Goal: Task Accomplishment & Management: Manage account settings

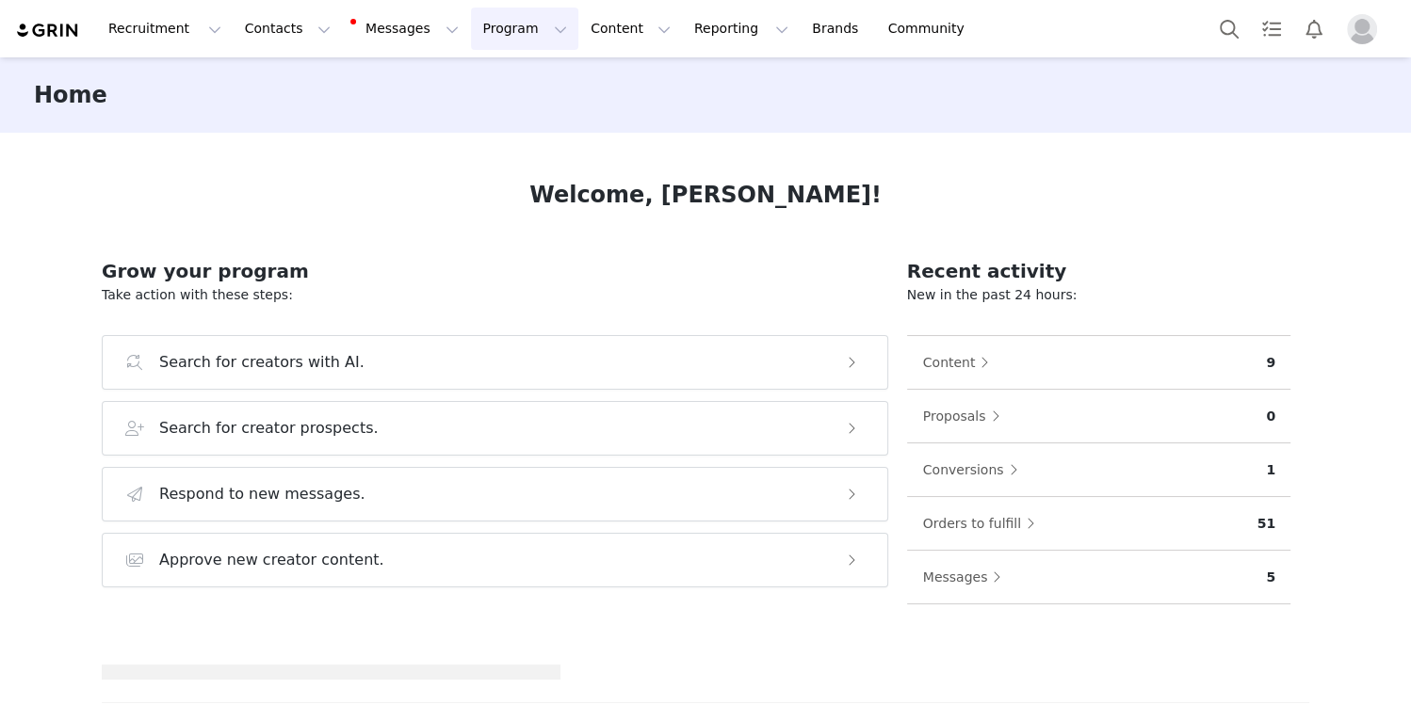
click at [474, 36] on button "Program Program" at bounding box center [524, 29] width 107 height 42
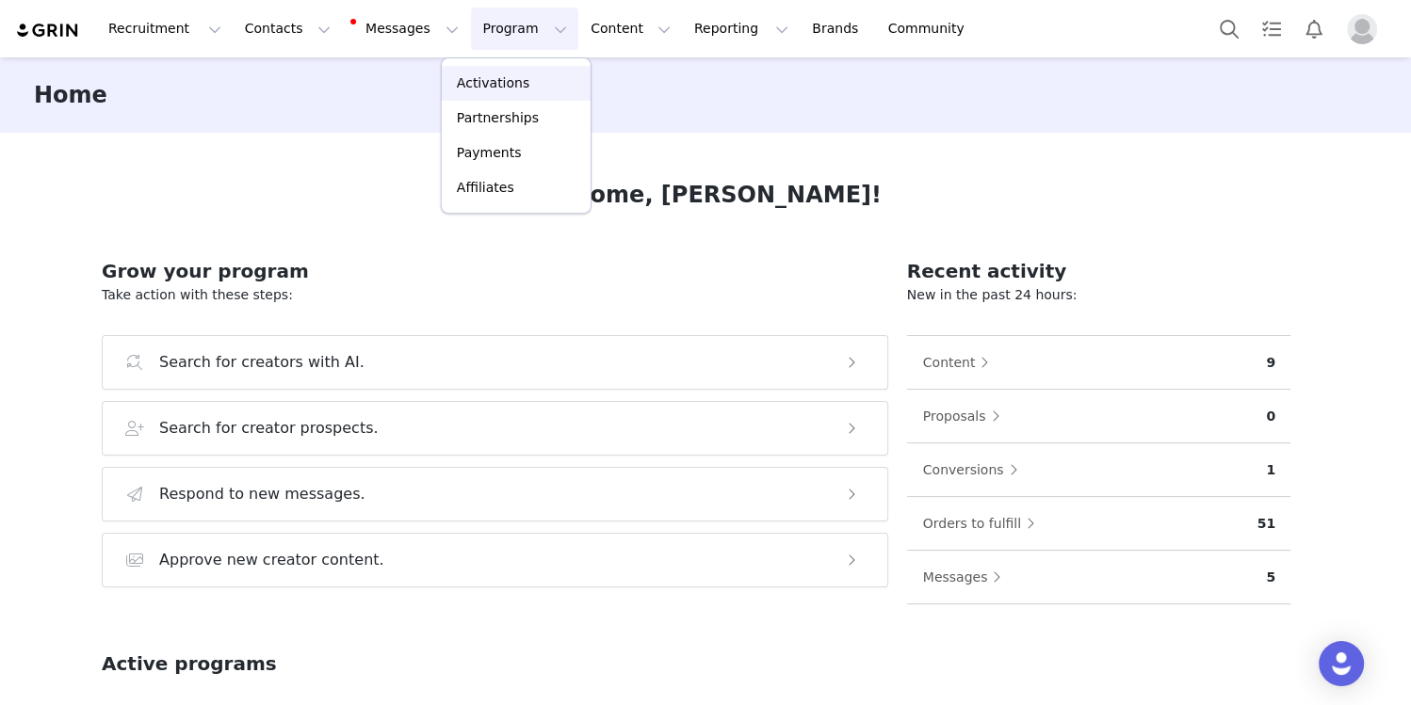
click at [475, 81] on p "Activations" at bounding box center [493, 83] width 73 height 20
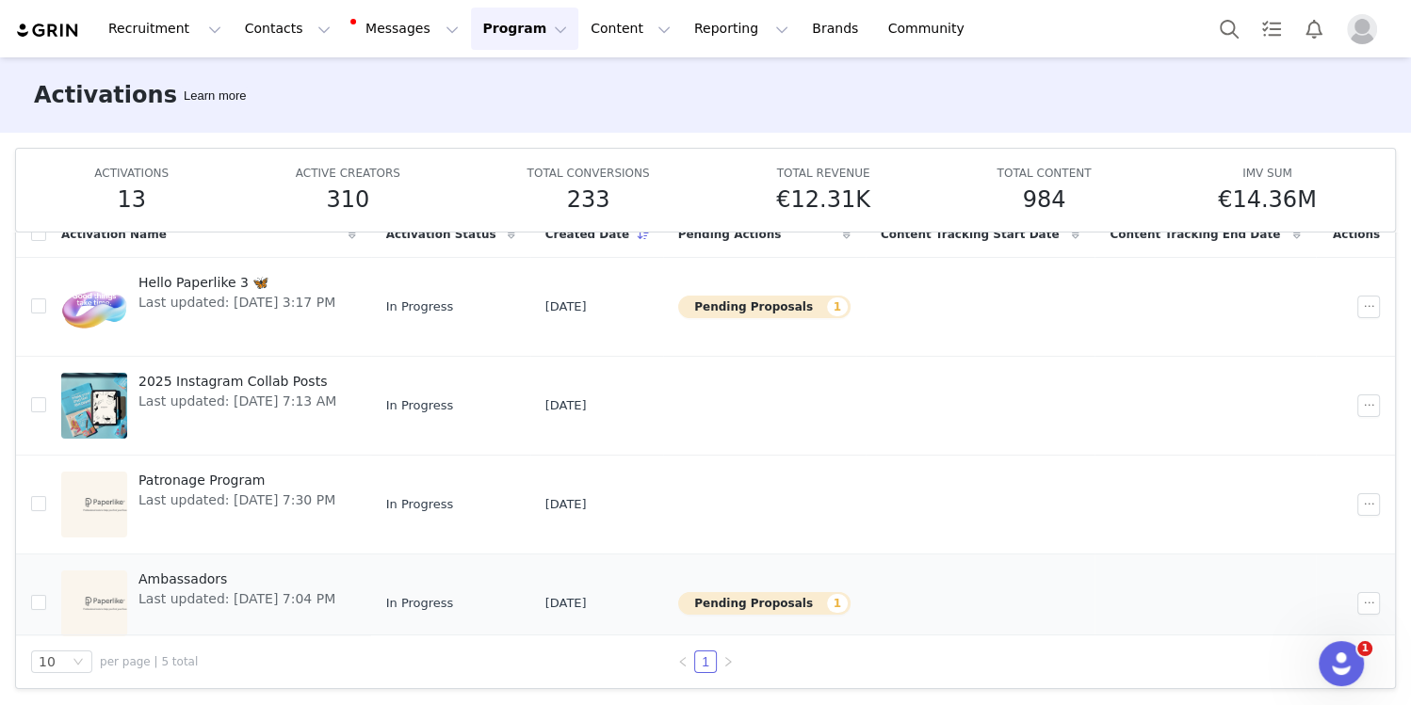
click at [173, 570] on span "Ambassadors" at bounding box center [236, 580] width 197 height 20
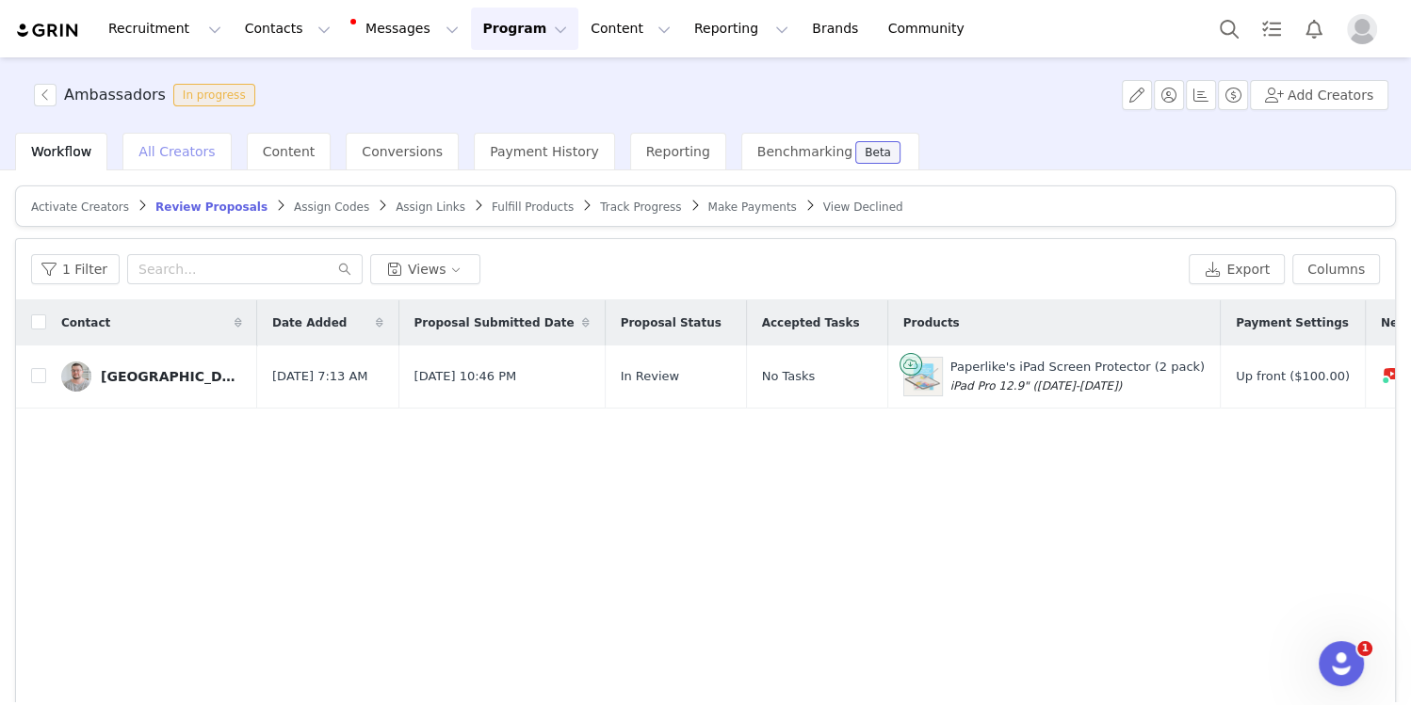
click at [169, 154] on span "All Creators" at bounding box center [176, 151] width 76 height 15
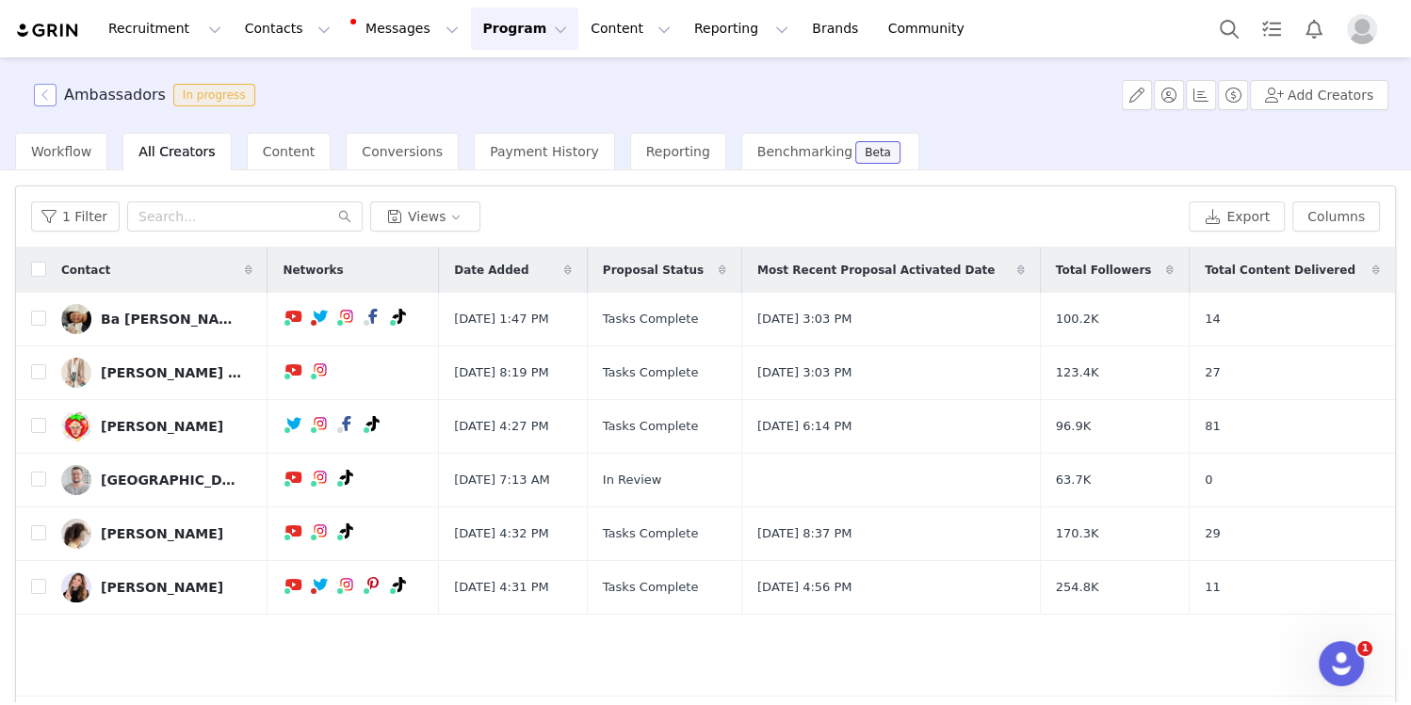
click at [50, 97] on button "button" at bounding box center [45, 95] width 23 height 23
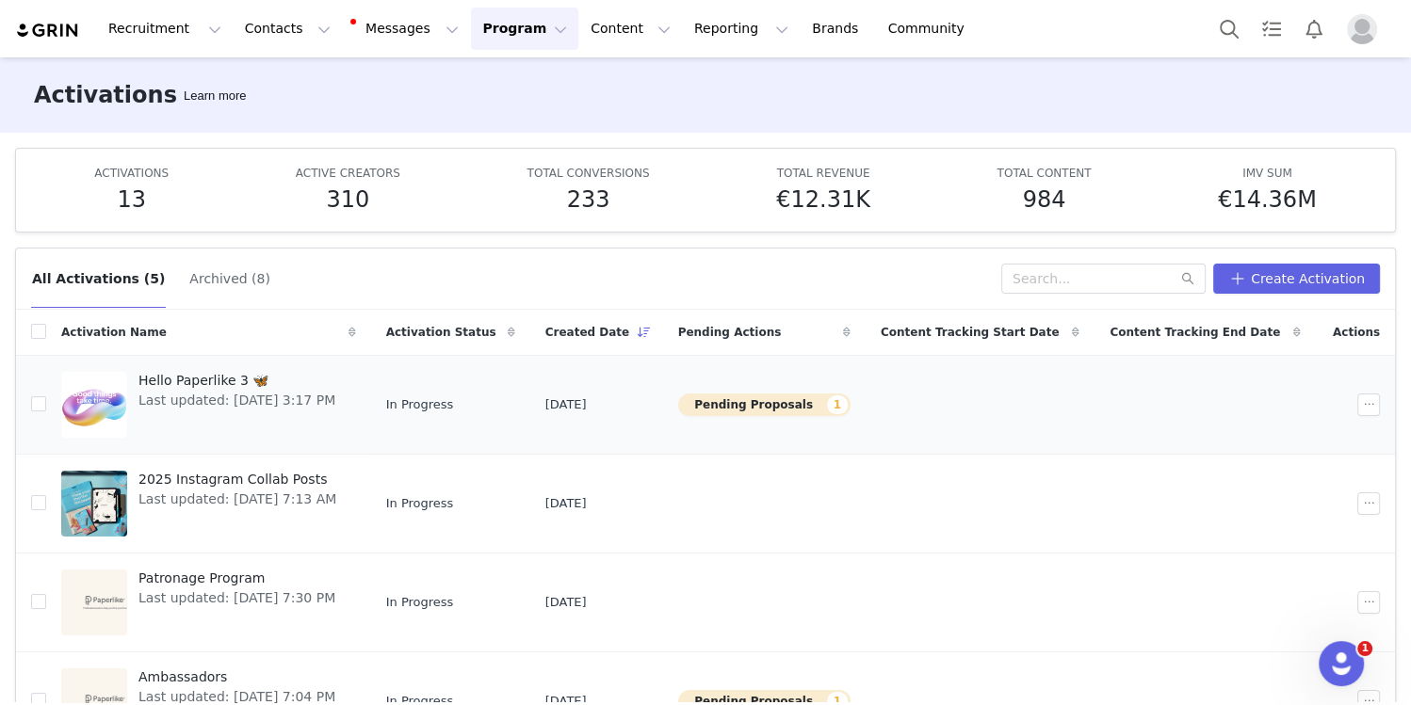
click at [222, 380] on span "Hello Paperlike 3 🦋" at bounding box center [236, 381] width 197 height 20
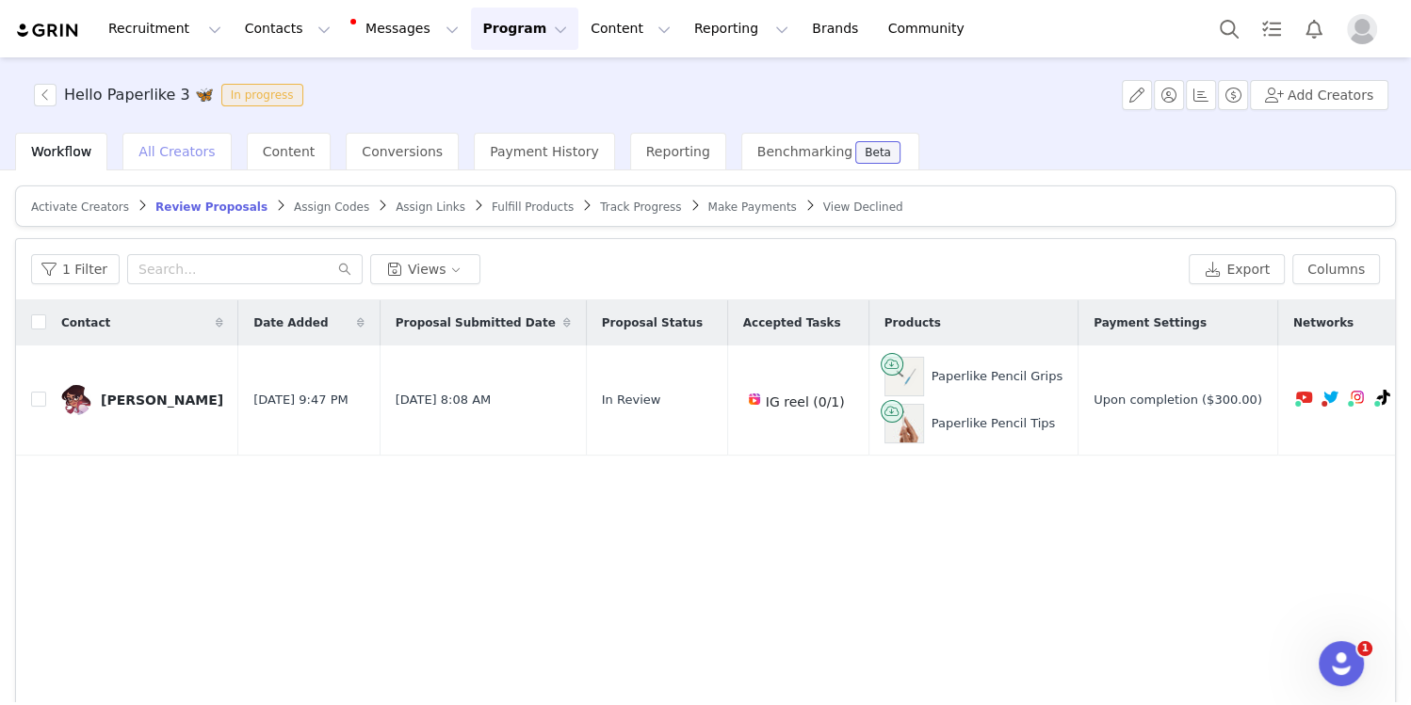
click at [186, 153] on span "All Creators" at bounding box center [176, 151] width 76 height 15
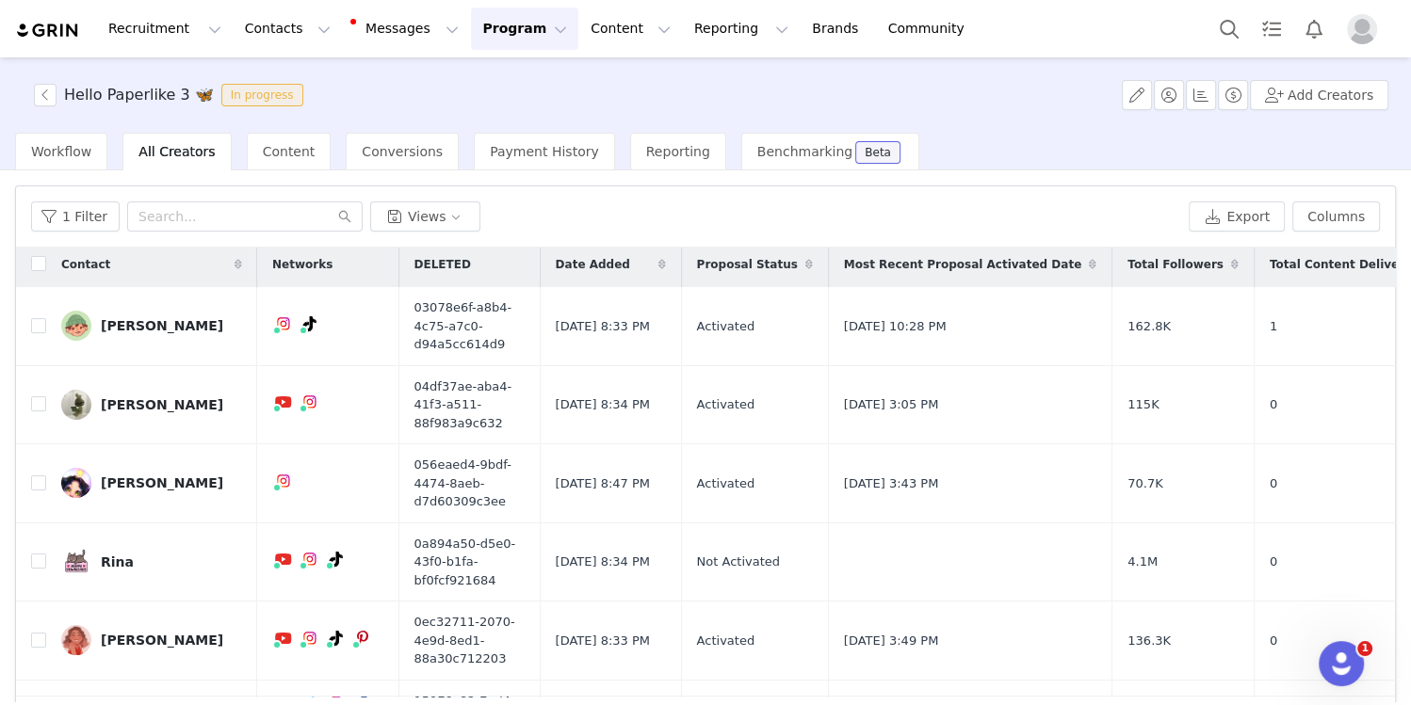
scroll to position [13, 0]
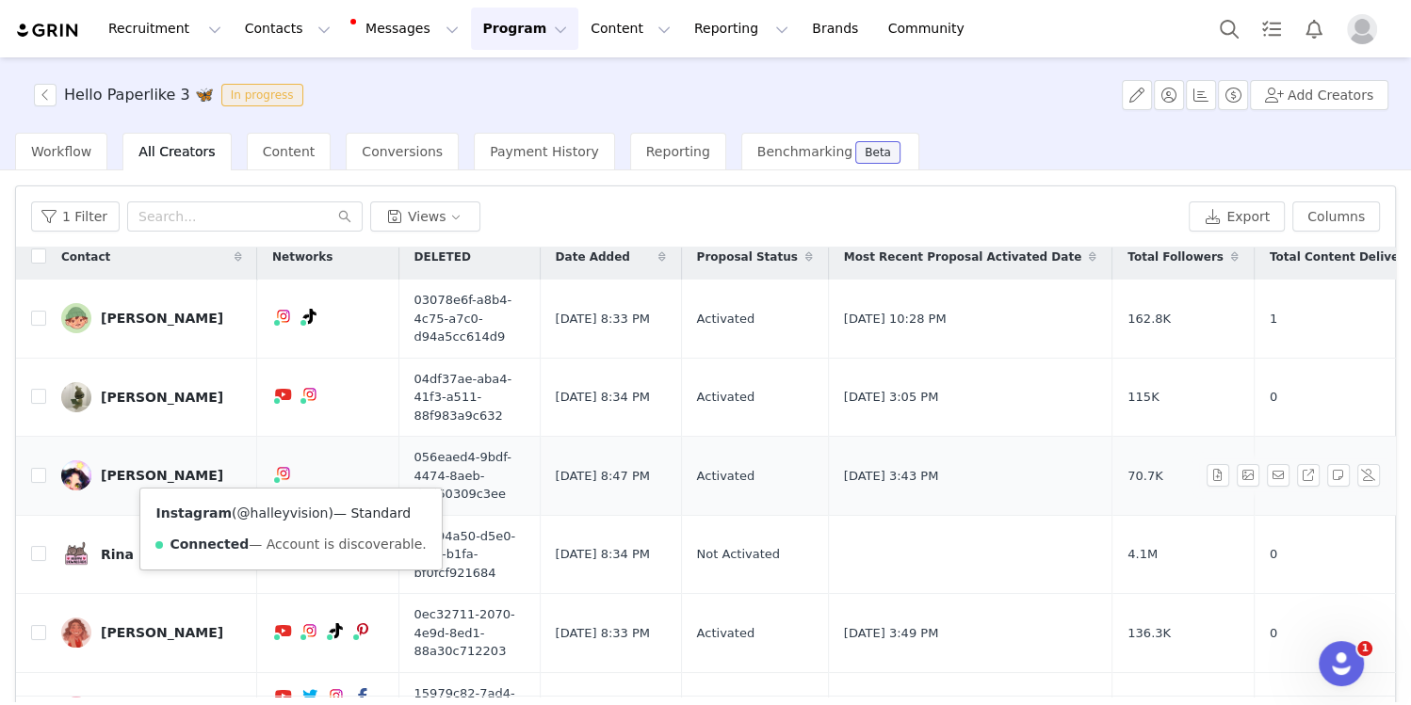
click at [271, 509] on link "@halleyvision" at bounding box center [282, 513] width 91 height 15
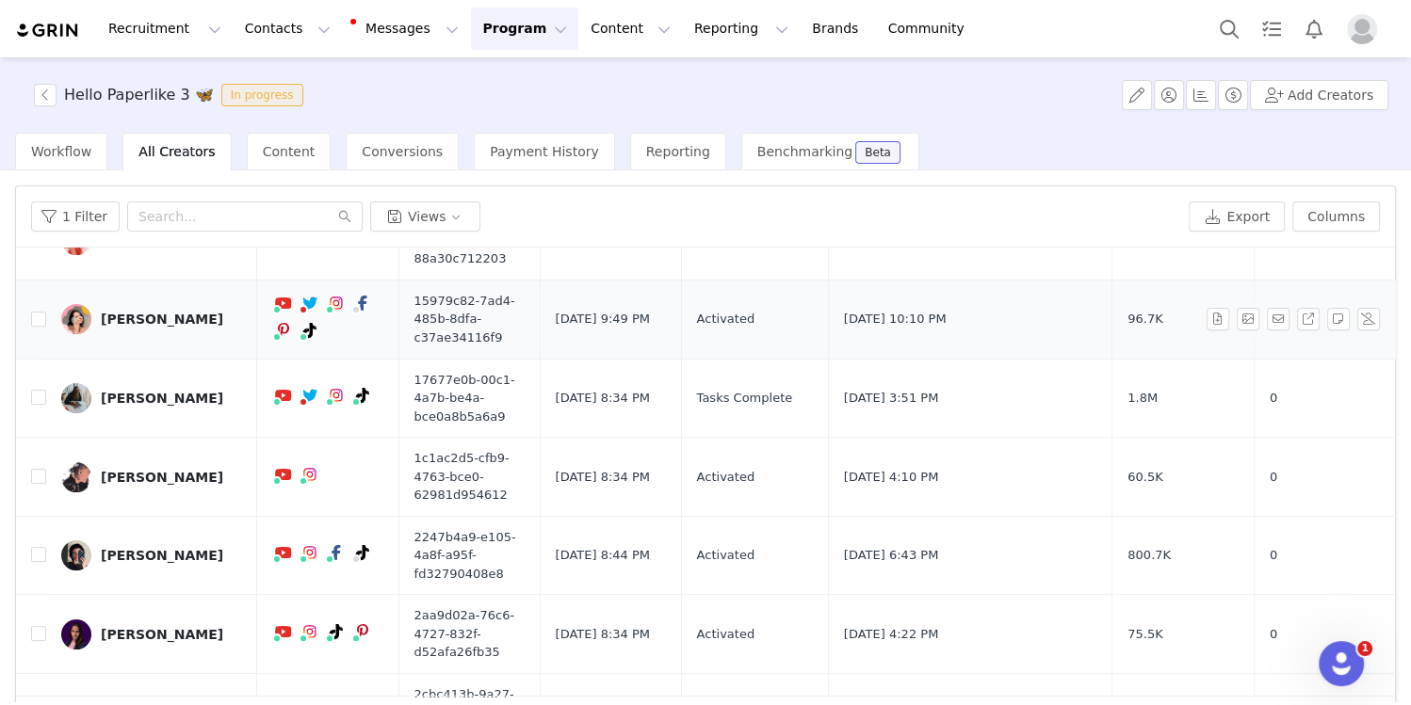
scroll to position [409, 0]
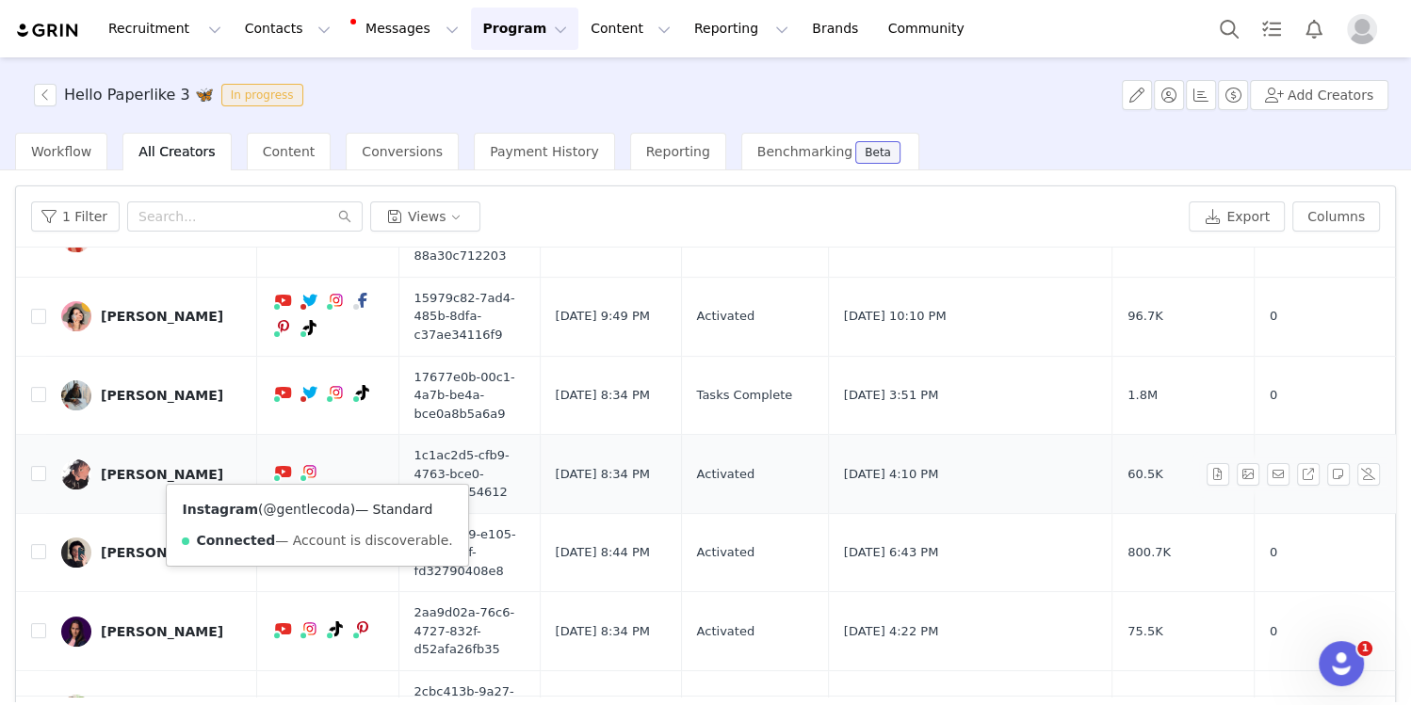
click at [286, 503] on link "@gentlecoda" at bounding box center [307, 509] width 87 height 15
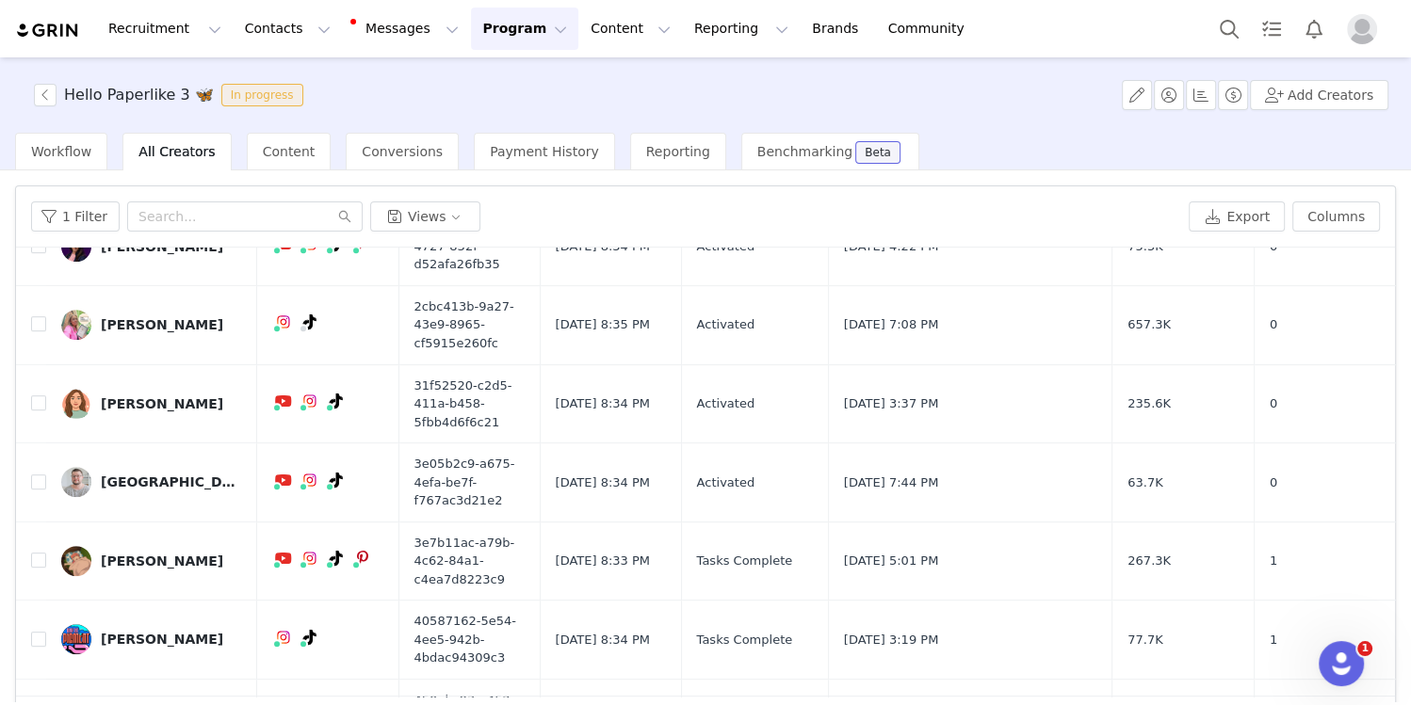
scroll to position [797, 0]
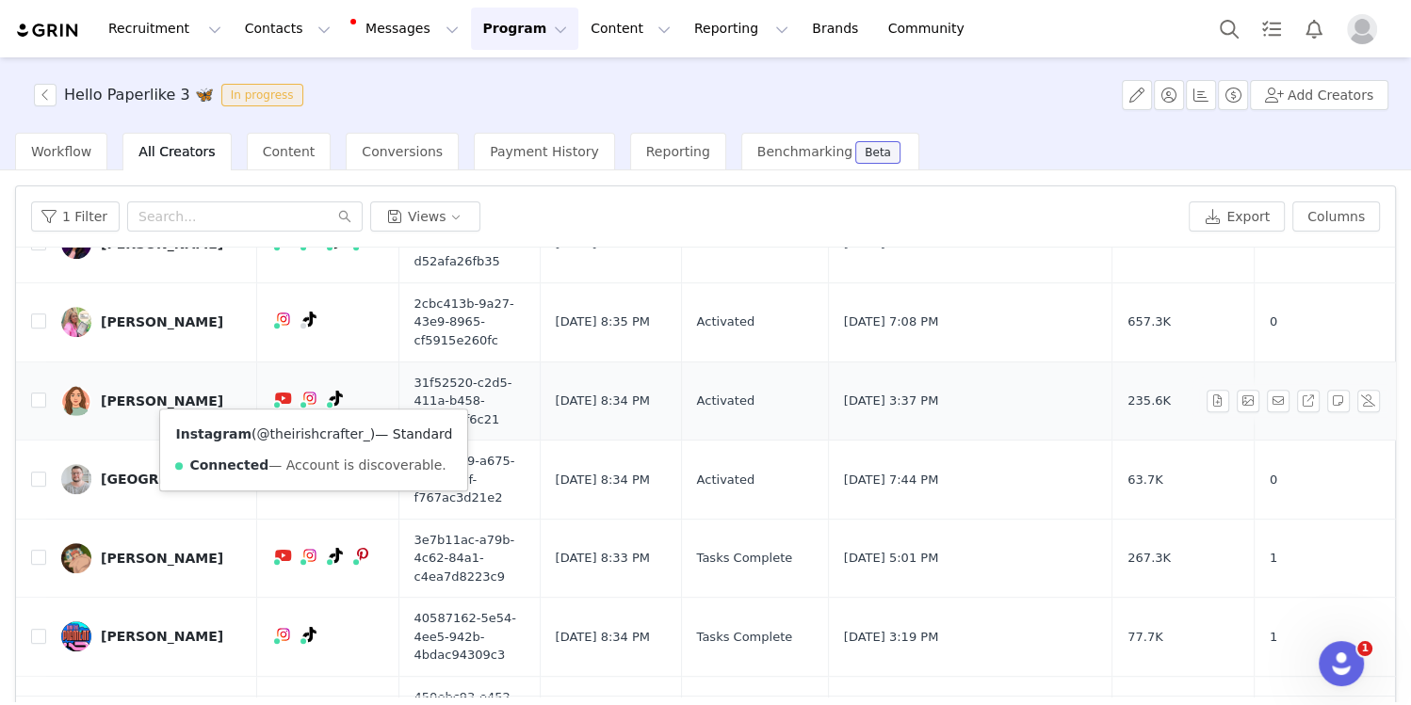
click at [291, 429] on link "@theirishcrafter_" at bounding box center [313, 434] width 113 height 15
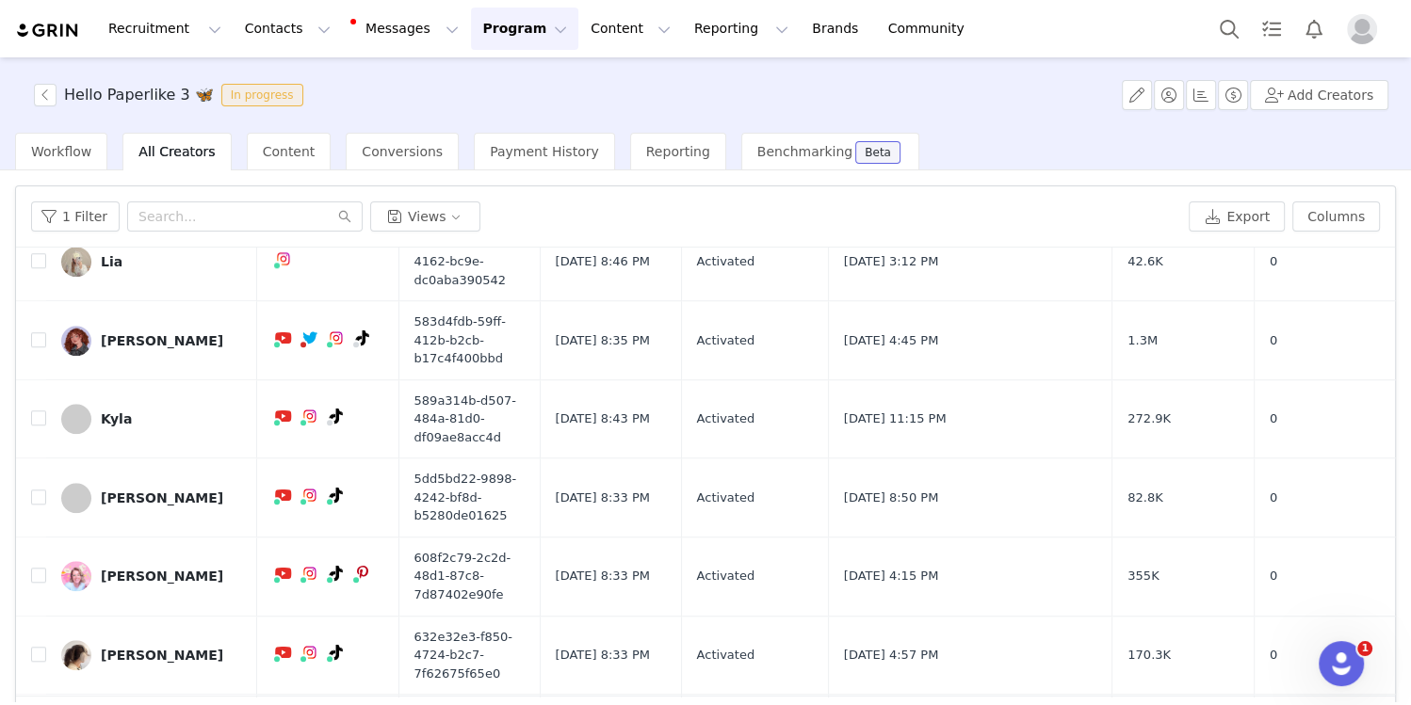
scroll to position [1411, 0]
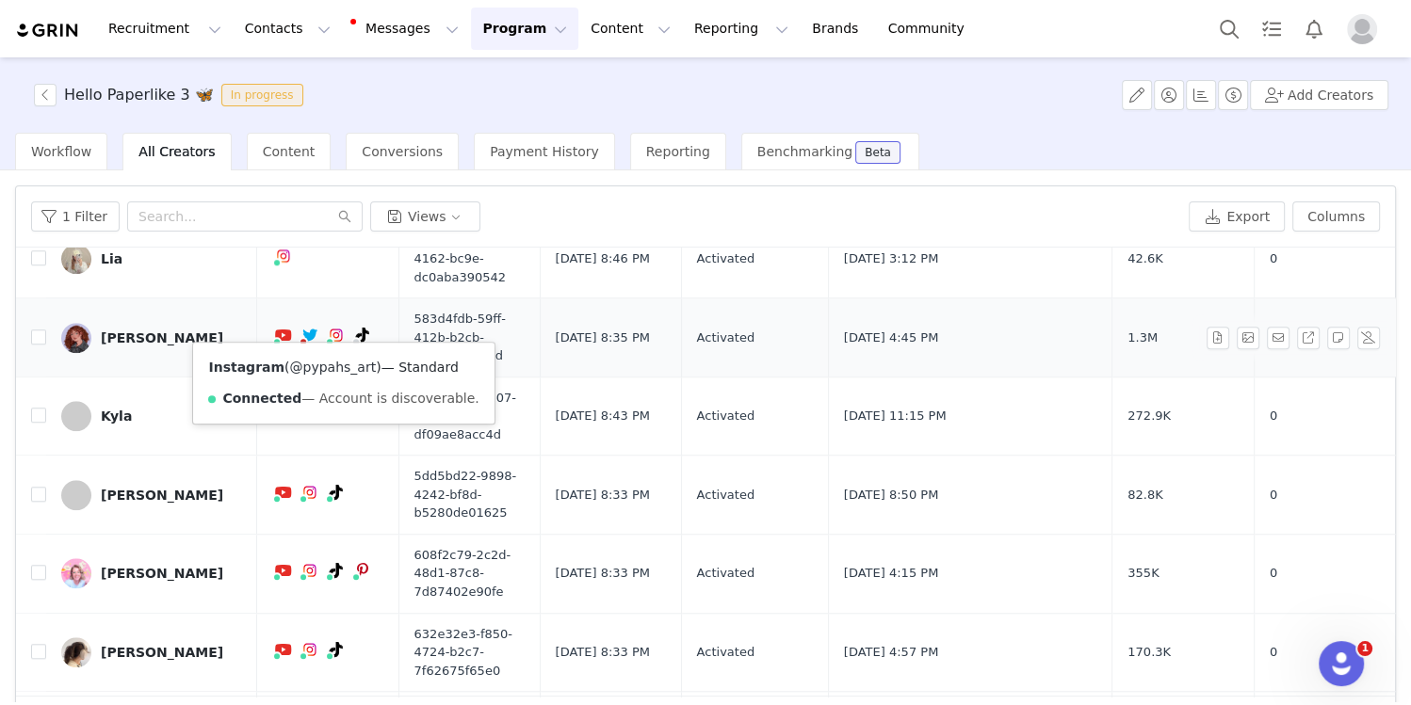
click at [315, 368] on link "@pypahs_art" at bounding box center [333, 367] width 87 height 15
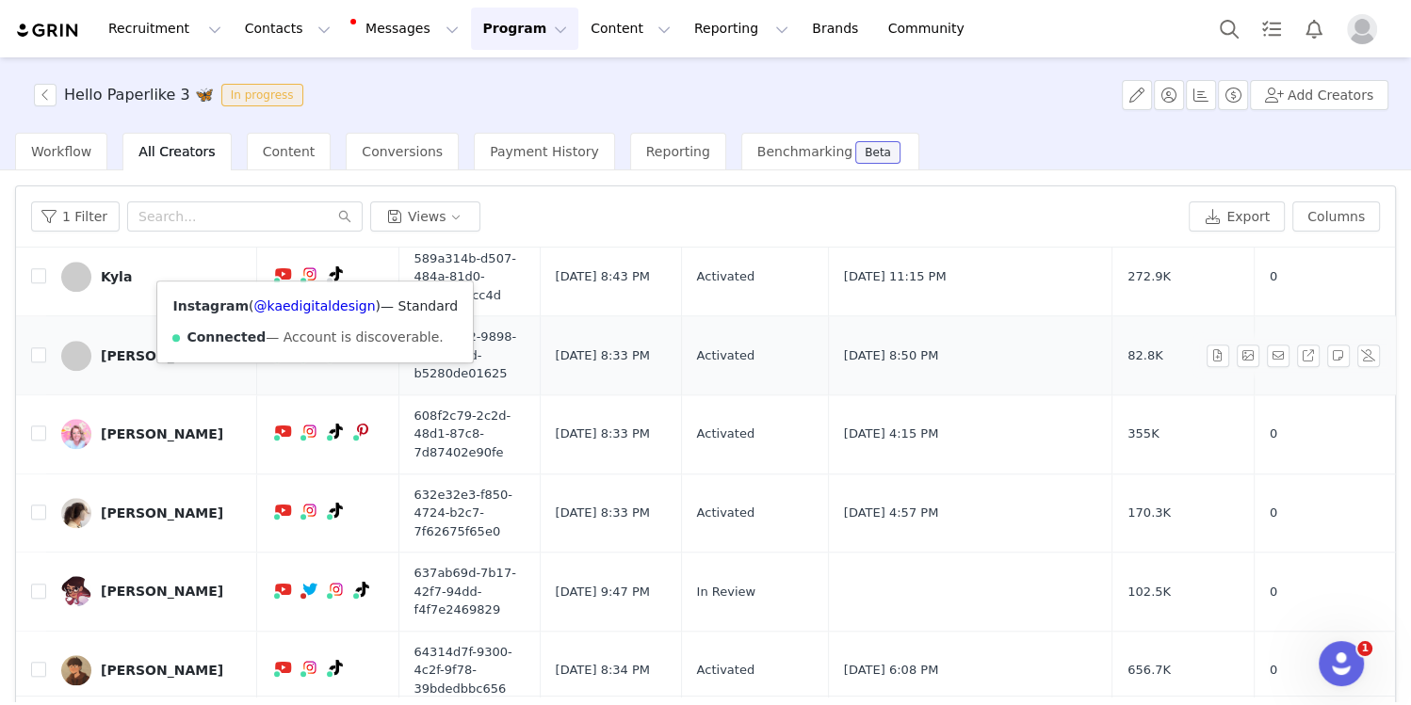
scroll to position [62, 0]
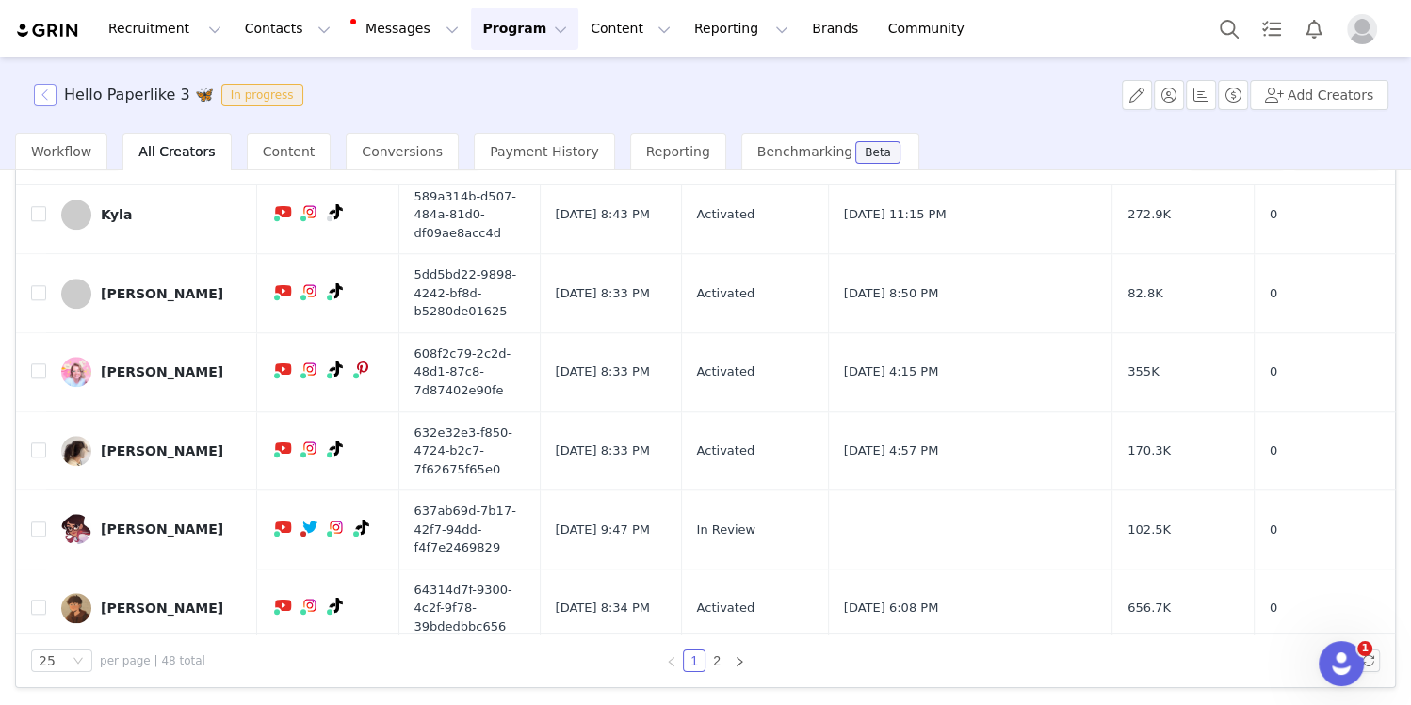
click at [39, 105] on button "button" at bounding box center [45, 95] width 23 height 23
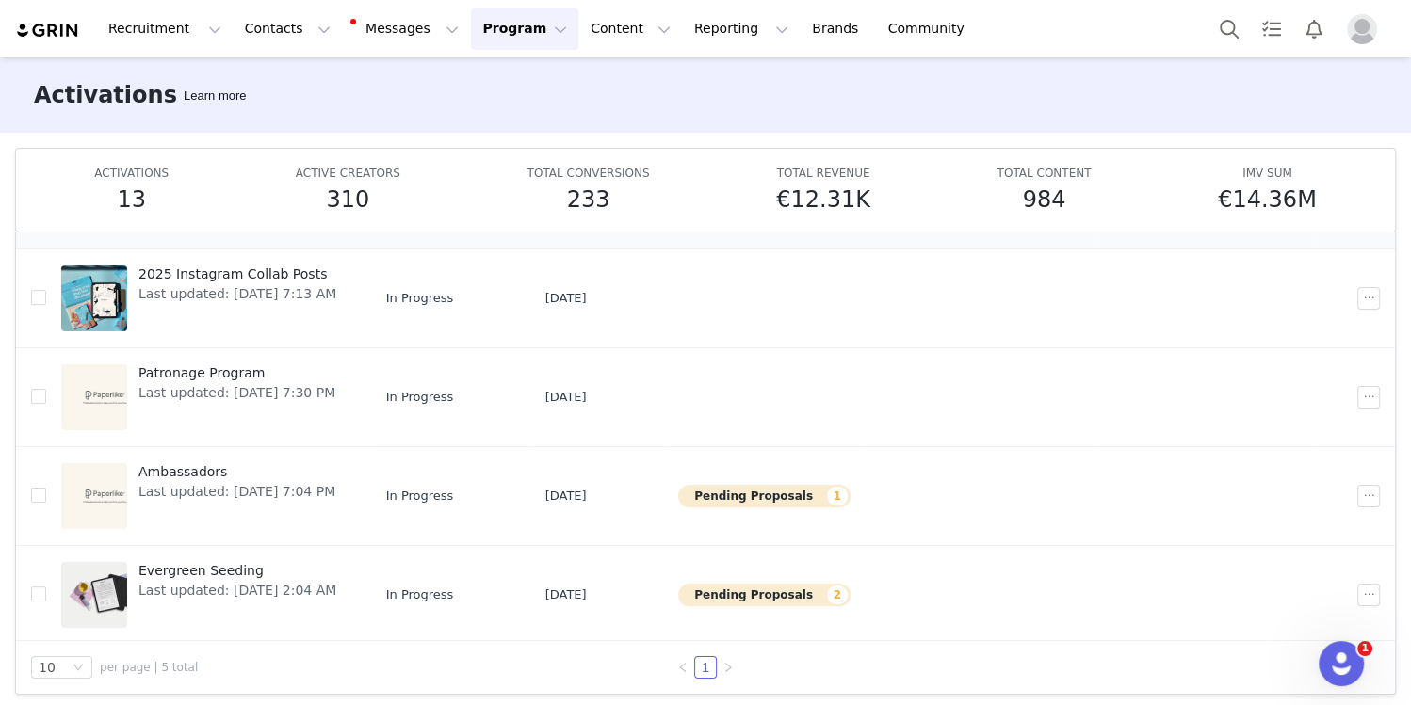
scroll to position [98, 0]
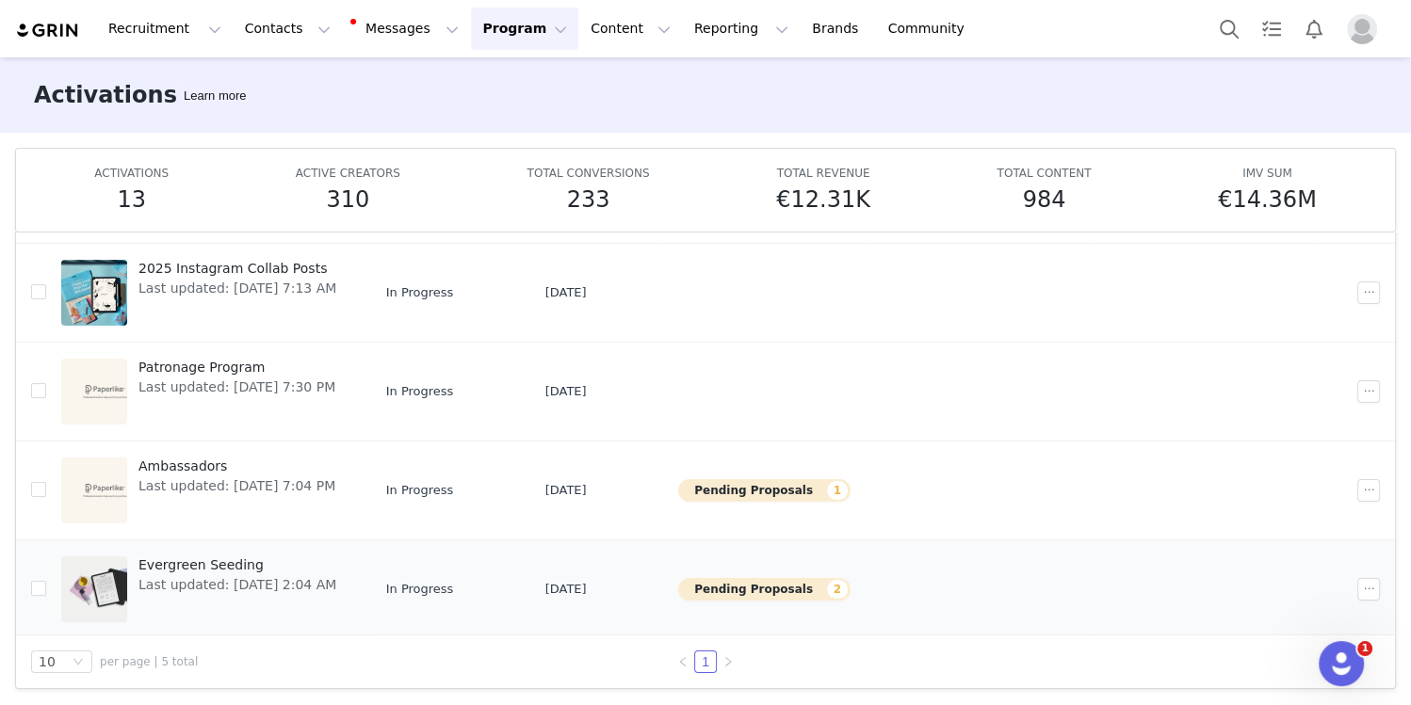
click at [212, 559] on span "Evergreen Seeding" at bounding box center [237, 566] width 198 height 20
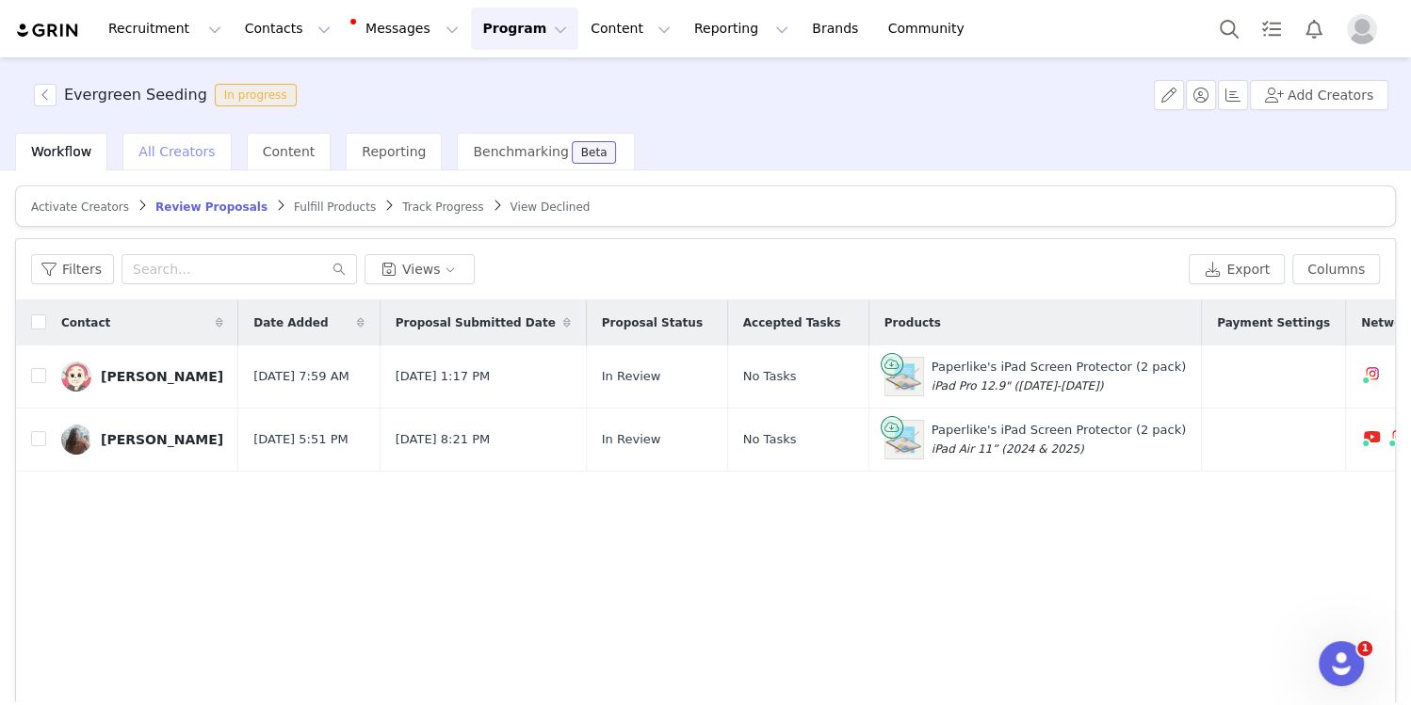
click at [191, 138] on div "All Creators" at bounding box center [176, 152] width 108 height 38
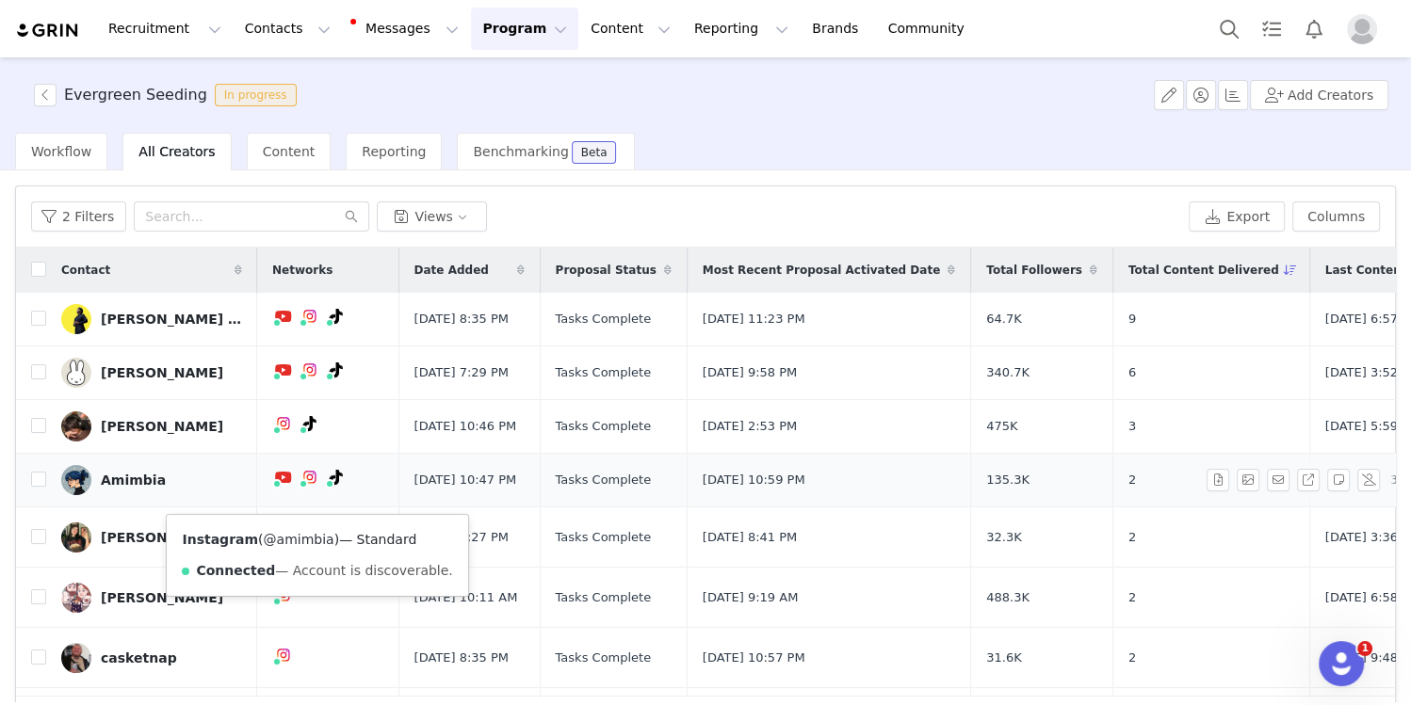
click at [297, 536] on link "@amimbia" at bounding box center [299, 539] width 71 height 15
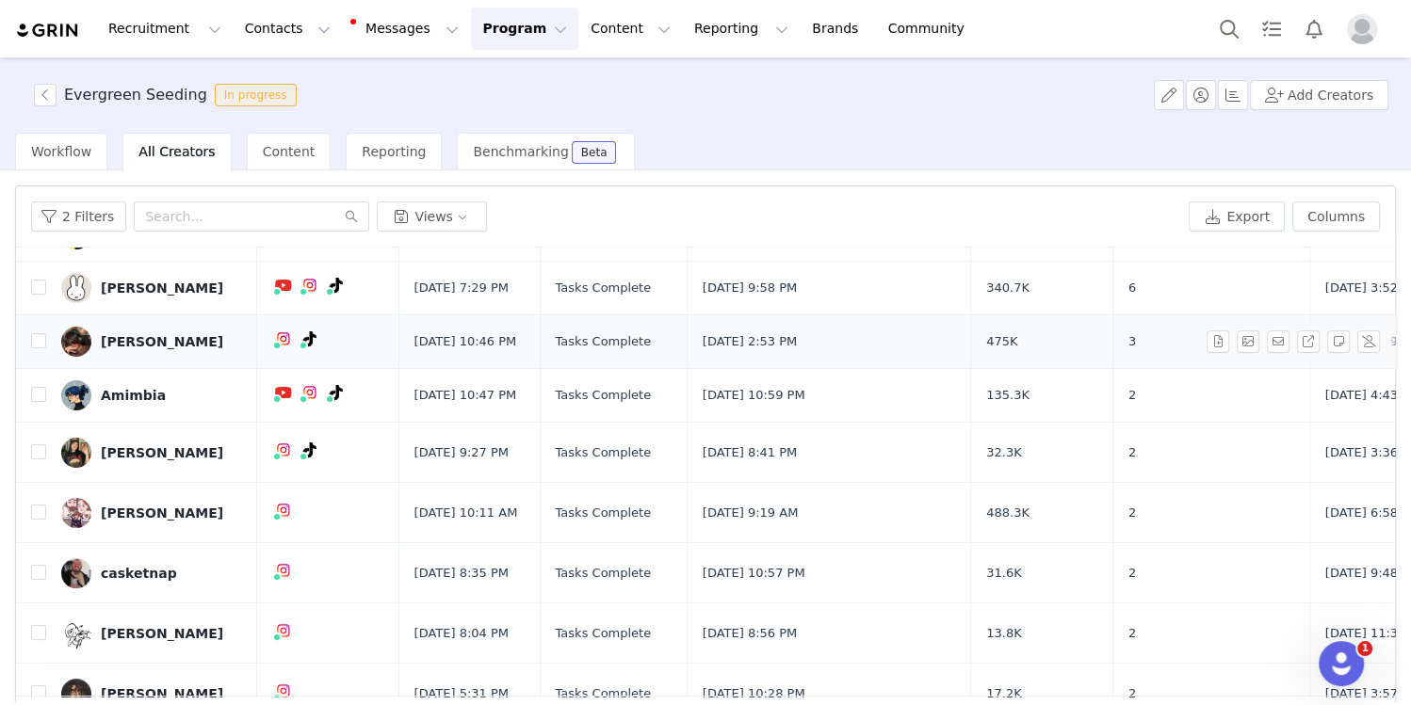
scroll to position [123, 0]
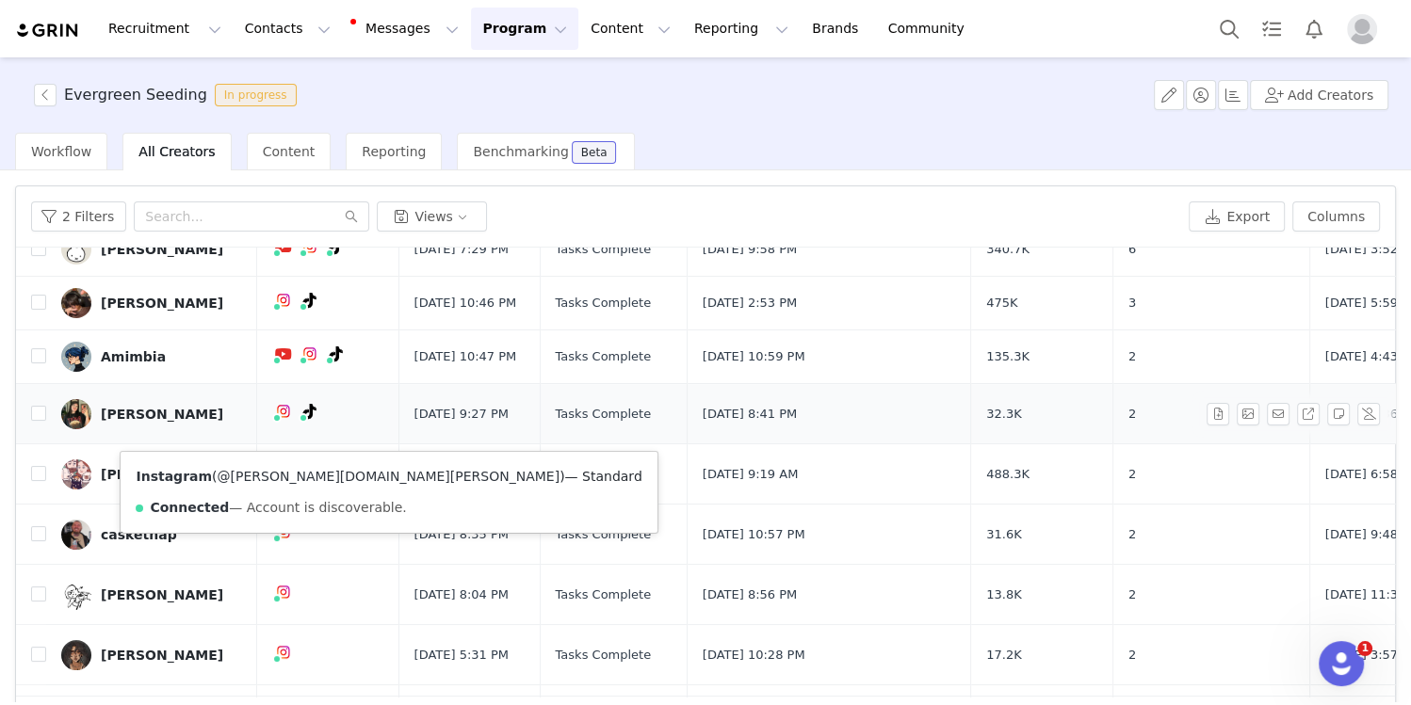
click at [267, 480] on link "@shannon.nichole.art" at bounding box center [389, 476] width 343 height 15
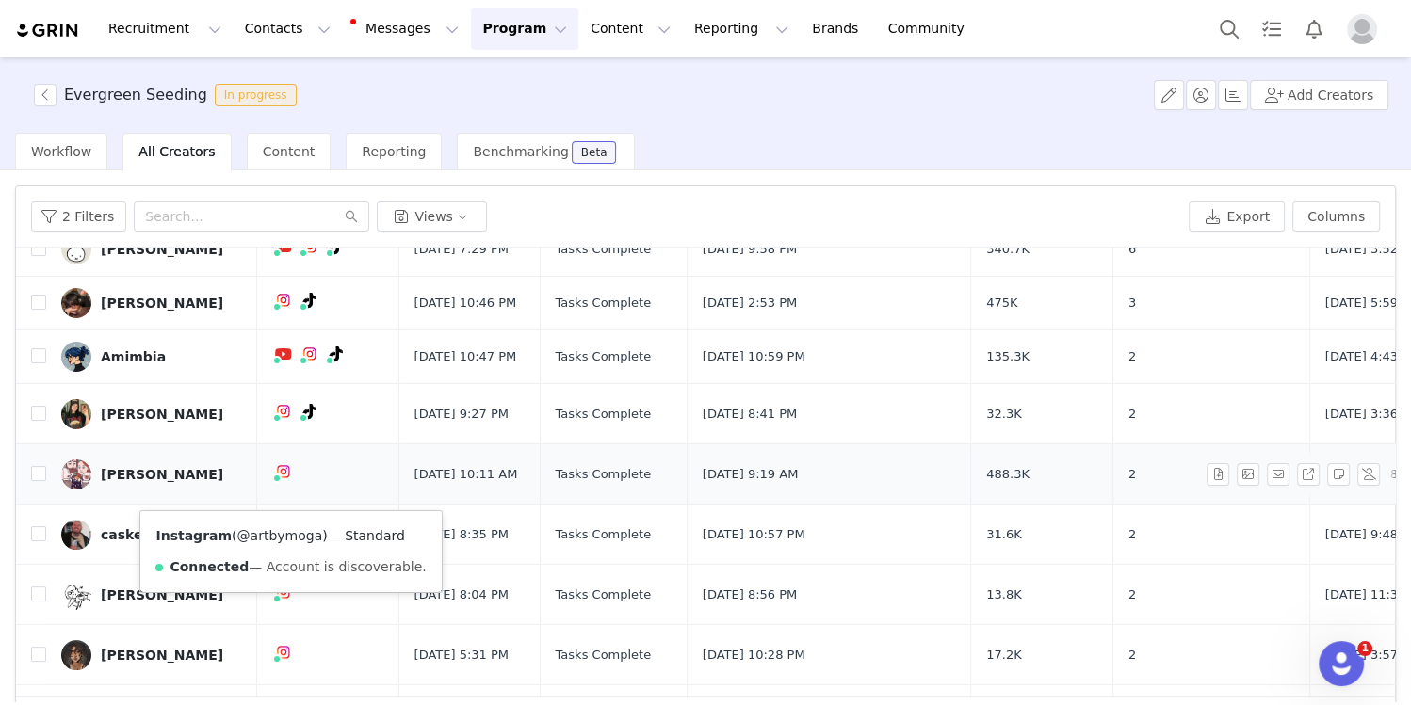
click at [272, 538] on link "@artbymoga" at bounding box center [280, 535] width 86 height 15
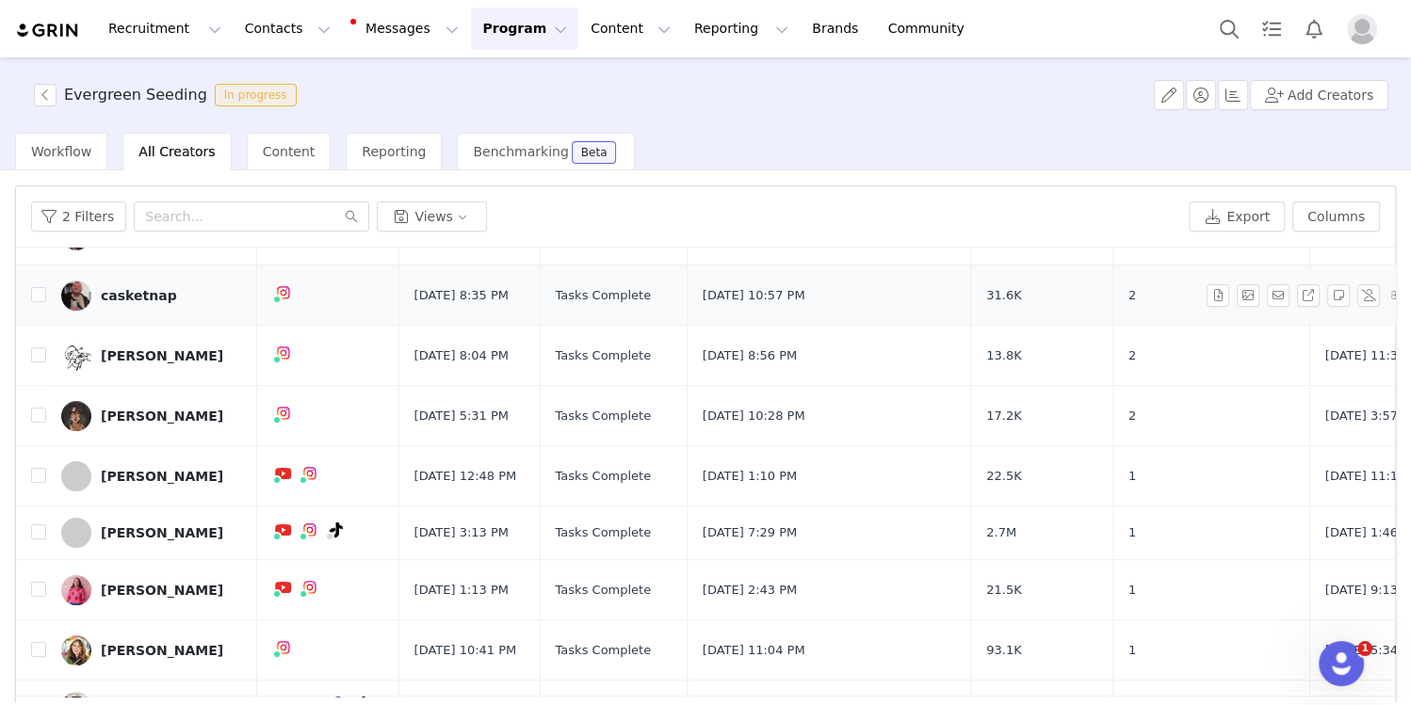
scroll to position [364, 0]
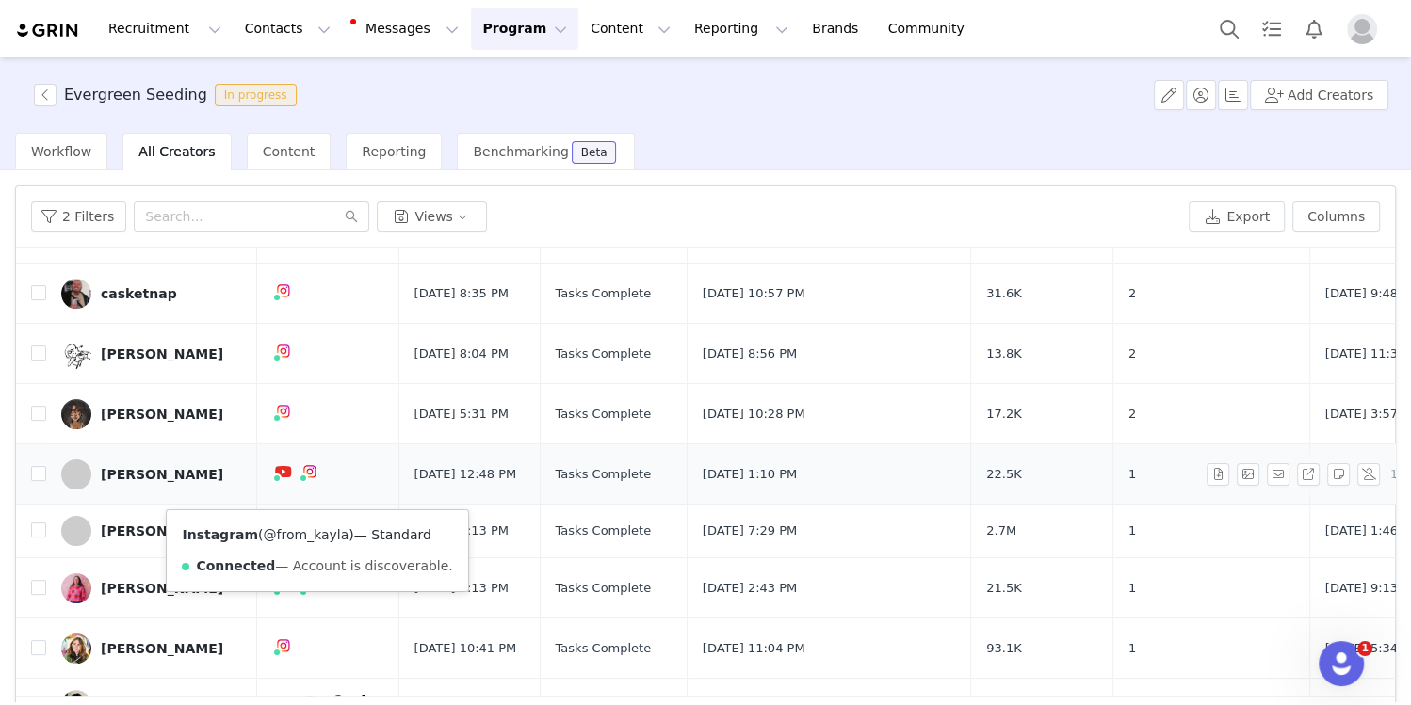
click at [306, 531] on link "@from_kayla" at bounding box center [307, 534] width 86 height 15
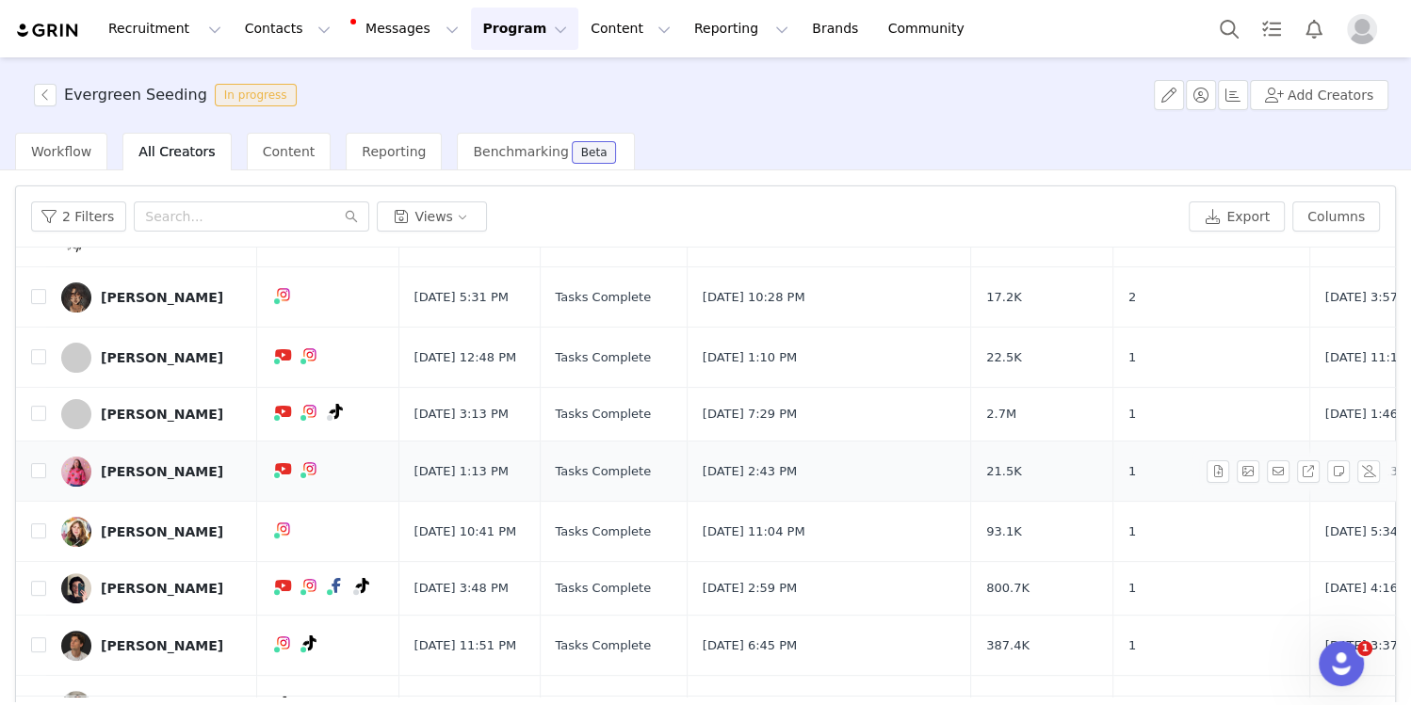
scroll to position [507, 0]
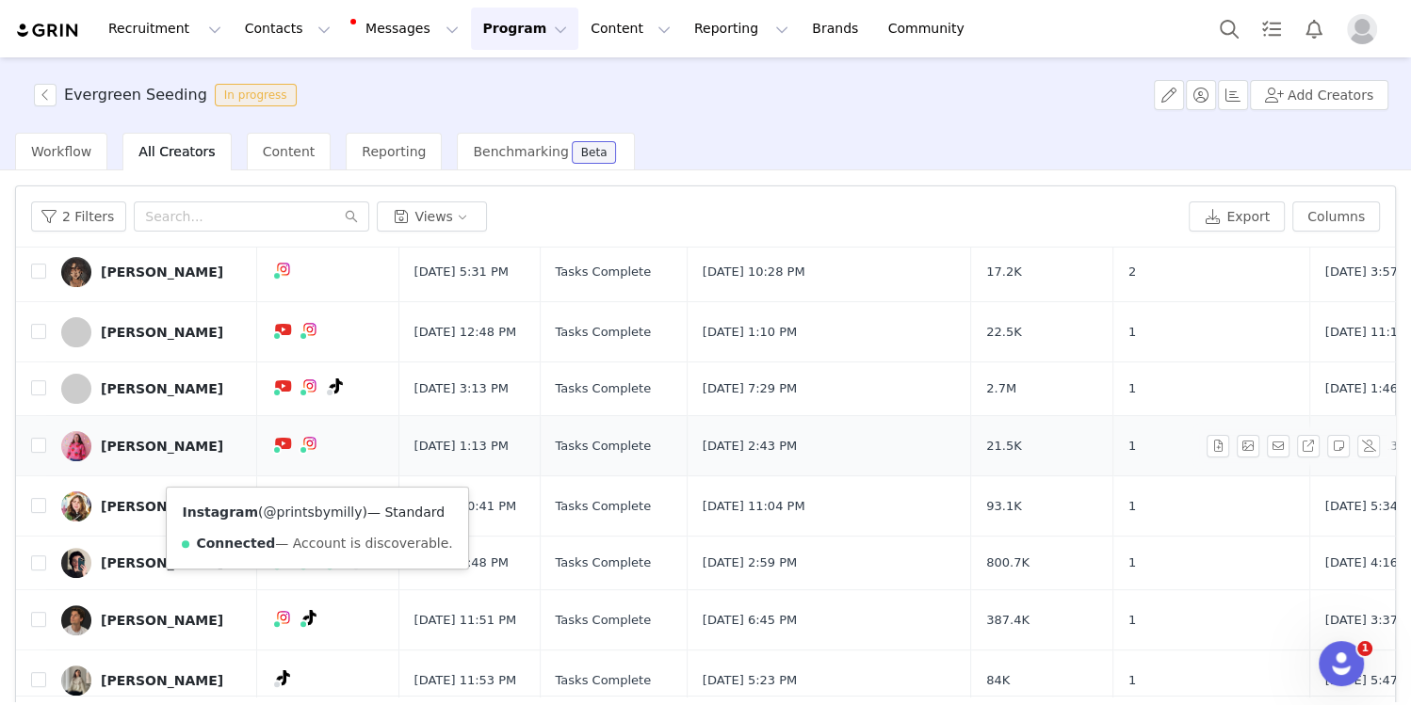
click at [285, 513] on link "@printsbymilly" at bounding box center [313, 512] width 99 height 15
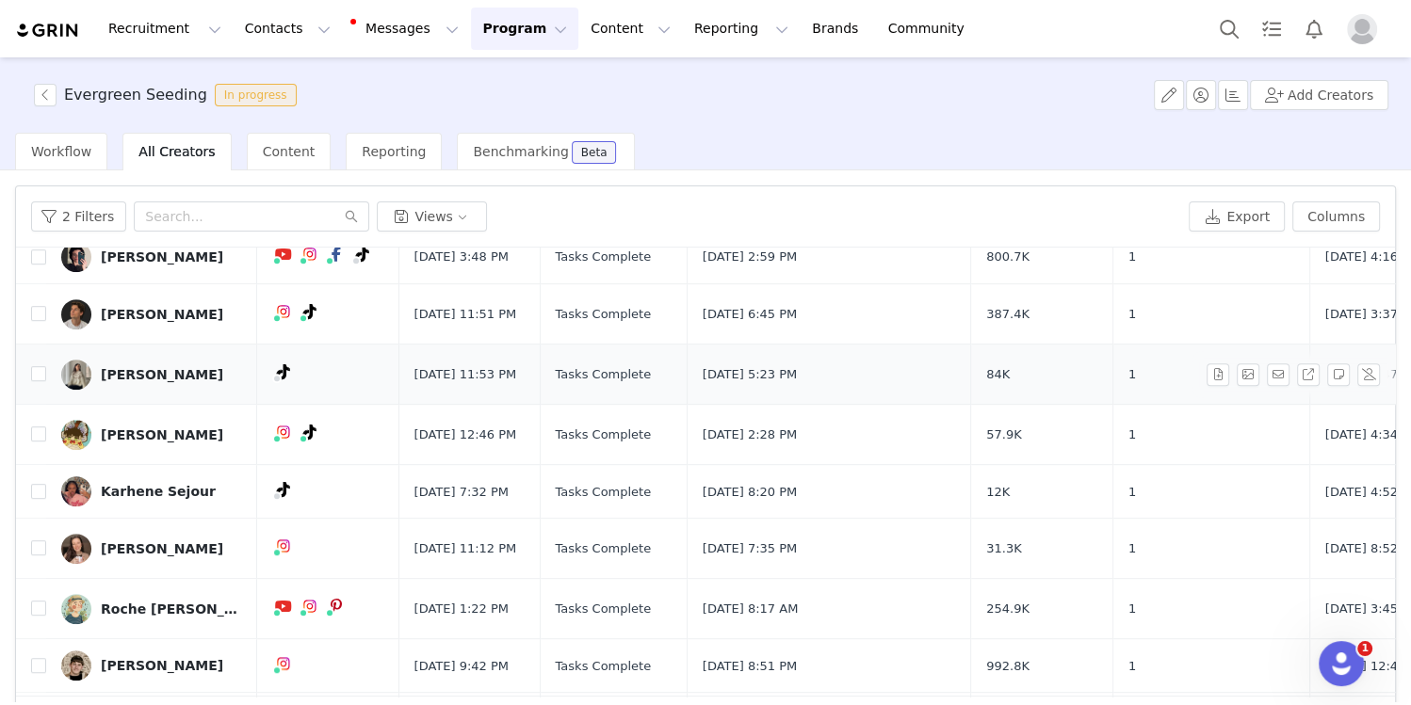
scroll to position [845, 0]
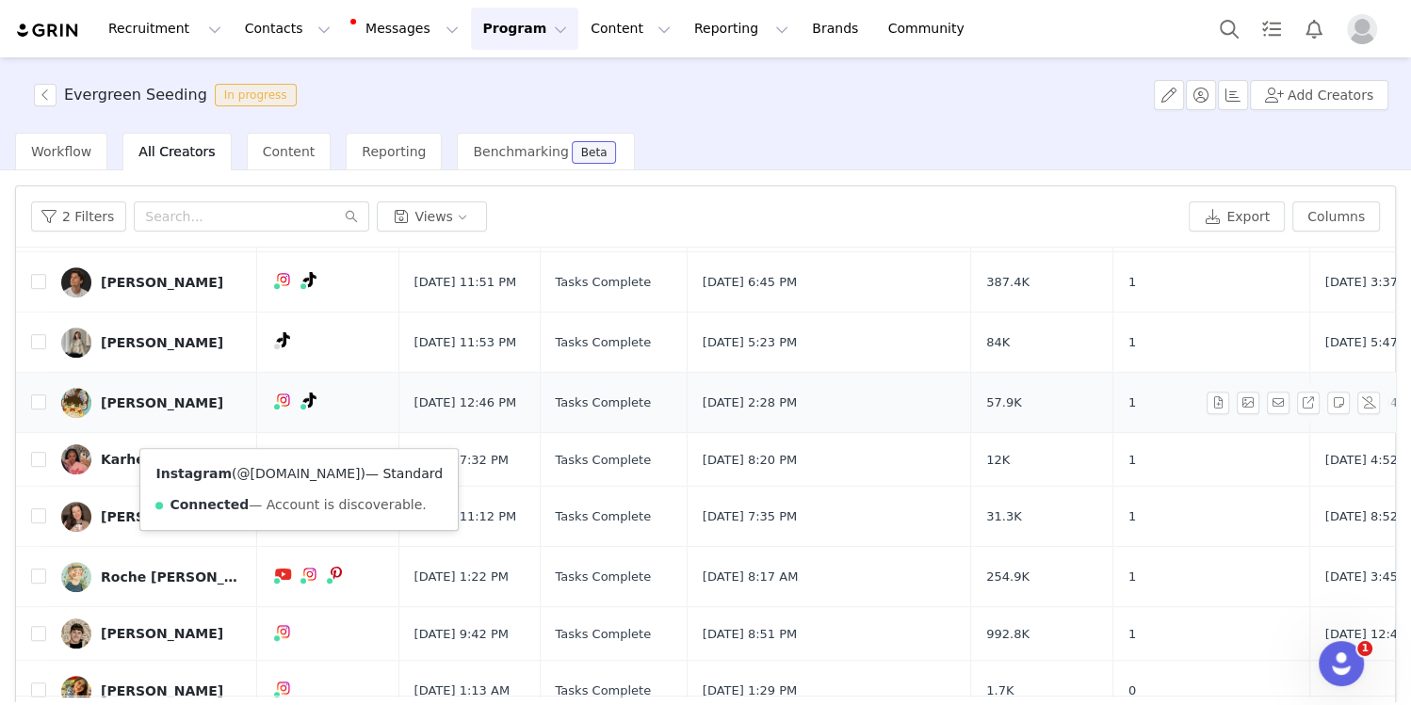
click at [268, 473] on link "@jujumzz.art" at bounding box center [298, 473] width 123 height 15
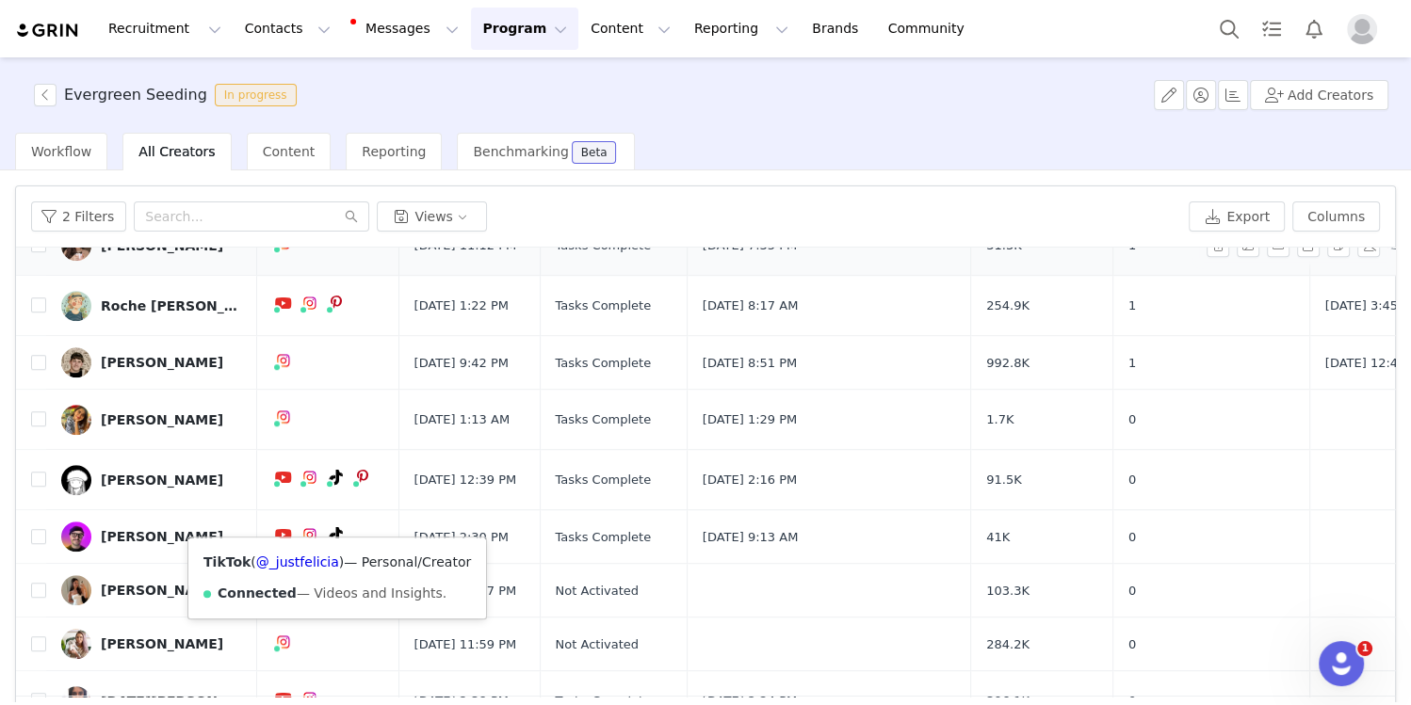
scroll to position [1119, 0]
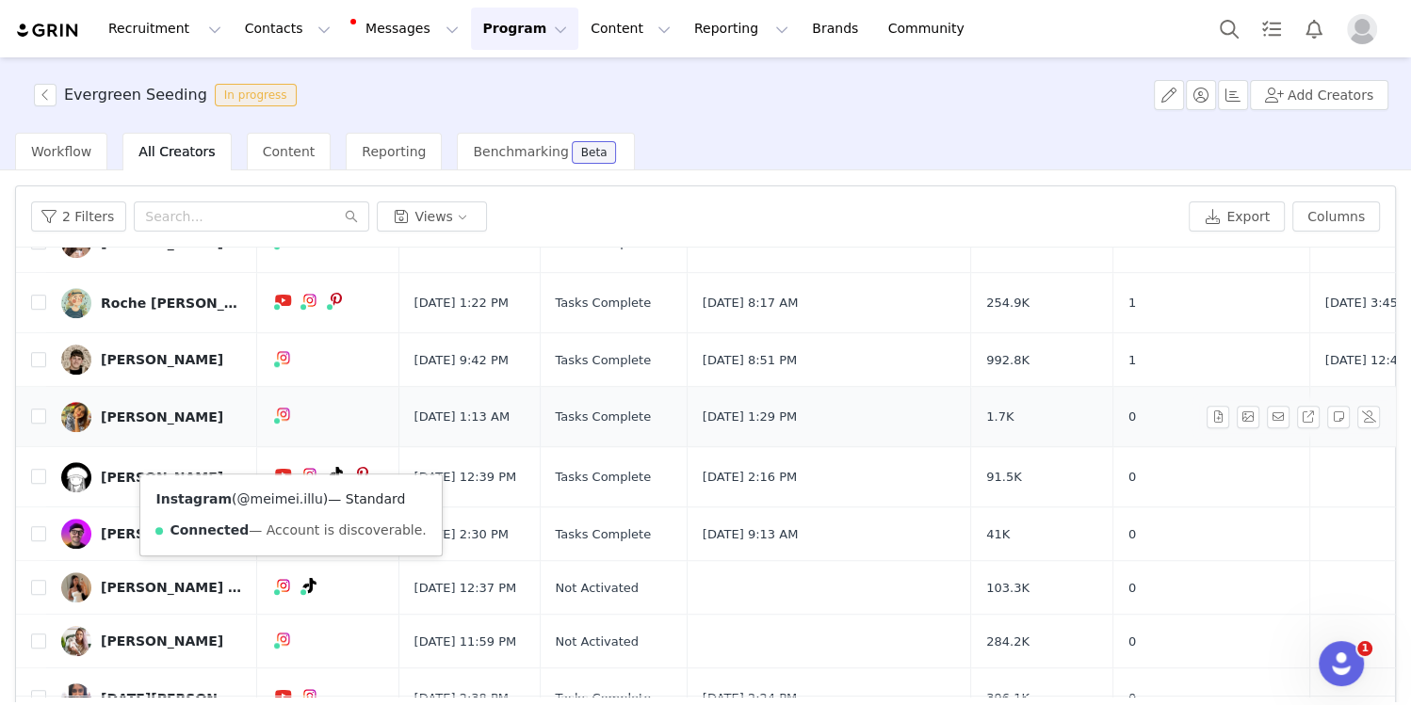
click at [277, 493] on link "@meimei.illu" at bounding box center [280, 499] width 86 height 15
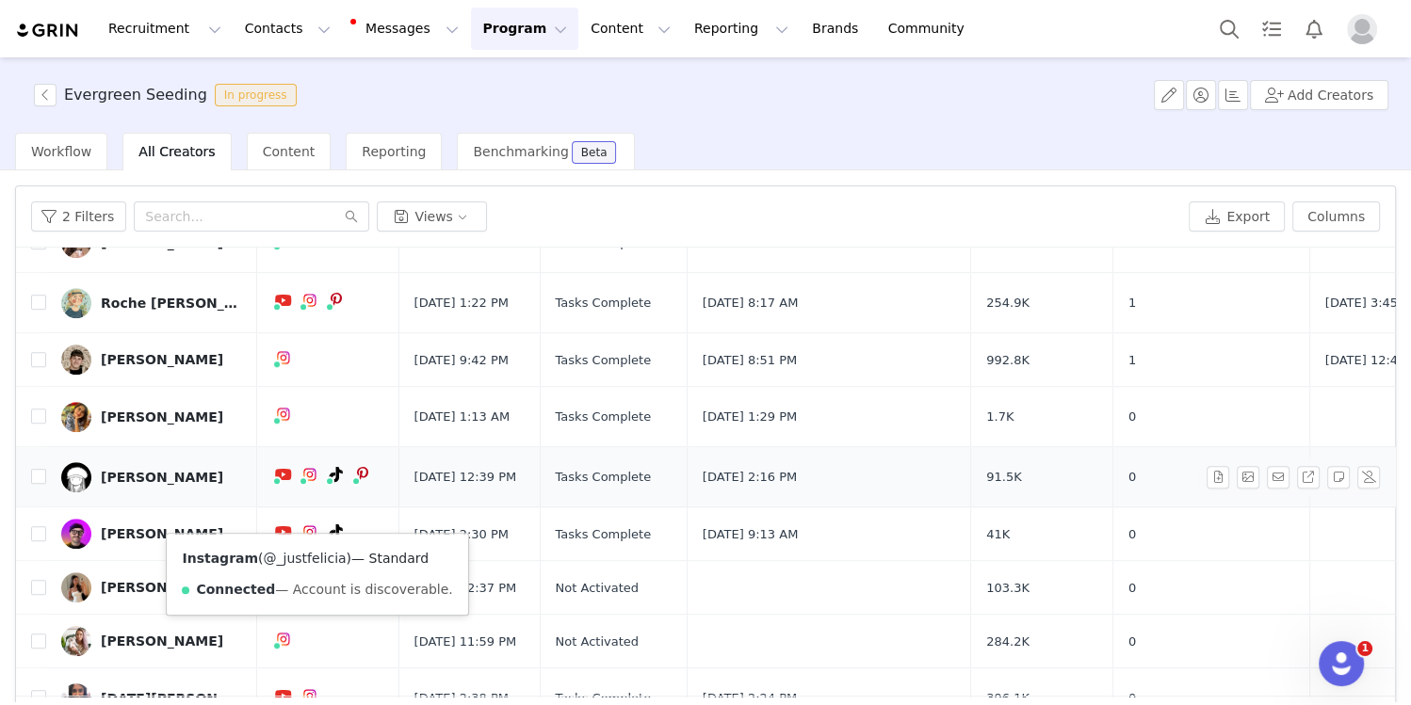
click at [301, 560] on link "@_justfelicia" at bounding box center [305, 558] width 83 height 15
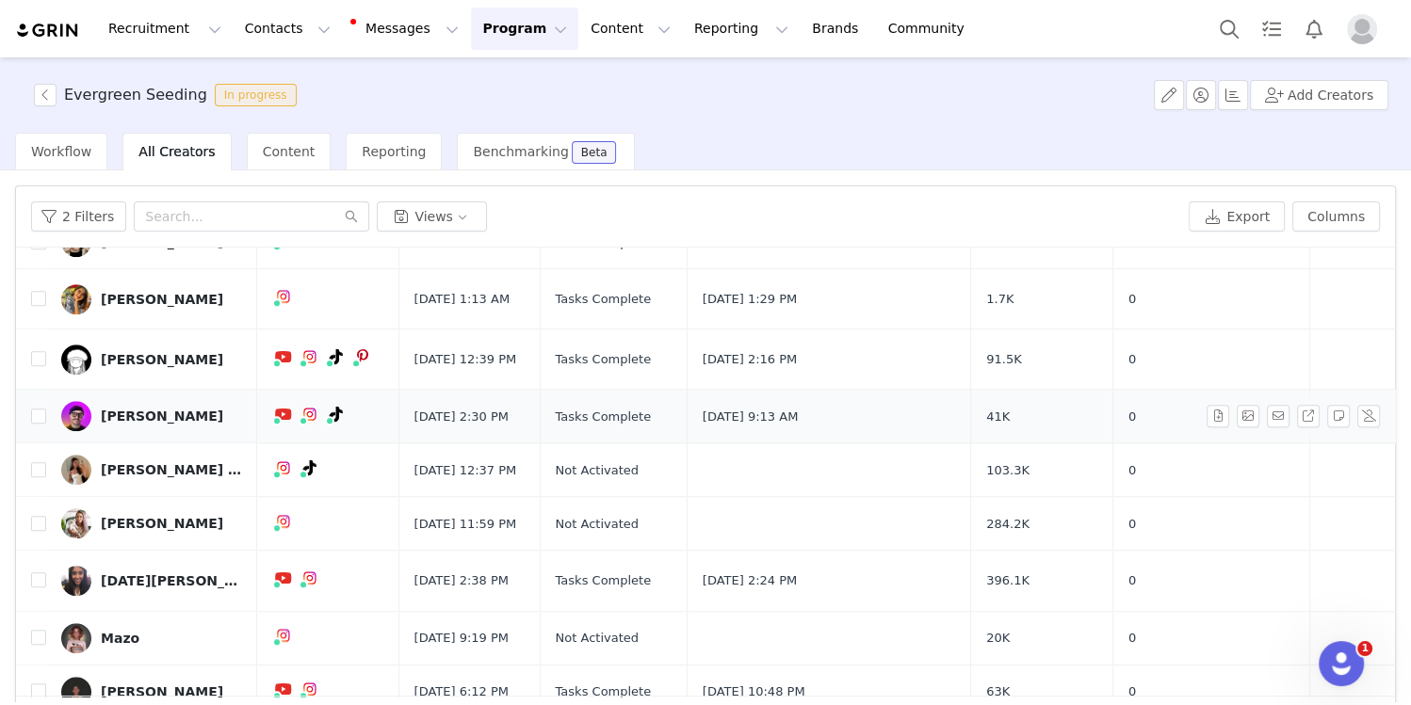
scroll to position [1306, 0]
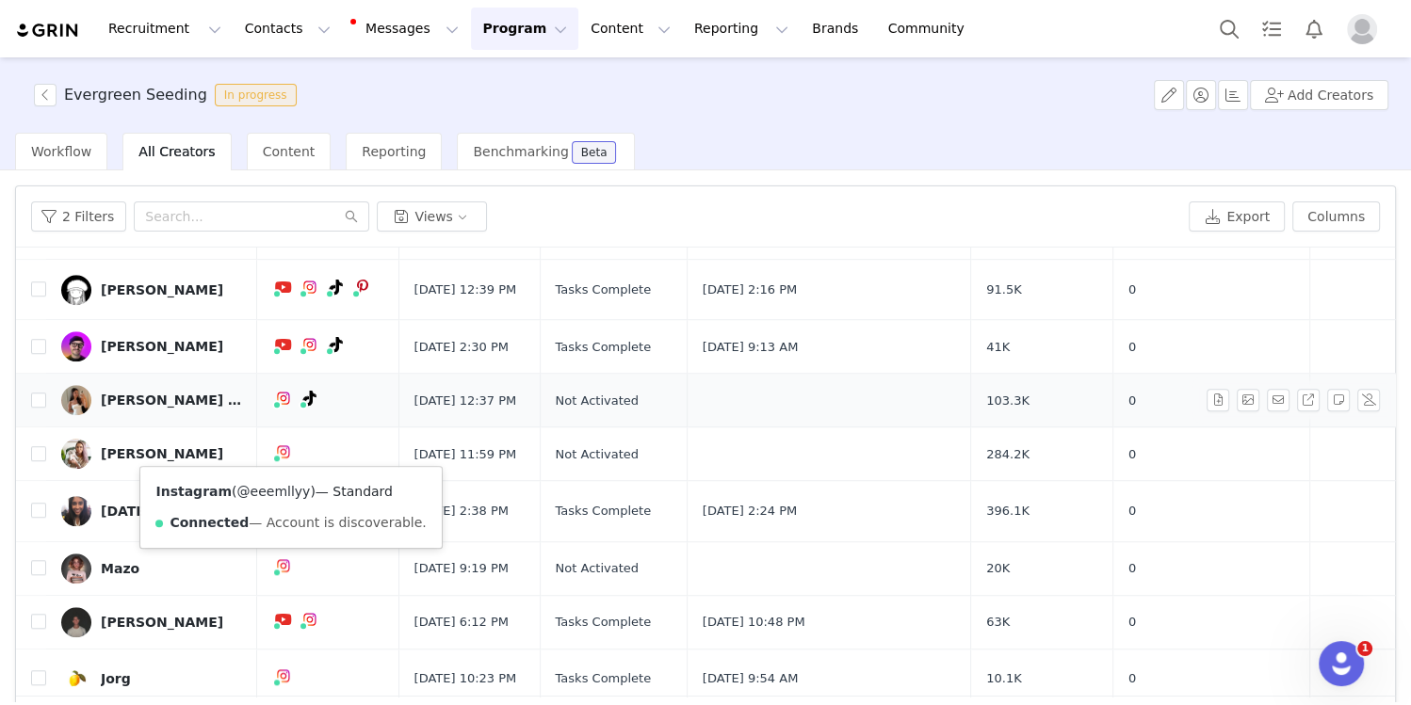
click at [266, 488] on link "@eeemllyy" at bounding box center [273, 491] width 73 height 15
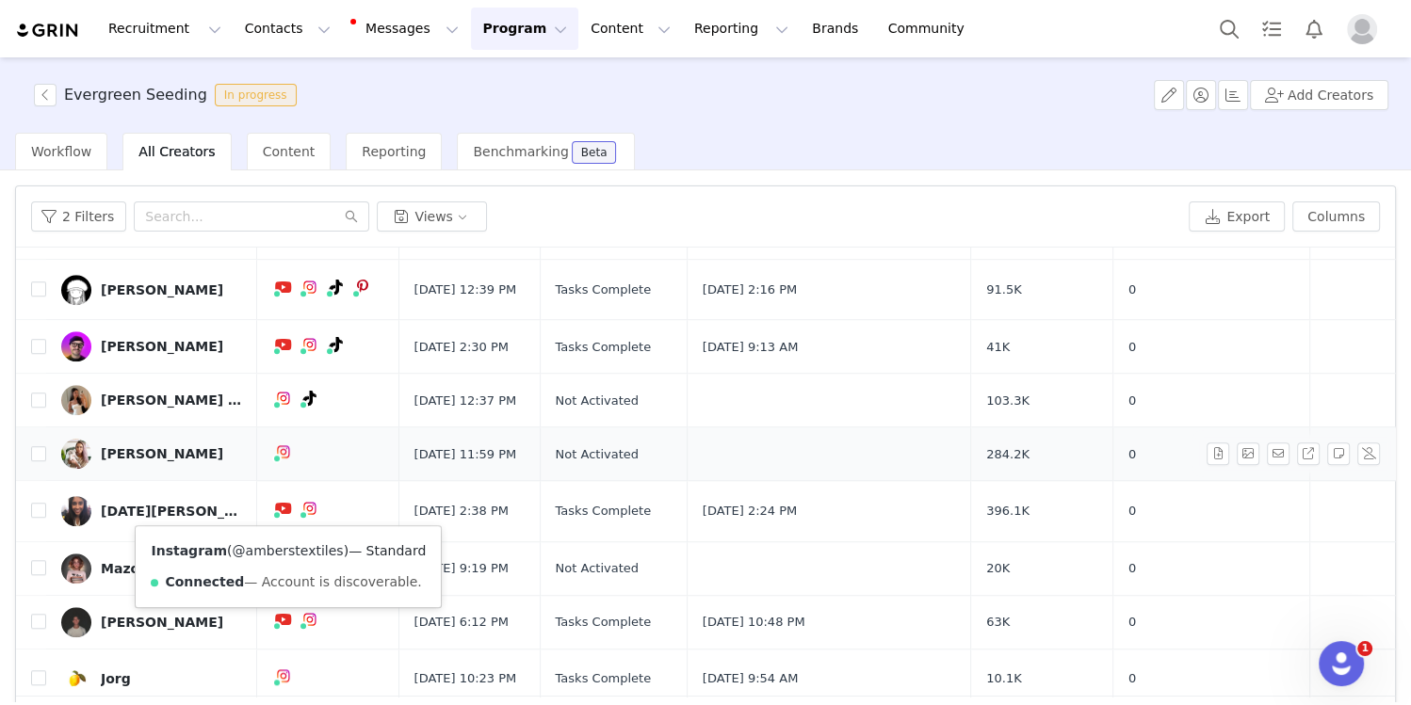
click at [271, 554] on link "@amberstextiles" at bounding box center [288, 550] width 111 height 15
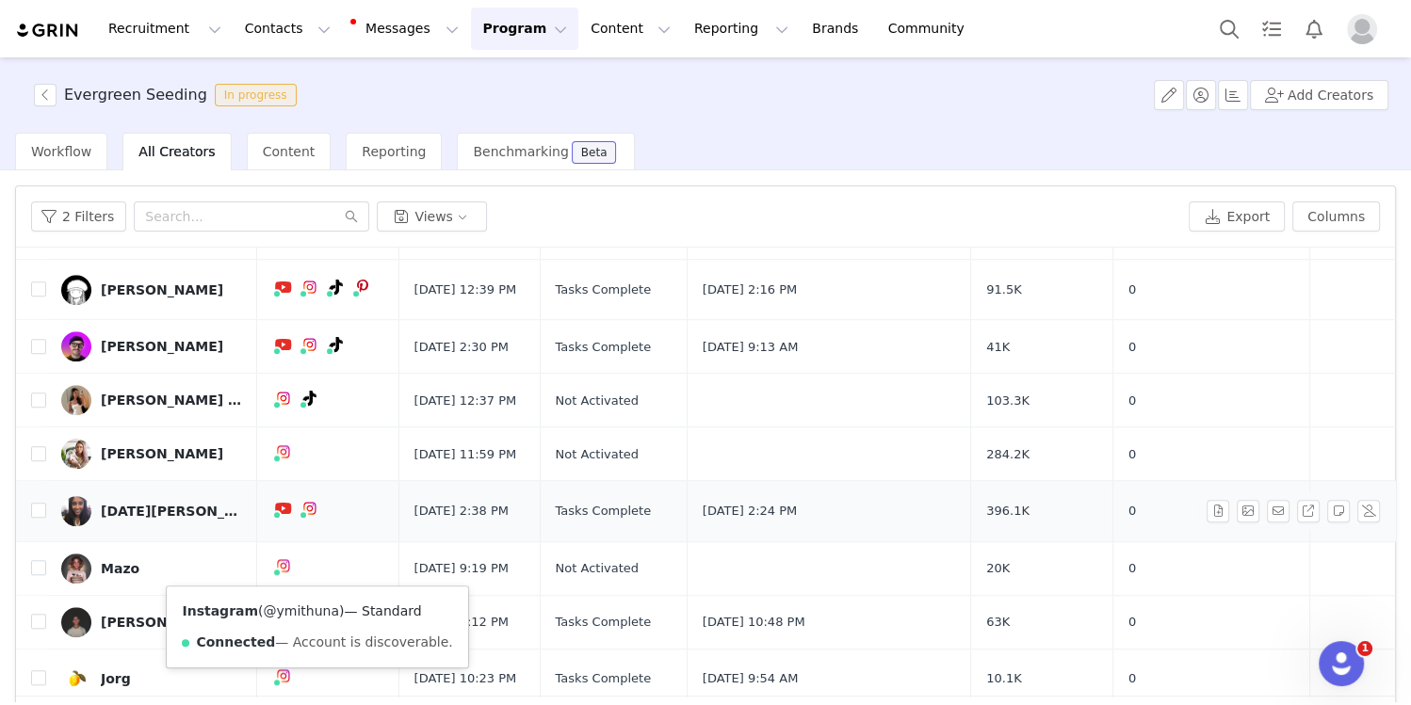
click at [297, 607] on link "@ymithuna" at bounding box center [302, 611] width 76 height 15
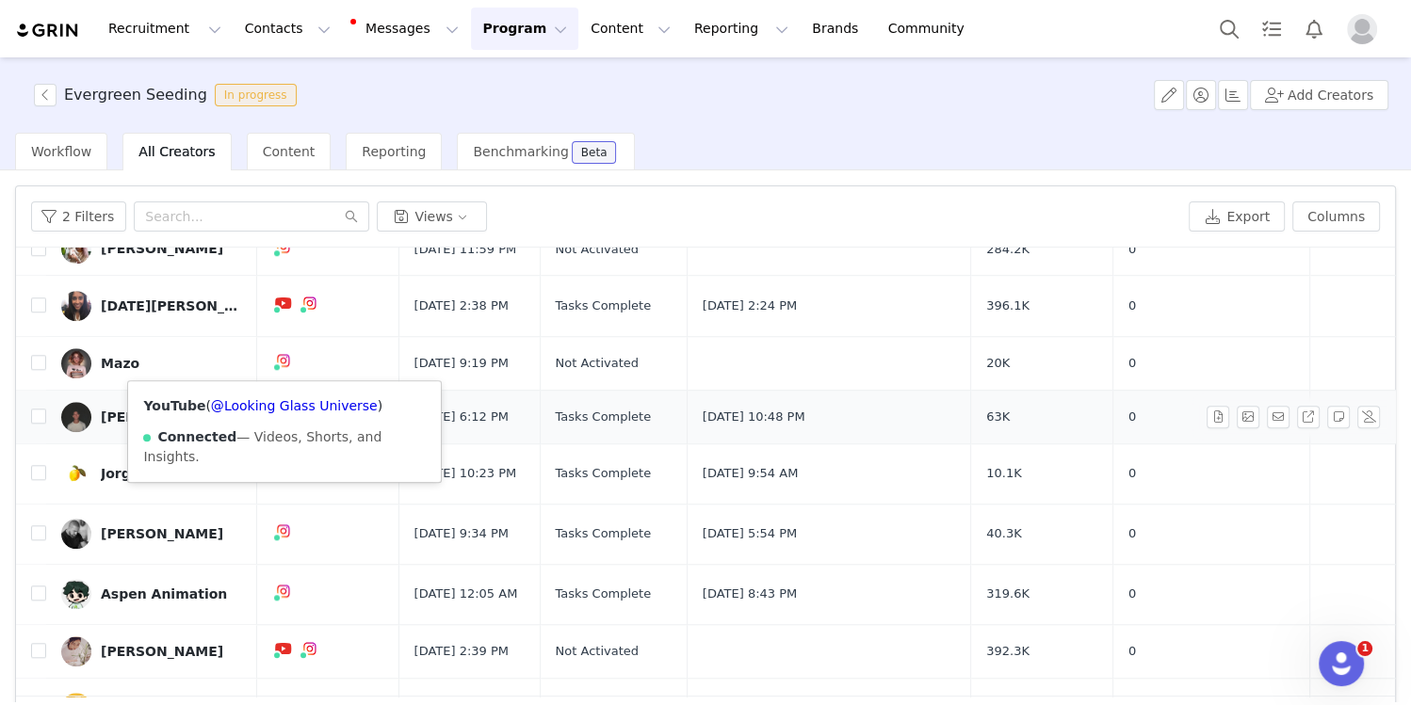
scroll to position [1563, 0]
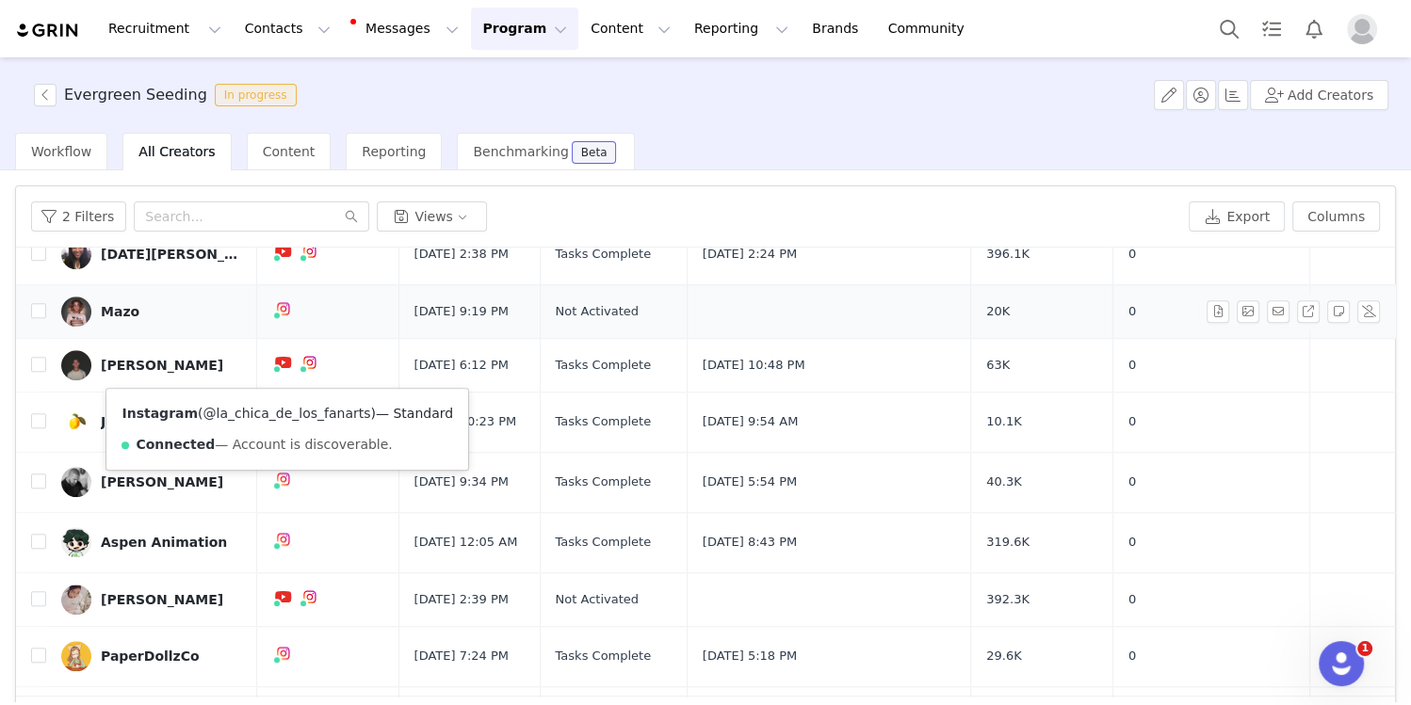
click at [268, 412] on link "@la_chica_de_los_fanarts" at bounding box center [287, 413] width 168 height 15
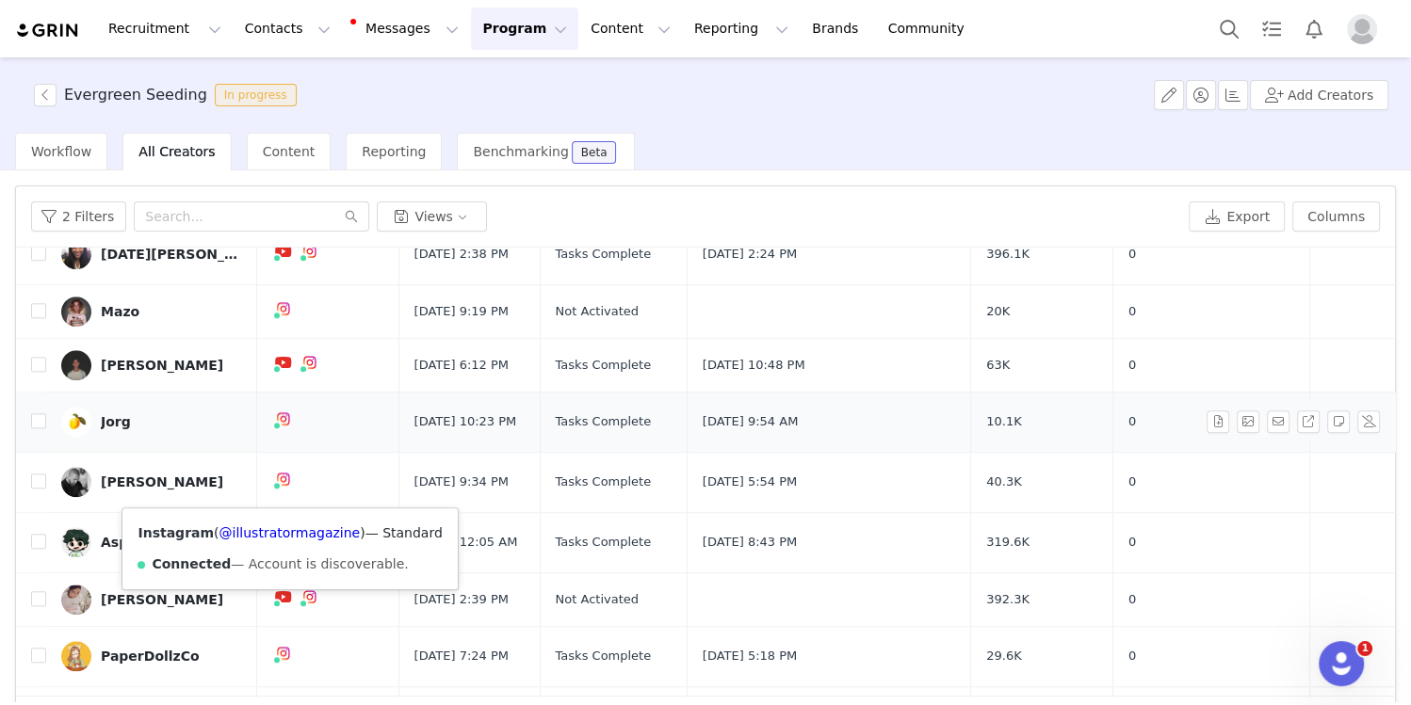
click at [276, 540] on div "Instagram ( @illustratormagazine ) — Standard Connected — Account is discoverab…" at bounding box center [289, 549] width 334 height 81
click at [281, 532] on link "@illustratormagazine" at bounding box center [289, 533] width 141 height 15
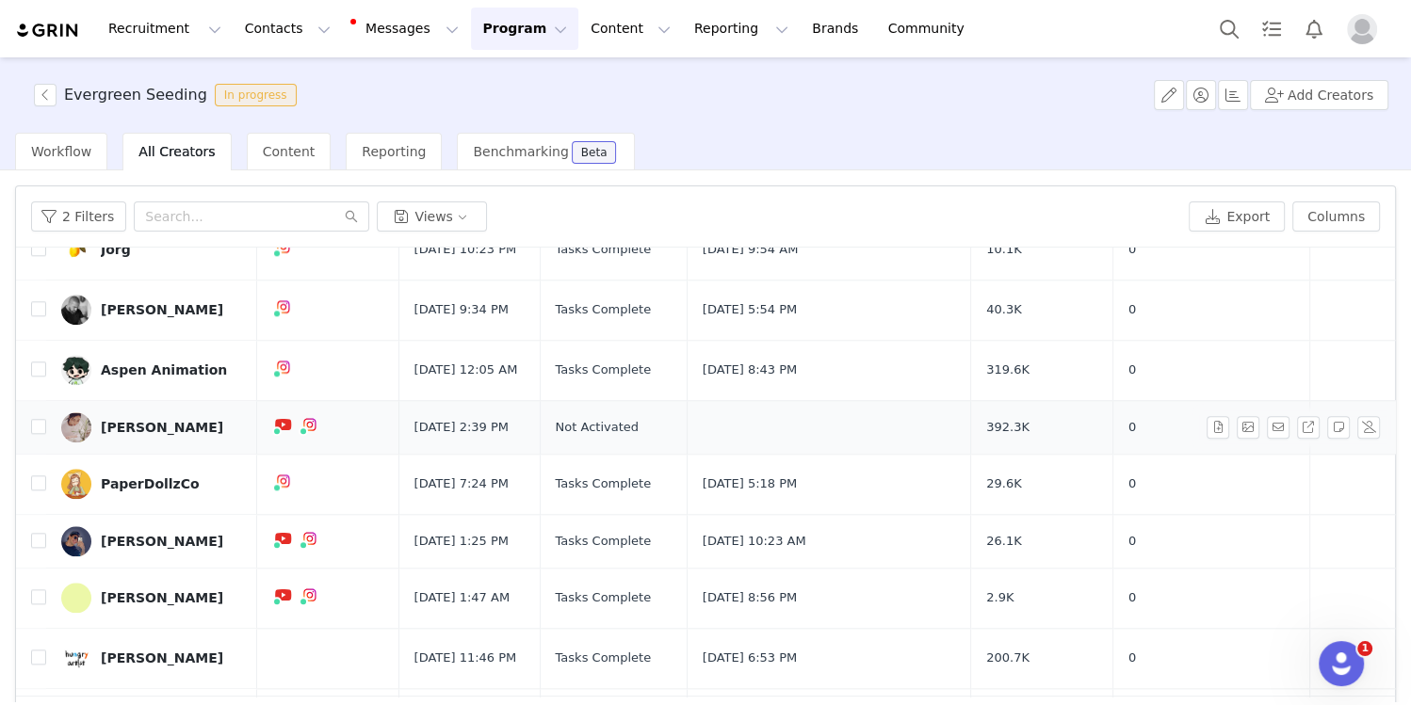
scroll to position [1739, 0]
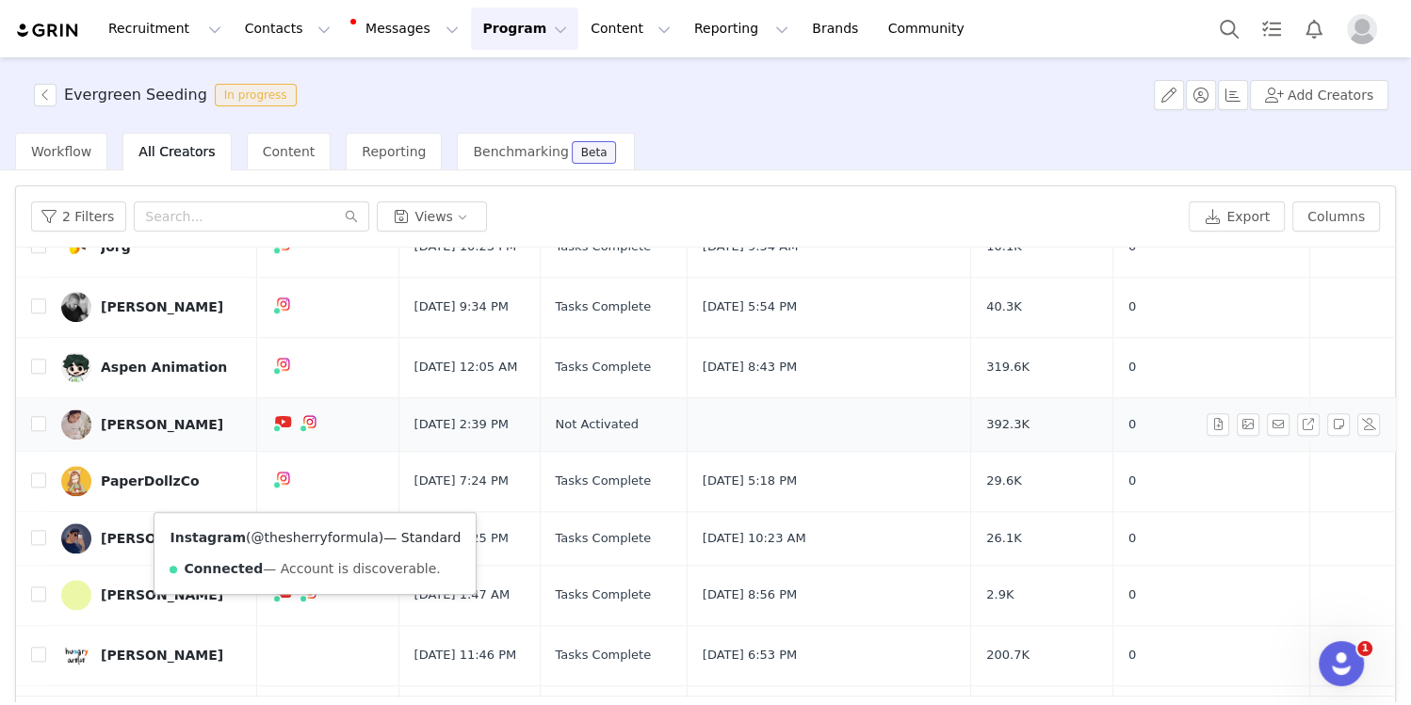
click at [302, 537] on link "@thesherryformula" at bounding box center [314, 537] width 127 height 15
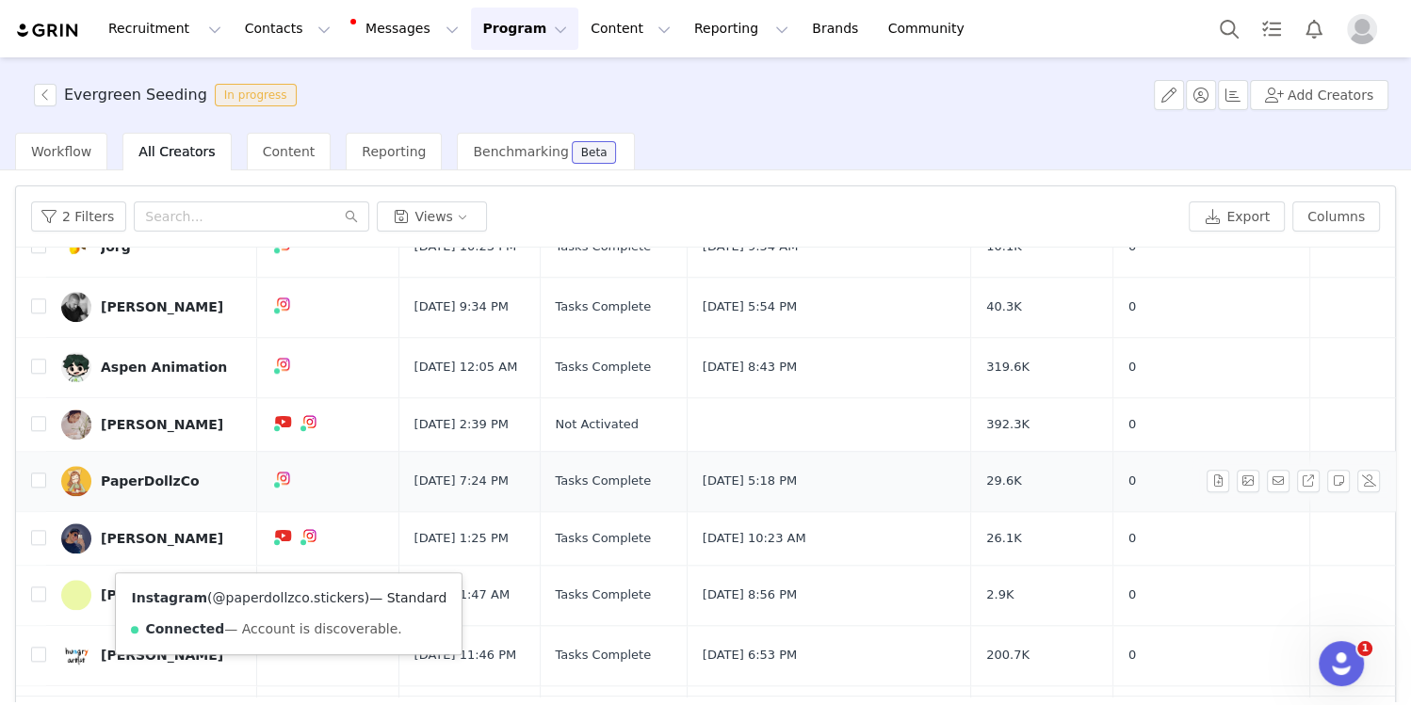
click at [266, 602] on link "@paperdollzco.stickers" at bounding box center [289, 597] width 152 height 15
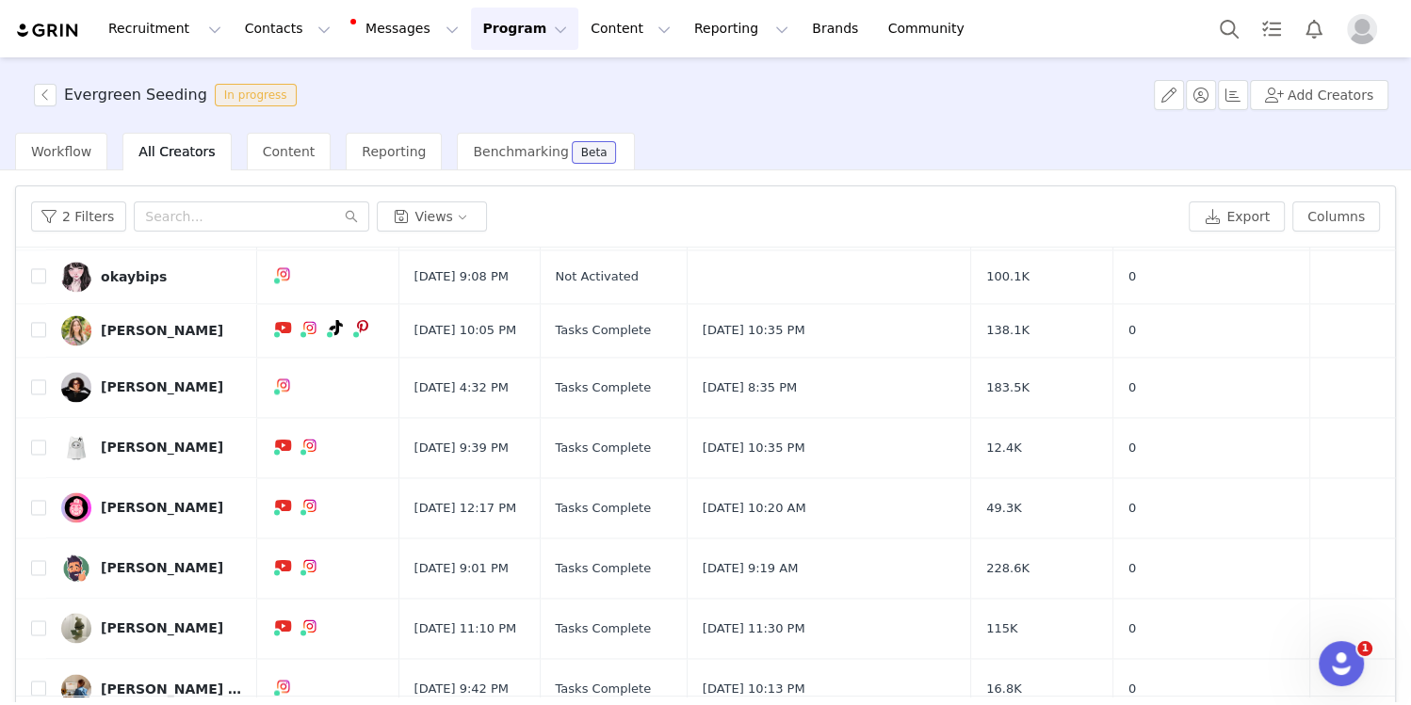
scroll to position [2639, 0]
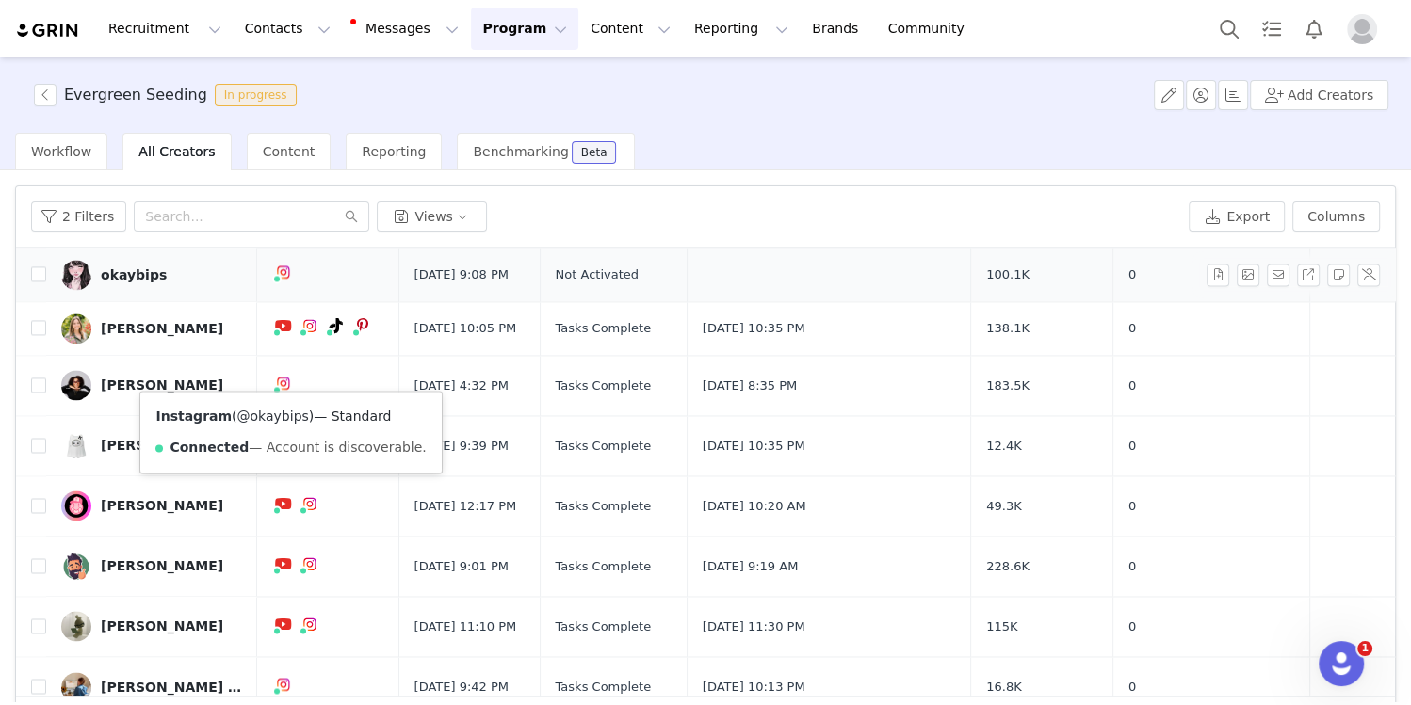
click at [271, 413] on link "@okaybips" at bounding box center [273, 416] width 72 height 15
click at [471, 27] on button "Program Program" at bounding box center [524, 29] width 107 height 42
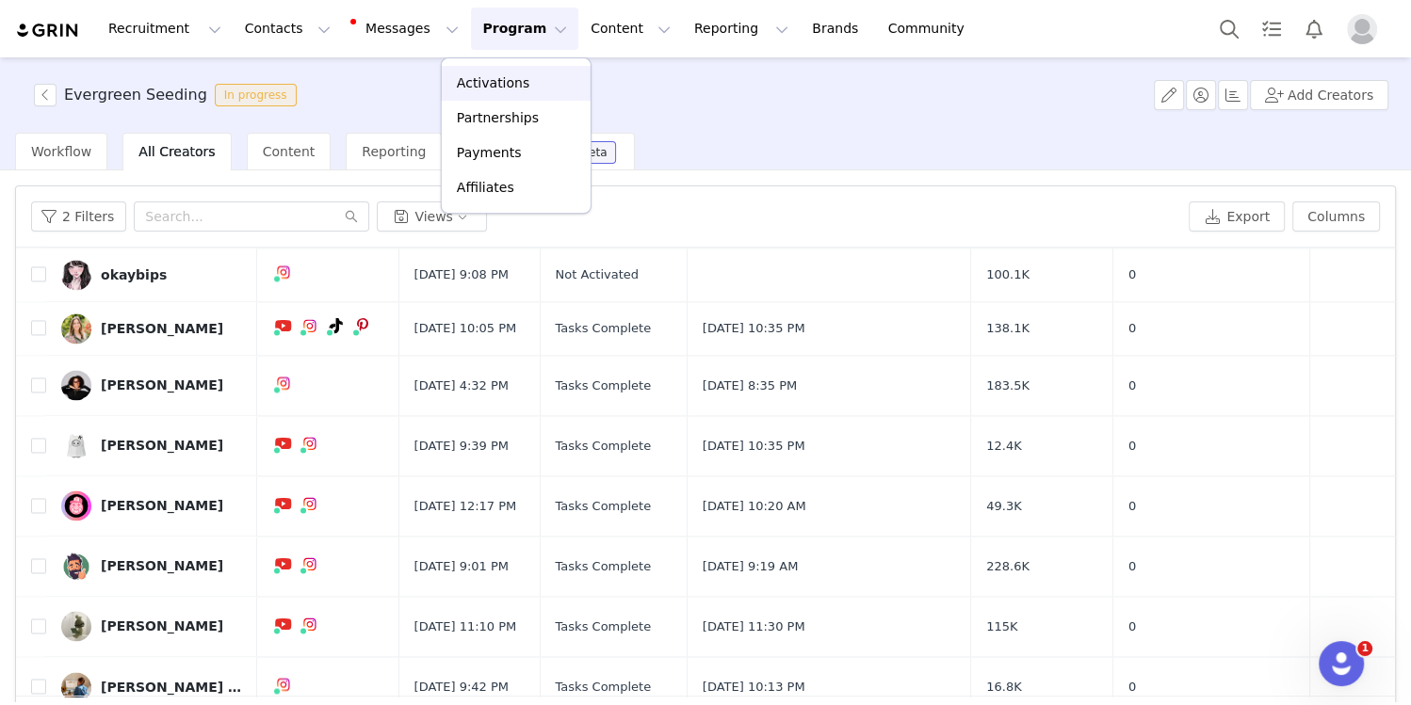
click at [473, 85] on p "Activations" at bounding box center [493, 83] width 73 height 20
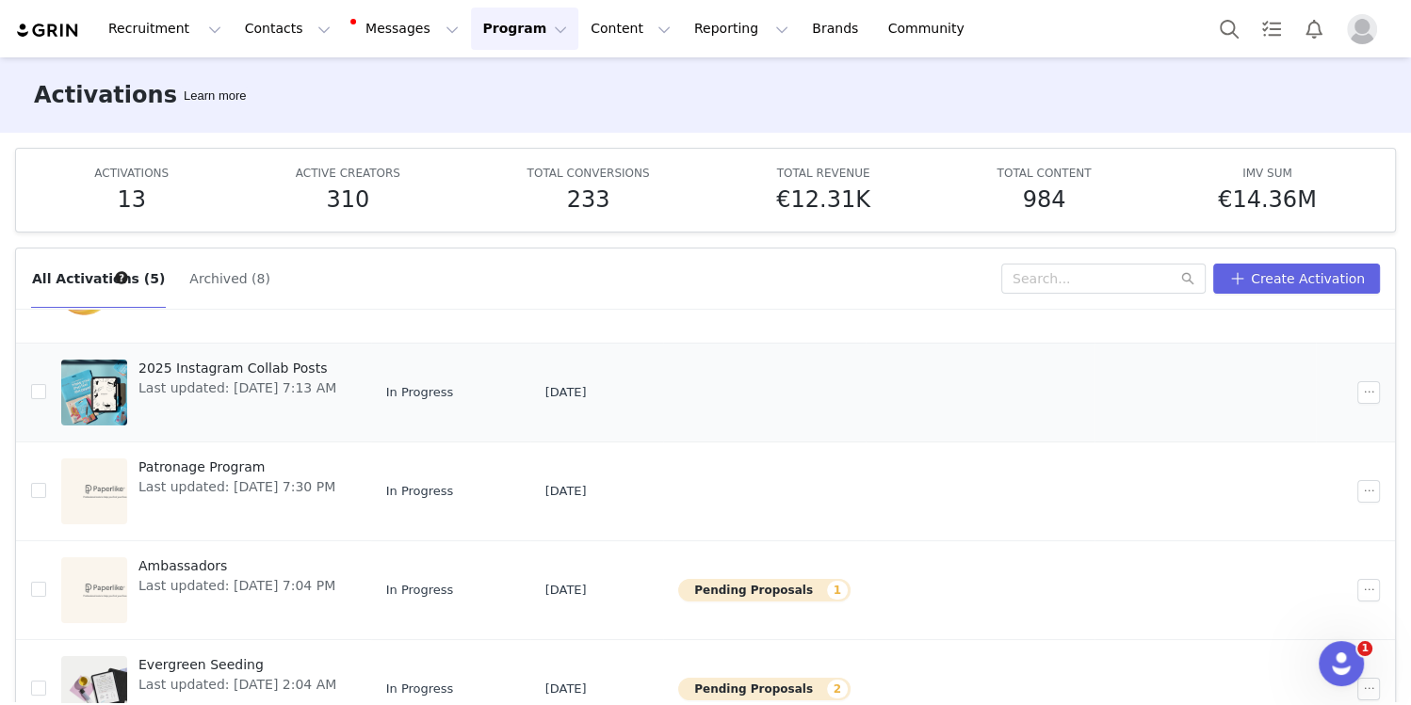
scroll to position [113, 0]
click at [279, 364] on span "2025 Instagram Collab Posts" at bounding box center [237, 367] width 198 height 20
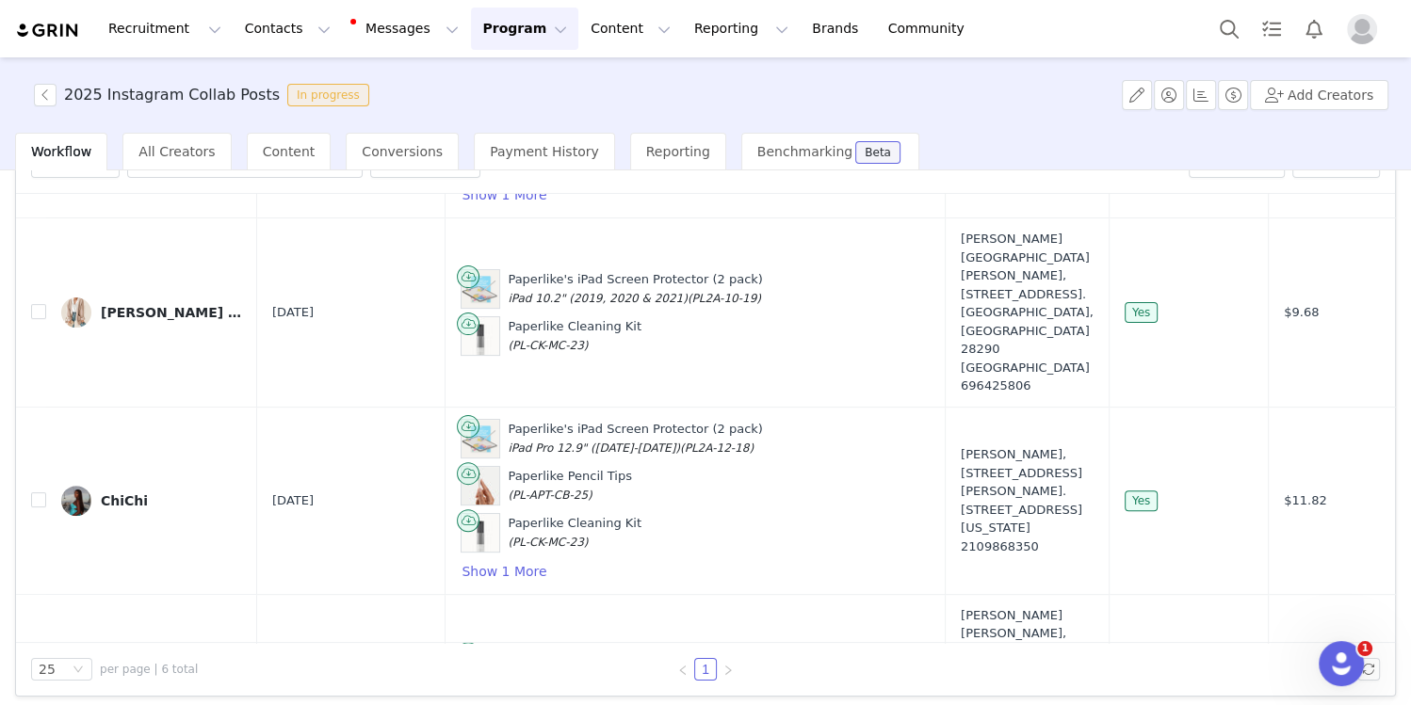
scroll to position [114, 0]
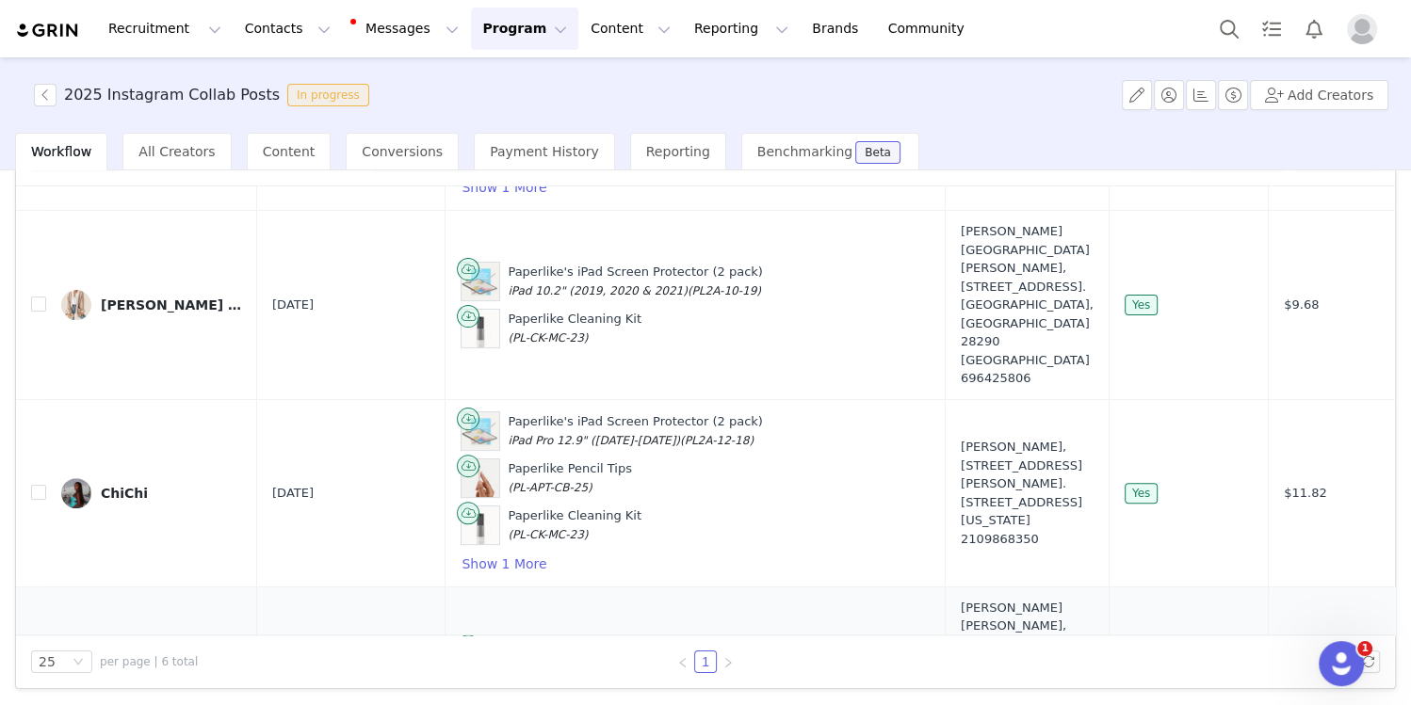
click at [1246, 671] on button "button" at bounding box center [1248, 682] width 23 height 23
click at [47, 99] on button "button" at bounding box center [45, 95] width 23 height 23
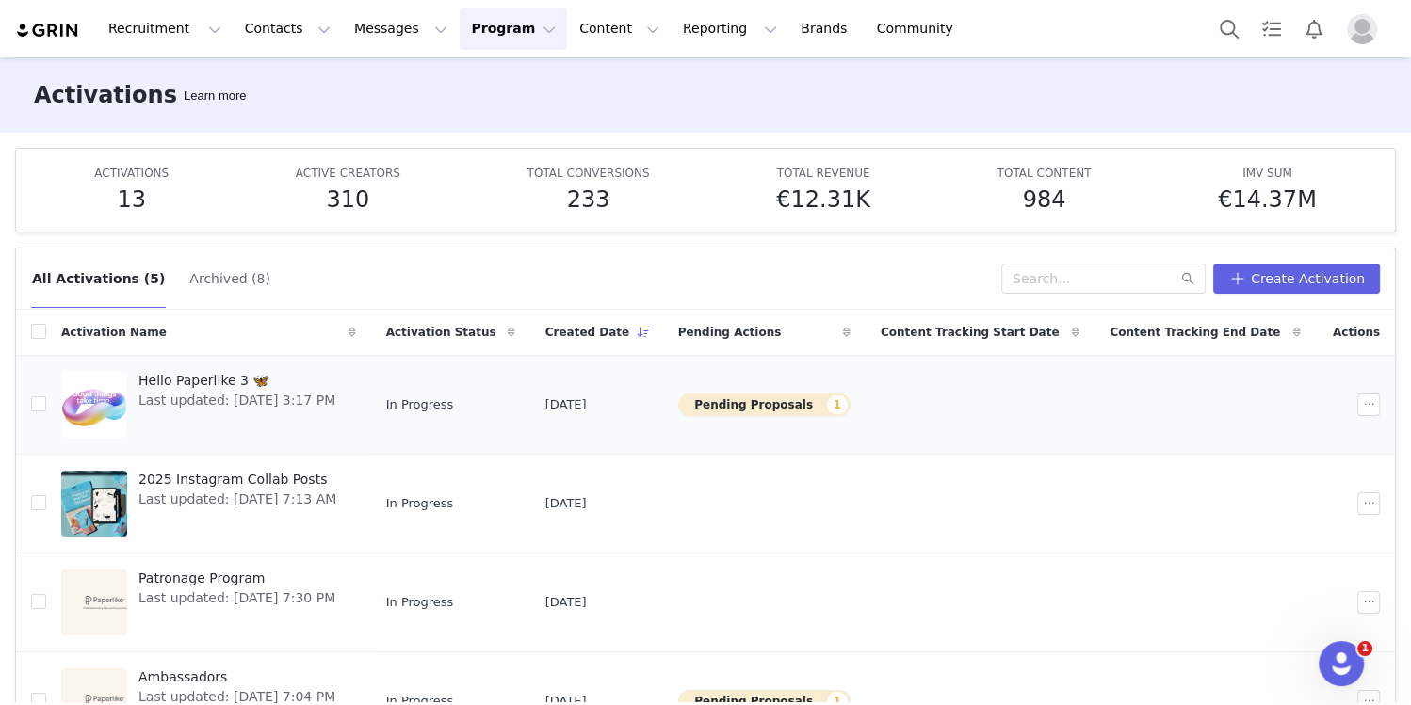
click at [225, 374] on span "Hello Paperlike 3 🦋" at bounding box center [236, 381] width 197 height 20
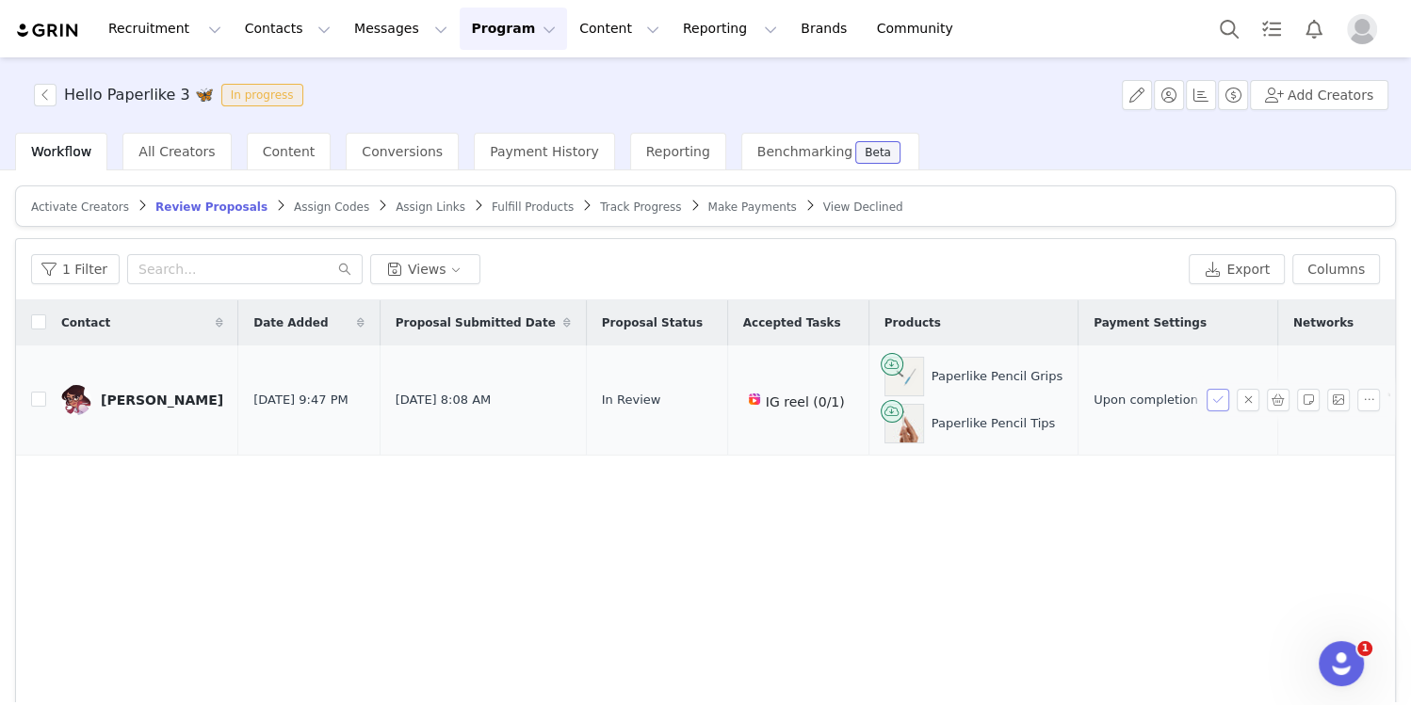
click at [1208, 397] on button "button" at bounding box center [1217, 400] width 23 height 23
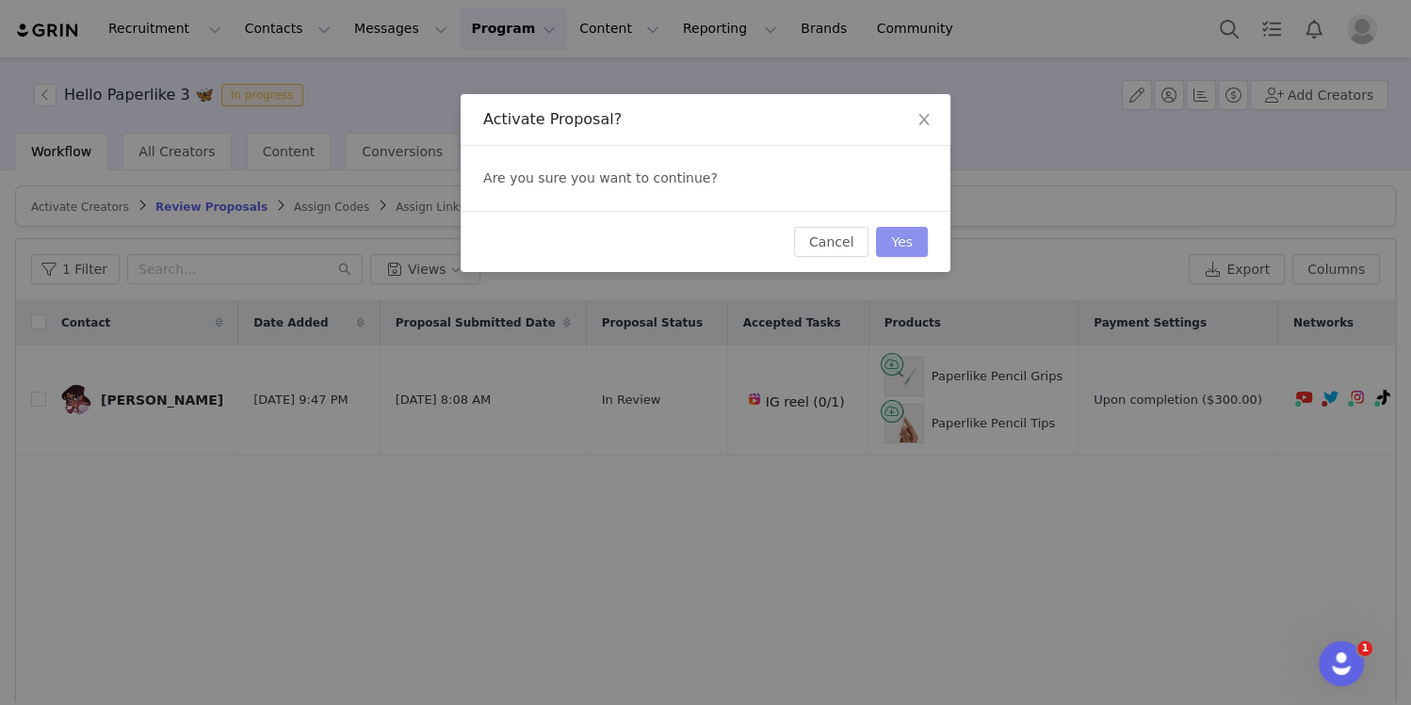
click at [922, 249] on button "Yes" at bounding box center [902, 242] width 52 height 30
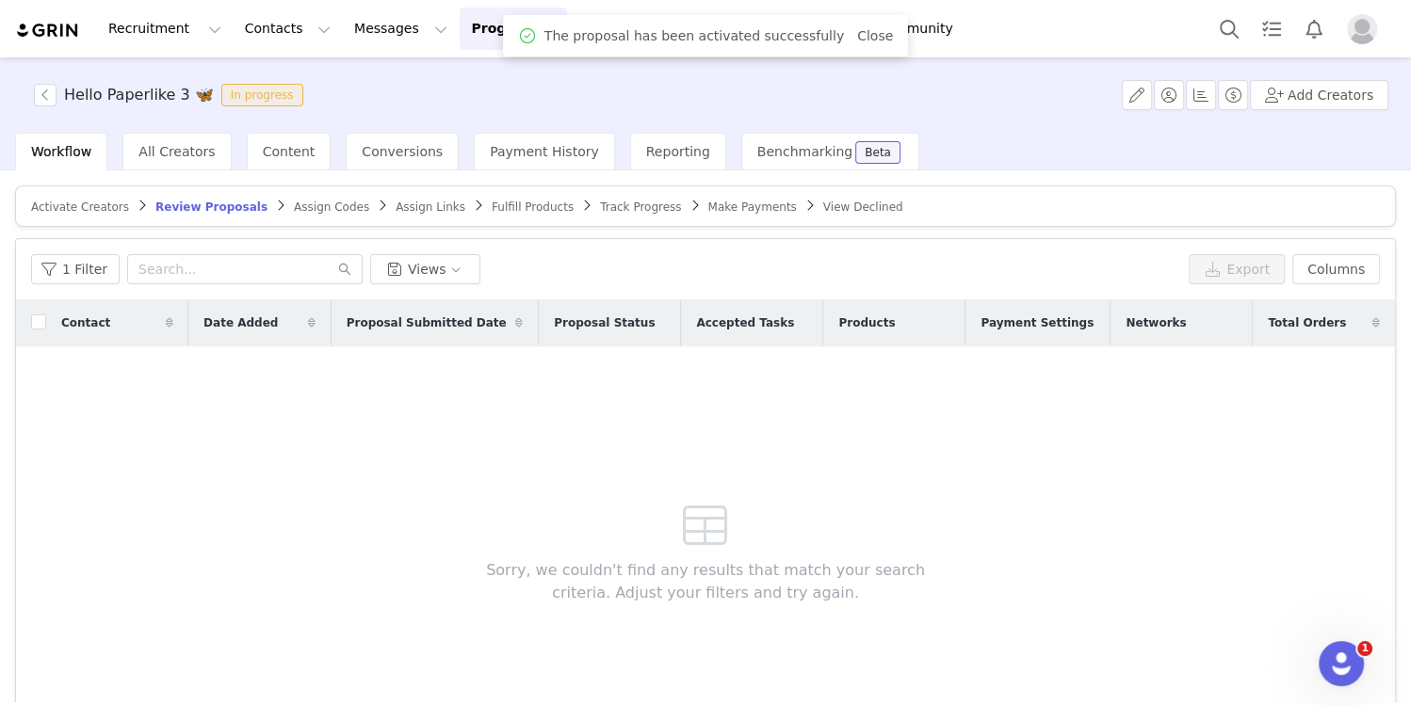
click at [492, 204] on span "Fulfill Products" at bounding box center [533, 207] width 82 height 13
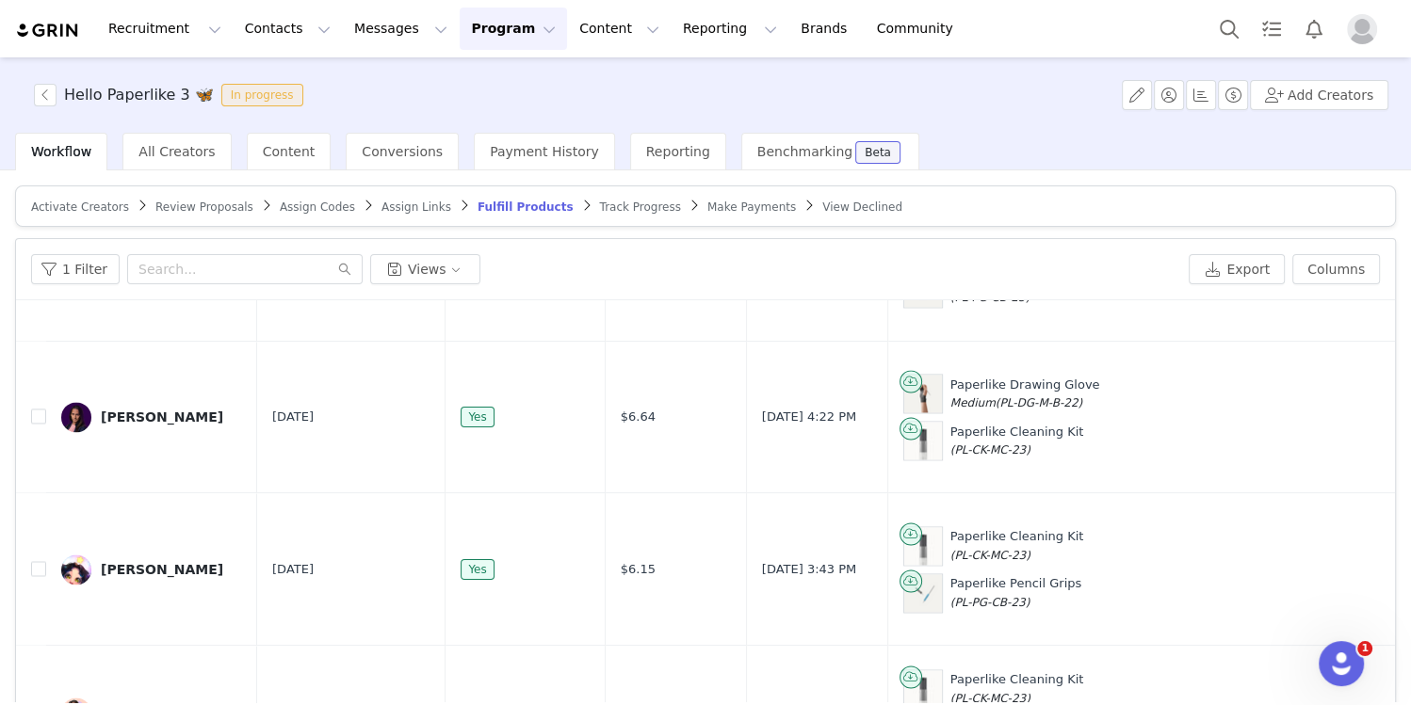
scroll to position [114, 0]
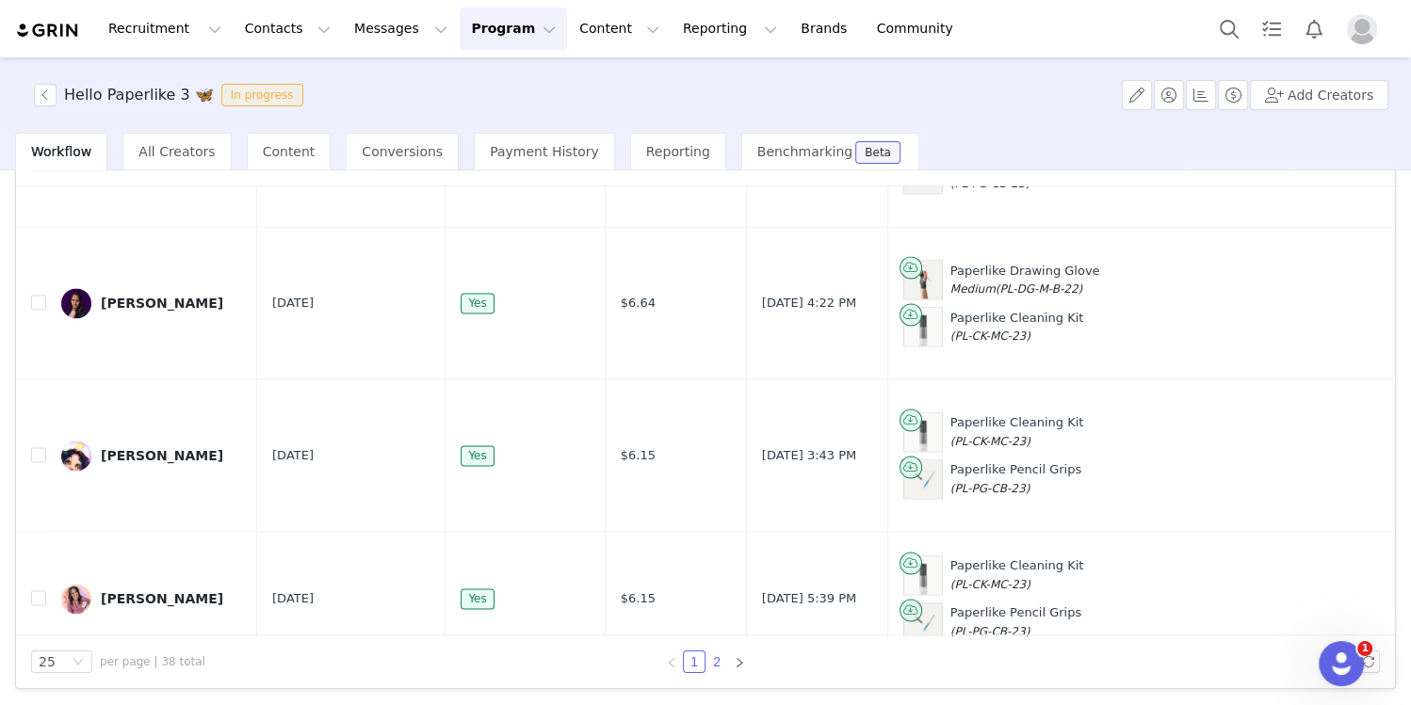
click at [718, 656] on link "2" at bounding box center [716, 662] width 21 height 21
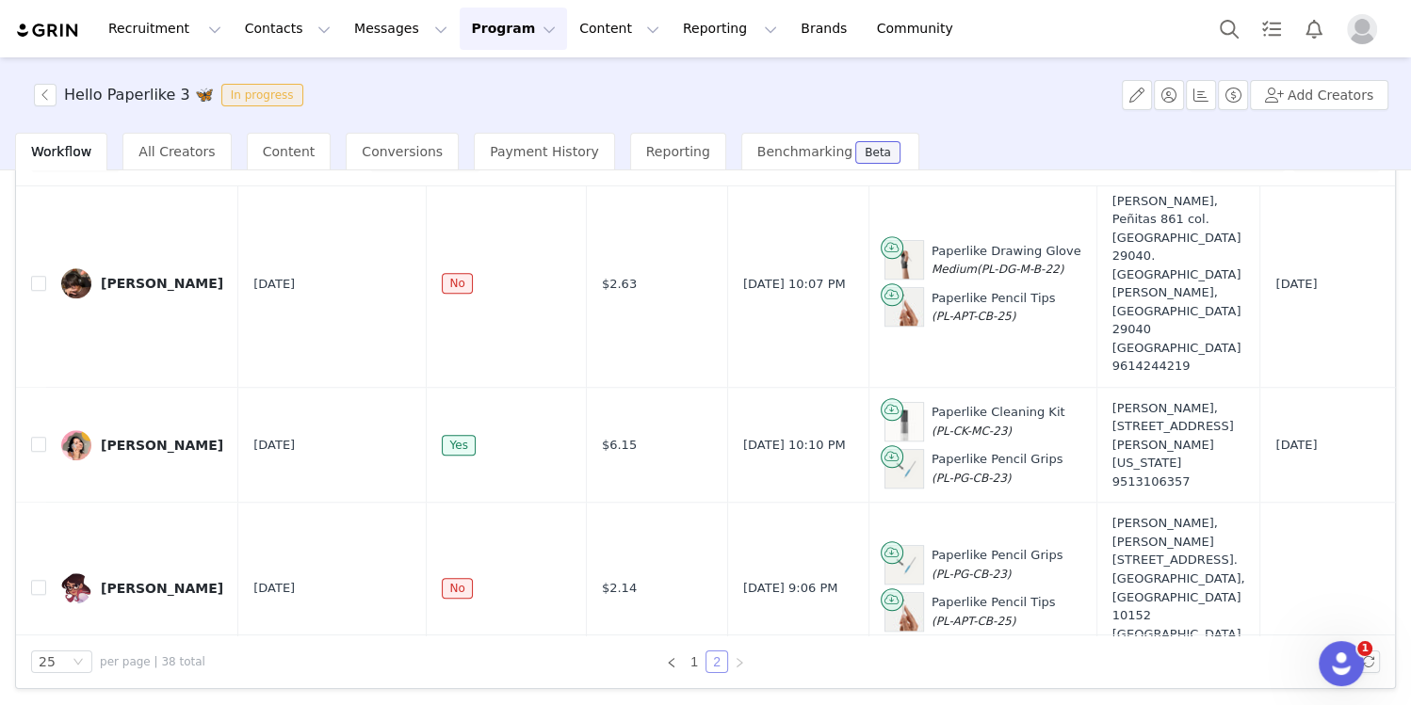
scroll to position [1475, 0]
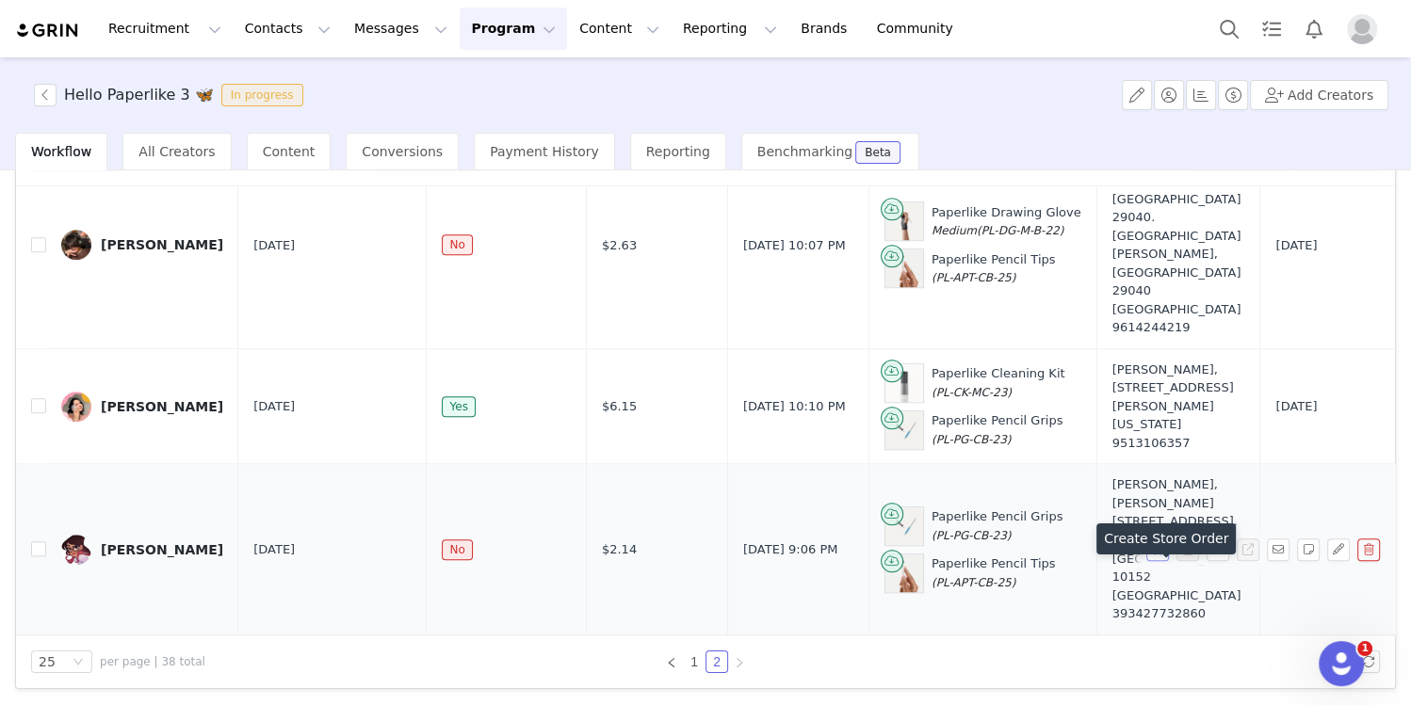
click at [1158, 561] on button "button" at bounding box center [1157, 550] width 23 height 23
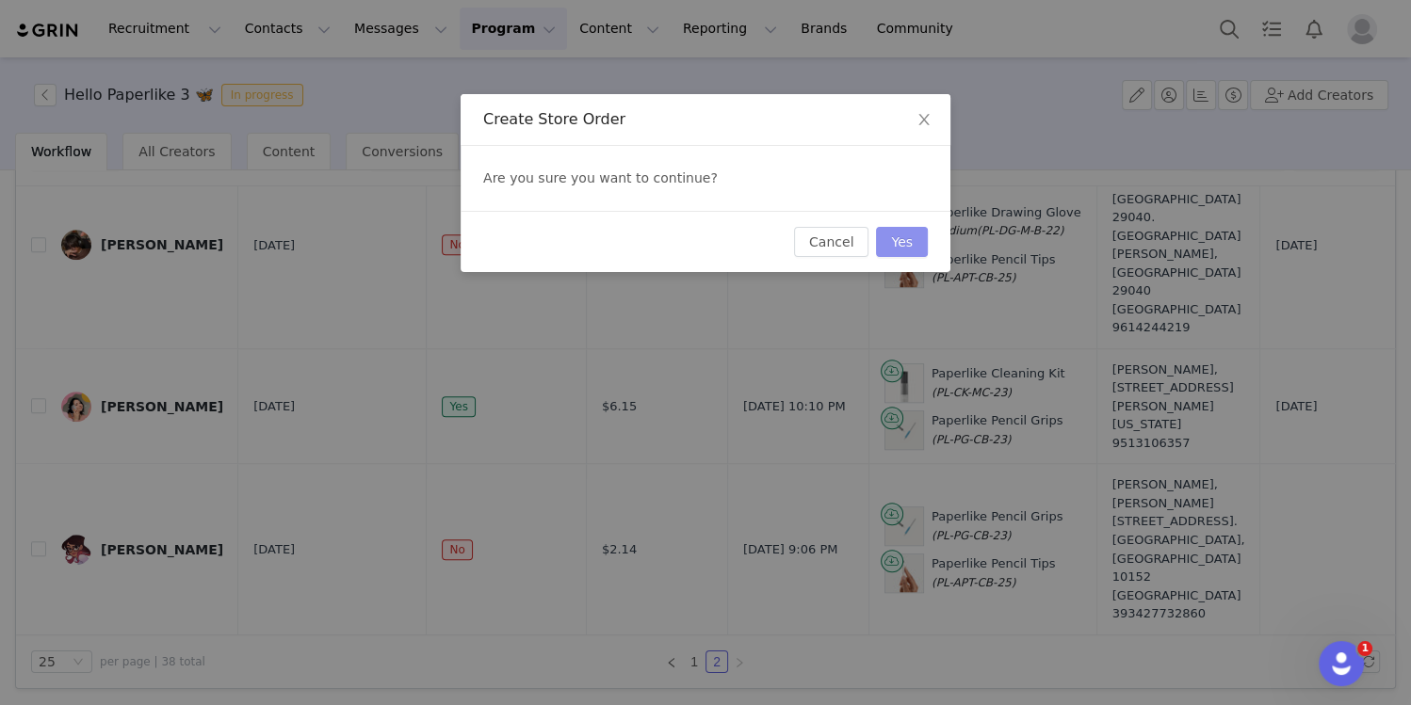
click at [900, 237] on button "Yes" at bounding box center [902, 242] width 52 height 30
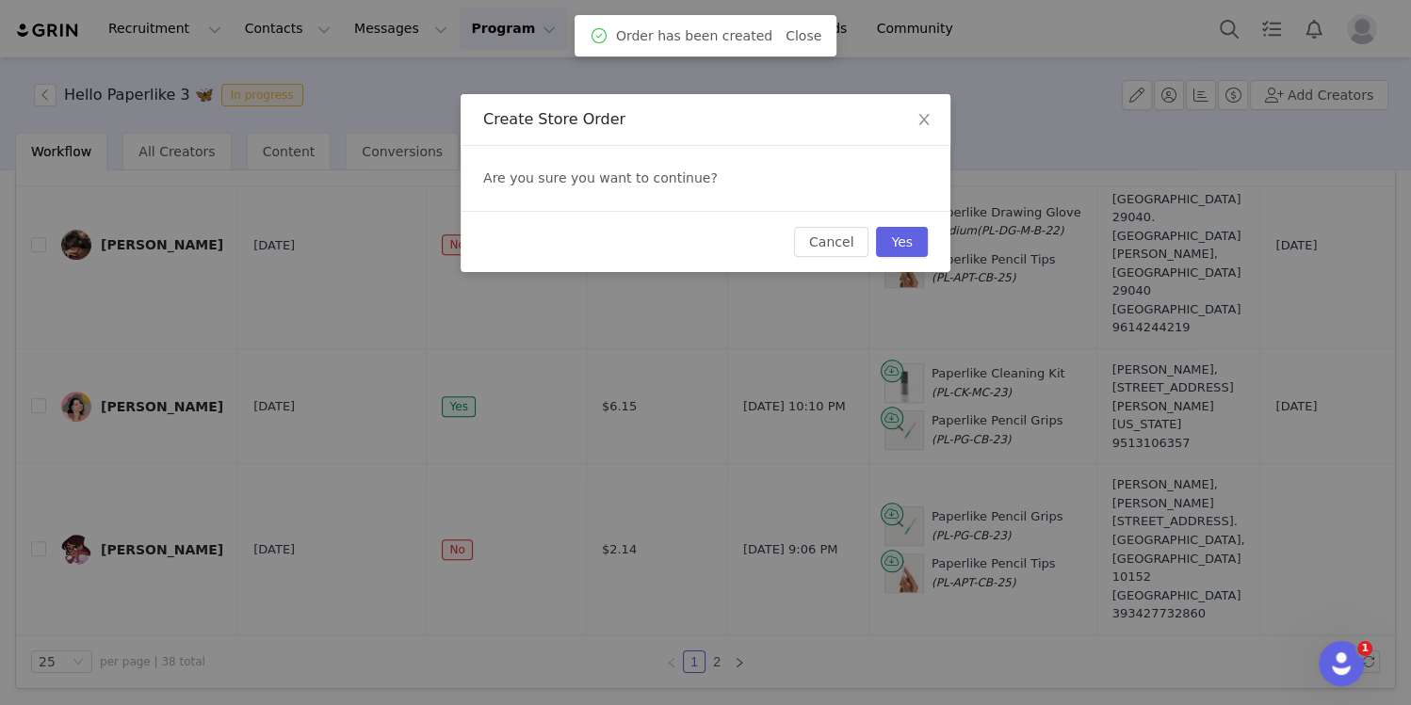
scroll to position [0, 0]
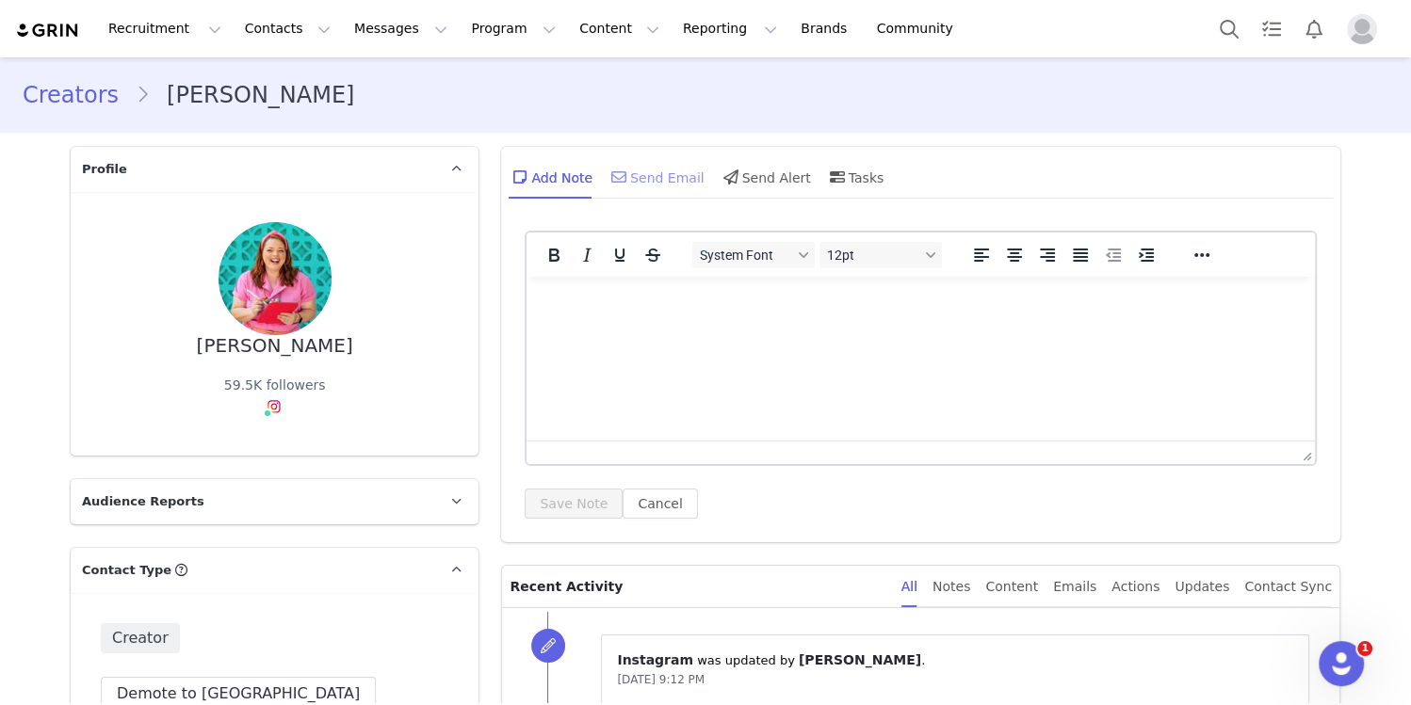
click at [639, 179] on div "Send Email" at bounding box center [655, 176] width 97 height 45
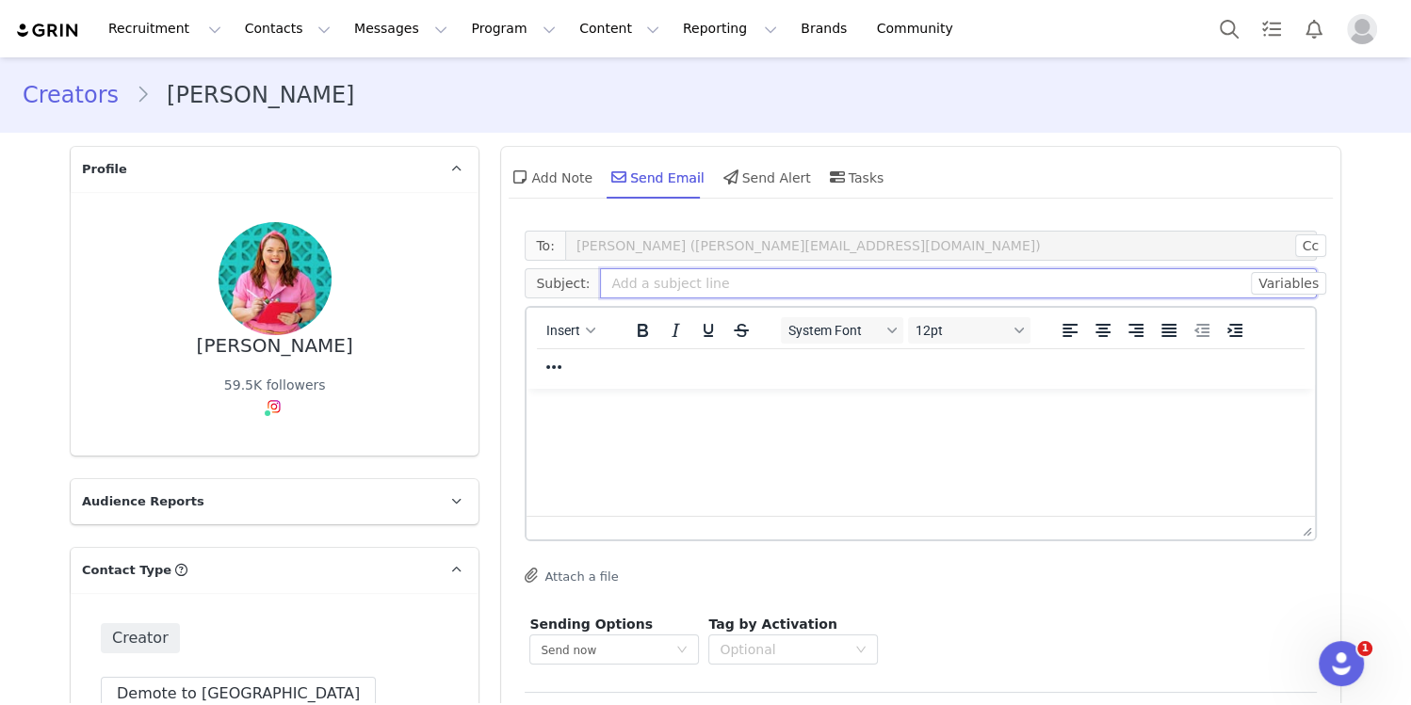
click at [766, 292] on input "text" at bounding box center [958, 283] width 717 height 30
paste input "TOP SECRET INFO AHEAD 🦋"
type input "TOP SECRET INFO AHEAD 🦋"
click at [736, 415] on p "Rich Text Area. Press ALT-0 for help." at bounding box center [921, 414] width 758 height 21
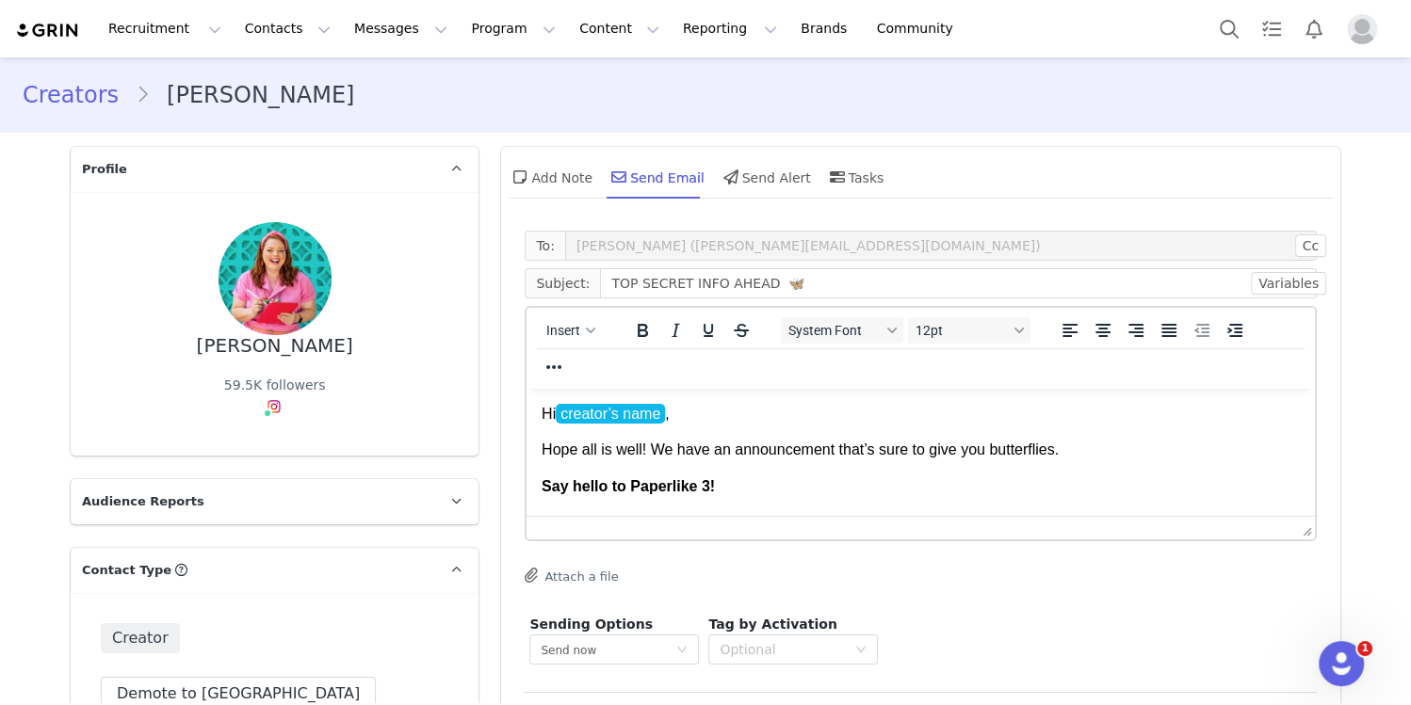
scroll to position [391, 0]
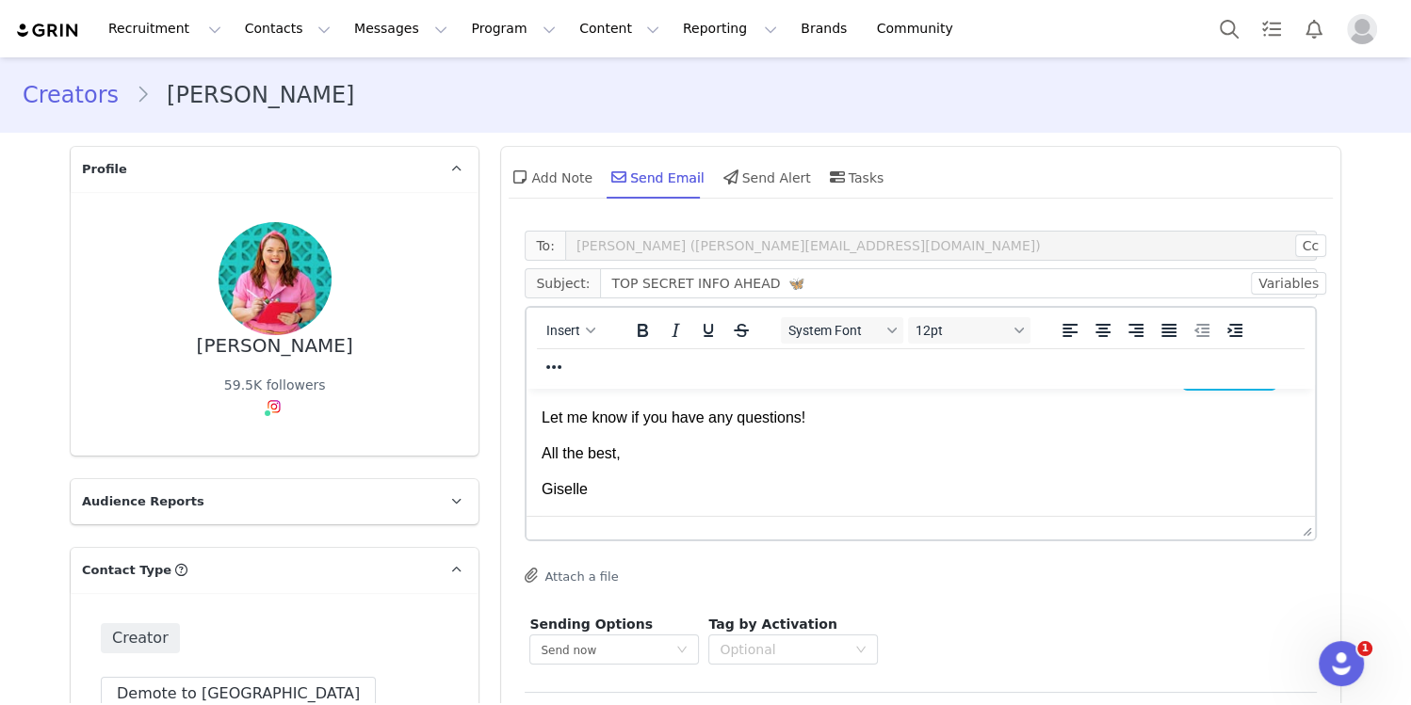
click at [546, 491] on p "Giselle" at bounding box center [921, 489] width 758 height 21
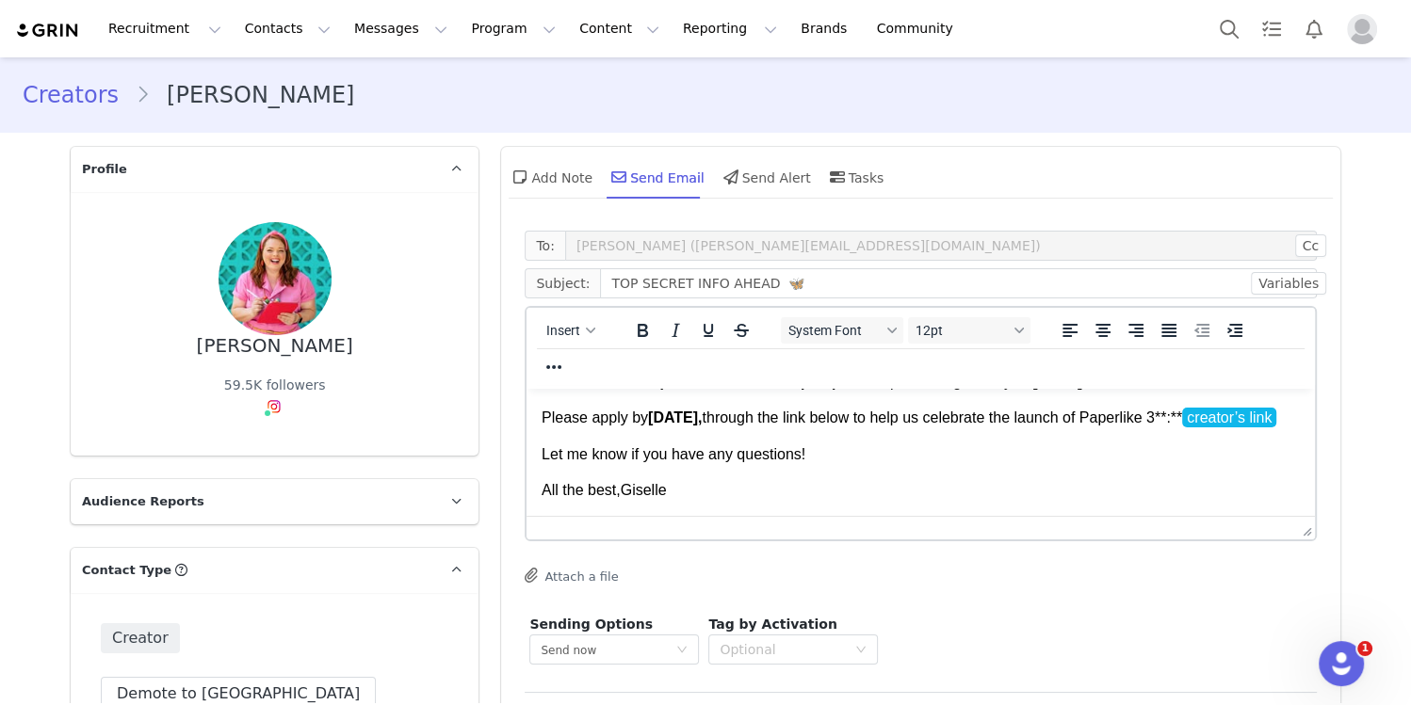
scroll to position [375, 0]
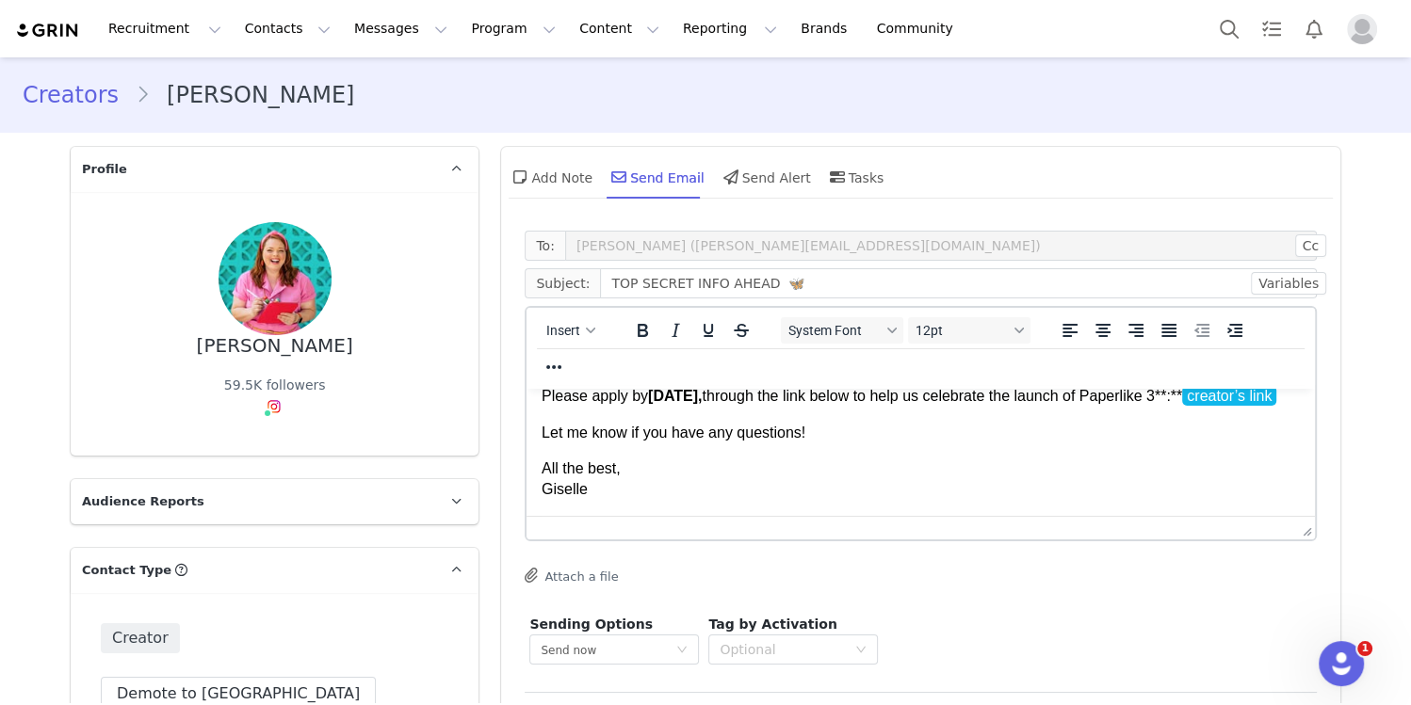
click at [606, 495] on p "All the best, Giselle" at bounding box center [921, 480] width 758 height 42
click at [593, 326] on icon "button" at bounding box center [591, 330] width 9 height 9
click at [608, 421] on div "Insert Signature" at bounding box center [639, 423] width 170 height 23
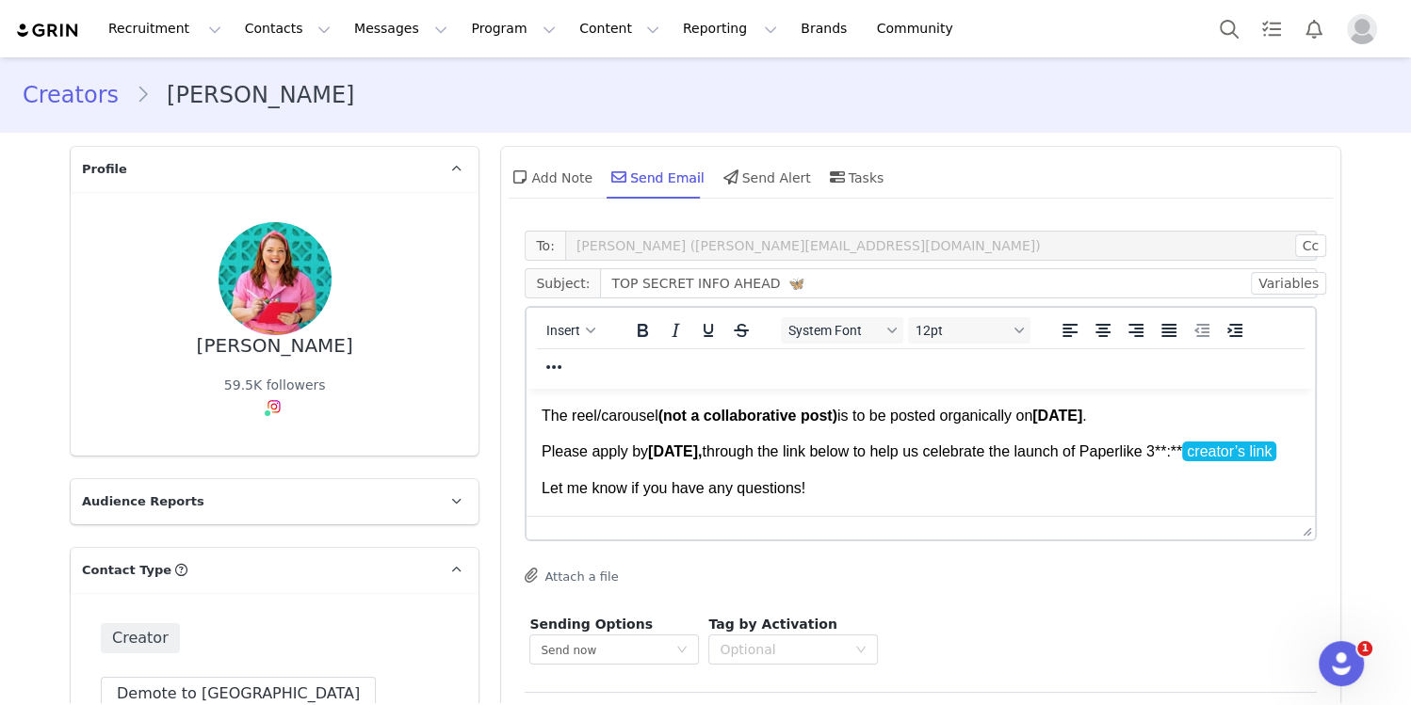
scroll to position [307, 0]
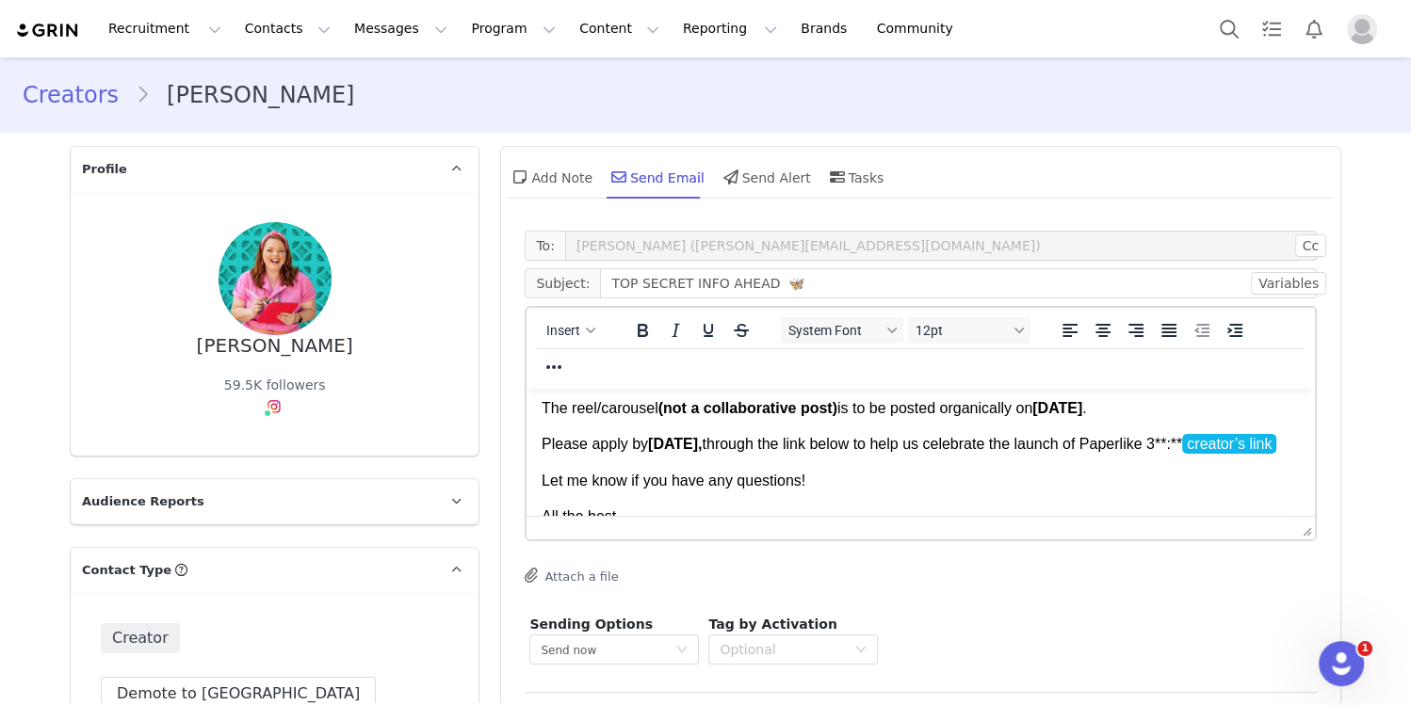
click at [562, 455] on p "Please apply by Friday, August 22nd, through the link below to help us celebrat…" at bounding box center [921, 444] width 758 height 21
drag, startPoint x: 1057, startPoint y: 411, endPoint x: 1171, endPoint y: 412, distance: 114.0
click at [1012, 412] on strong "September 23rd" at bounding box center [1057, 408] width 50 height 16
click at [562, 364] on icon "Reveal or hide additional toolbar items" at bounding box center [553, 367] width 23 height 23
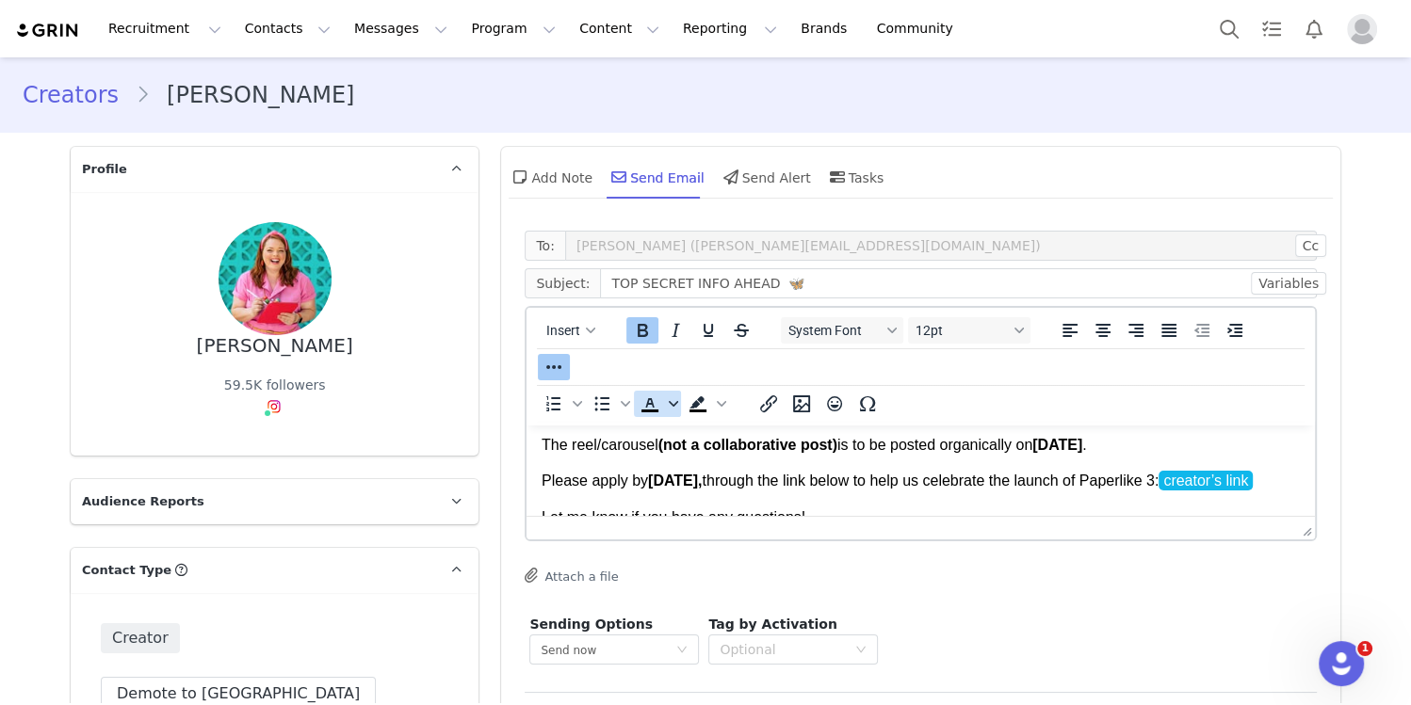
click at [669, 403] on icon "Text color" at bounding box center [673, 403] width 9 height 9
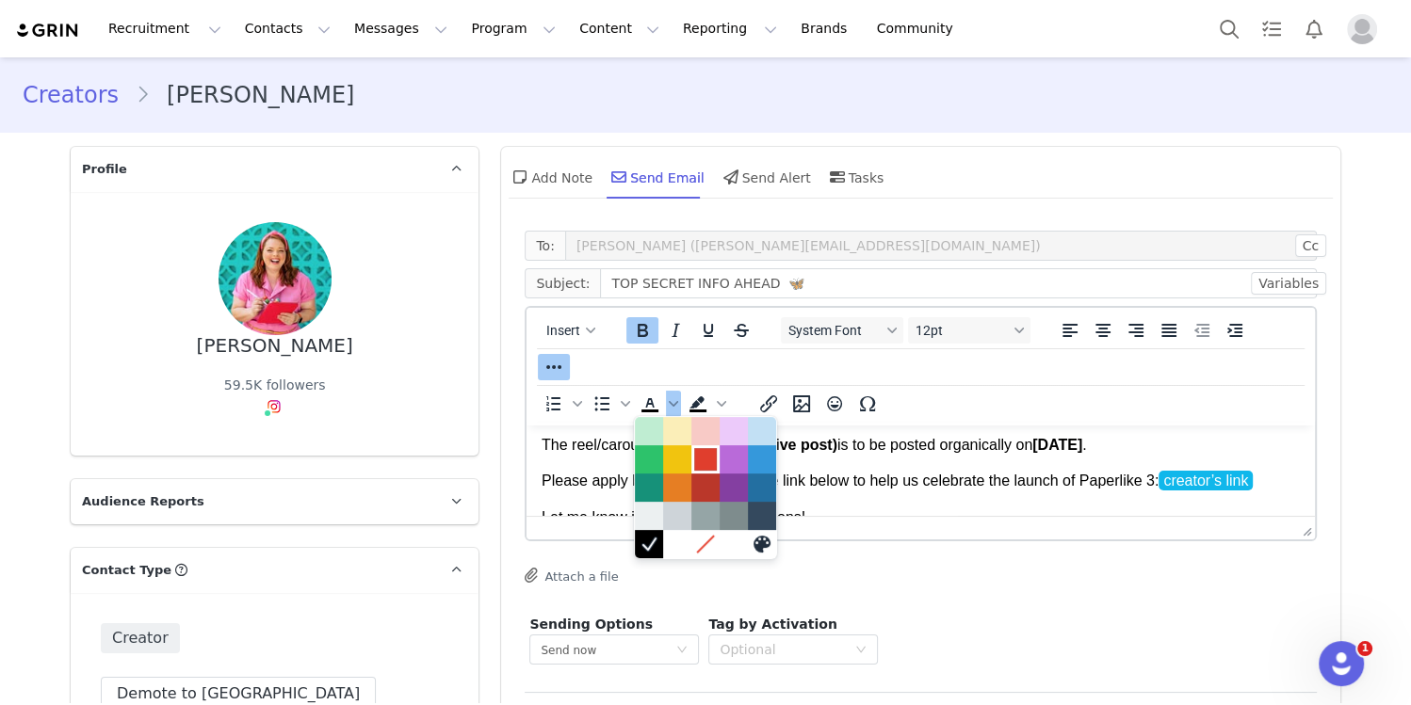
click at [702, 465] on div at bounding box center [705, 459] width 23 height 23
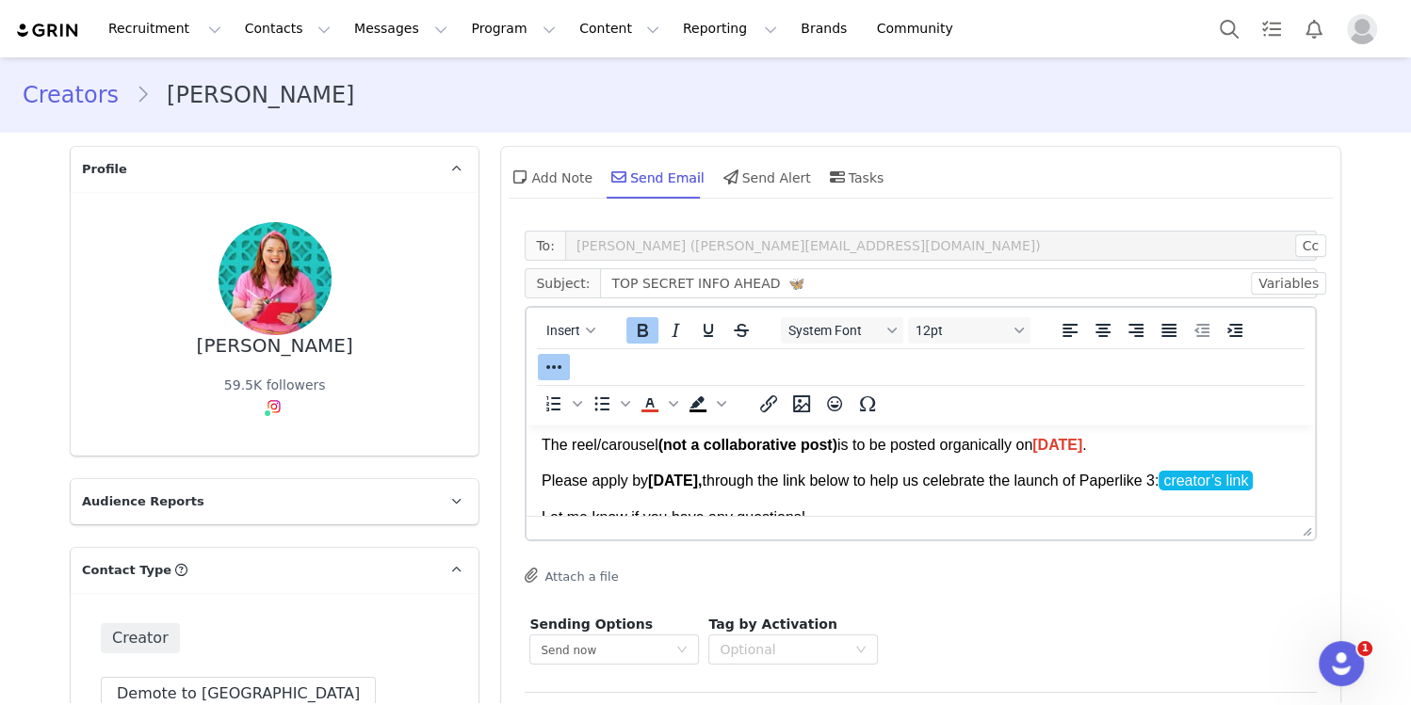
click at [887, 463] on body "Hi creator’s name , Hope all is well! We have an announcement that’s sure to gi…" at bounding box center [921, 420] width 758 height 573
drag, startPoint x: 655, startPoint y: 482, endPoint x: 697, endPoint y: 482, distance: 42.4
click at [697, 482] on strong "Friday, August 22nd," at bounding box center [675, 481] width 54 height 16
drag, startPoint x: 746, startPoint y: 484, endPoint x: 796, endPoint y: 484, distance: 49.9
click at [702, 484] on strong "Wednesday, August 22nd," at bounding box center [675, 481] width 54 height 16
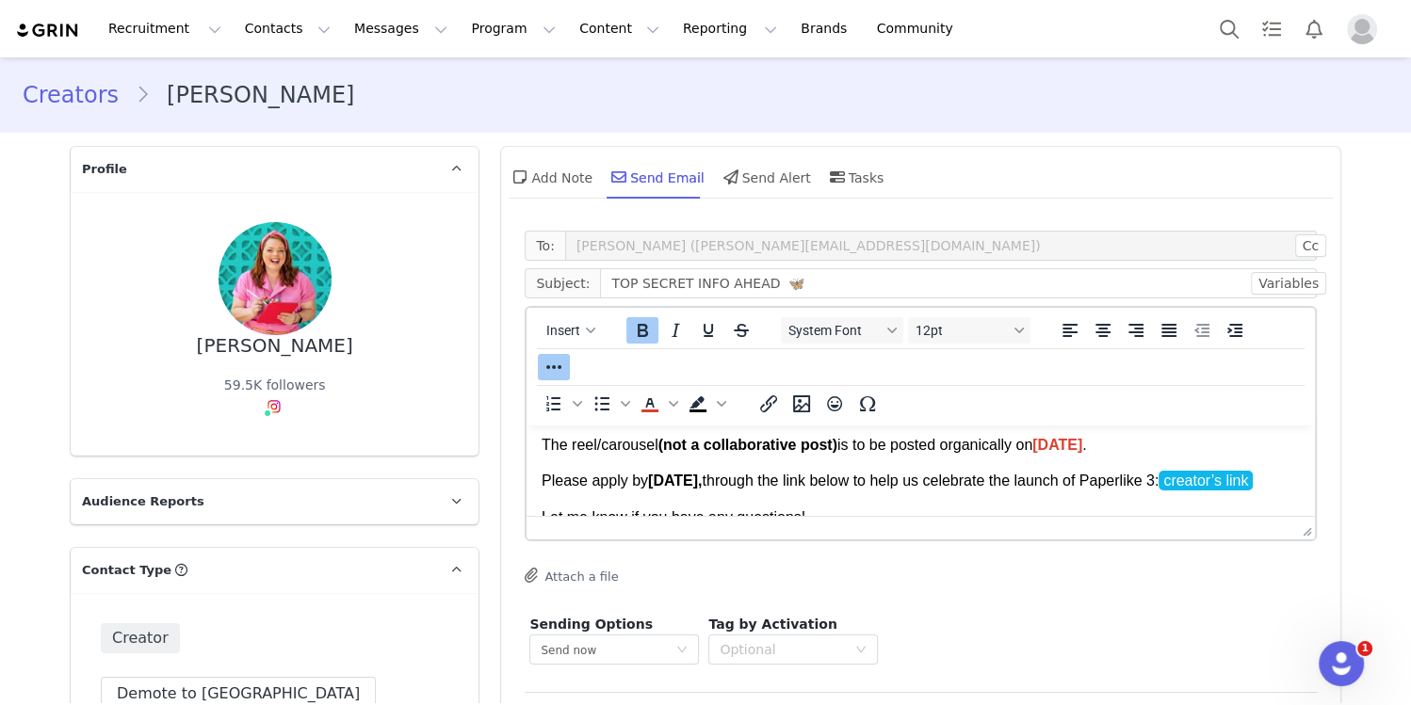
click at [702, 479] on strong "Wednesday, September 22nd," at bounding box center [675, 481] width 54 height 16
drag, startPoint x: 833, startPoint y: 479, endPoint x: 865, endPoint y: 479, distance: 33.0
click at [702, 479] on strong "Wednesday, September 22nd," at bounding box center [675, 481] width 54 height 16
drag, startPoint x: 657, startPoint y: 483, endPoint x: 852, endPoint y: 478, distance: 195.0
click at [702, 478] on strong "Wednesday, September 3rd," at bounding box center [675, 481] width 54 height 16
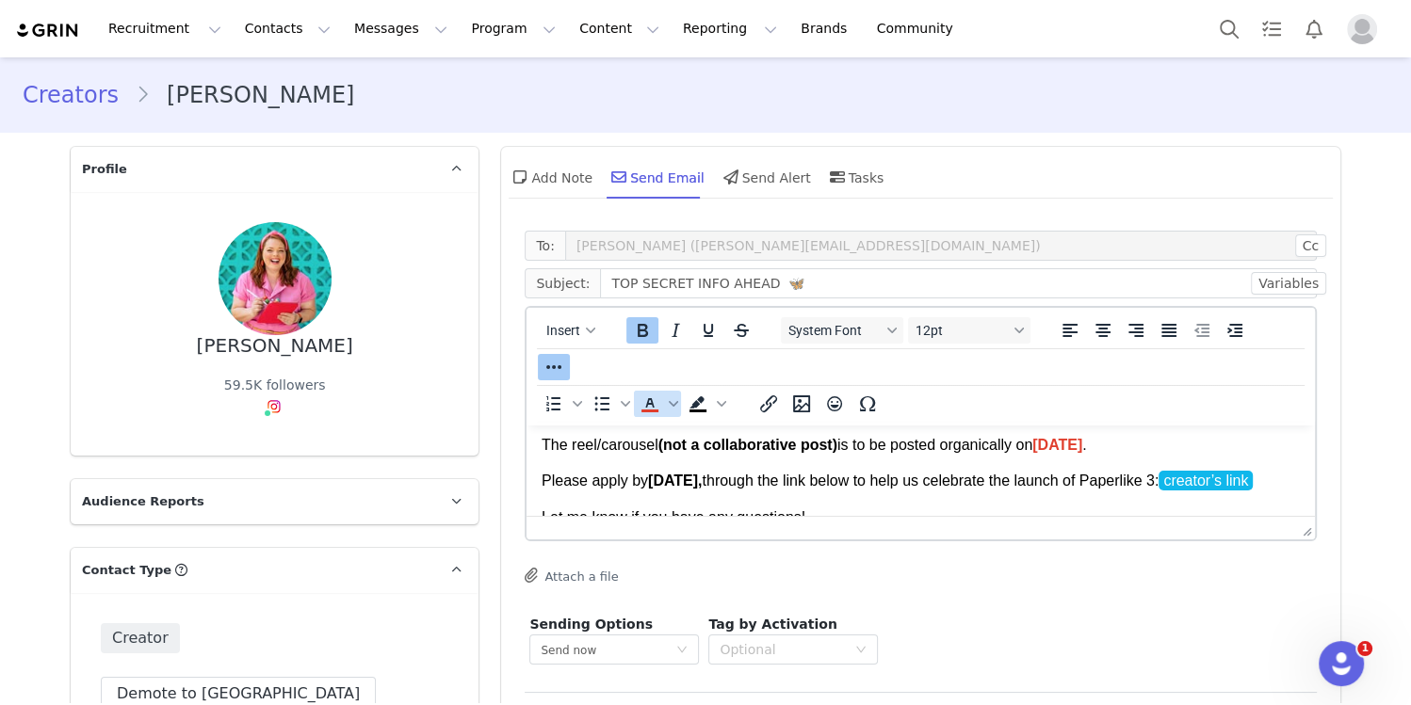
click at [645, 404] on icon "Text color" at bounding box center [650, 404] width 23 height 23
click at [935, 492] on p "Please apply by Wednesday, September 3rd , through the link below to help us ce…" at bounding box center [921, 481] width 758 height 21
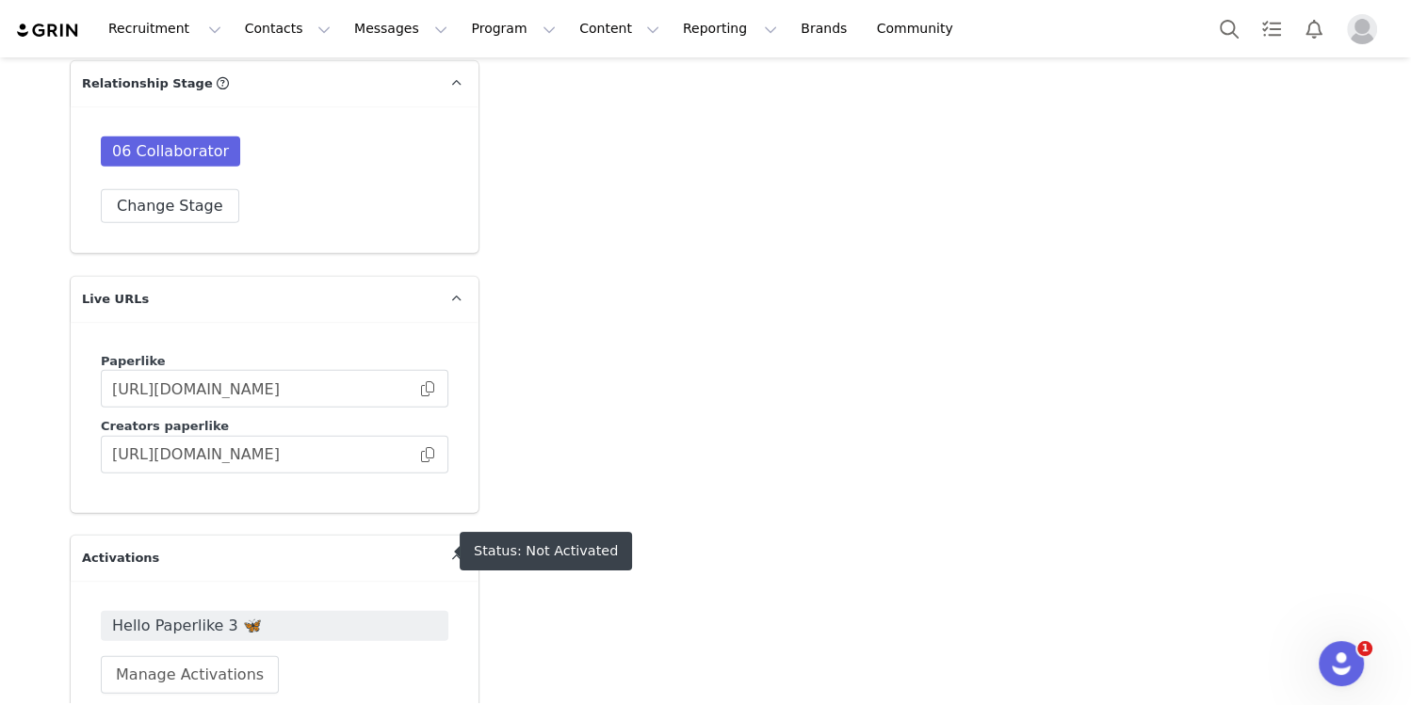
scroll to position [4402, 0]
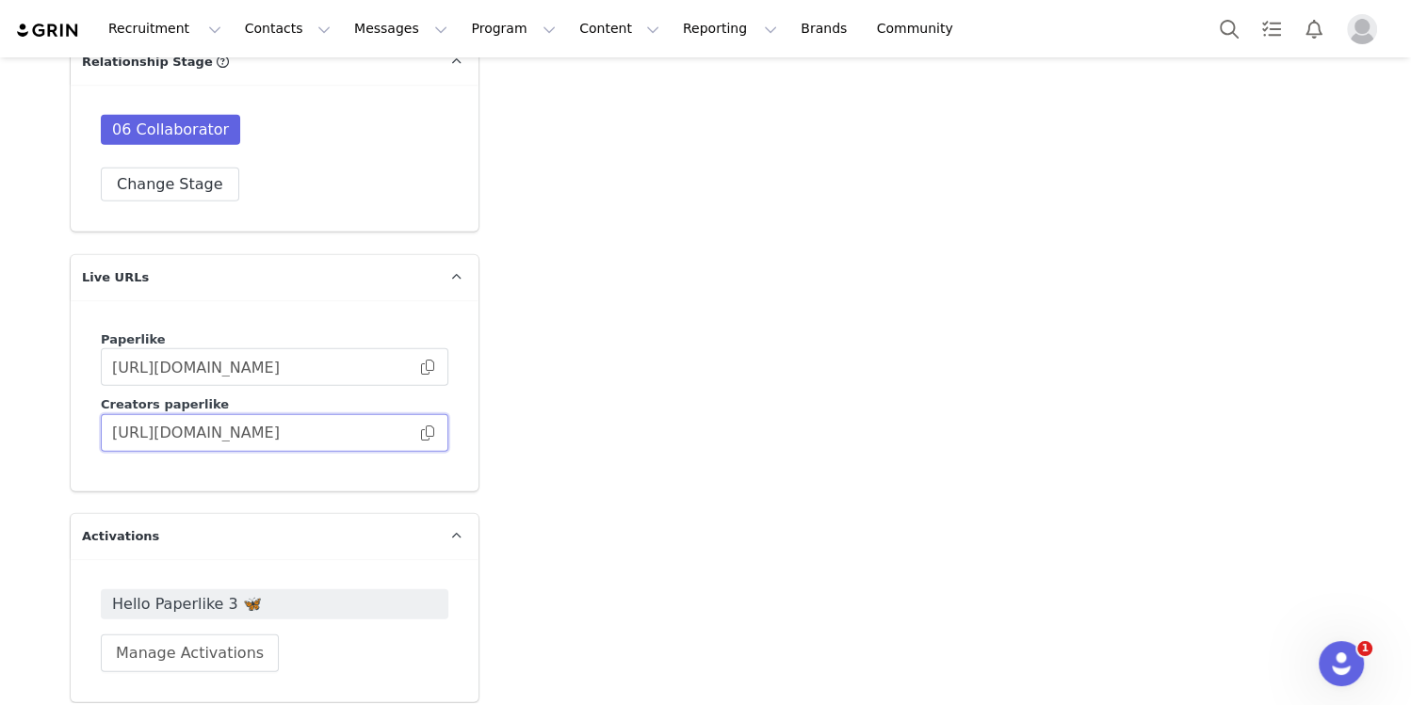
click at [429, 414] on input "https://creators.paperlike.com/5e8a197a-c421-4332-a882-e1b2af40235b" at bounding box center [275, 433] width 348 height 38
click at [429, 433] on span at bounding box center [427, 433] width 19 height 0
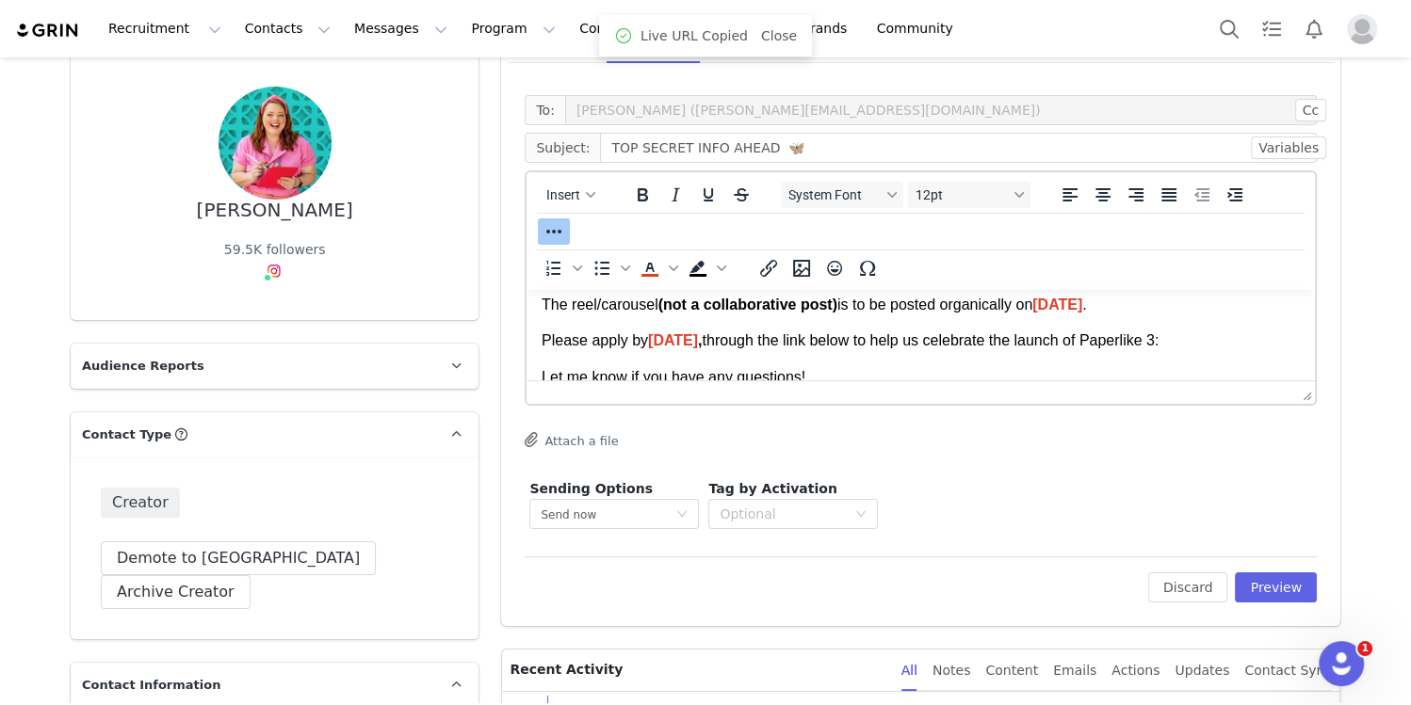
scroll to position [310, 0]
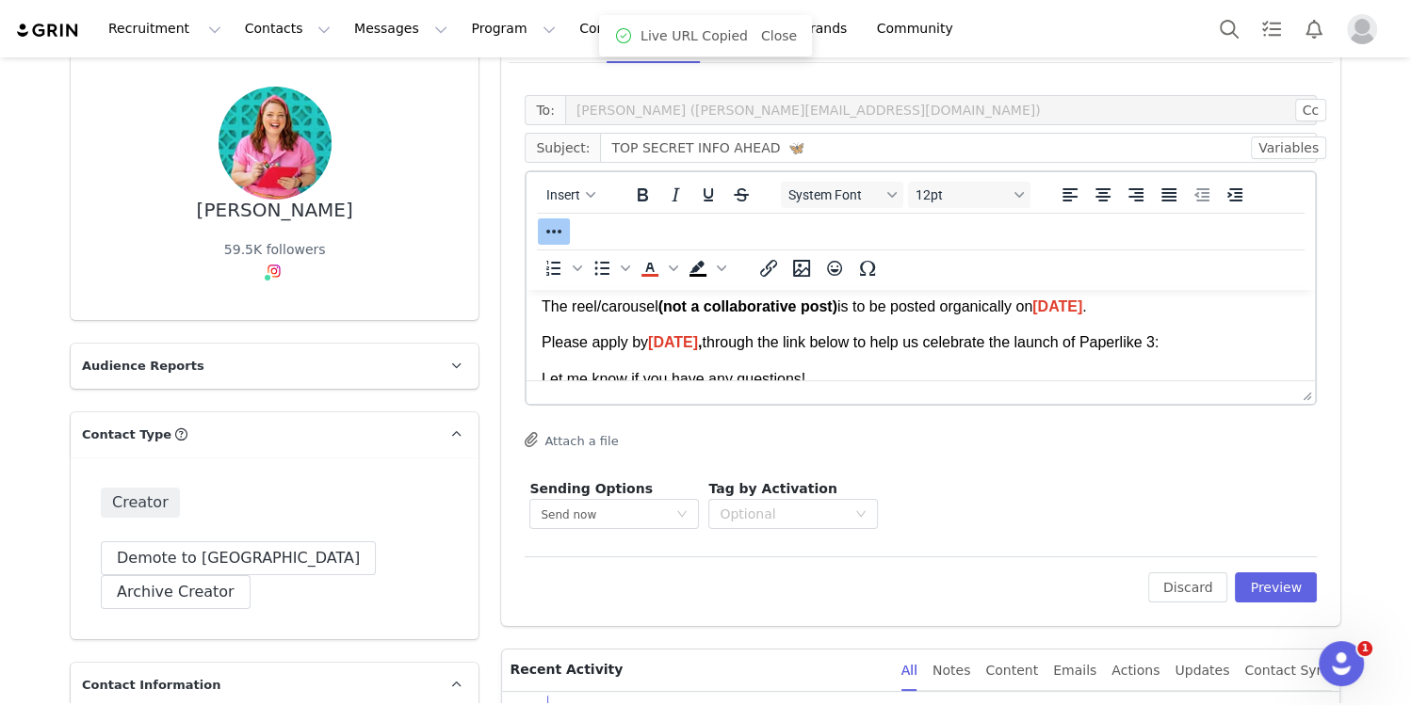
click at [686, 353] on p "Please apply by Wednesday, September 3rd , through the link below to help us ce…" at bounding box center [921, 342] width 758 height 21
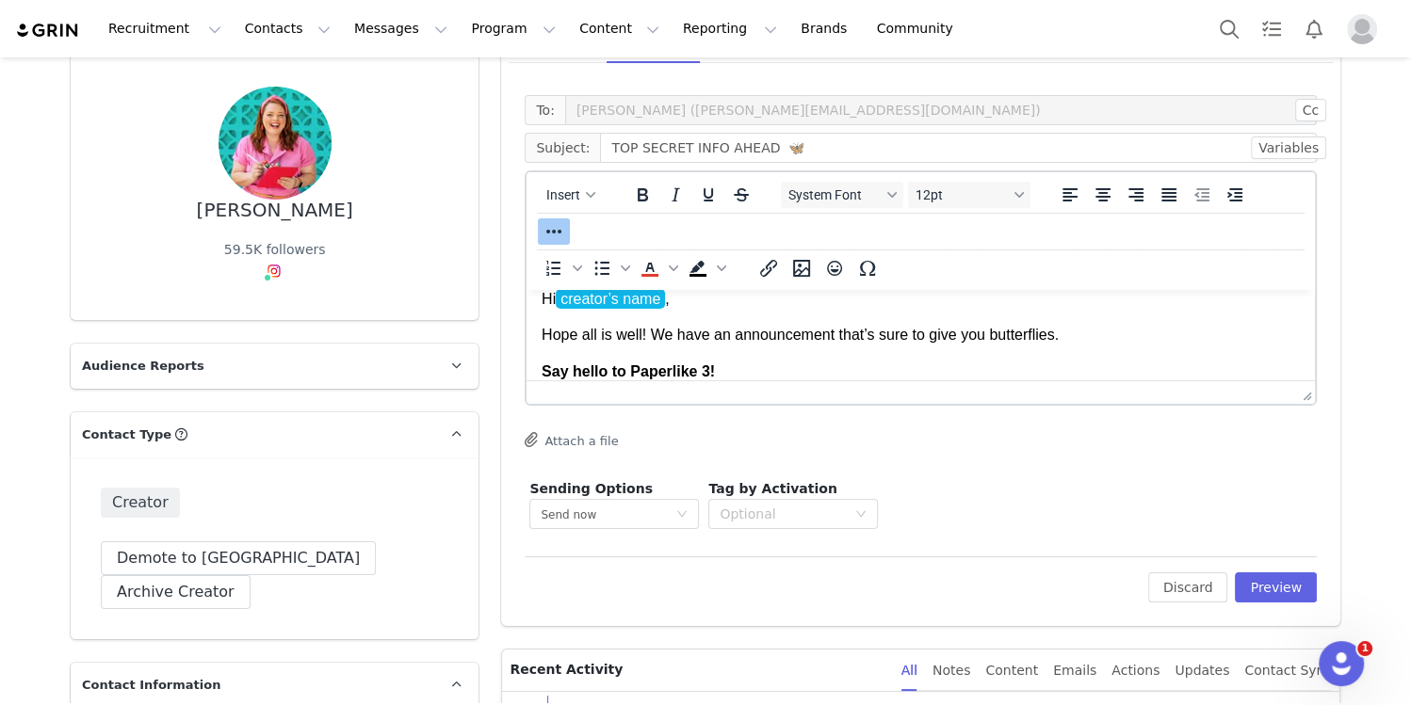
scroll to position [0, 0]
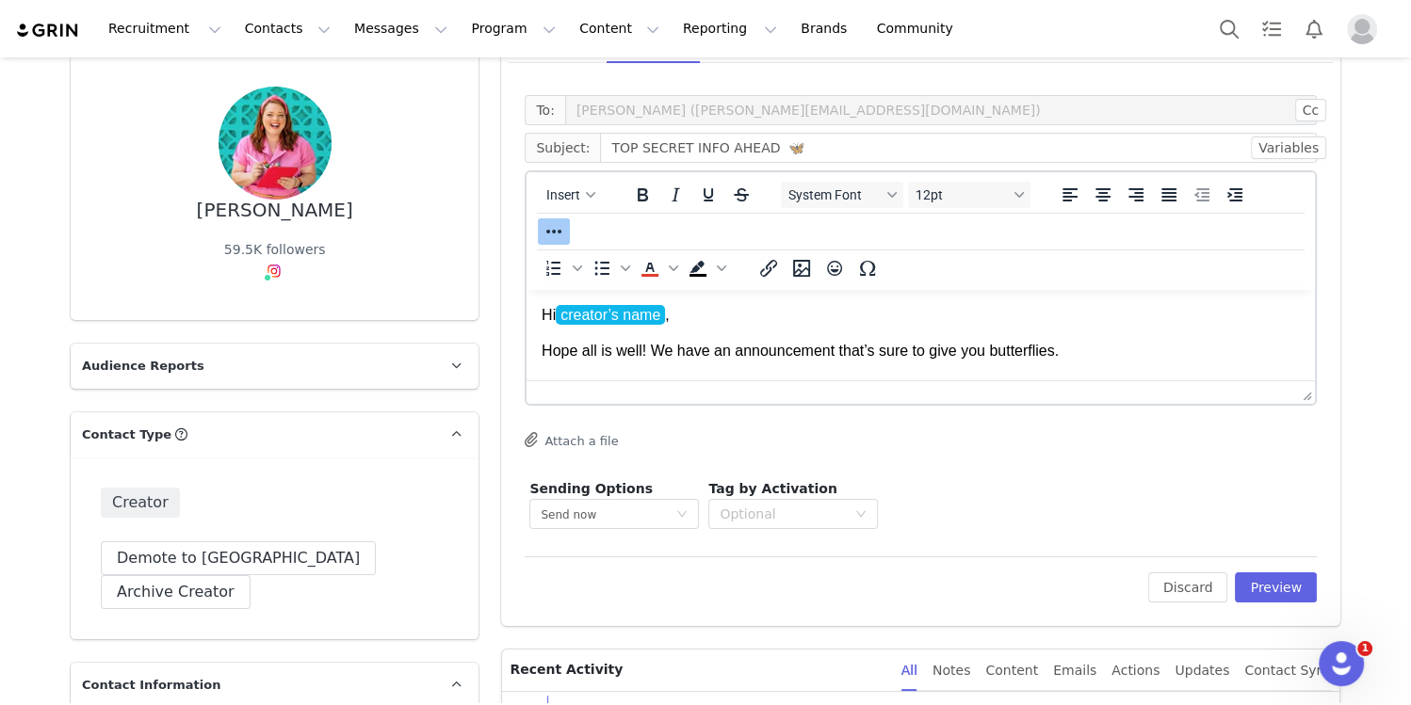
click at [671, 318] on p "Hi creator’s name ," at bounding box center [921, 315] width 758 height 21
click at [811, 353] on p "Hope all is well! We have an announcement that’s sure to give you butterflies." at bounding box center [921, 351] width 758 height 21
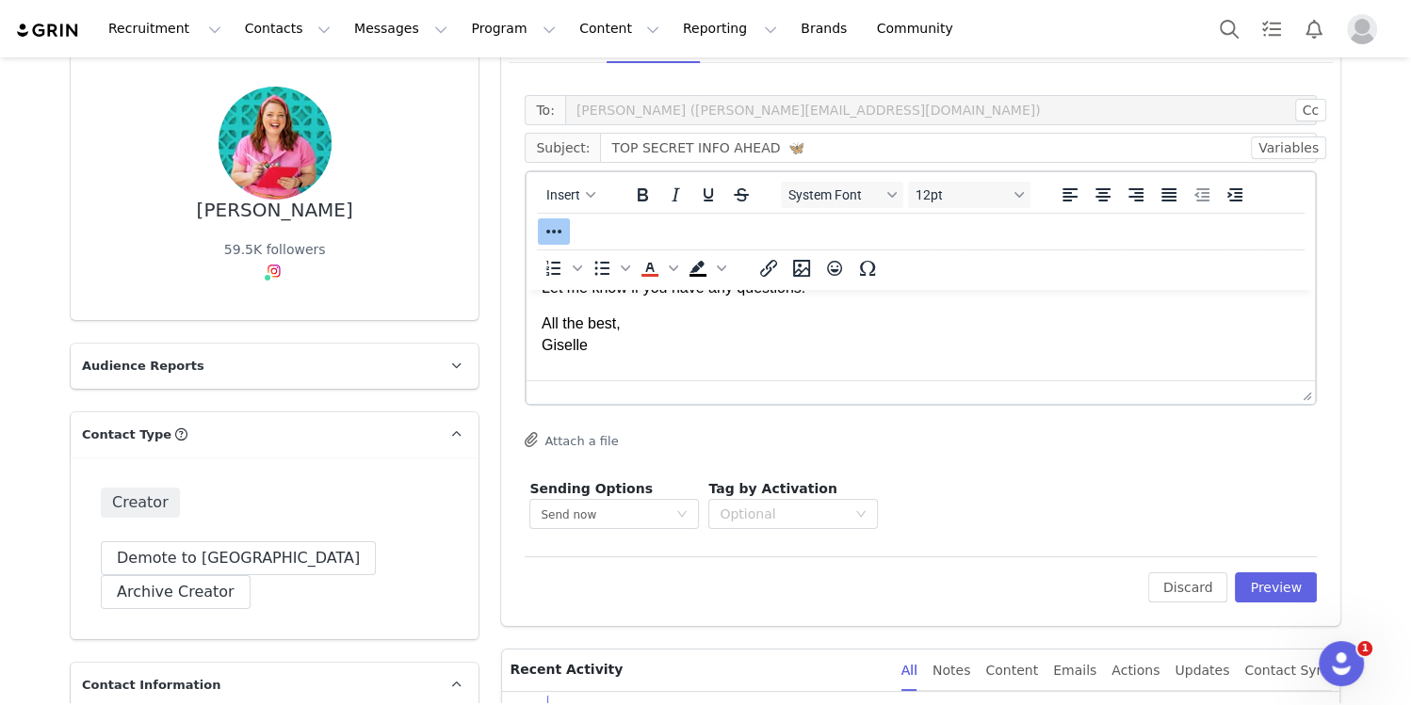
scroll to position [458, 0]
click at [815, 518] on div "Optional" at bounding box center [783, 514] width 126 height 19
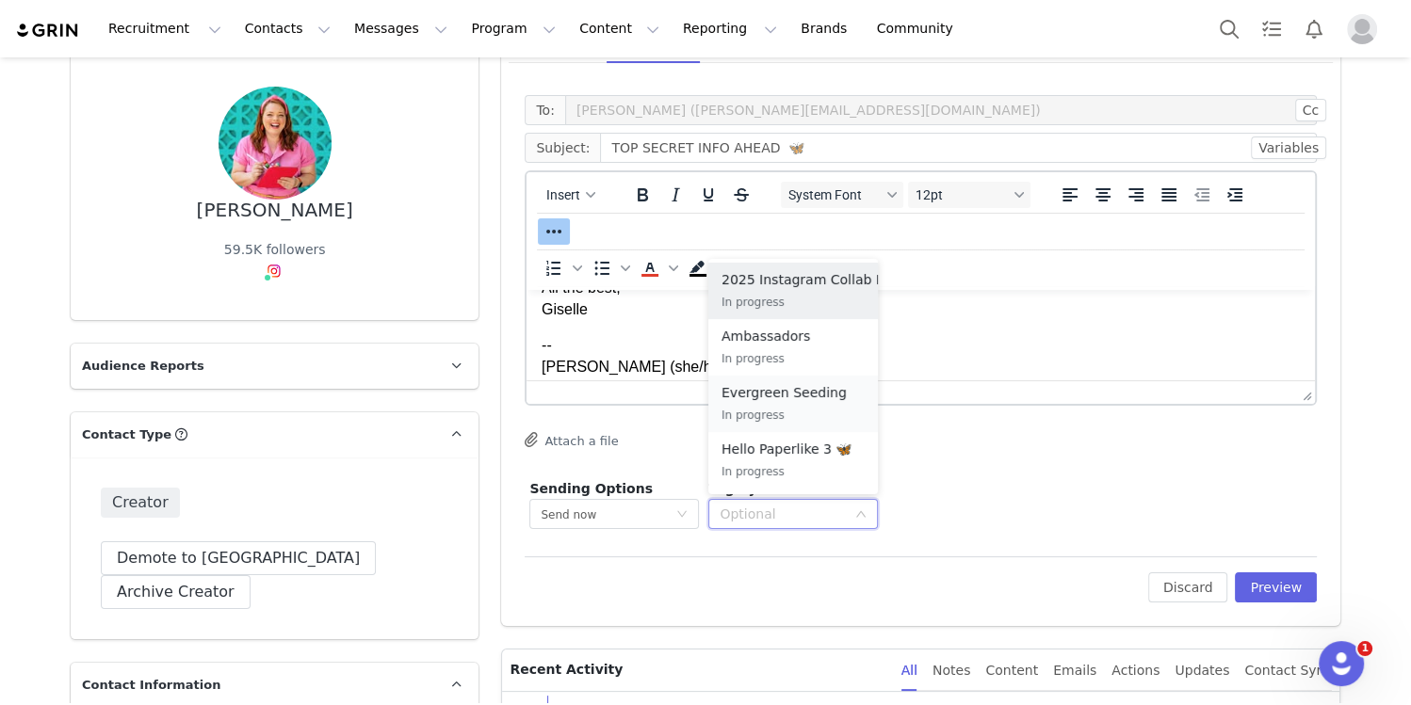
scroll to position [50, 0]
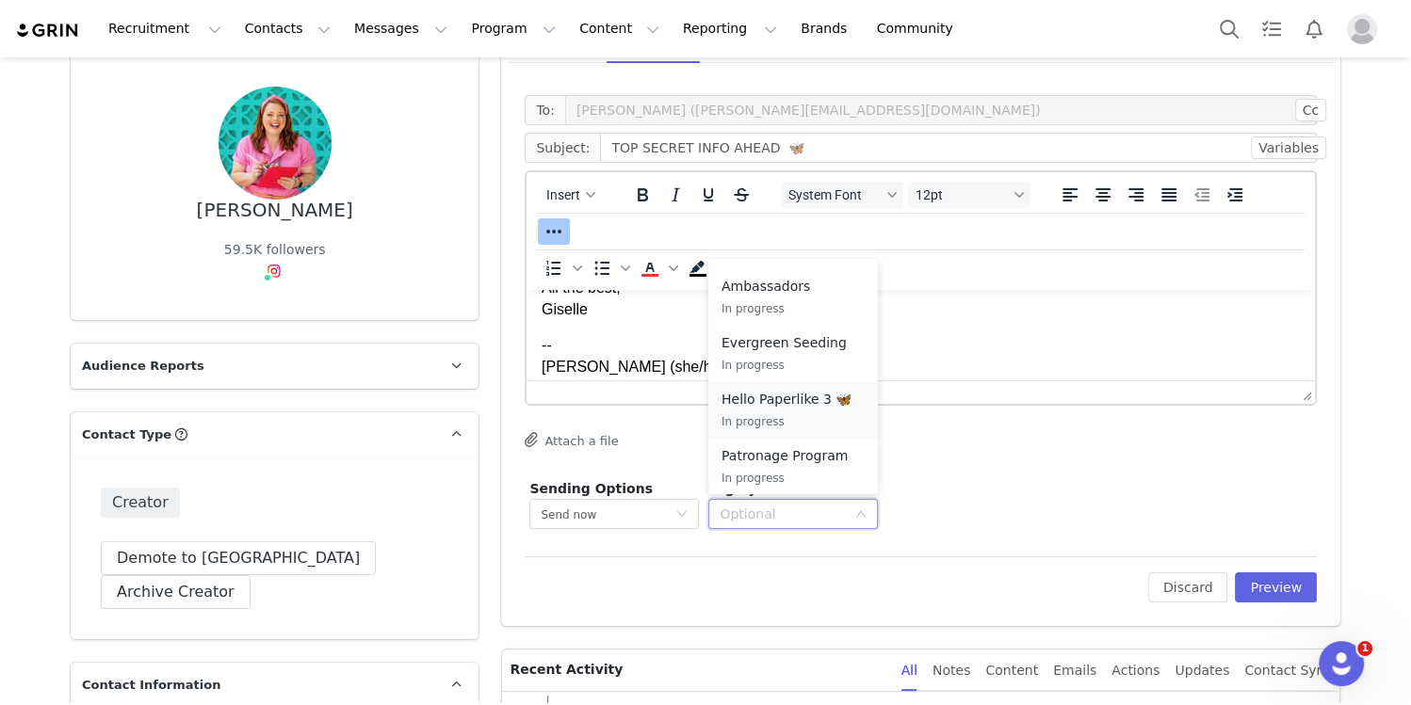
click at [801, 414] on p "In progress" at bounding box center [792, 422] width 143 height 21
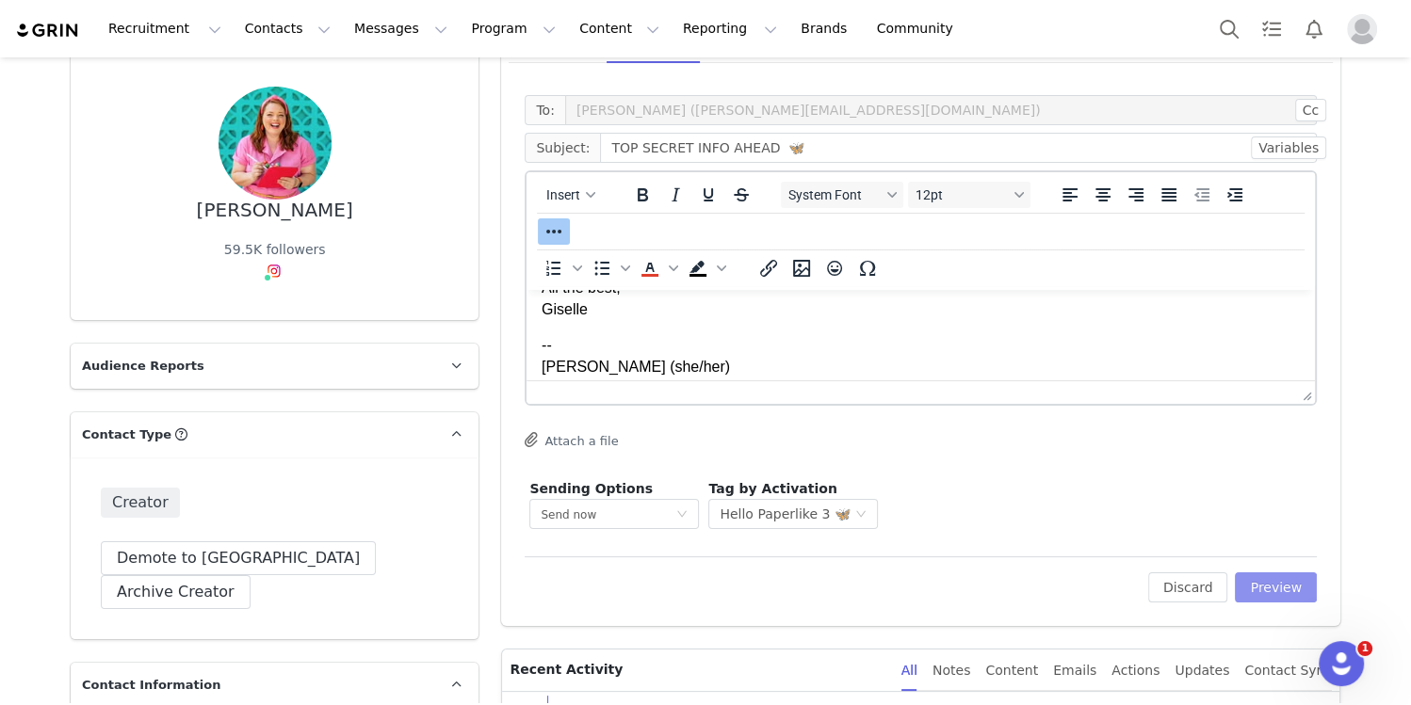
click at [1012, 587] on button "Preview" at bounding box center [1276, 588] width 82 height 30
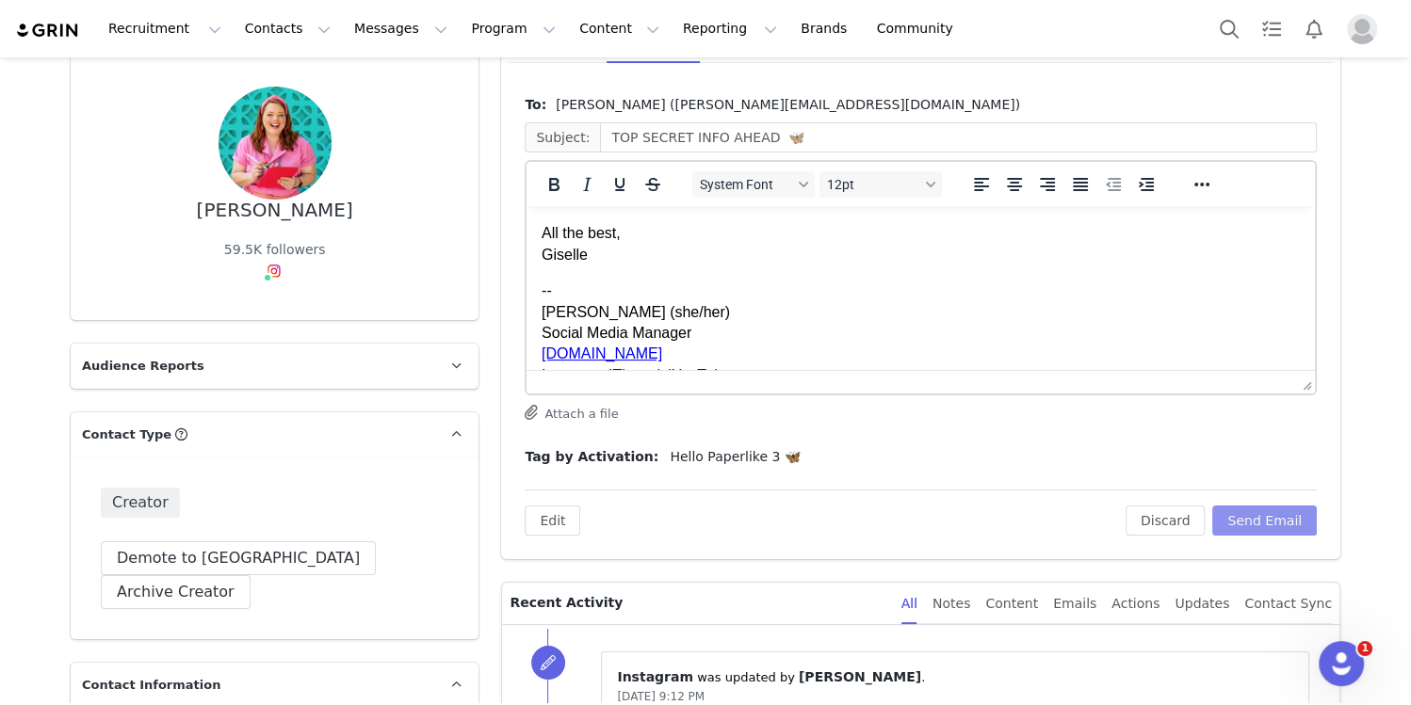
scroll to position [459, 0]
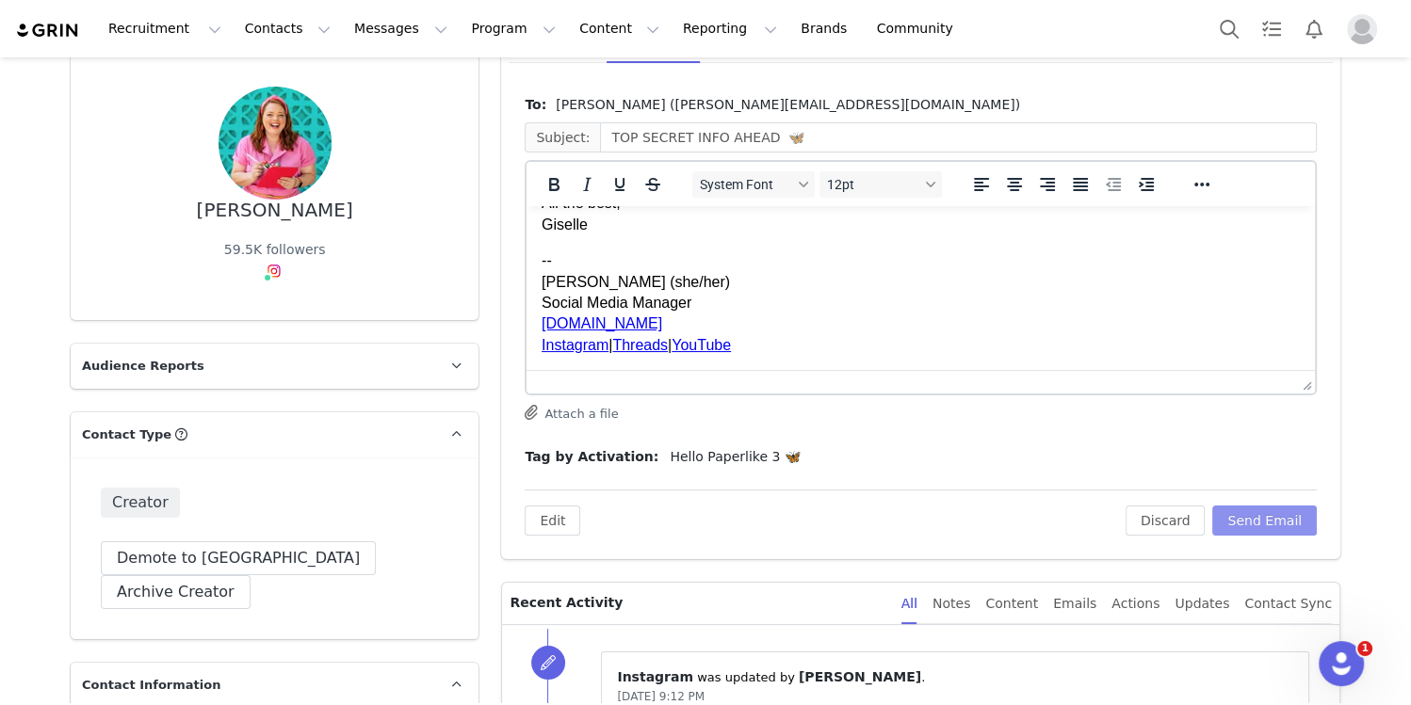
click at [1012, 529] on button "Send Email" at bounding box center [1264, 521] width 105 height 30
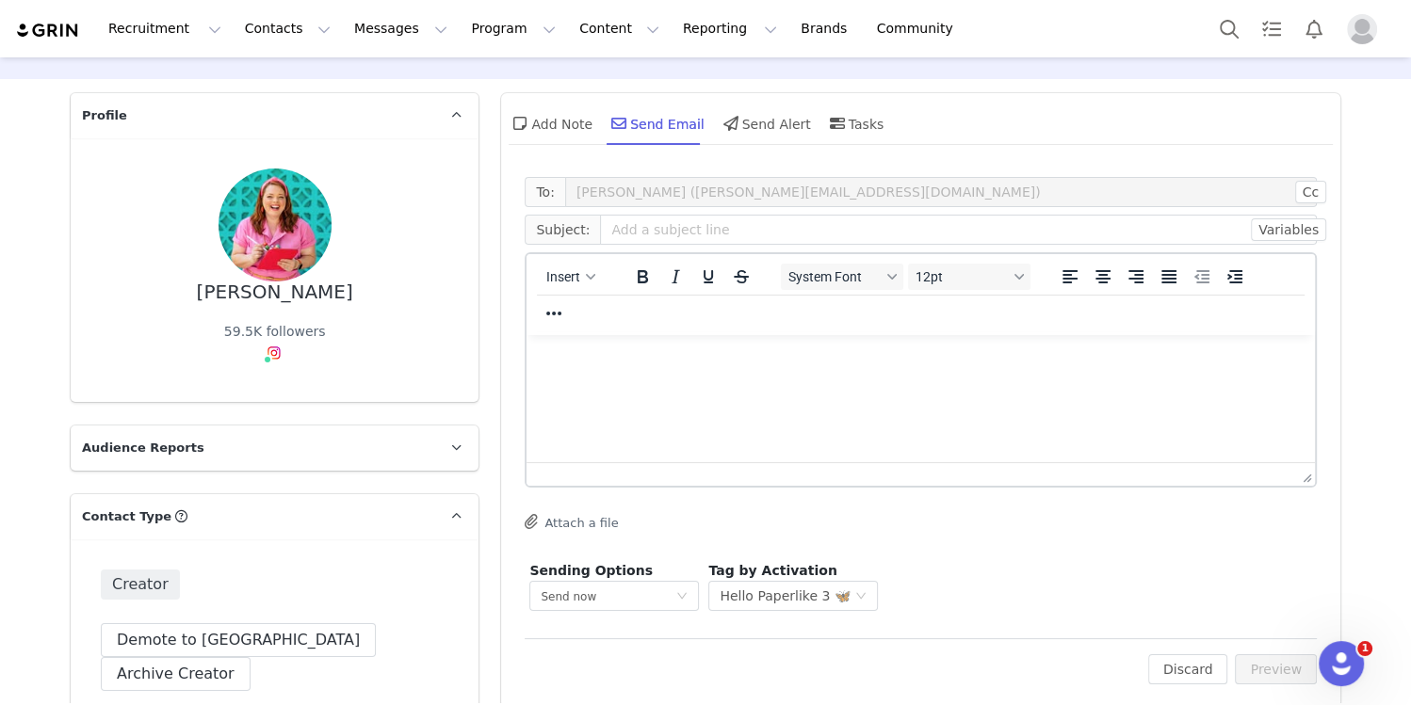
scroll to position [0, 0]
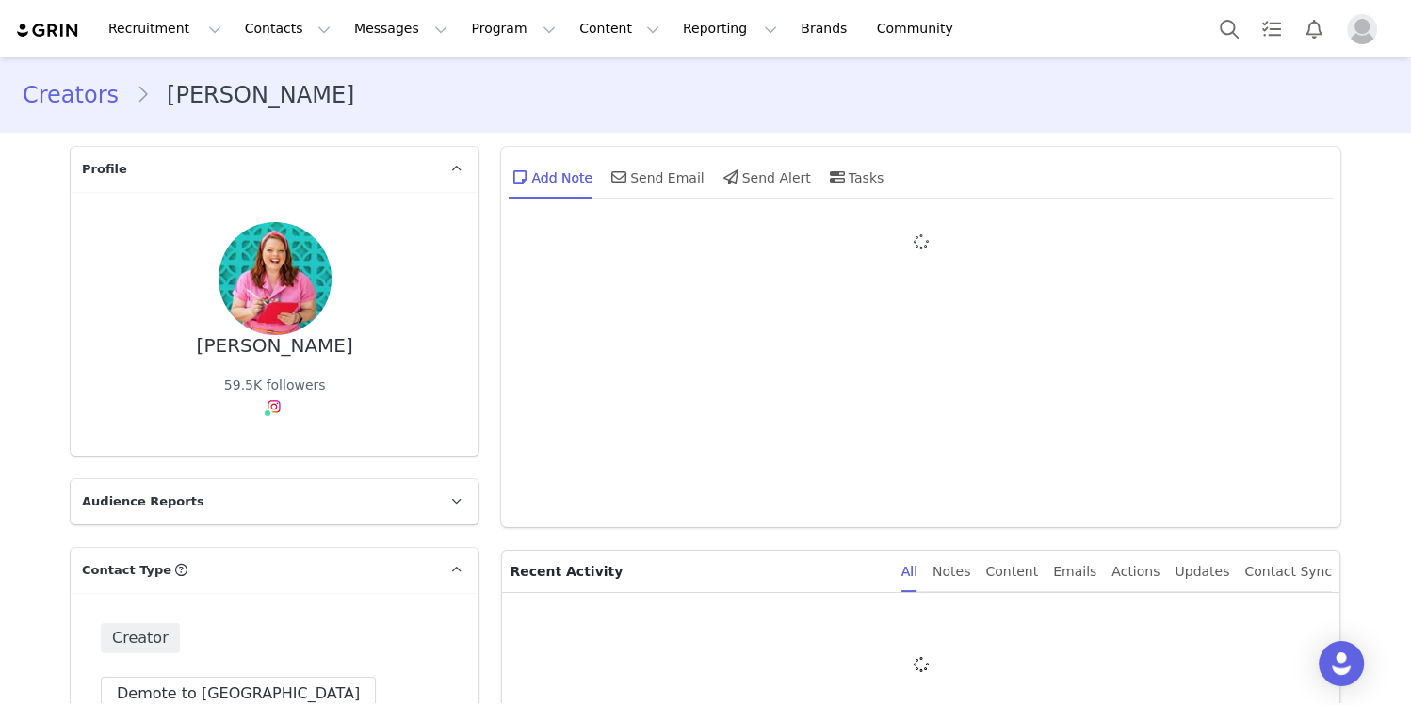
type input "+1 ([GEOGRAPHIC_DATA])"
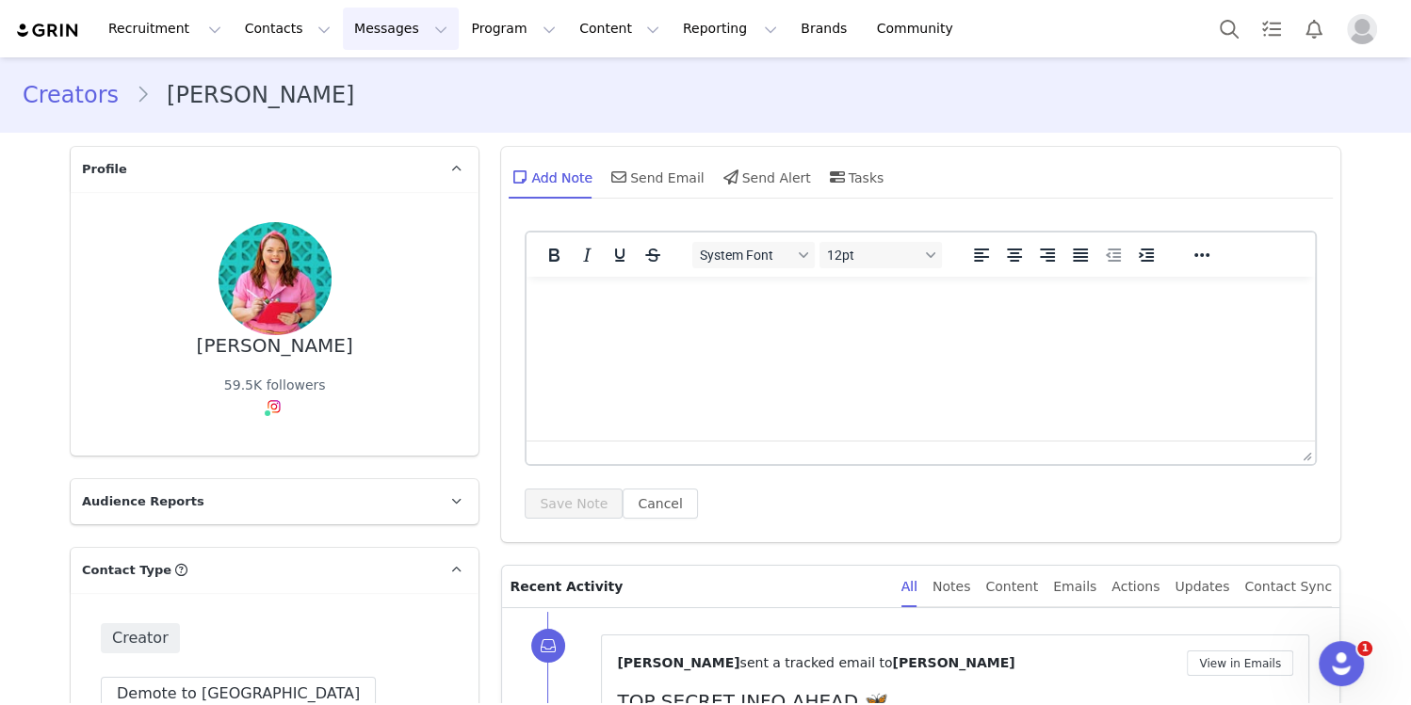
click at [396, 30] on button "Messages Messages" at bounding box center [401, 29] width 116 height 42
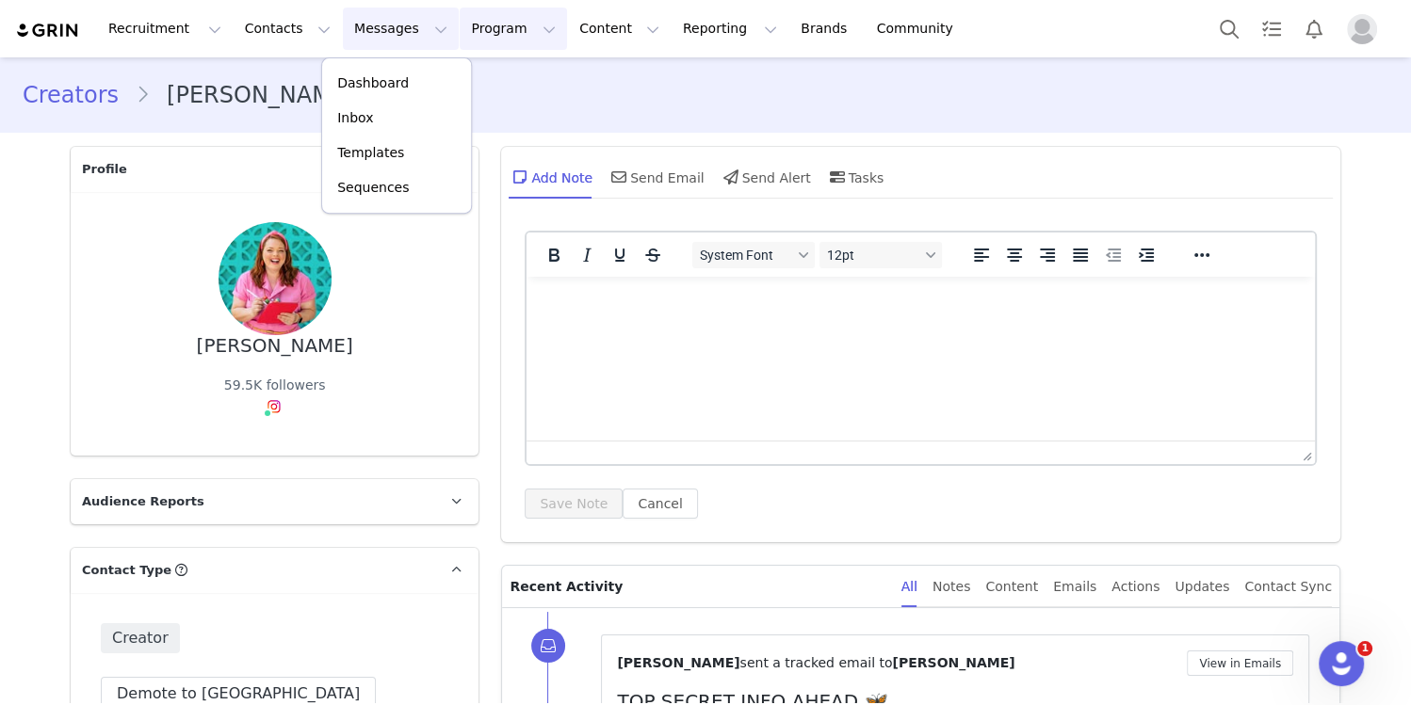
click at [487, 37] on button "Program Program" at bounding box center [513, 29] width 107 height 42
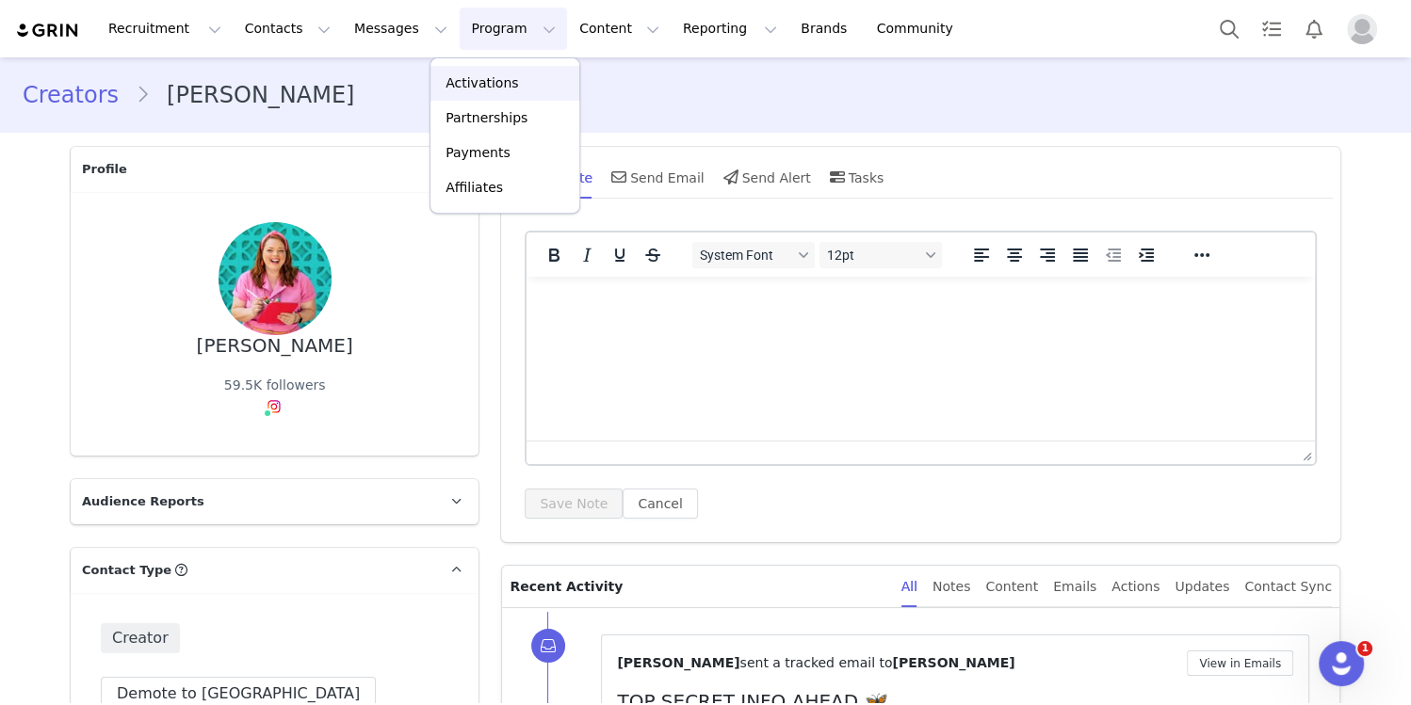
click at [486, 79] on p "Activations" at bounding box center [481, 83] width 73 height 20
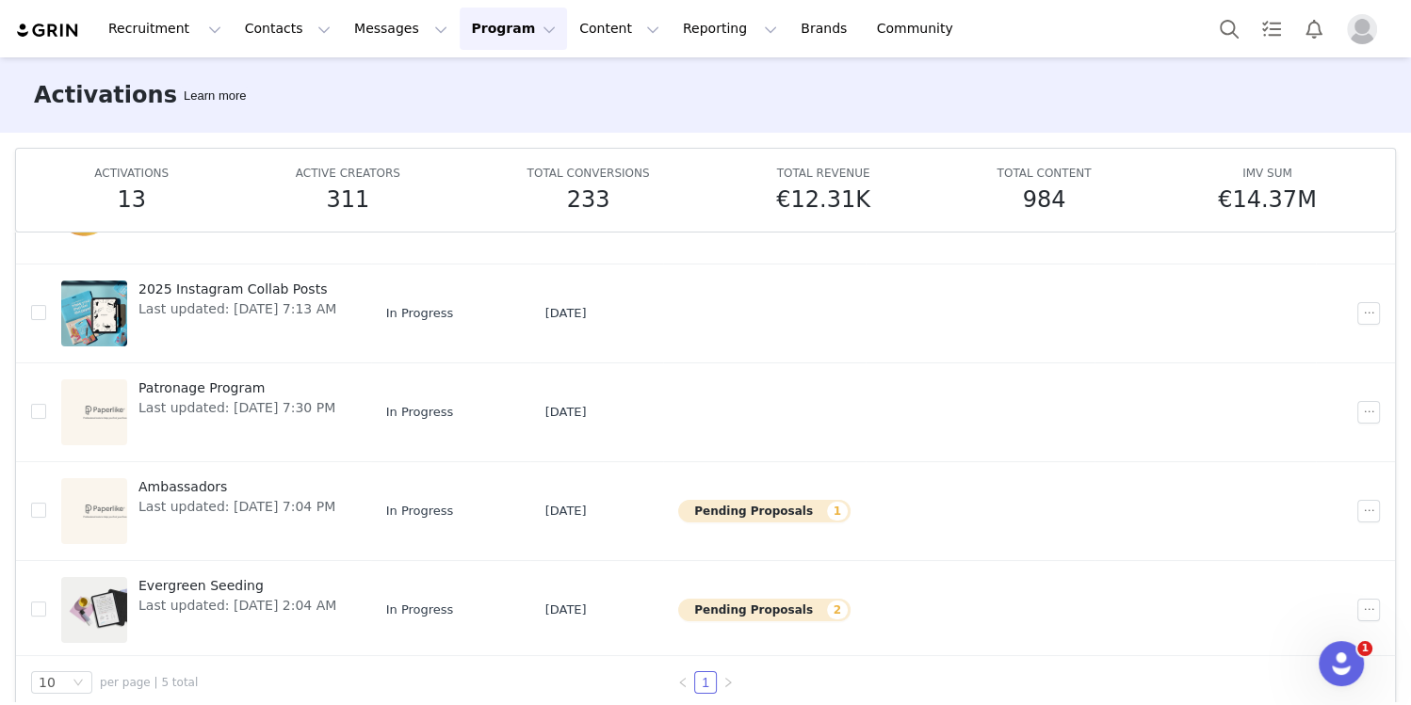
scroll to position [98, 0]
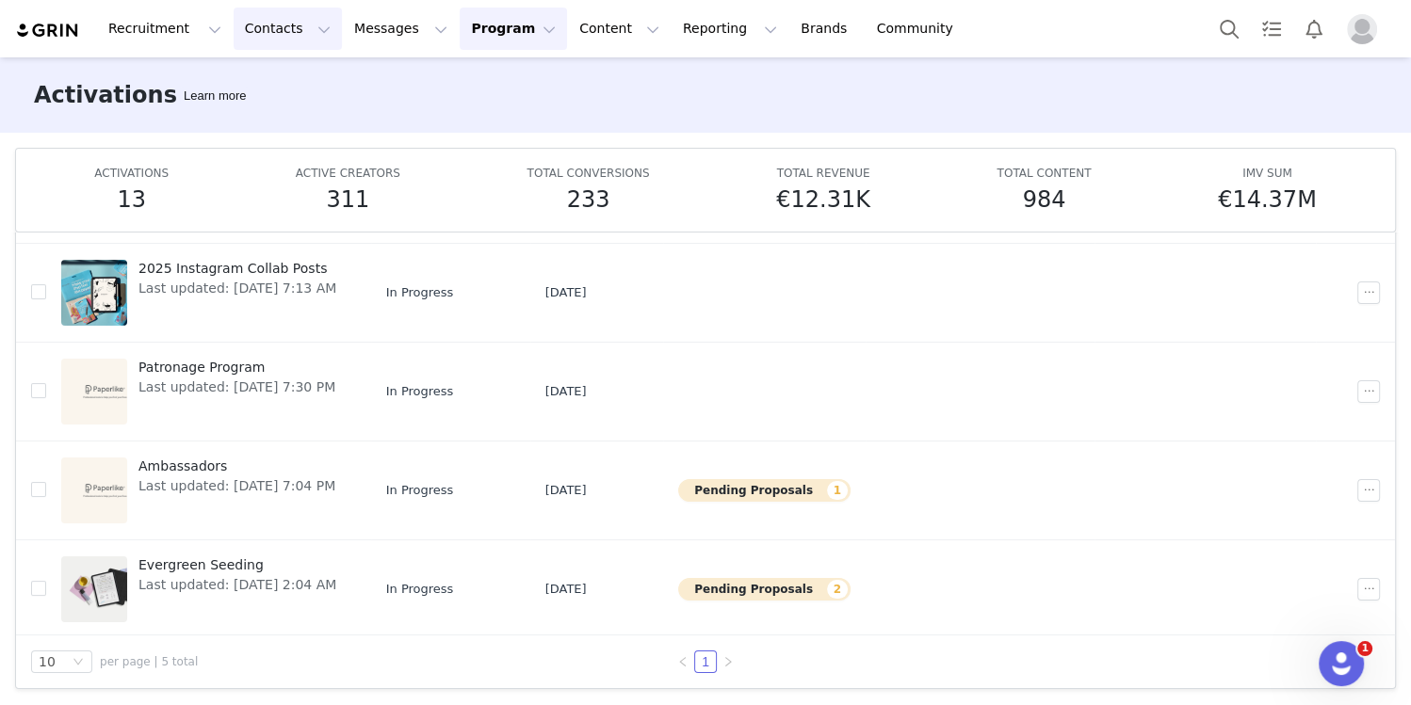
click at [253, 33] on button "Contacts Contacts" at bounding box center [288, 29] width 108 height 42
click at [267, 89] on p "Creators" at bounding box center [263, 83] width 57 height 20
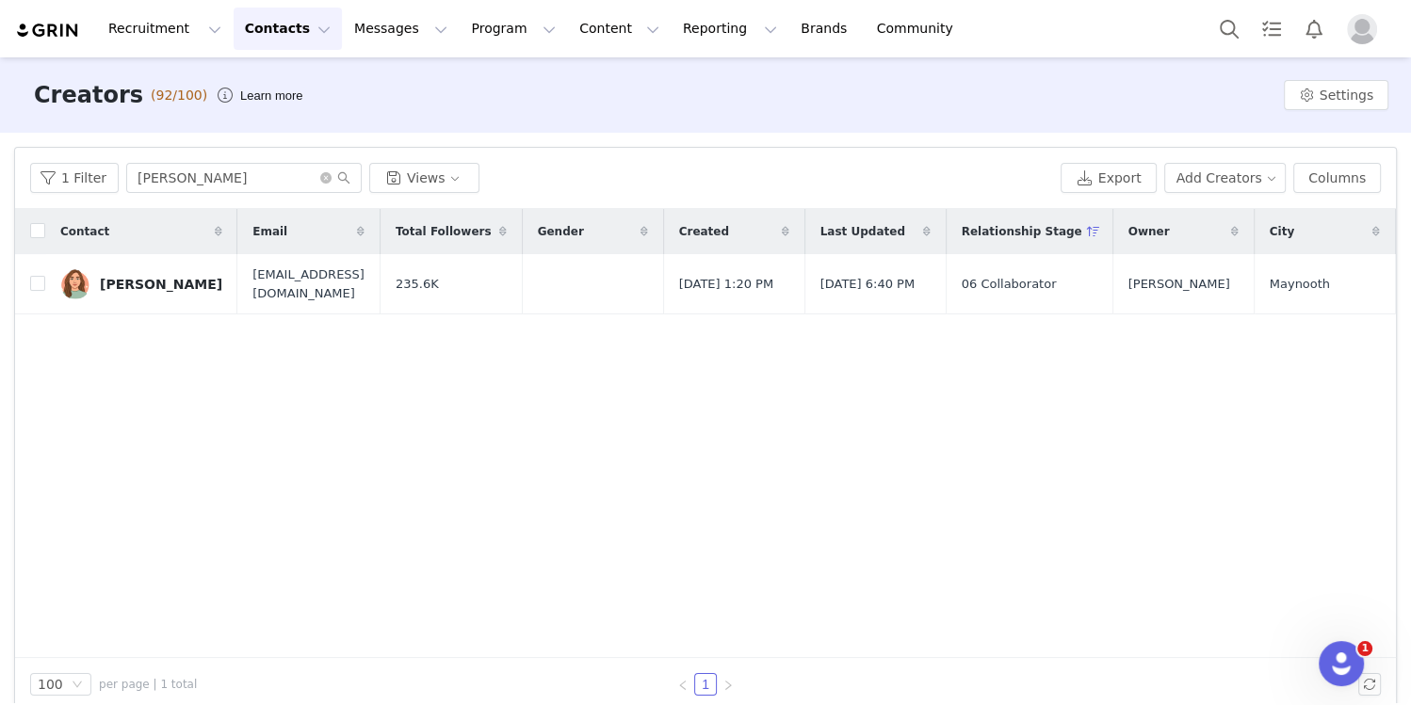
click at [202, 356] on div "Contact Email Total Followers Gender Created Last Updated Relationship Stage Ow…" at bounding box center [705, 433] width 1381 height 449
click at [320, 175] on icon "icon: close-circle" at bounding box center [325, 177] width 11 height 11
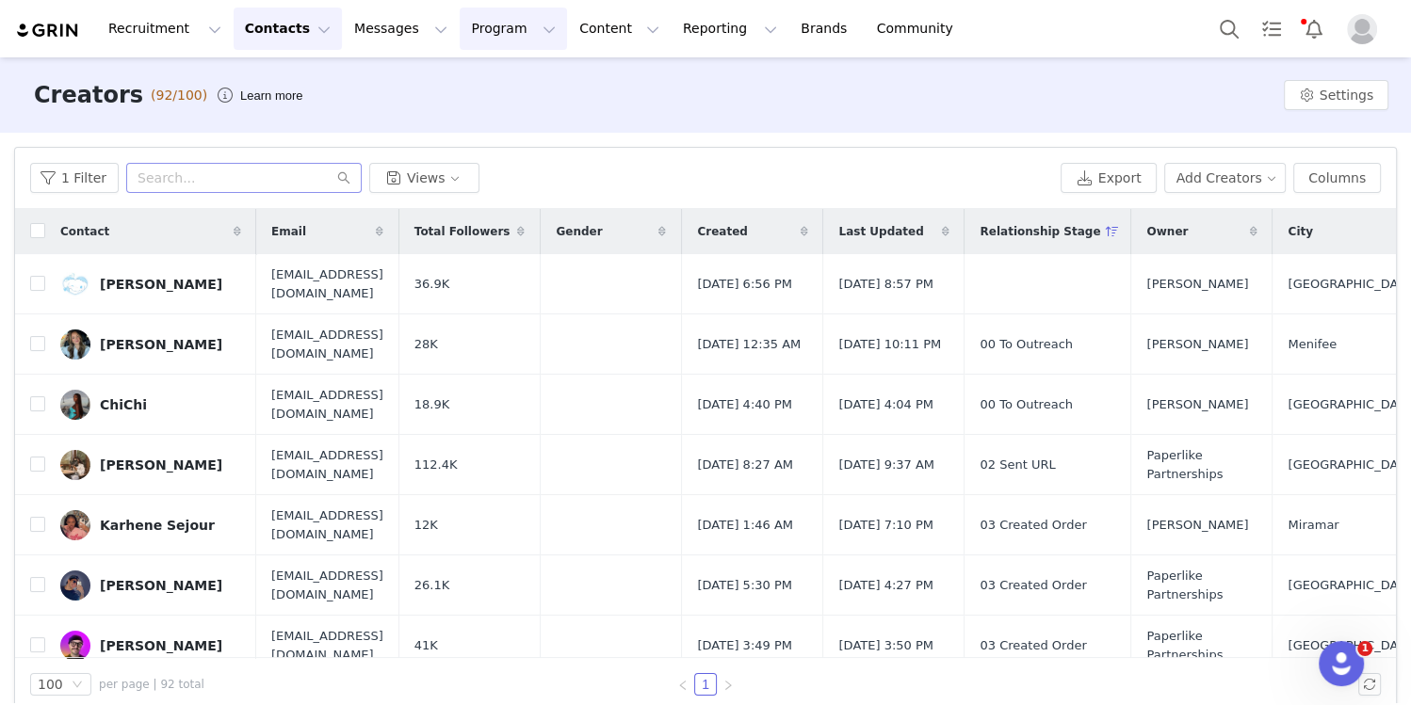
click at [482, 32] on button "Program Program" at bounding box center [513, 29] width 107 height 42
click at [514, 85] on div "Activations" at bounding box center [505, 83] width 126 height 20
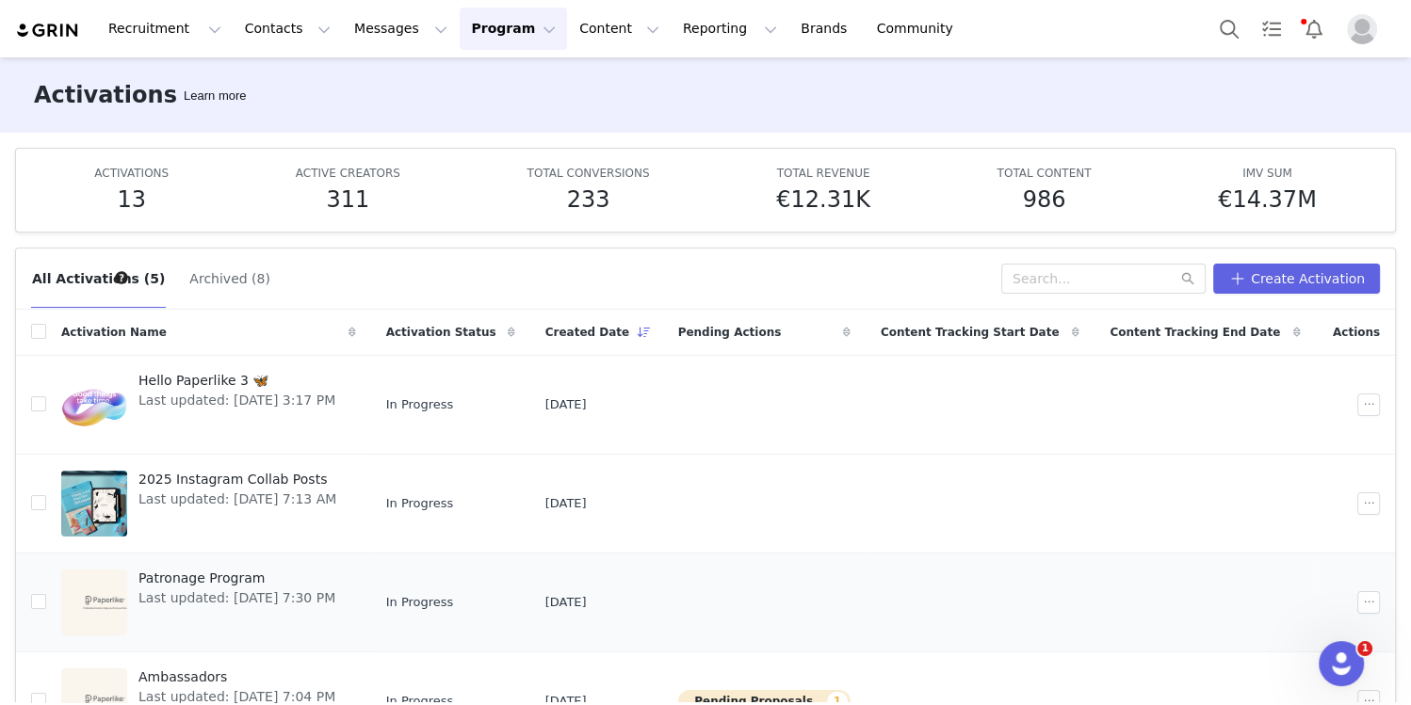
scroll to position [113, 0]
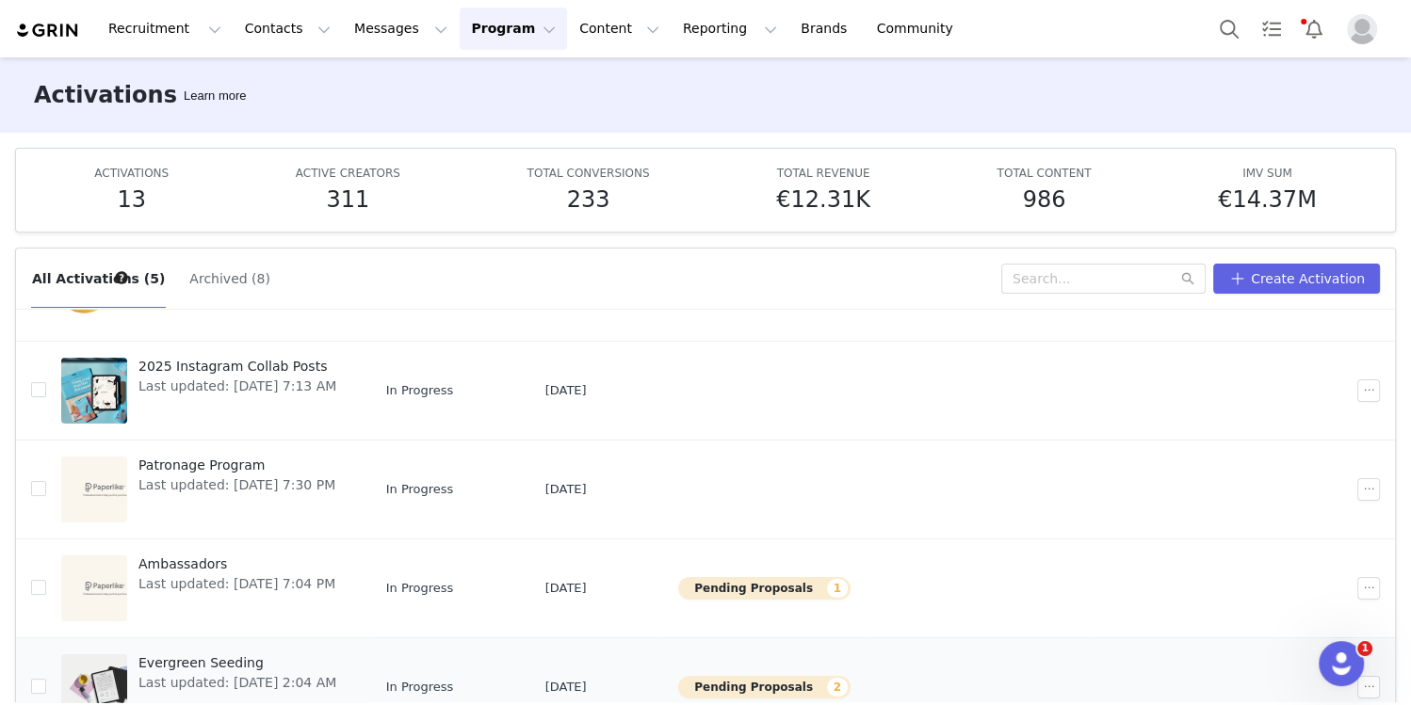
click at [179, 656] on span "Evergreen Seeding" at bounding box center [237, 664] width 198 height 20
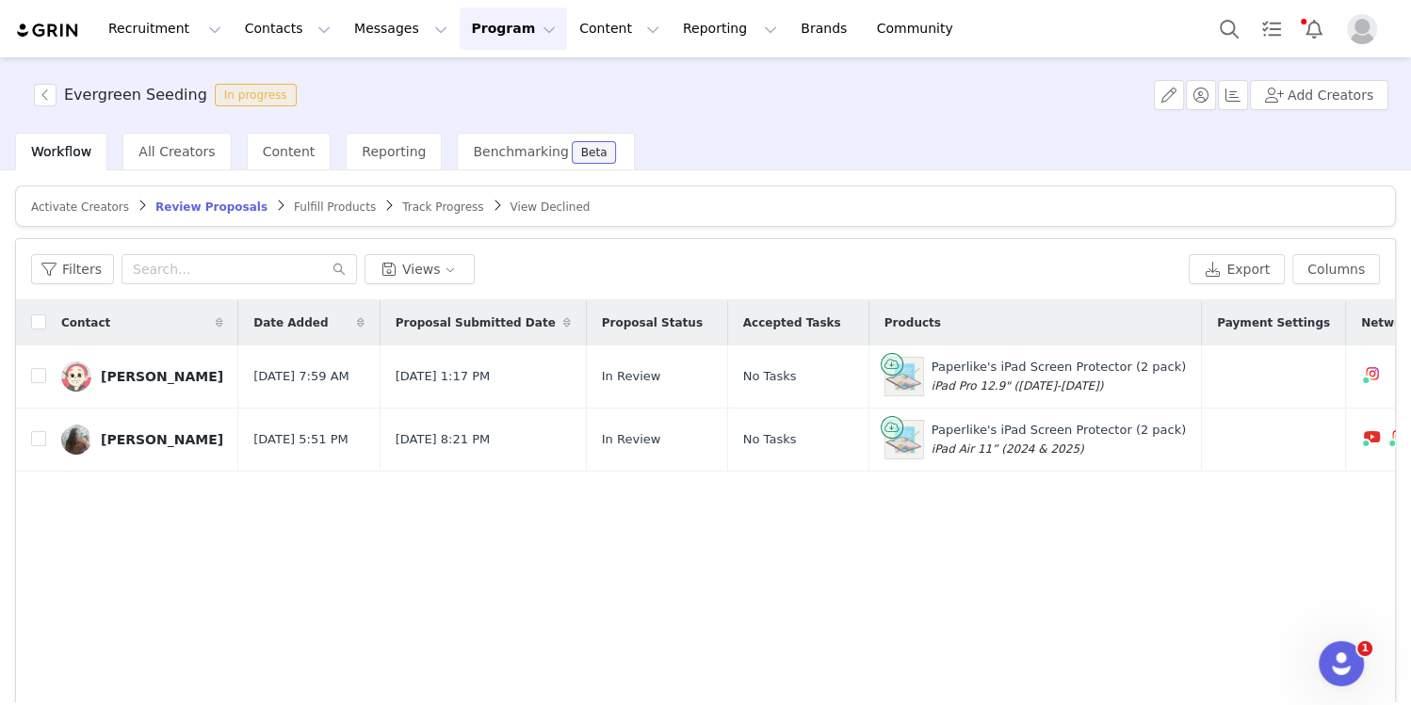
click at [414, 210] on span "Track Progress" at bounding box center [442, 207] width 81 height 13
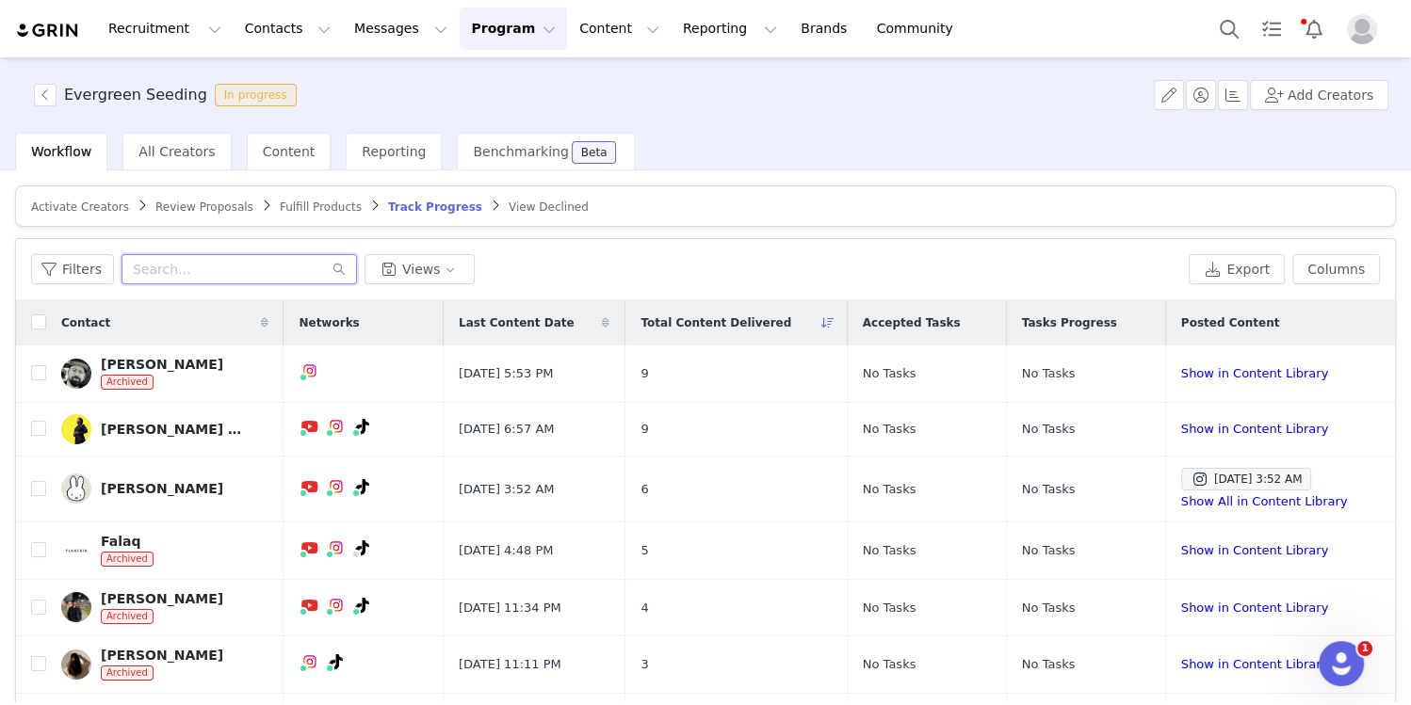
click at [252, 276] on input "text" at bounding box center [238, 269] width 235 height 30
click at [62, 268] on button "Filters" at bounding box center [72, 269] width 83 height 30
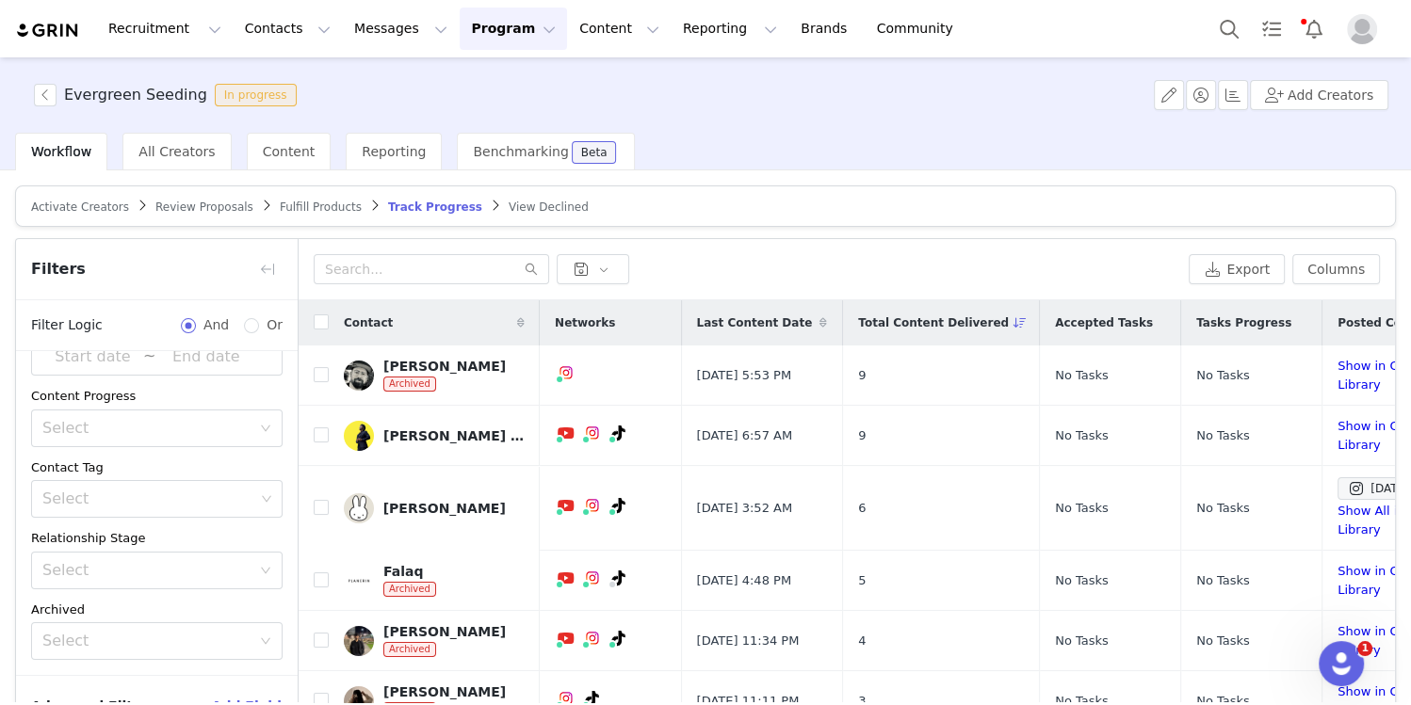
scroll to position [114, 0]
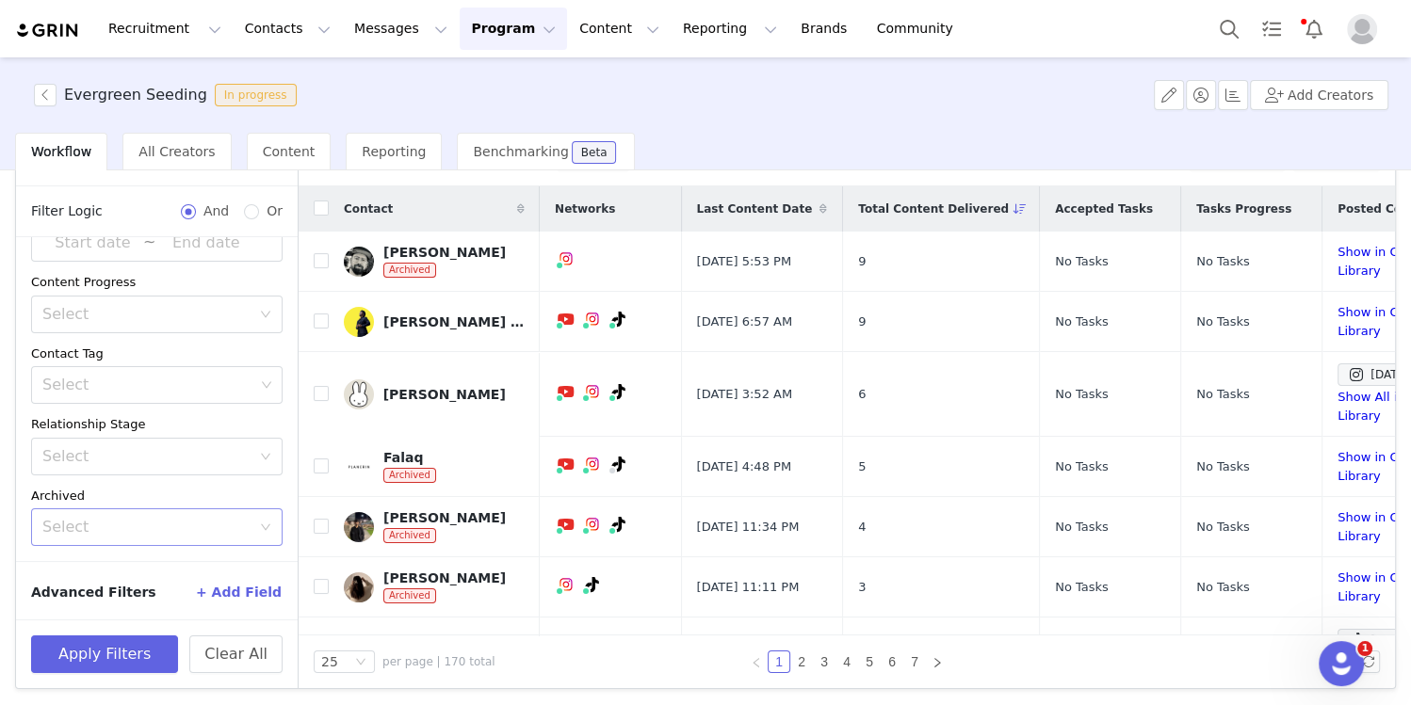
click at [118, 524] on div "Select" at bounding box center [146, 527] width 208 height 19
click at [104, 589] on li "No" at bounding box center [156, 595] width 251 height 30
click at [92, 655] on button "Apply Filters" at bounding box center [104, 655] width 147 height 38
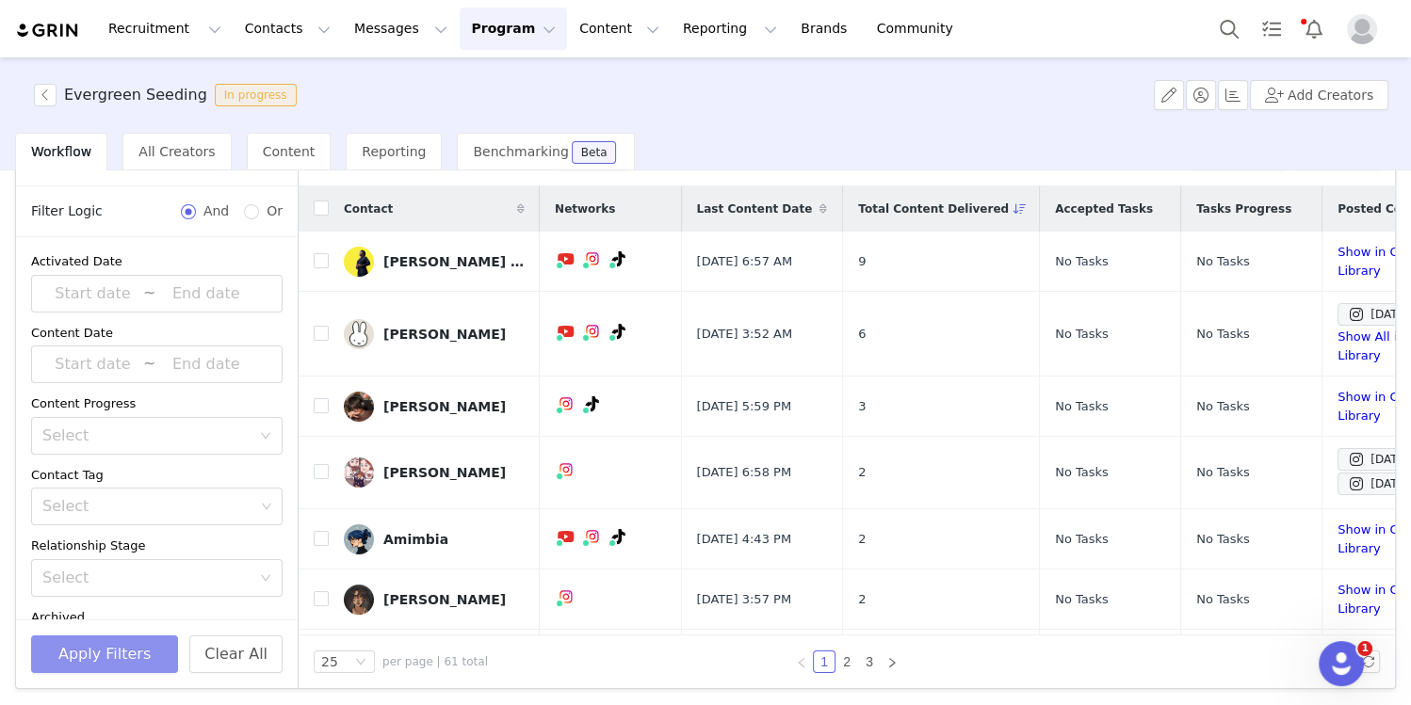
scroll to position [0, 0]
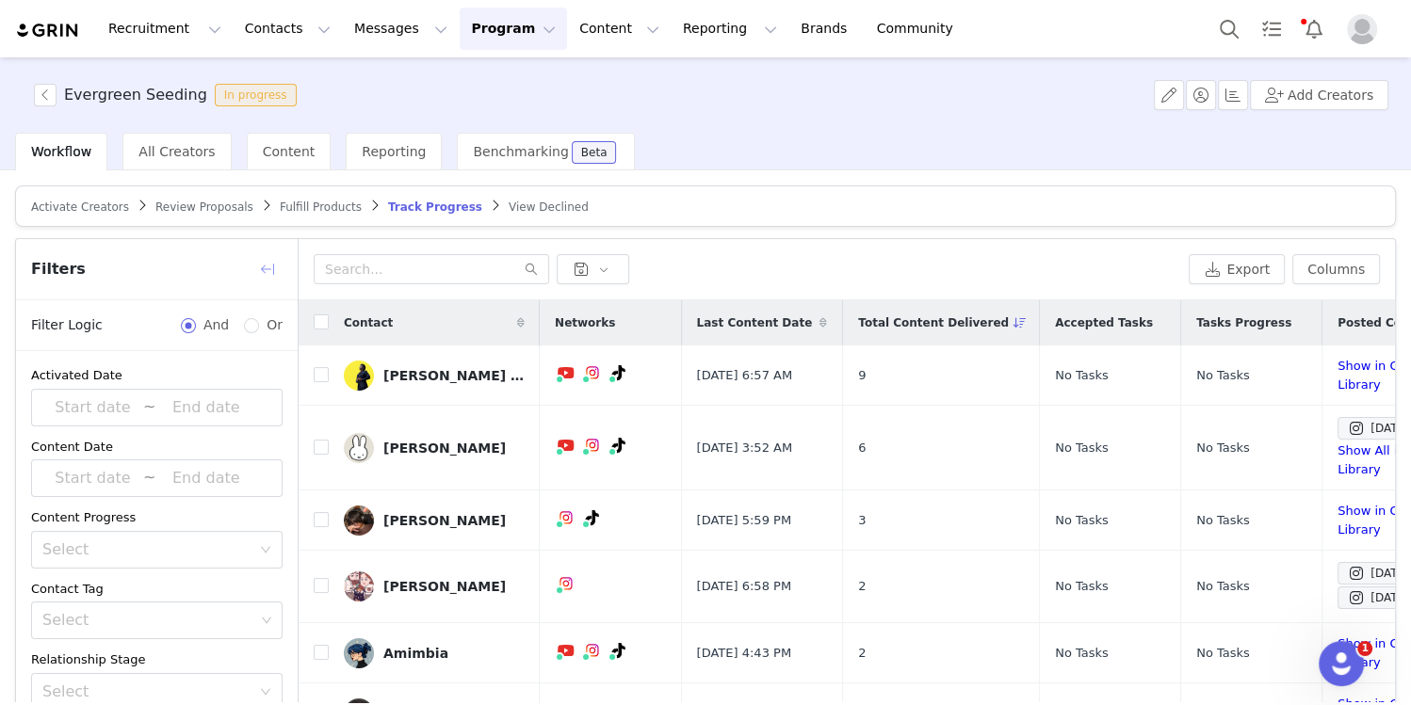
click at [265, 265] on button "button" at bounding box center [267, 269] width 30 height 30
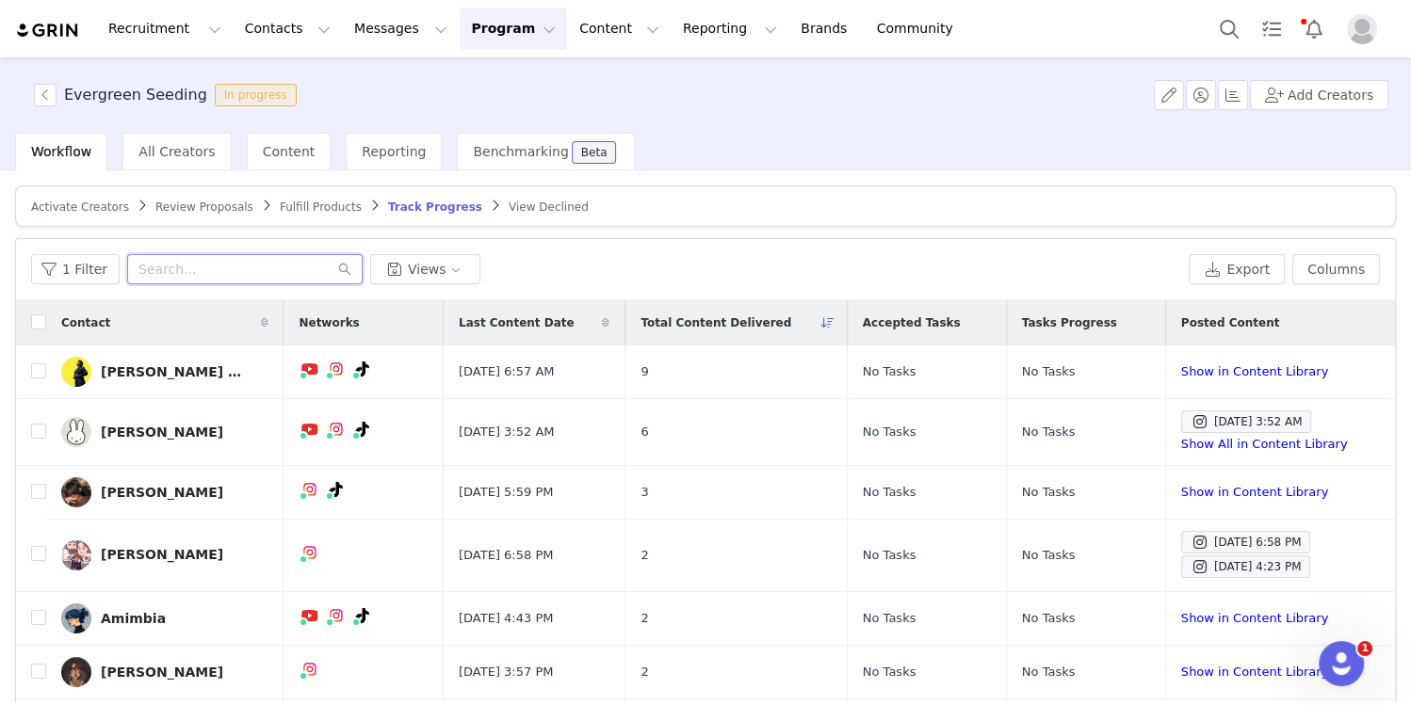
click at [216, 274] on input "text" at bounding box center [244, 269] width 235 height 30
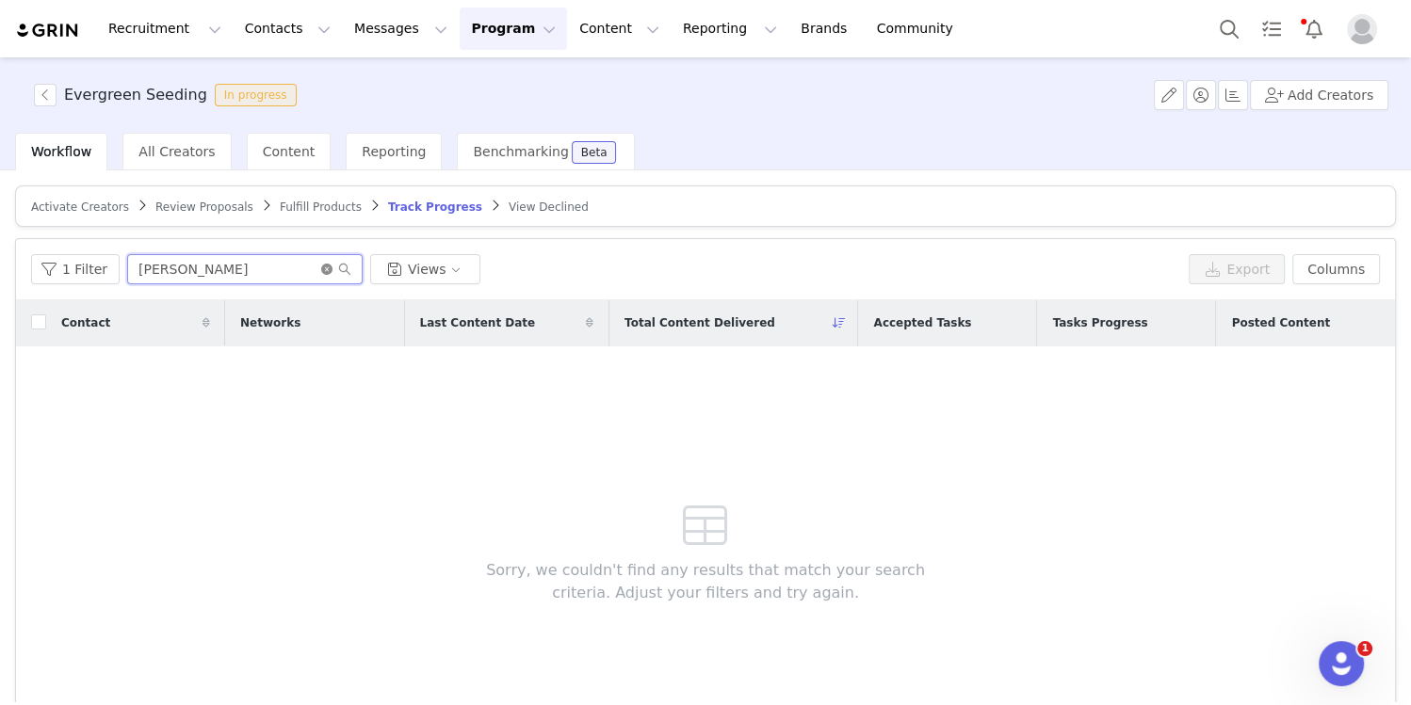
type input "nina"
click at [321, 267] on icon "icon: close-circle" at bounding box center [326, 269] width 11 height 11
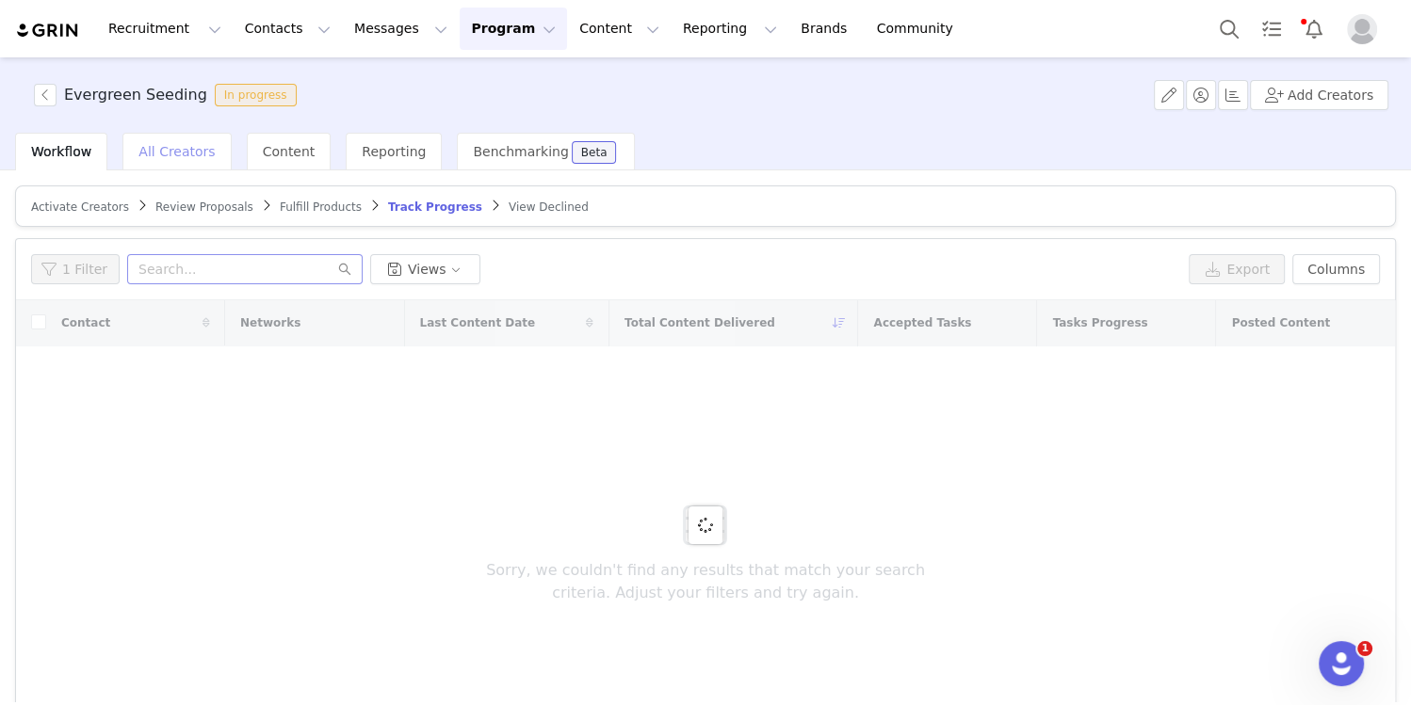
click at [191, 154] on span "All Creators" at bounding box center [176, 151] width 76 height 15
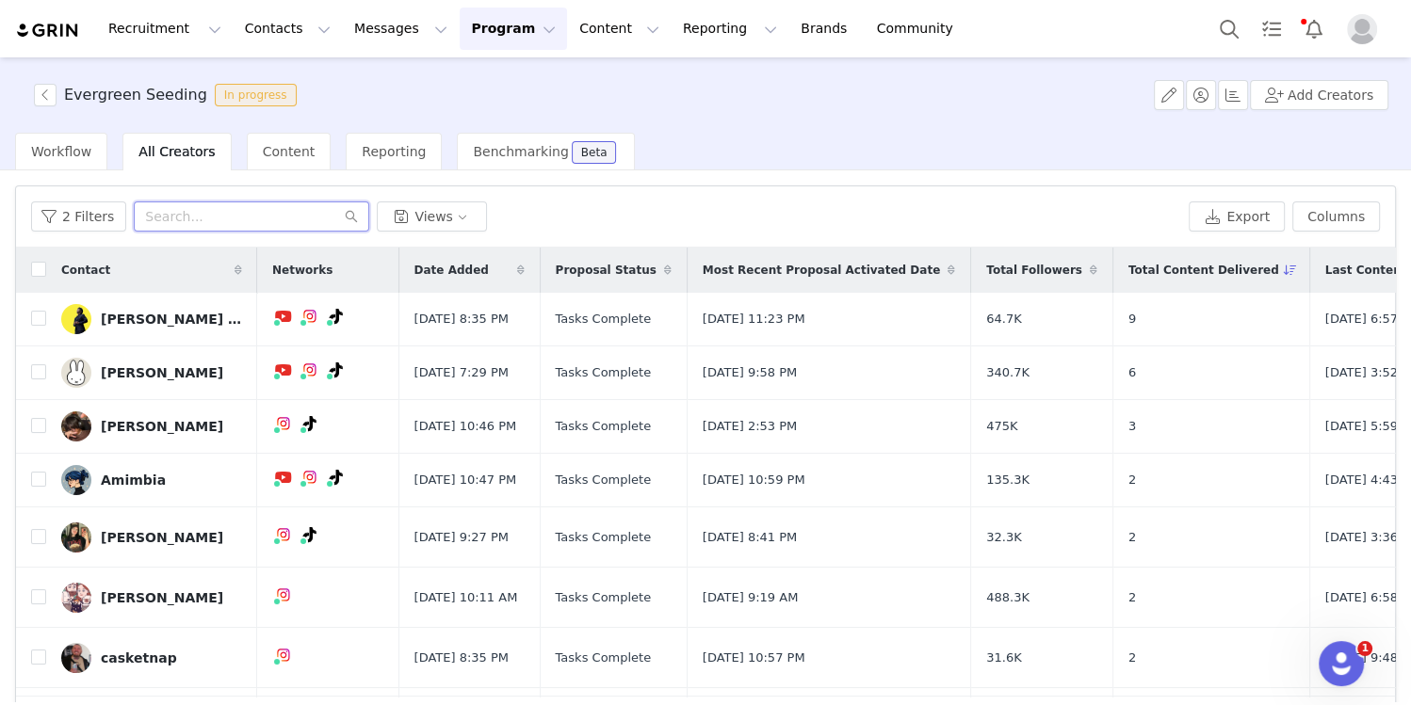
click at [232, 218] on input "text" at bounding box center [251, 217] width 235 height 30
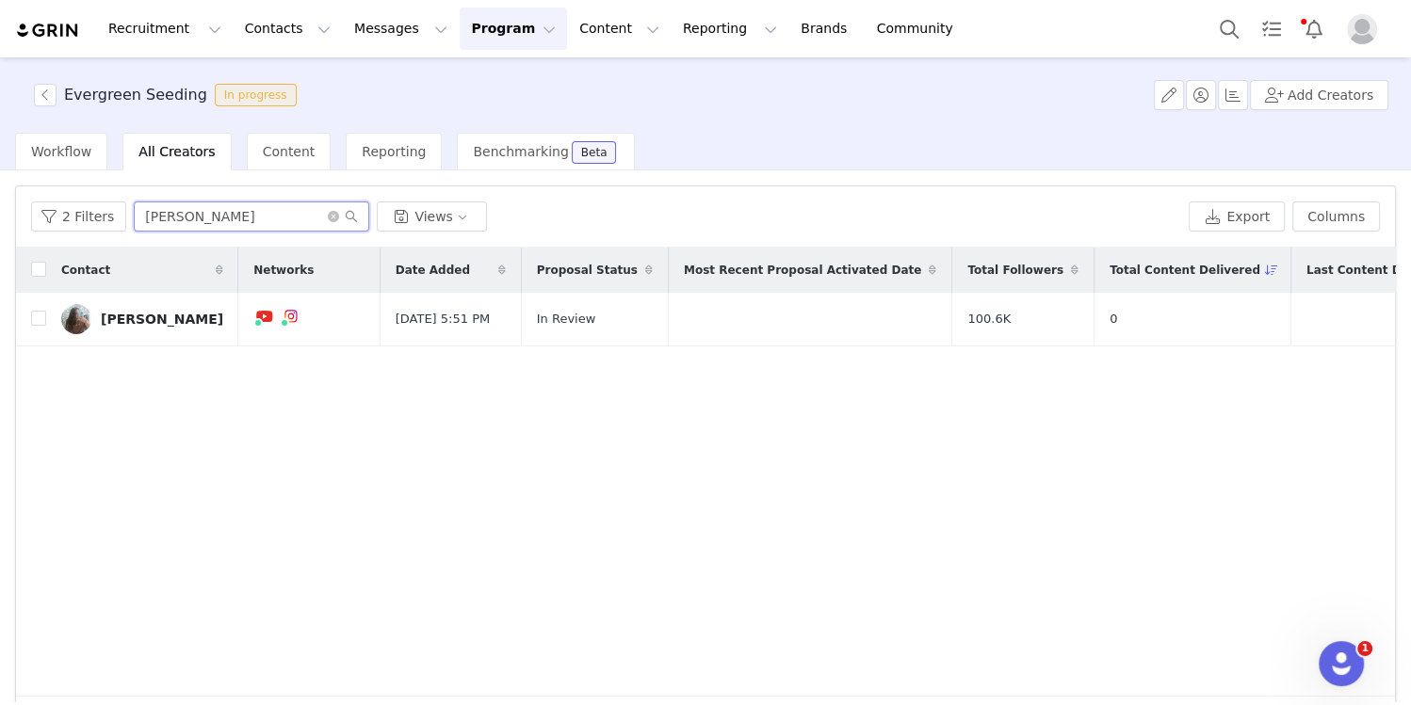
click at [157, 220] on input "nina" at bounding box center [251, 217] width 235 height 30
paste input "@diaryby"
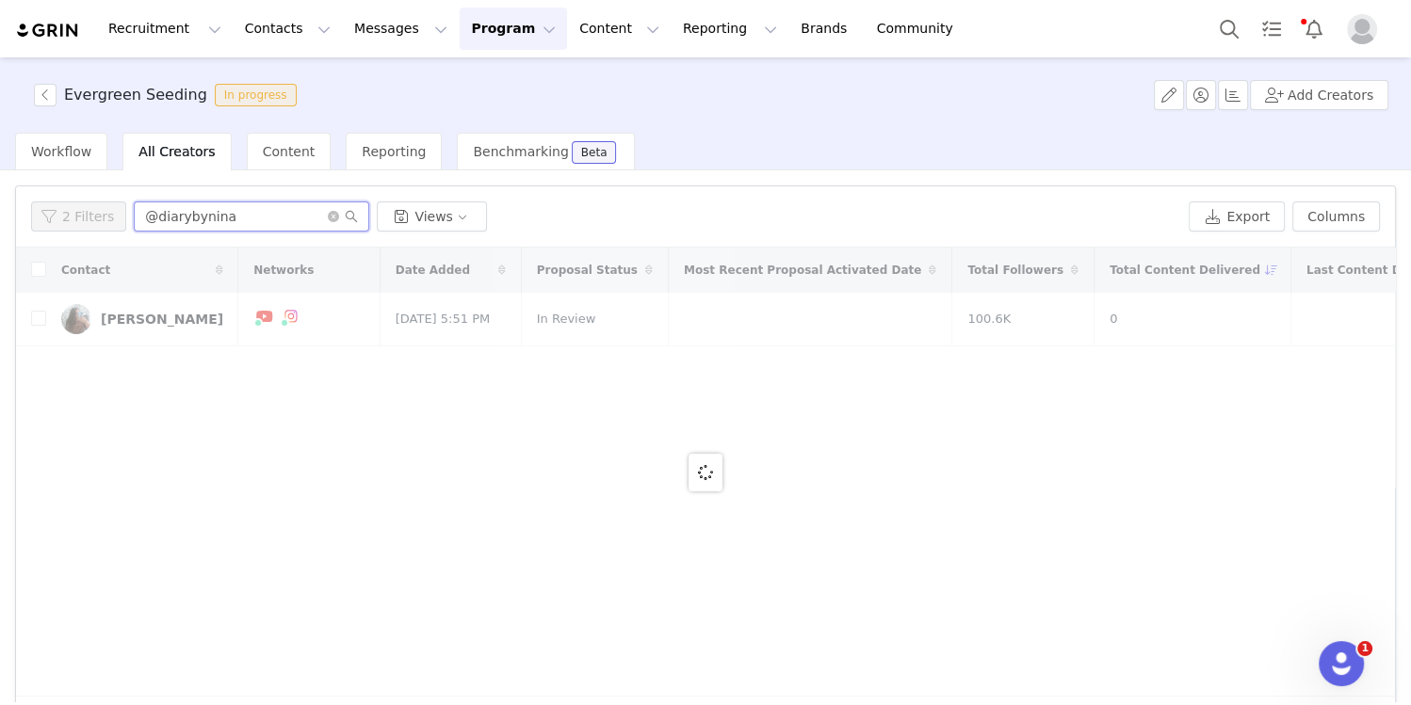
click at [153, 216] on input "@diarybynina" at bounding box center [251, 217] width 235 height 30
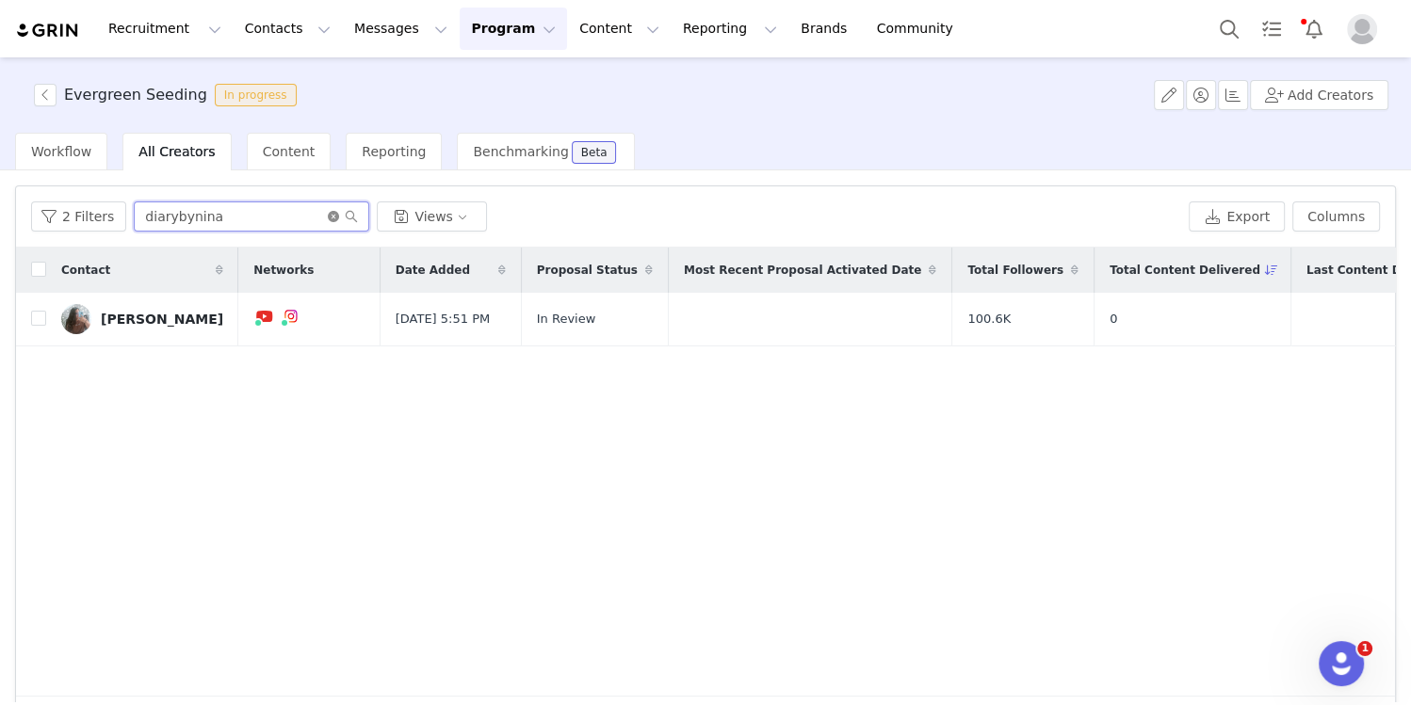
type input "diarybynina"
click at [330, 216] on icon "icon: close-circle" at bounding box center [333, 216] width 11 height 11
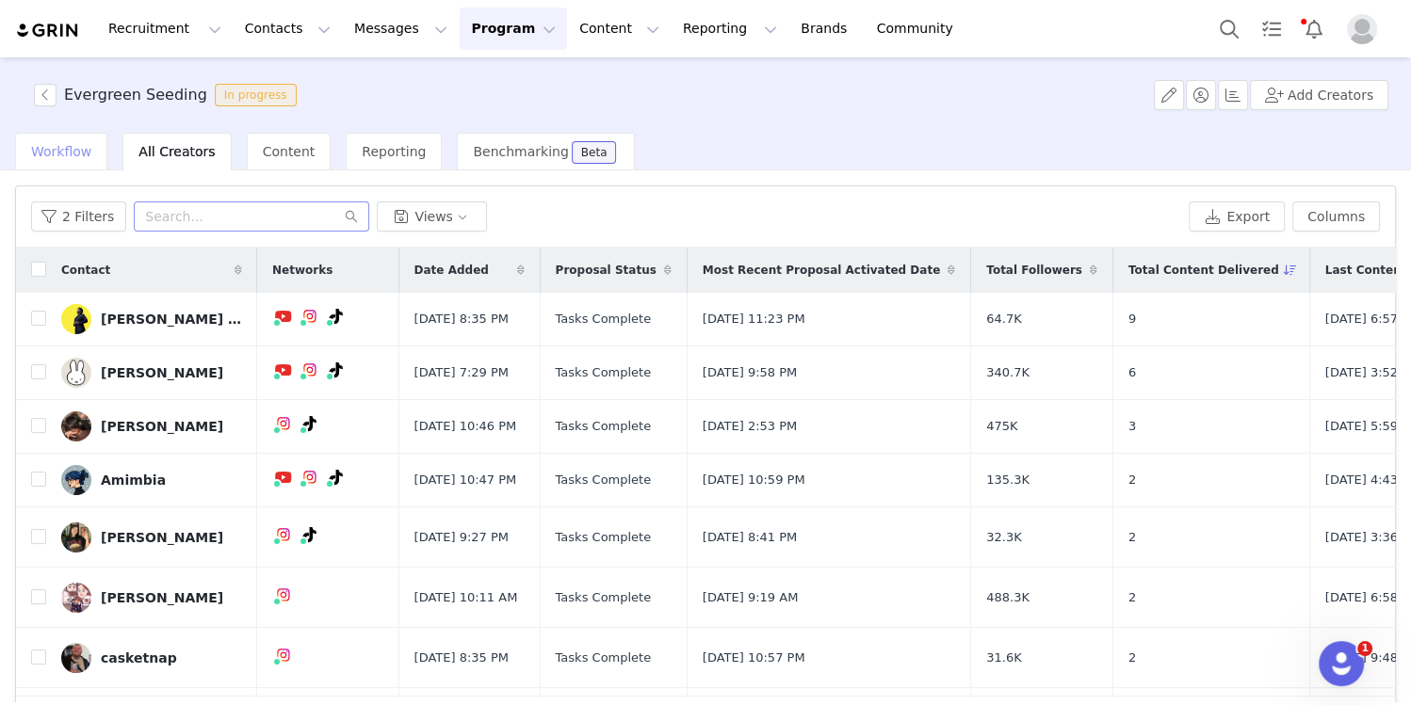
click at [74, 153] on span "Workflow" at bounding box center [61, 151] width 60 height 15
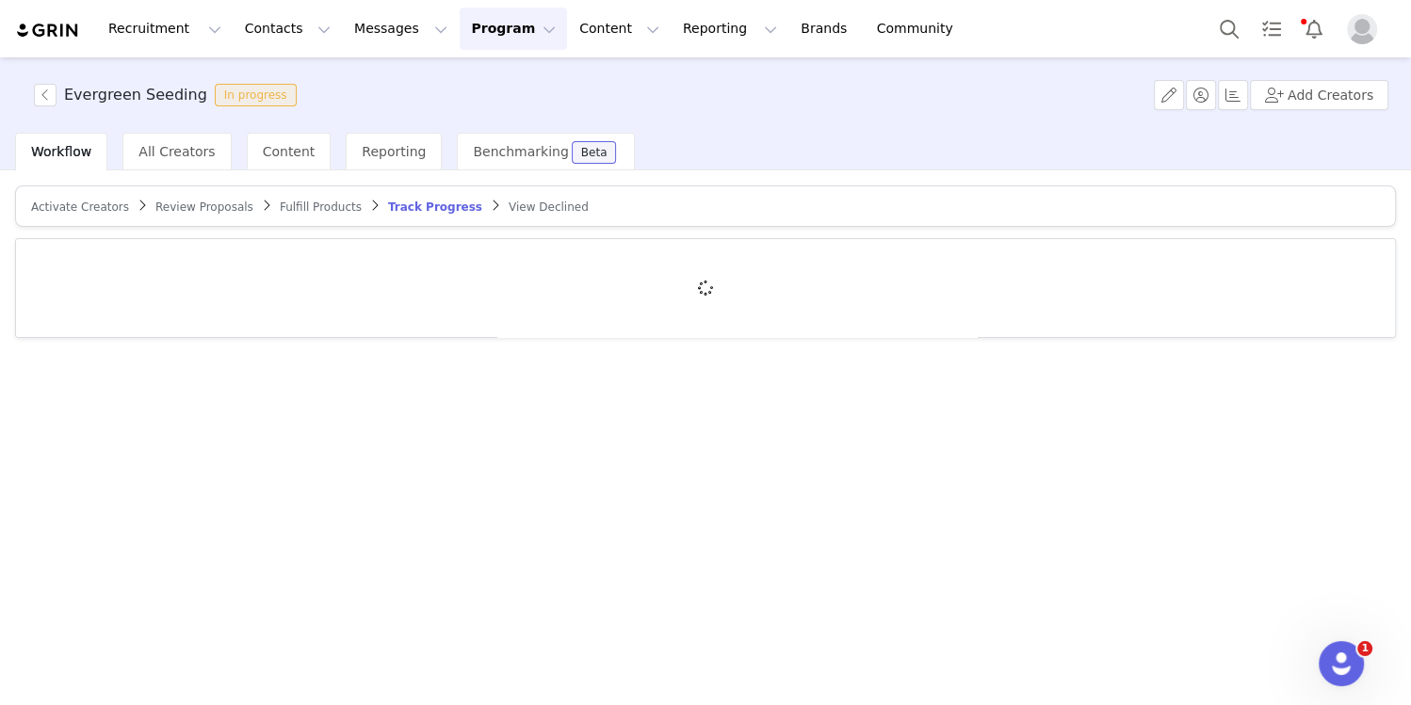
click at [197, 204] on span "Review Proposals" at bounding box center [204, 207] width 98 height 13
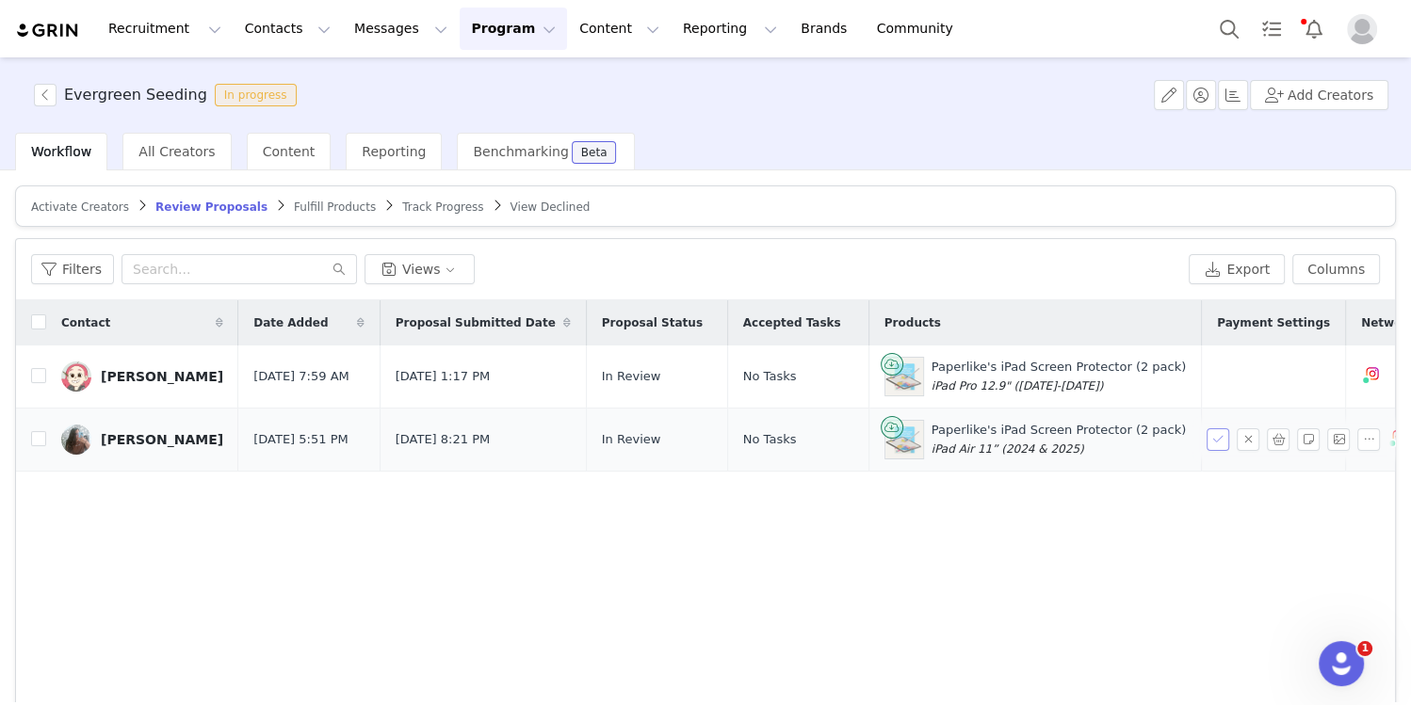
click at [1211, 442] on button "button" at bounding box center [1217, 440] width 23 height 23
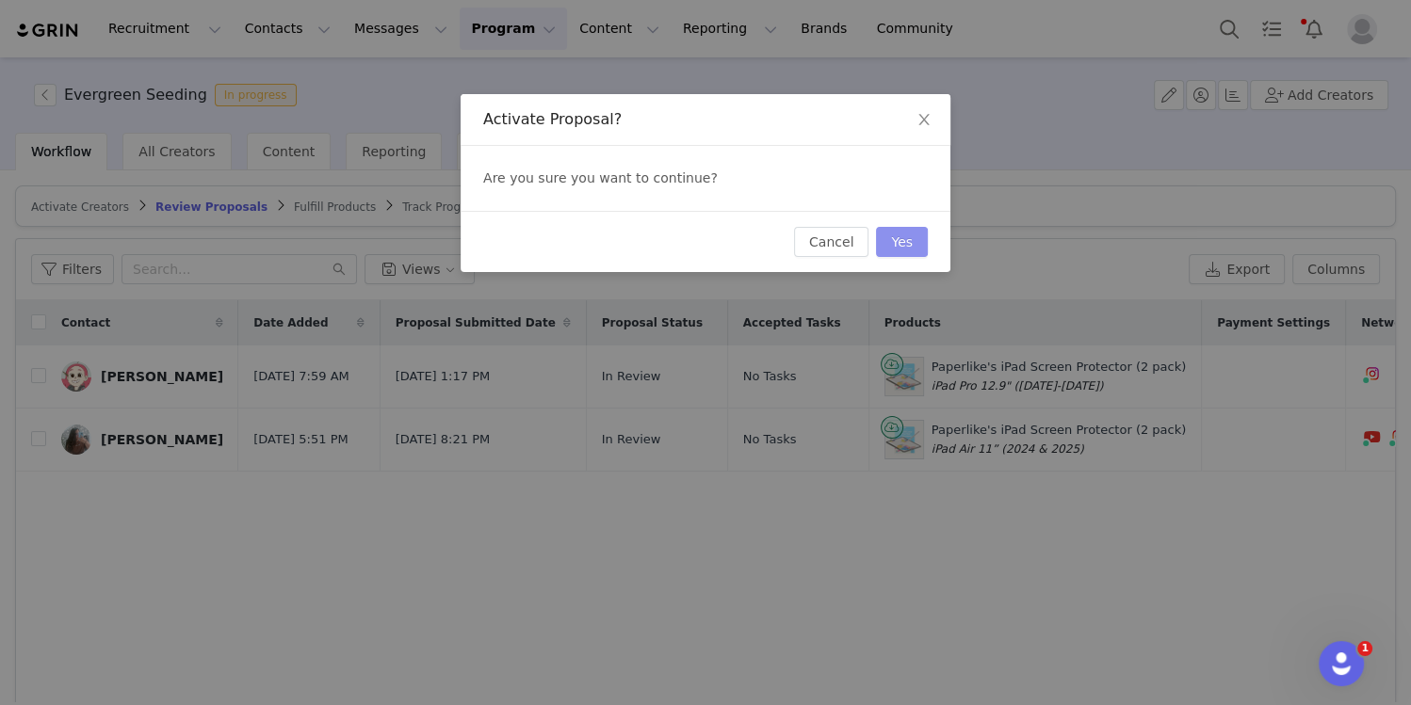
click at [909, 235] on button "Yes" at bounding box center [902, 242] width 52 height 30
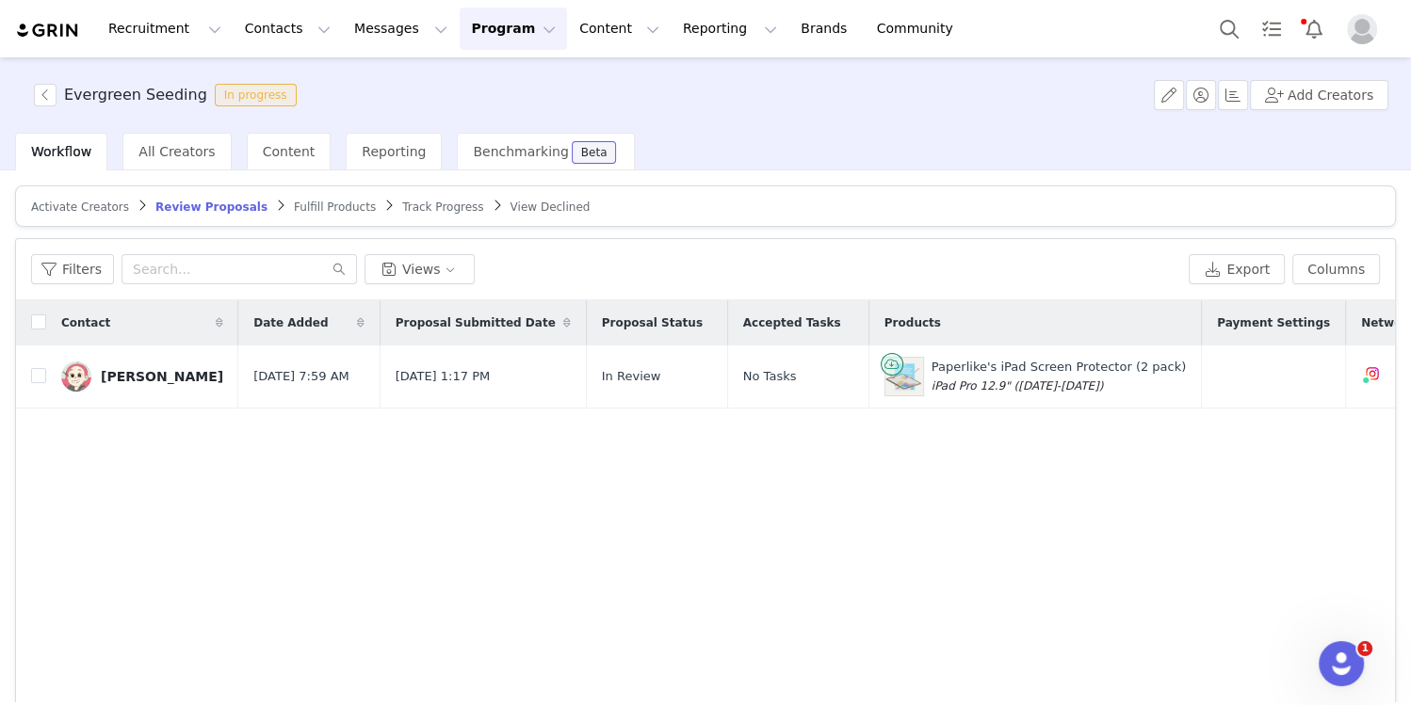
click at [318, 204] on span "Fulfill Products" at bounding box center [335, 207] width 82 height 13
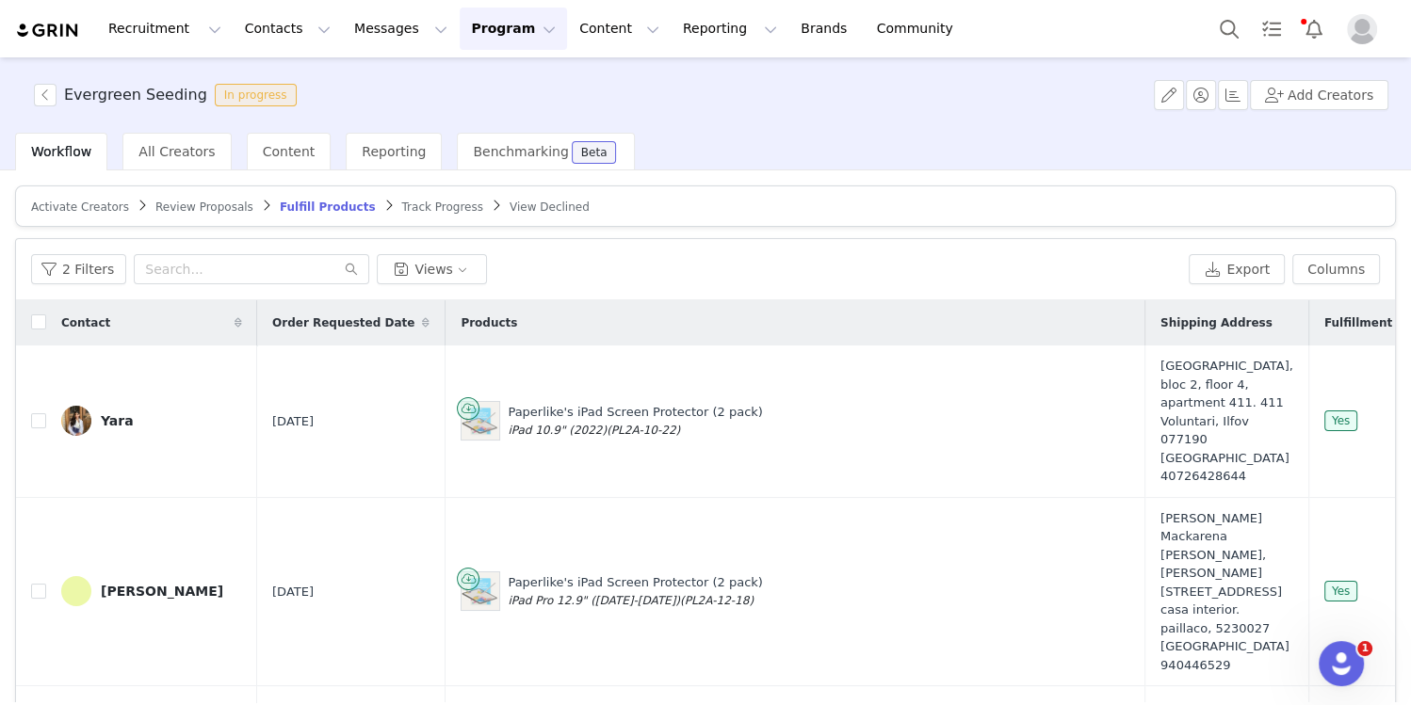
scroll to position [114, 0]
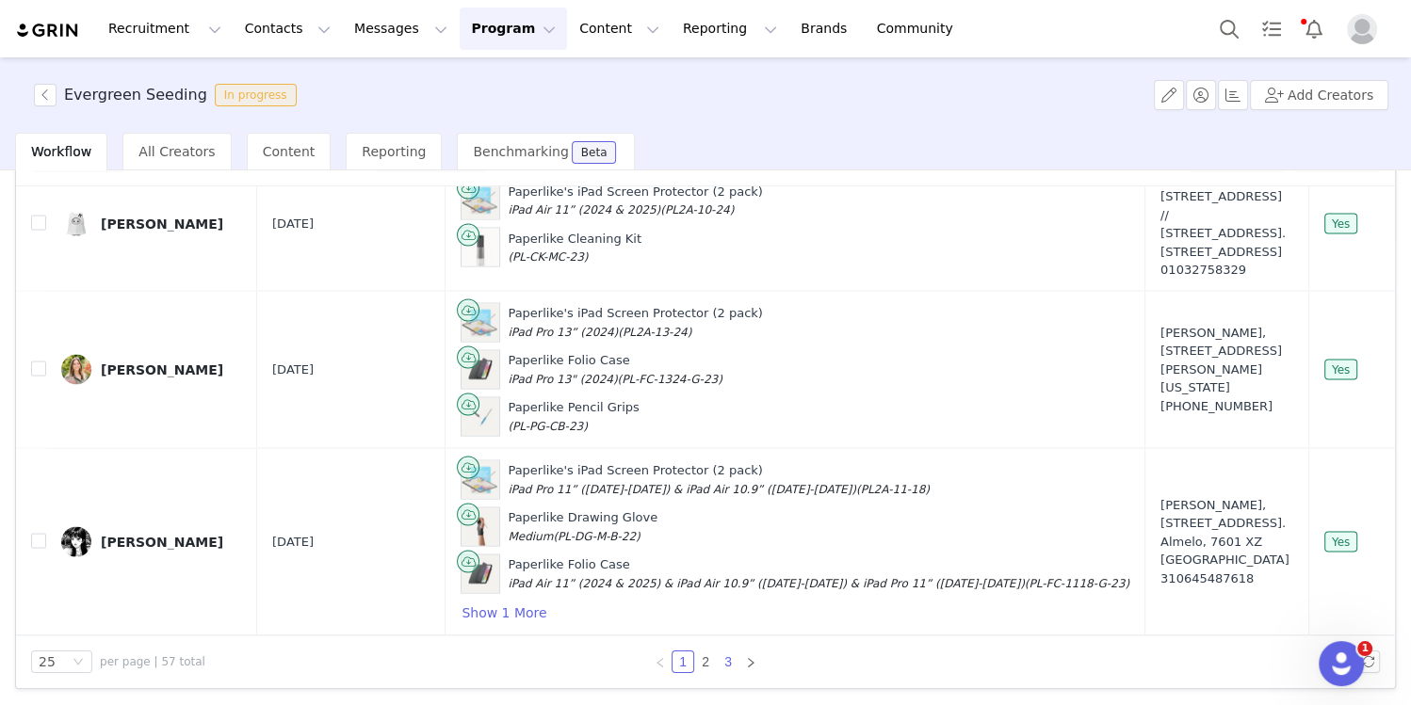
click at [727, 660] on link "3" at bounding box center [728, 662] width 21 height 21
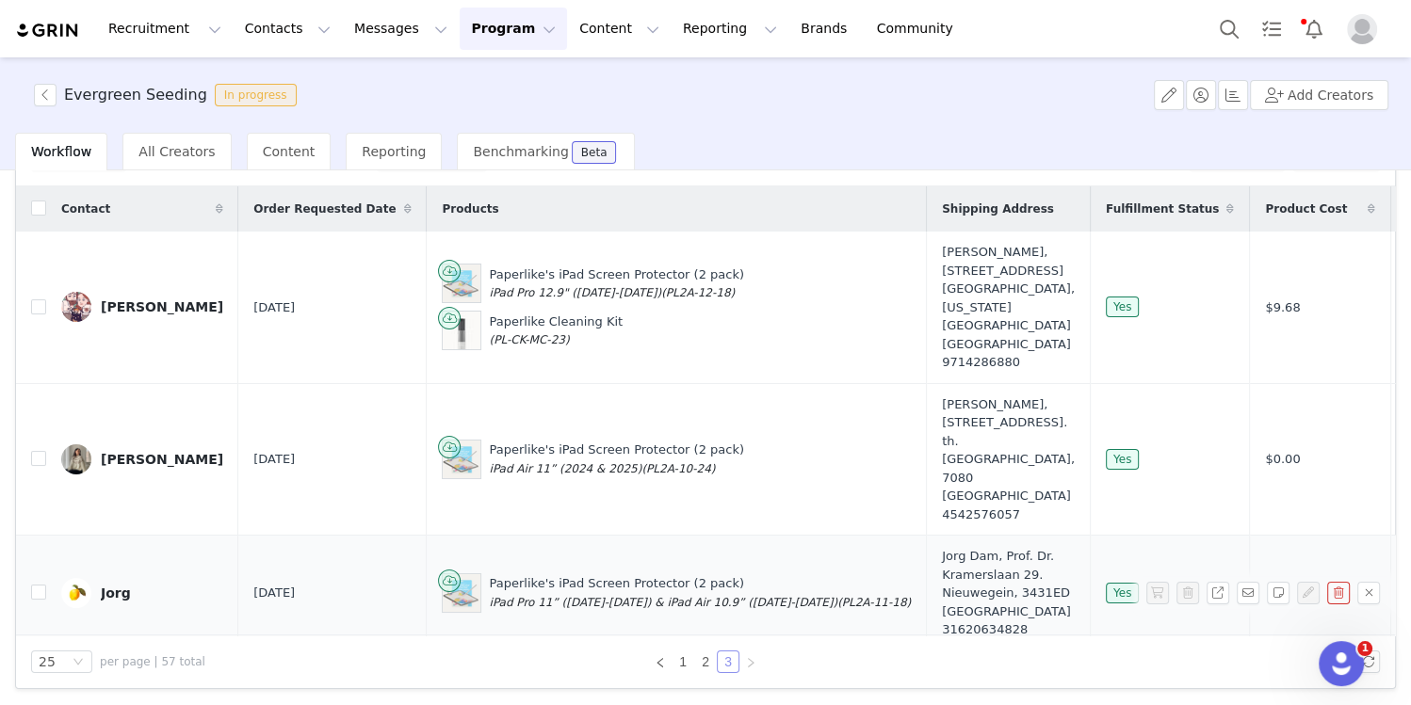
scroll to position [565, 0]
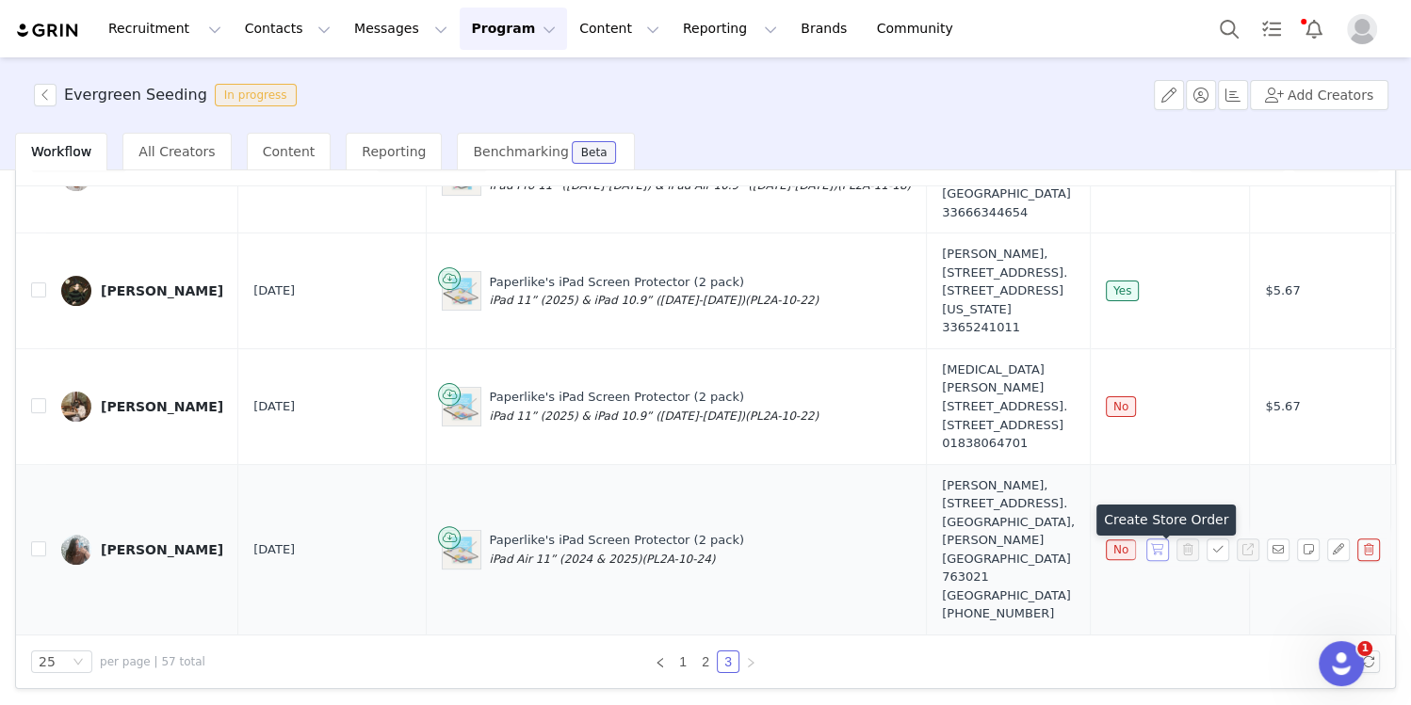
click at [1158, 559] on button "button" at bounding box center [1157, 550] width 23 height 23
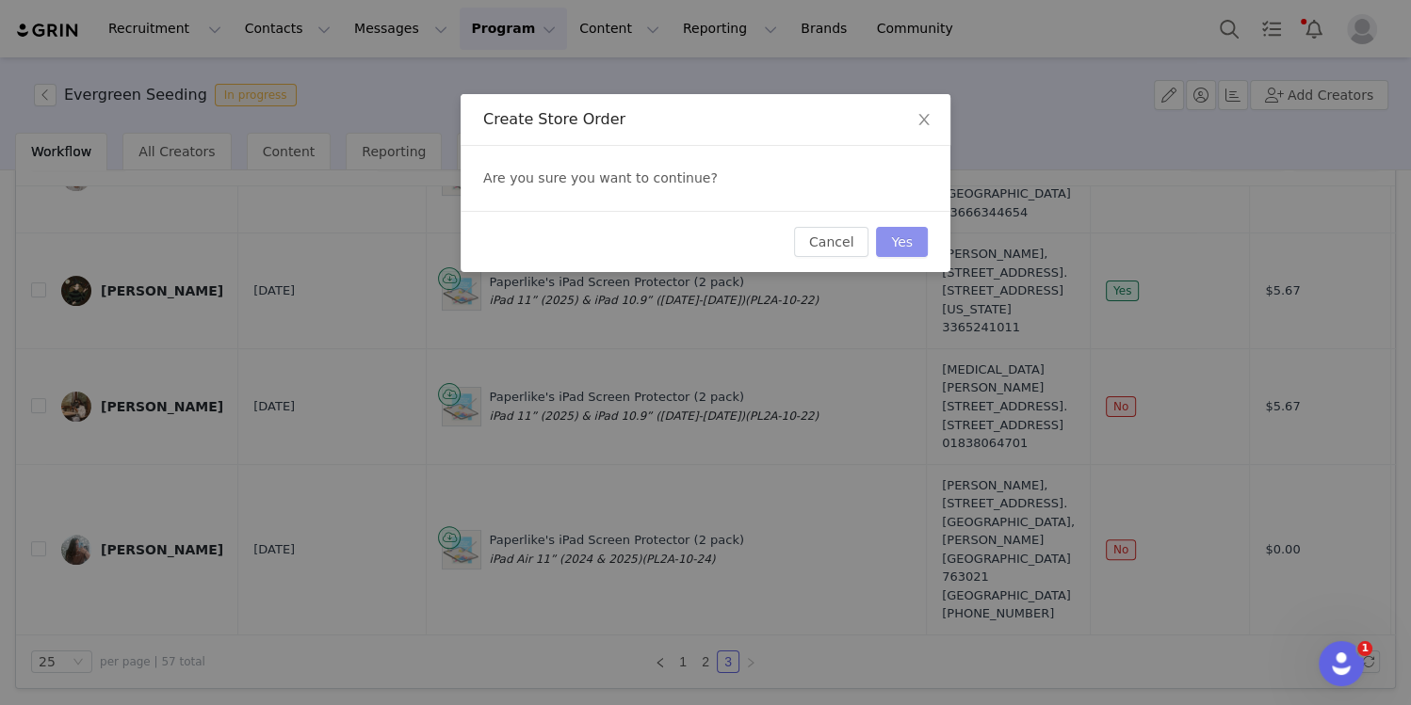
click at [902, 246] on button "Yes" at bounding box center [902, 242] width 52 height 30
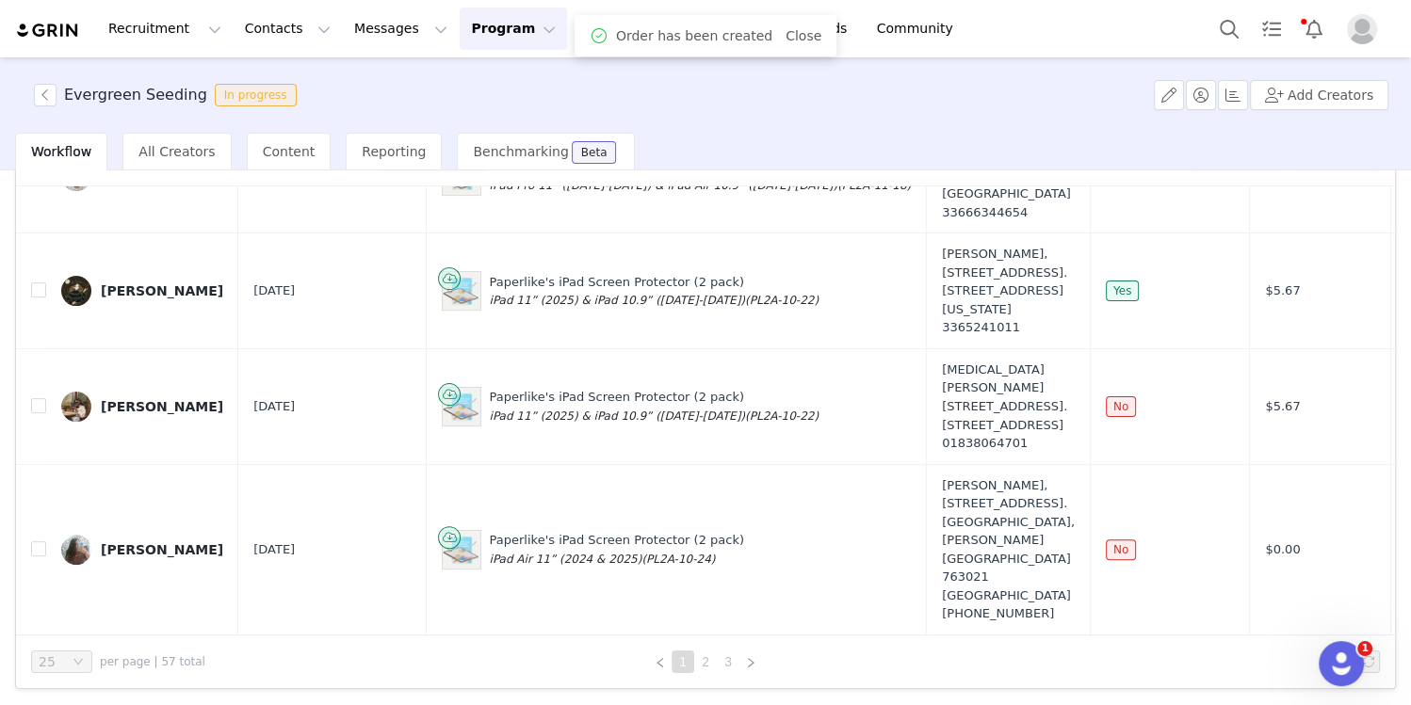
scroll to position [0, 0]
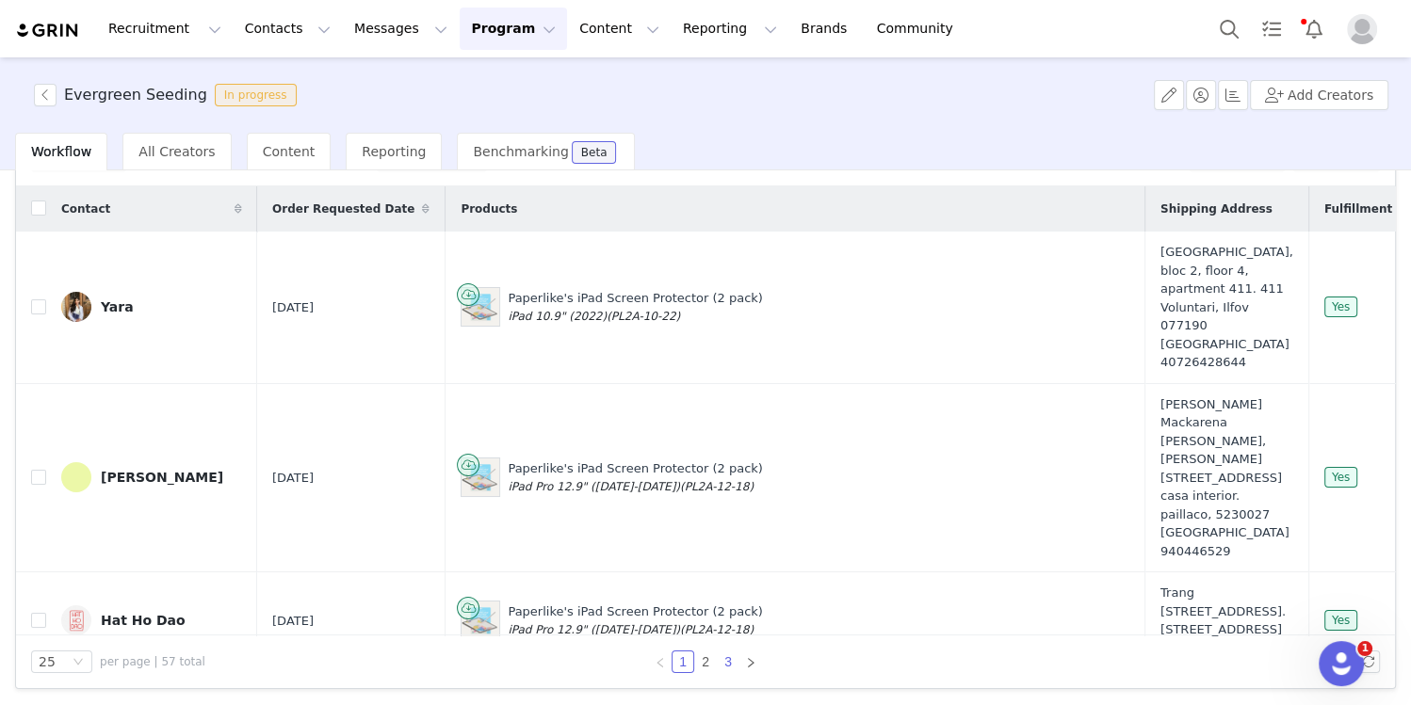
click at [731, 661] on link "3" at bounding box center [728, 662] width 21 height 21
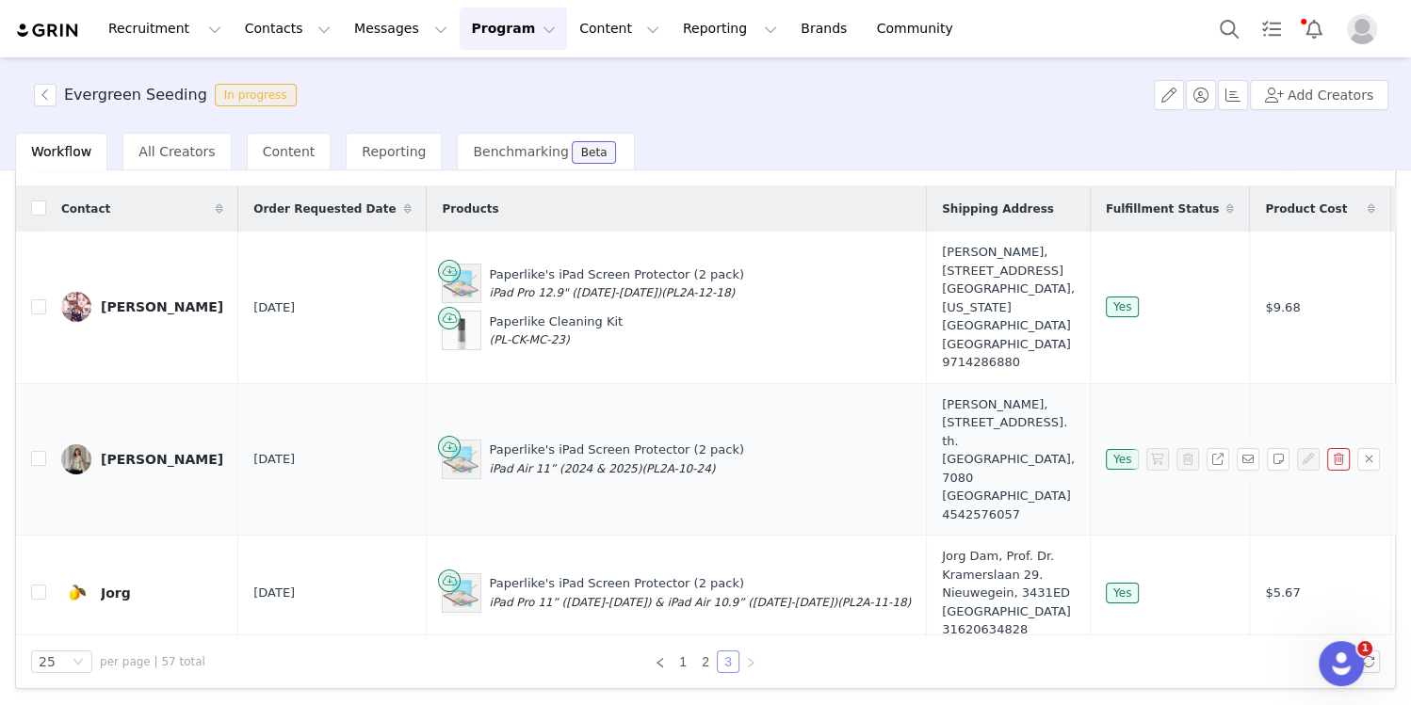
scroll to position [565, 0]
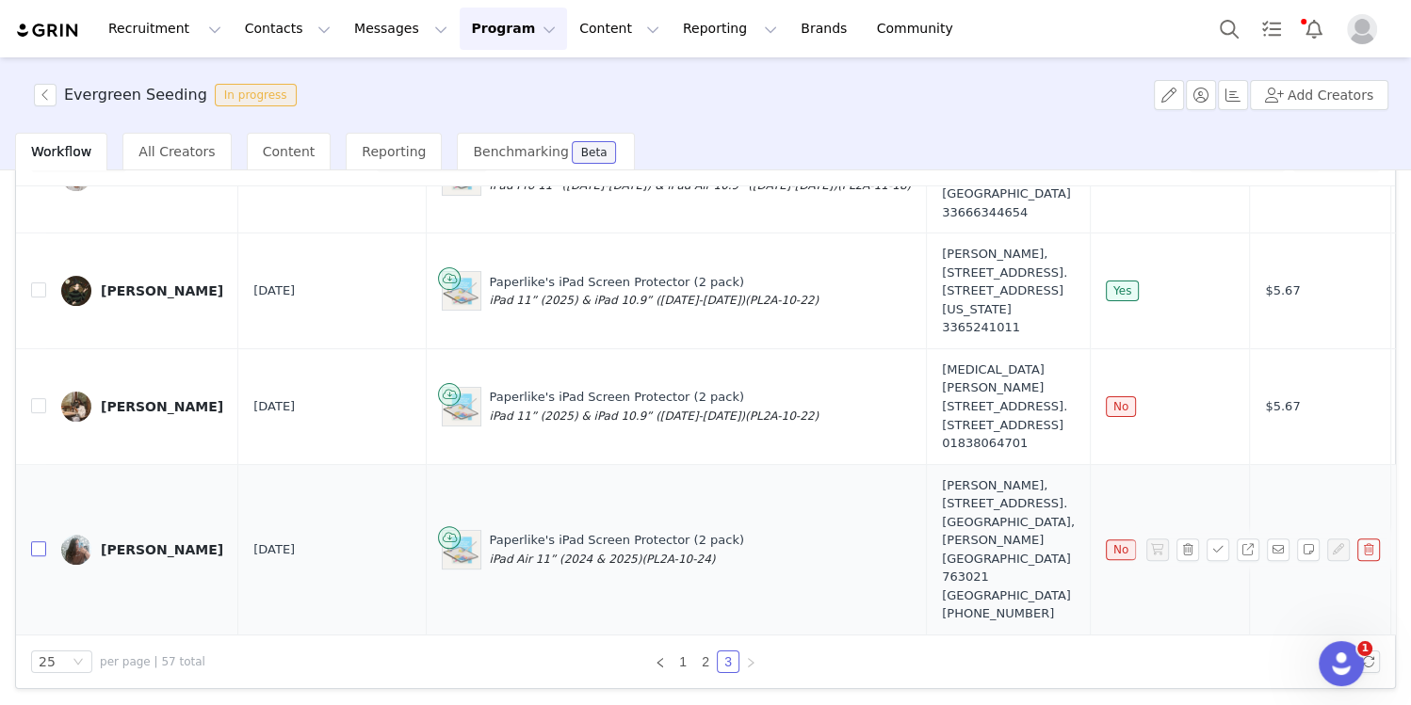
click at [36, 557] on input "checkbox" at bounding box center [38, 549] width 15 height 15
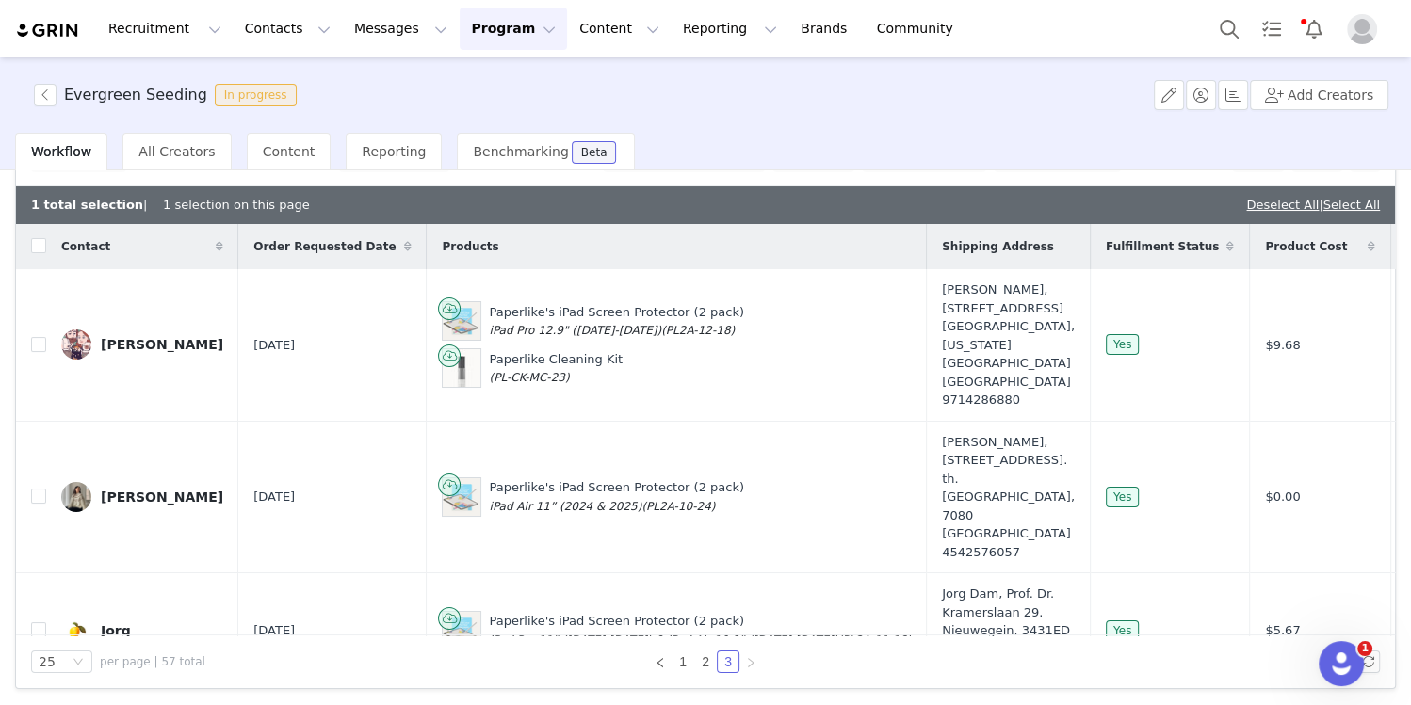
scroll to position [0, 0]
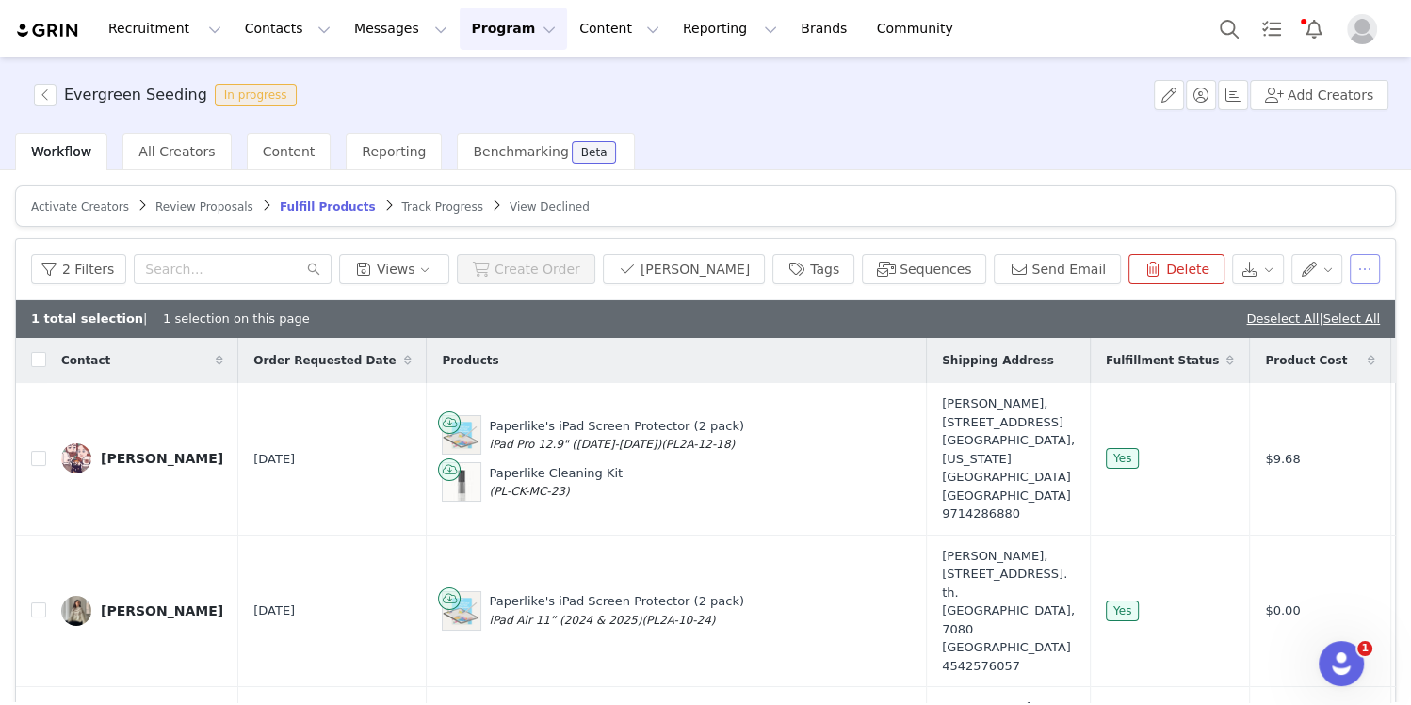
click at [1354, 271] on button "button" at bounding box center [1365, 269] width 30 height 30
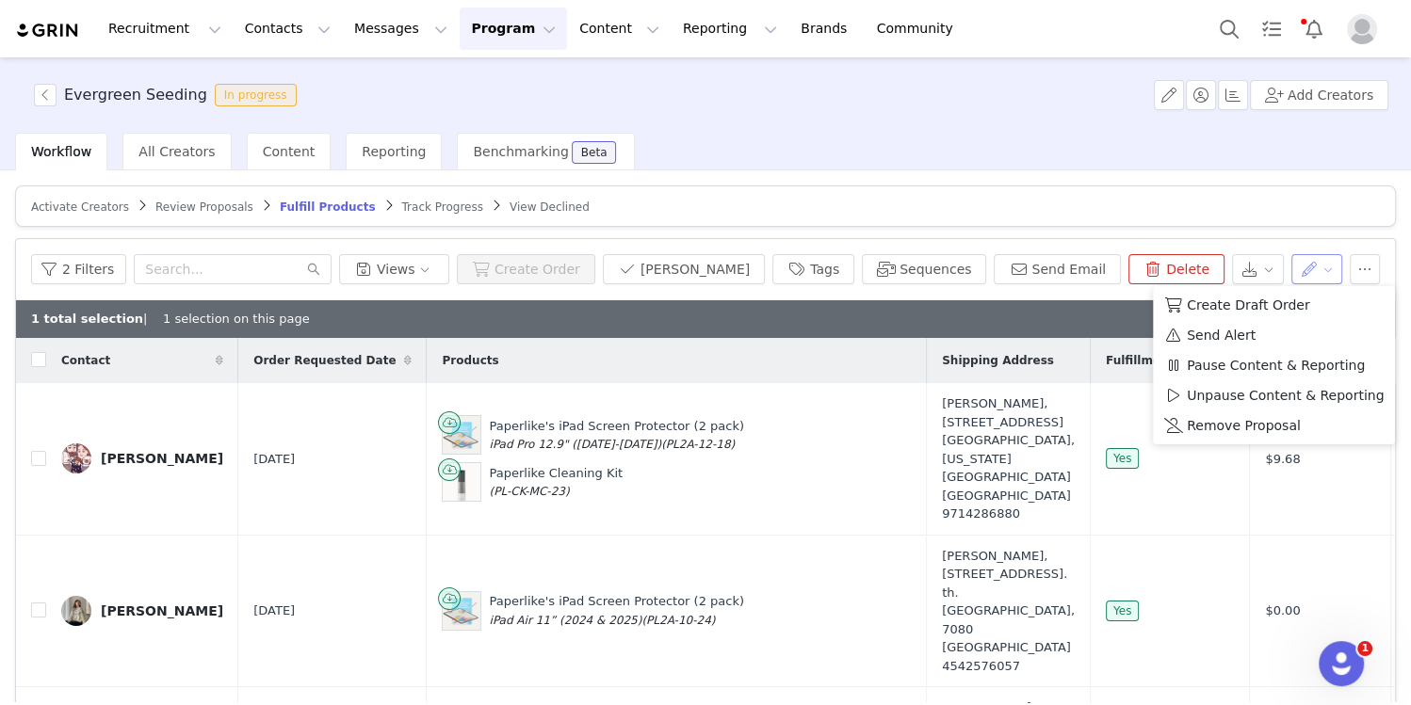
click at [1321, 270] on button "button" at bounding box center [1317, 269] width 52 height 30
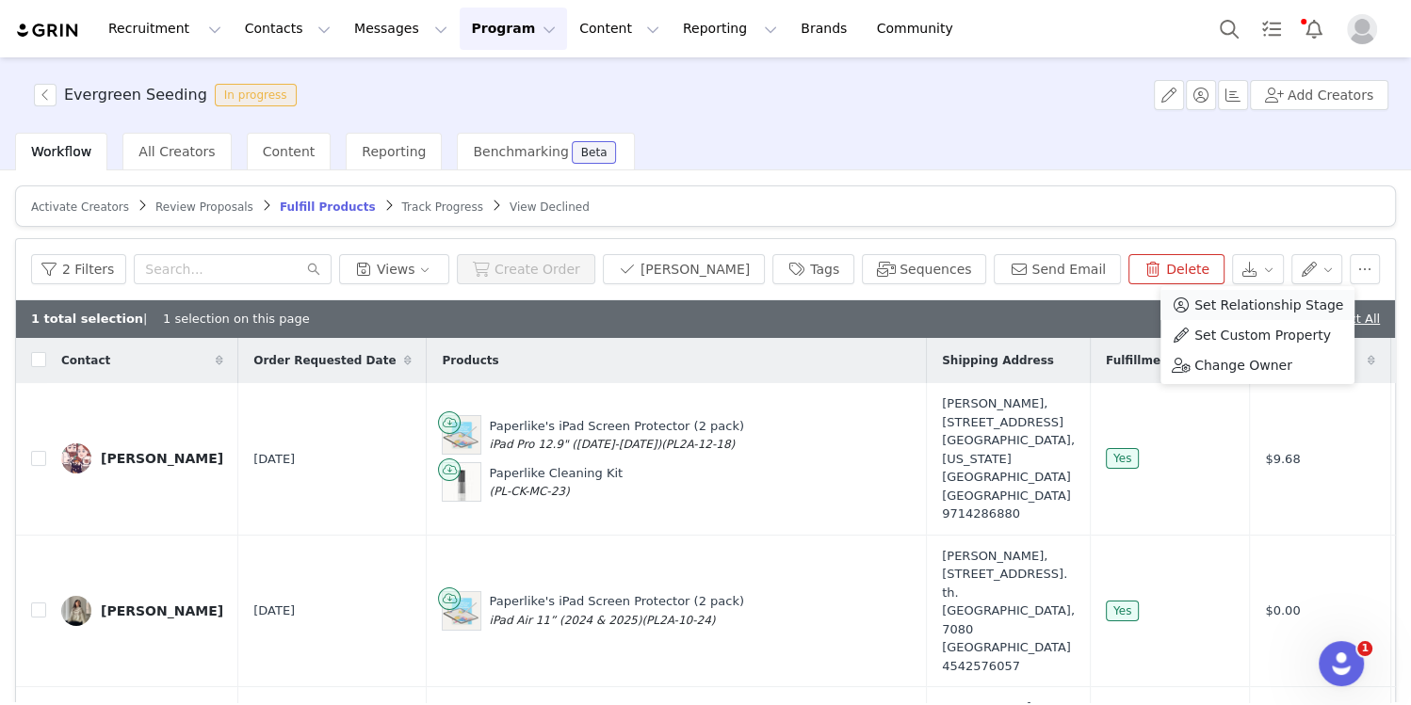
click at [1270, 308] on span "Set Relationship Stage" at bounding box center [1268, 305] width 149 height 21
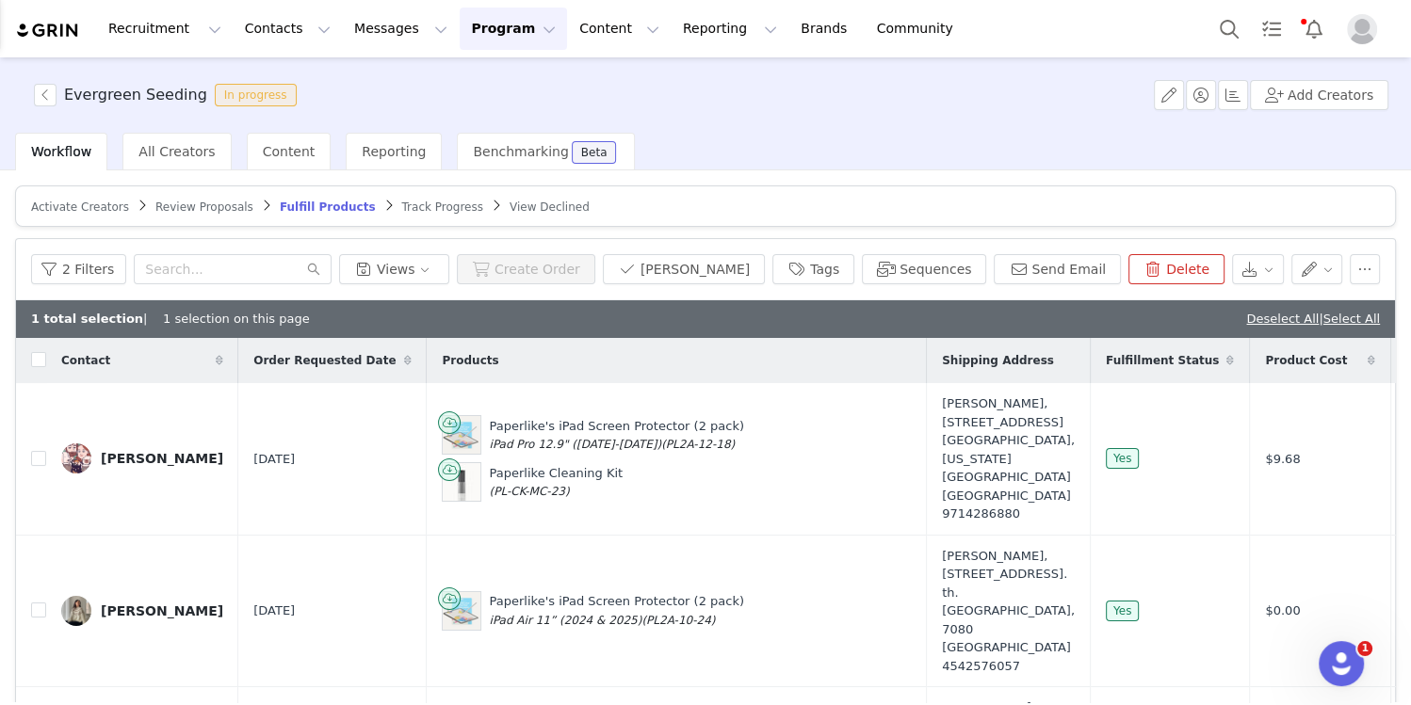
click at [1282, 224] on article "Activate Creators Review Proposals Fulfill Products Track Progress View Declined" at bounding box center [705, 206] width 1381 height 41
click at [1310, 266] on button "button" at bounding box center [1317, 269] width 52 height 30
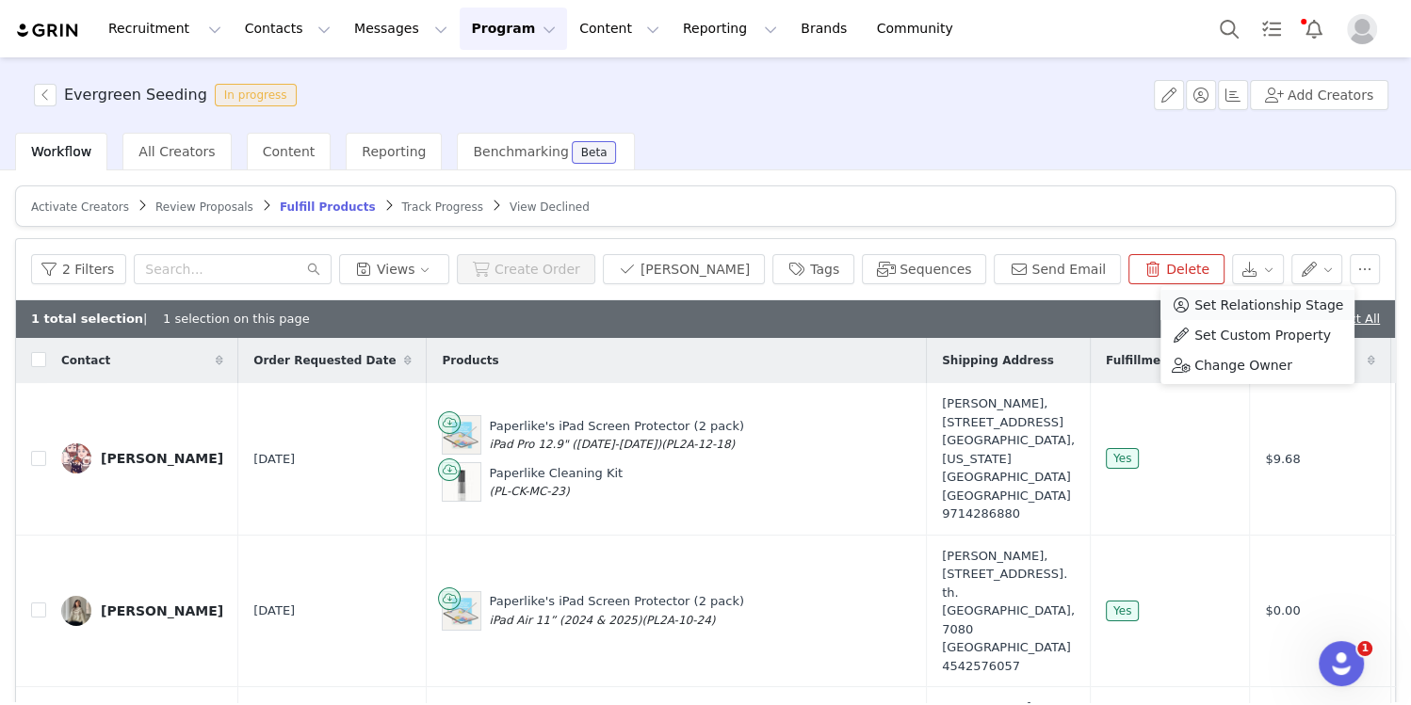
click at [1253, 308] on span "Set Relationship Stage" at bounding box center [1268, 305] width 149 height 21
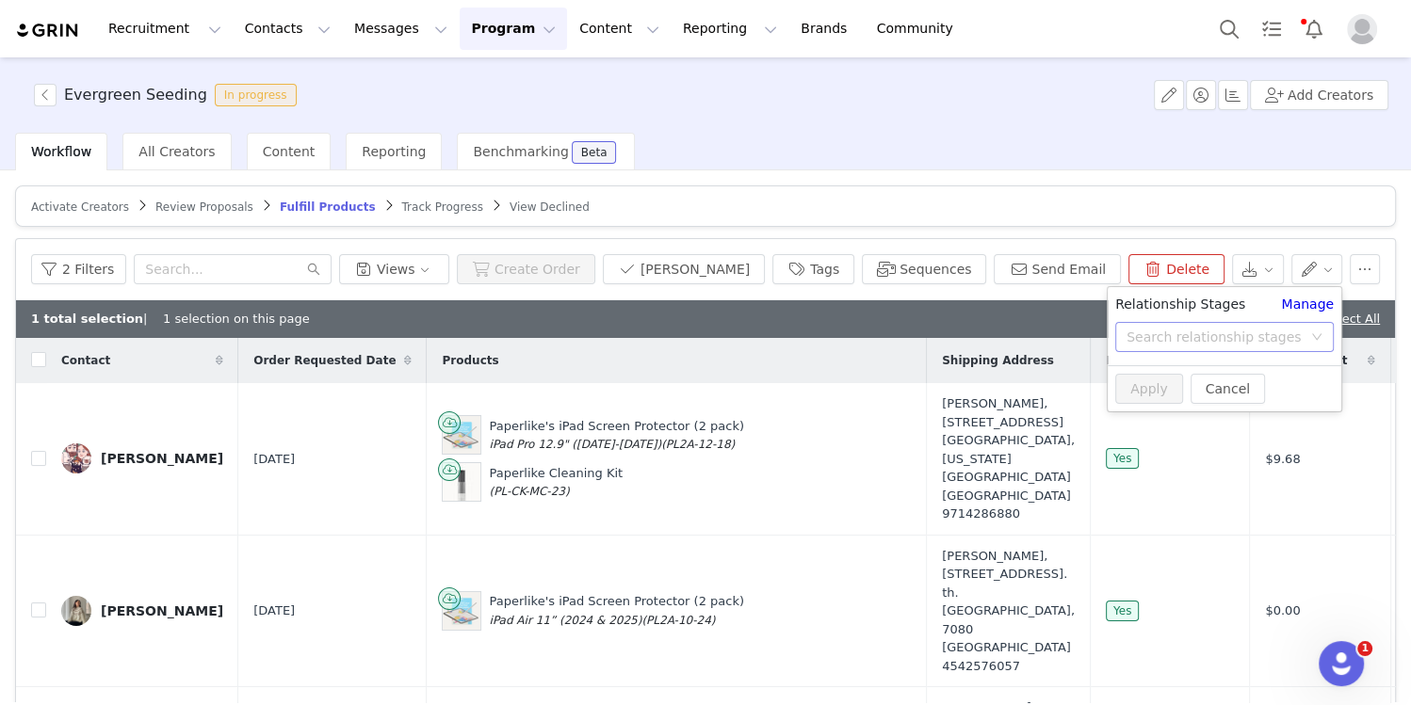
click at [1209, 335] on div "Search relationship stages" at bounding box center [1213, 337] width 175 height 19
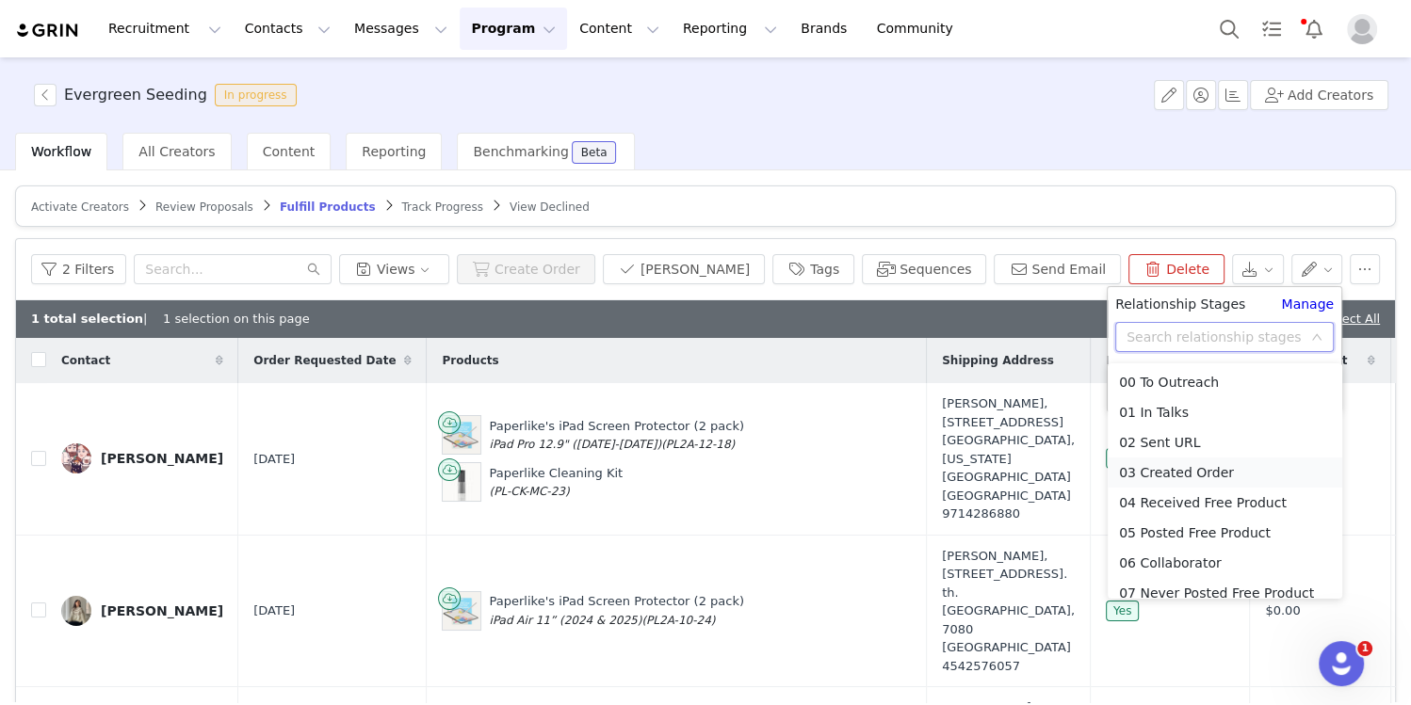
click at [1147, 467] on li "03 Created Order" at bounding box center [1225, 473] width 235 height 30
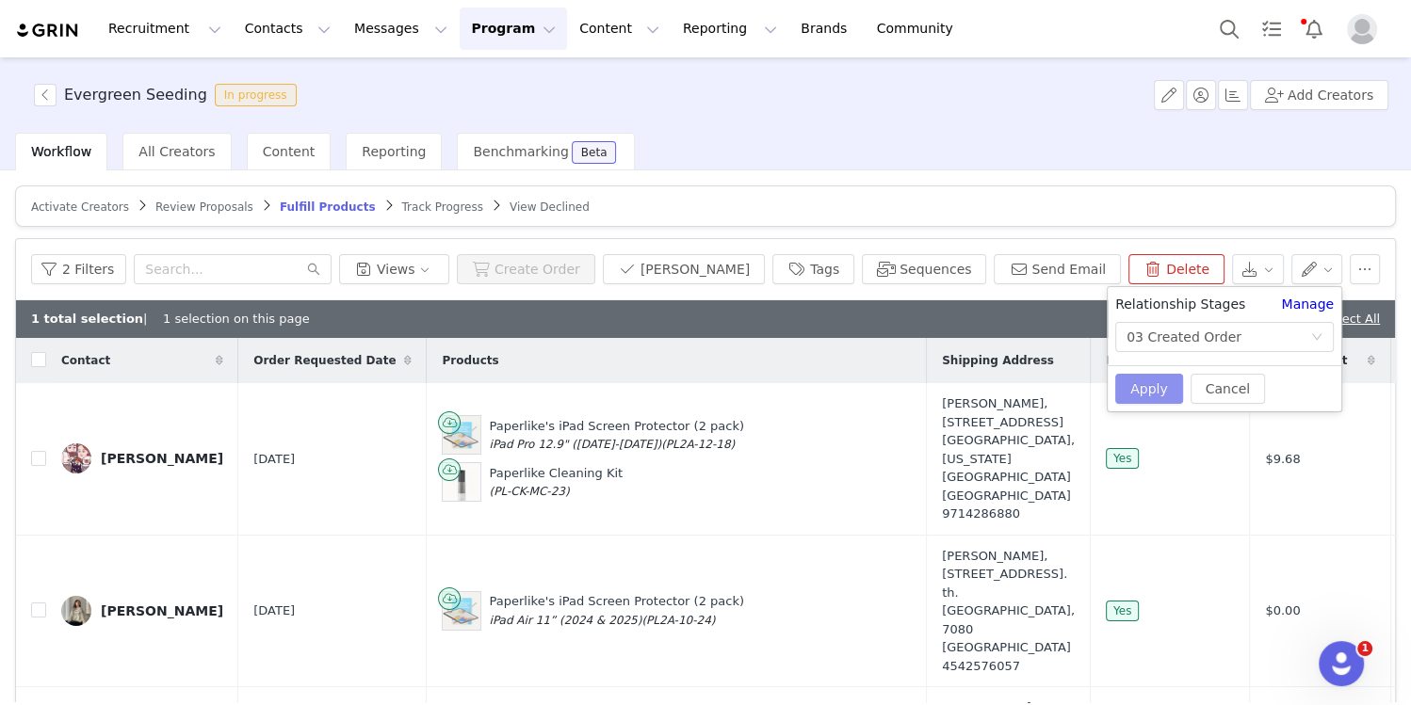
click at [1152, 389] on button "Apply" at bounding box center [1149, 389] width 68 height 30
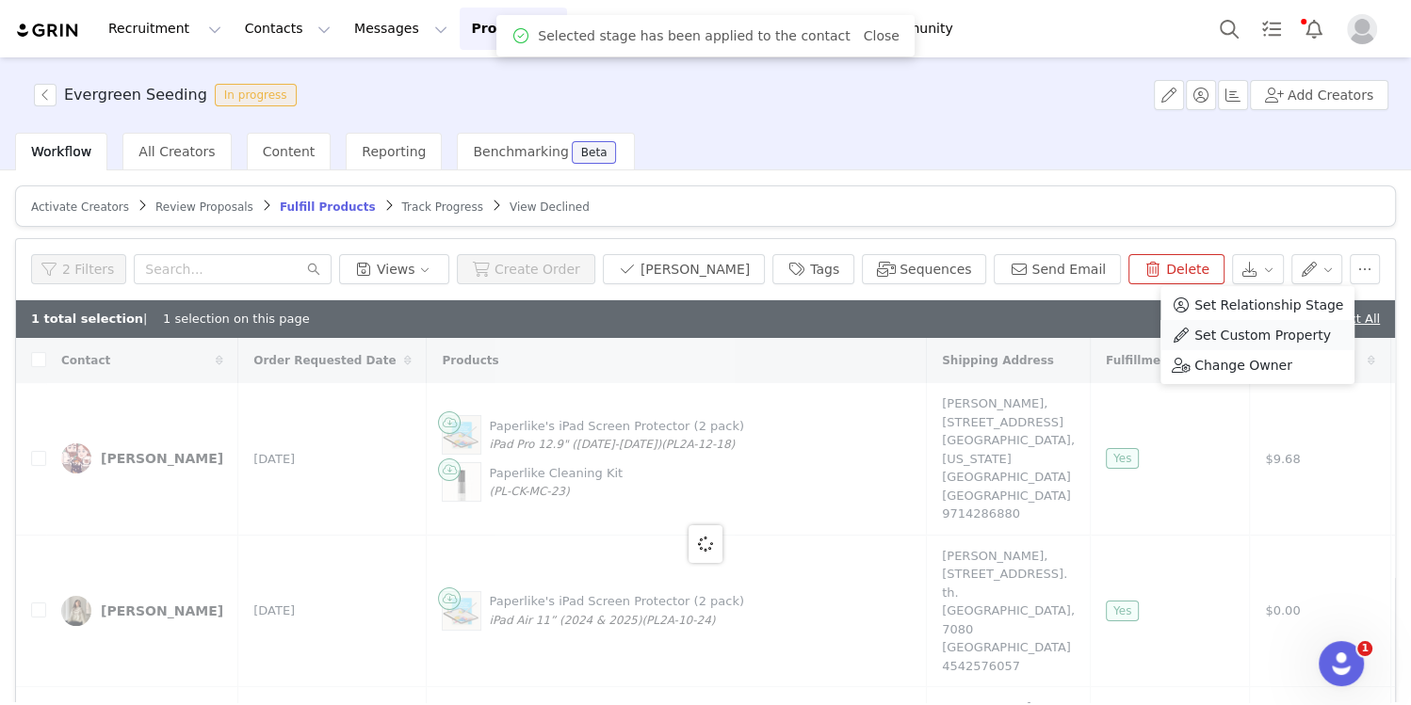
checkbox input "false"
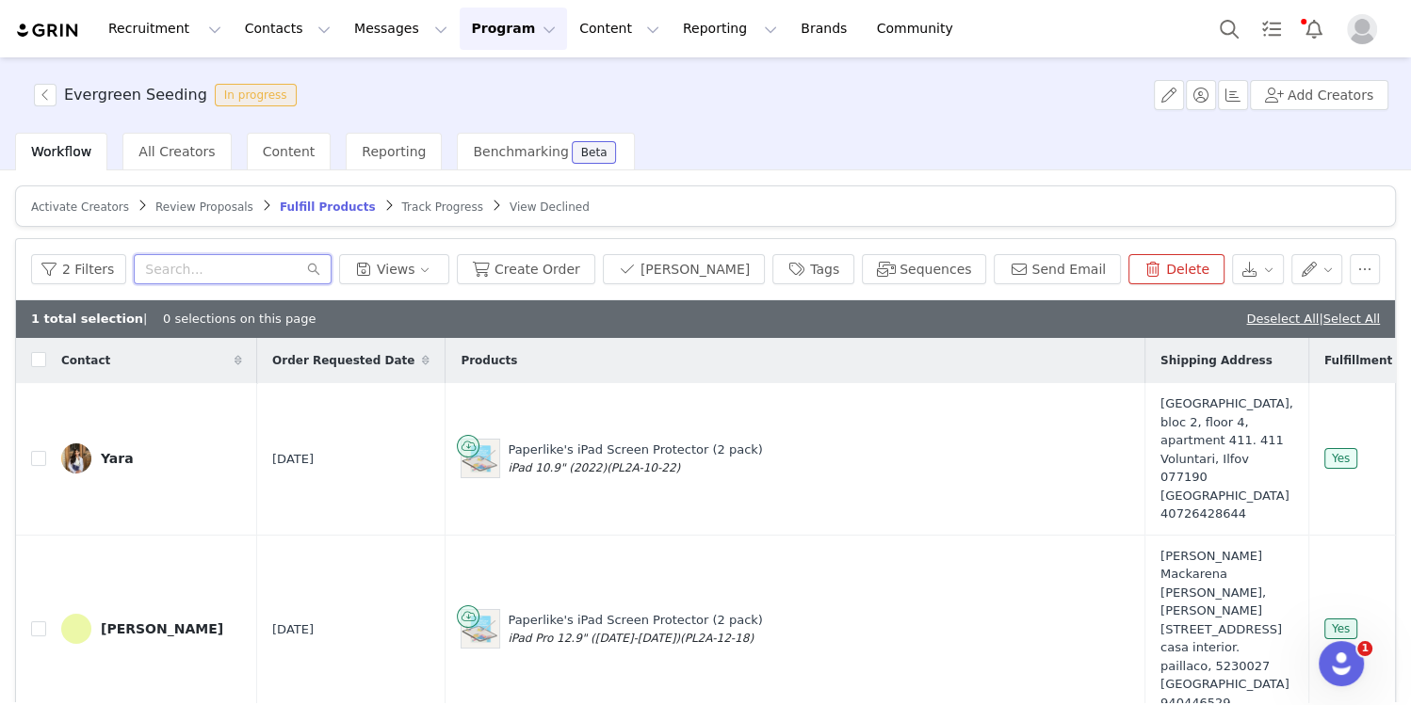
click at [190, 270] on input "text" at bounding box center [233, 269] width 198 height 30
paste input "Jorg"
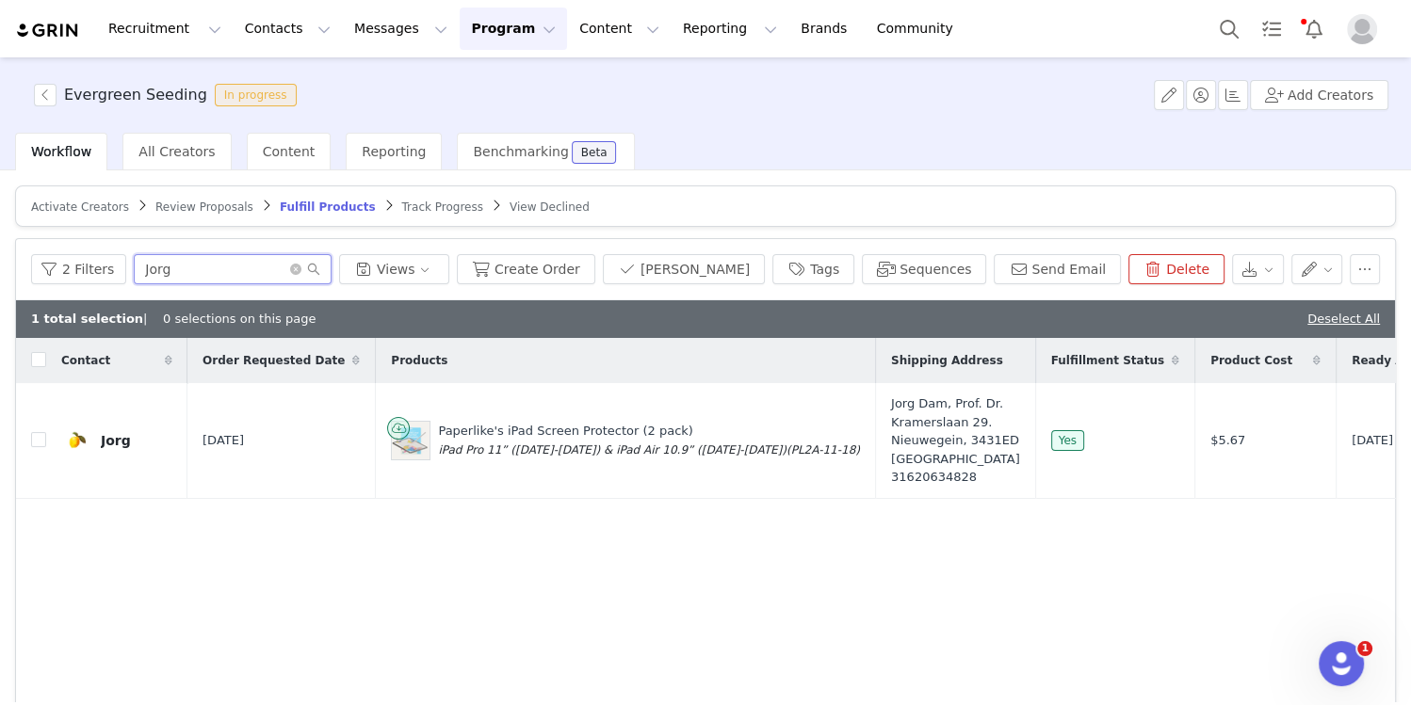
type input "Jorg"
click at [35, 447] on input "checkbox" at bounding box center [38, 439] width 15 height 15
checkbox input "true"
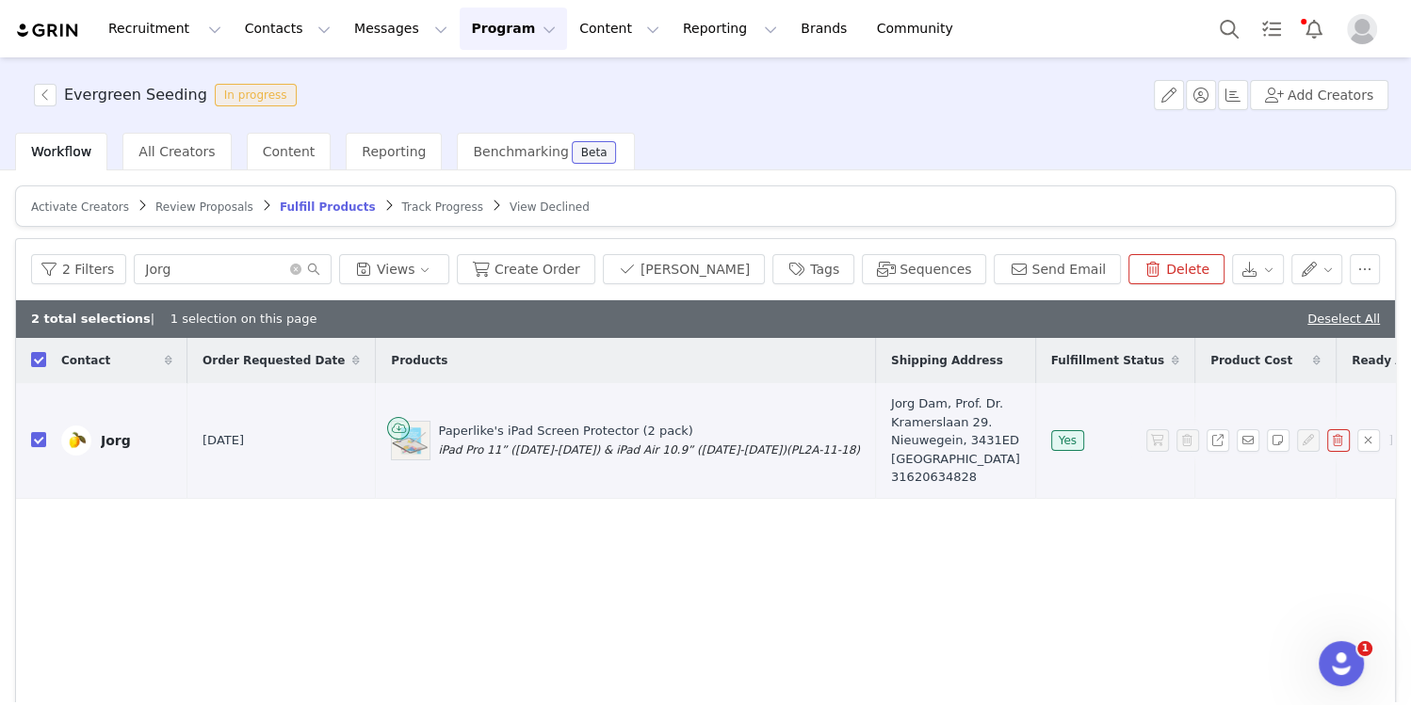
click at [124, 448] on div "Jorg" at bounding box center [116, 440] width 30 height 15
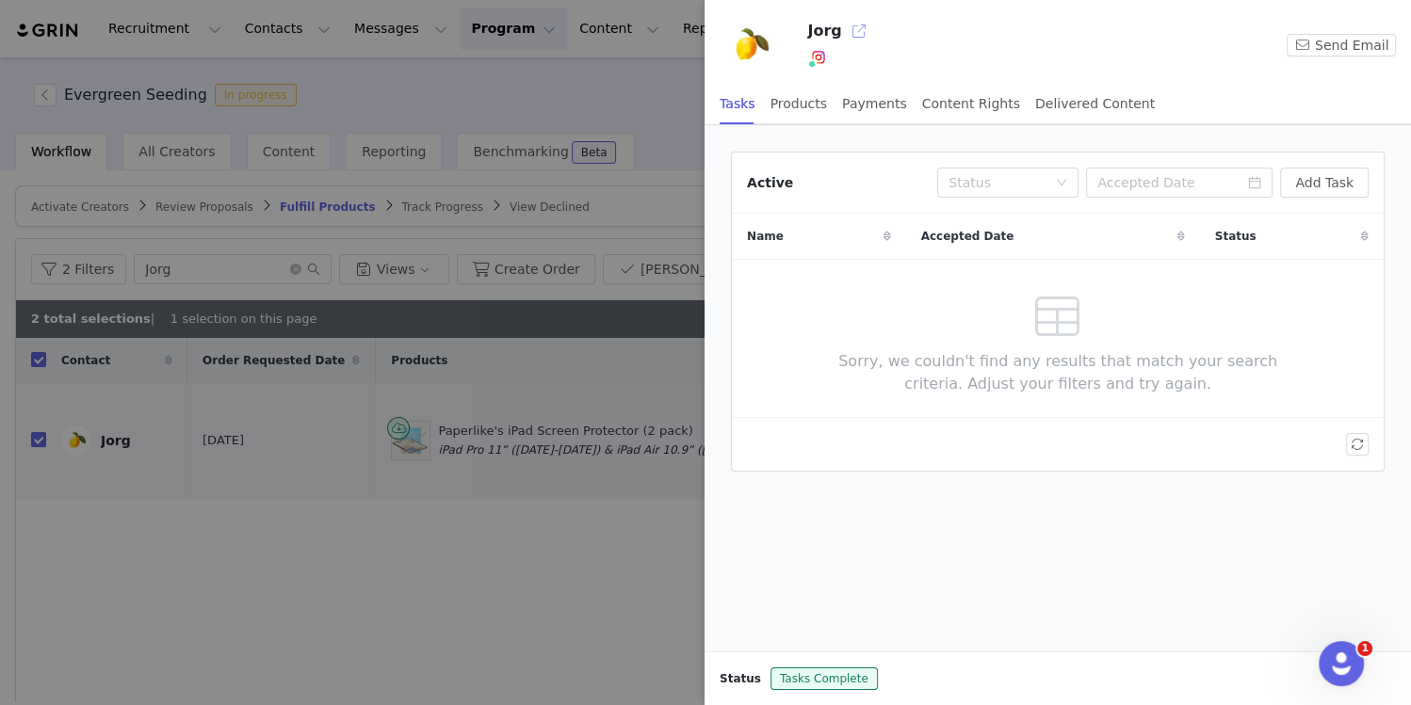
click at [856, 23] on button "button" at bounding box center [859, 31] width 30 height 30
click at [320, 526] on div at bounding box center [705, 352] width 1411 height 705
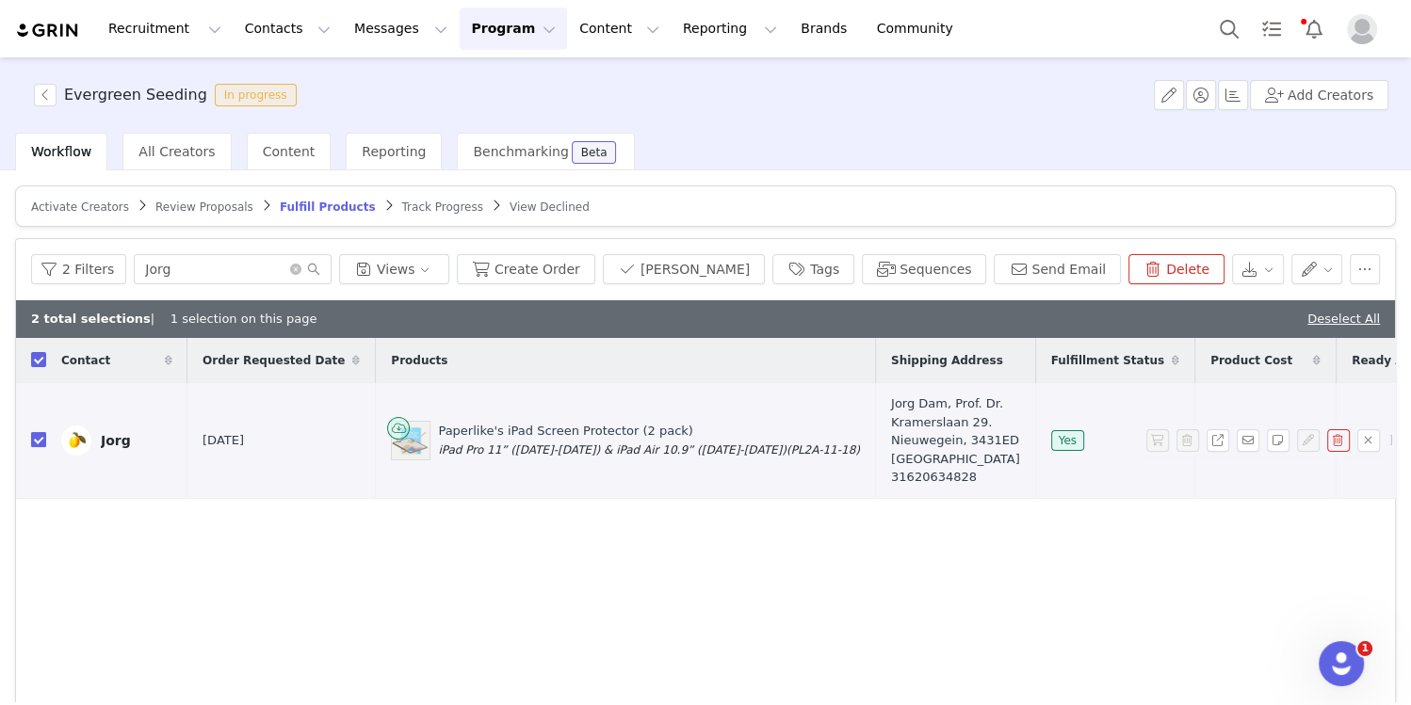
click at [36, 444] on input "checkbox" at bounding box center [38, 439] width 15 height 15
checkbox input "false"
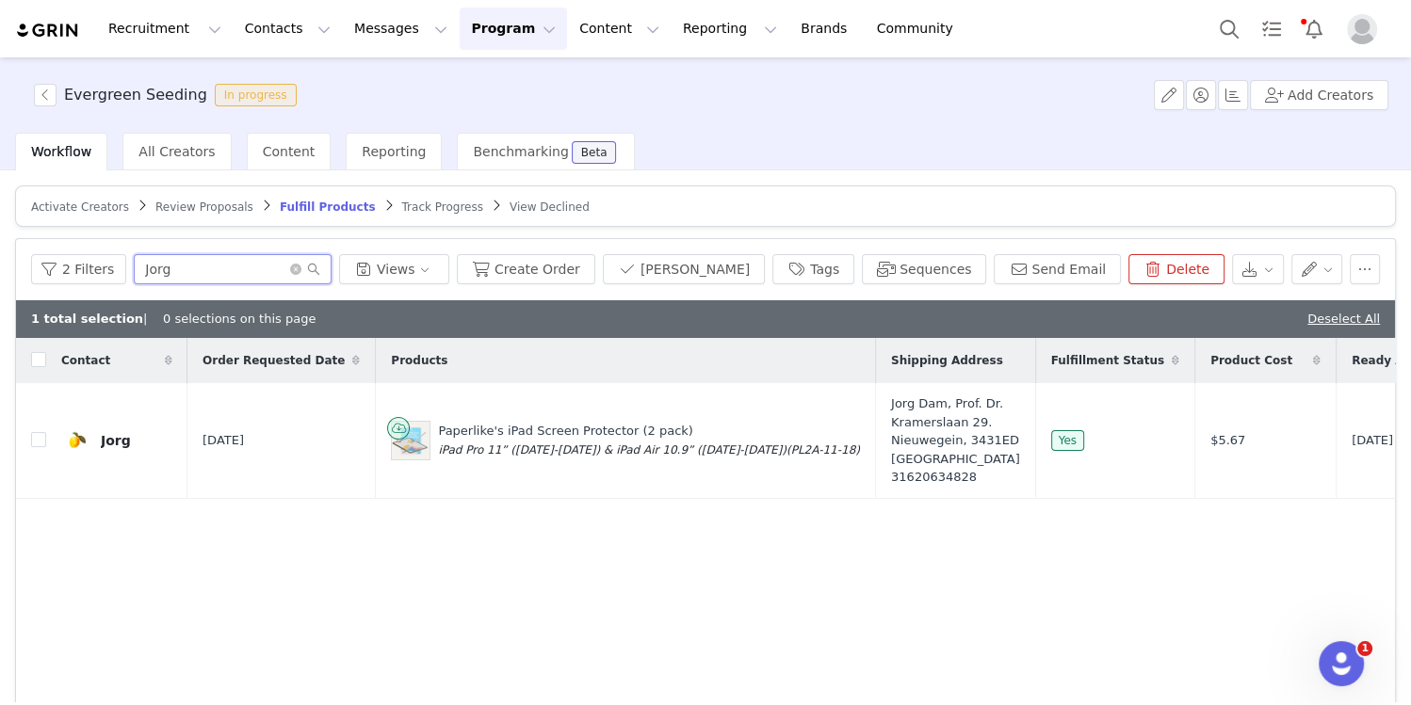
click at [158, 268] on input "Jorg" at bounding box center [233, 269] width 198 height 30
paste input "Nicoline"
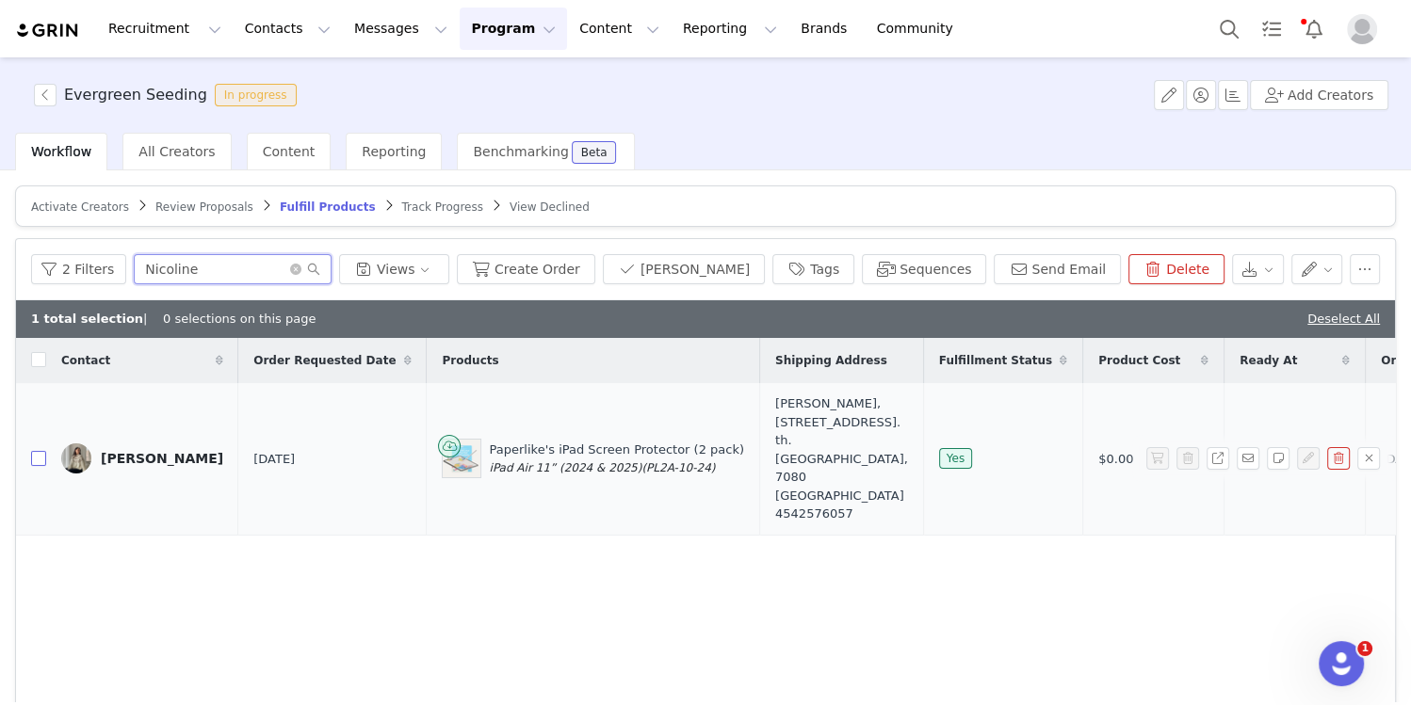
type input "Nicoline"
click at [43, 451] on input "checkbox" at bounding box center [38, 458] width 15 height 15
checkbox input "true"
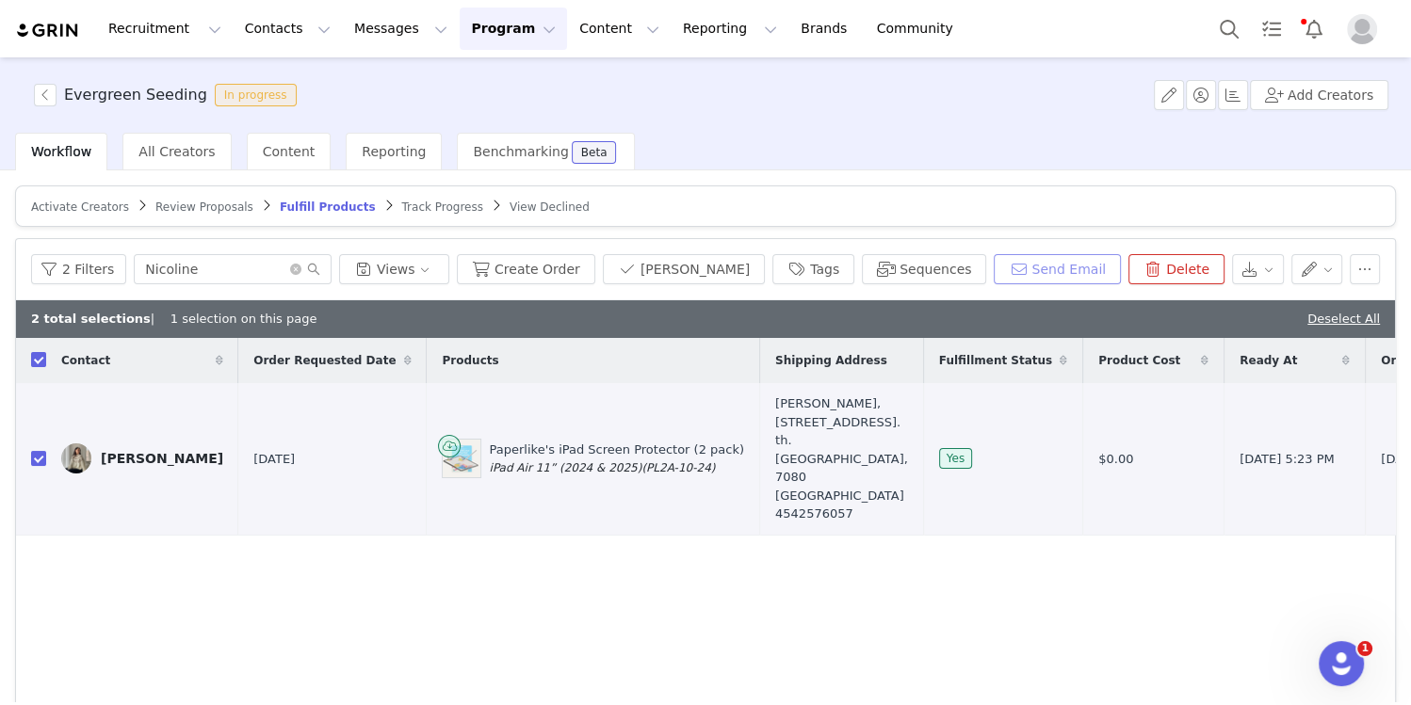
click at [1035, 274] on button "Send Email" at bounding box center [1057, 269] width 127 height 30
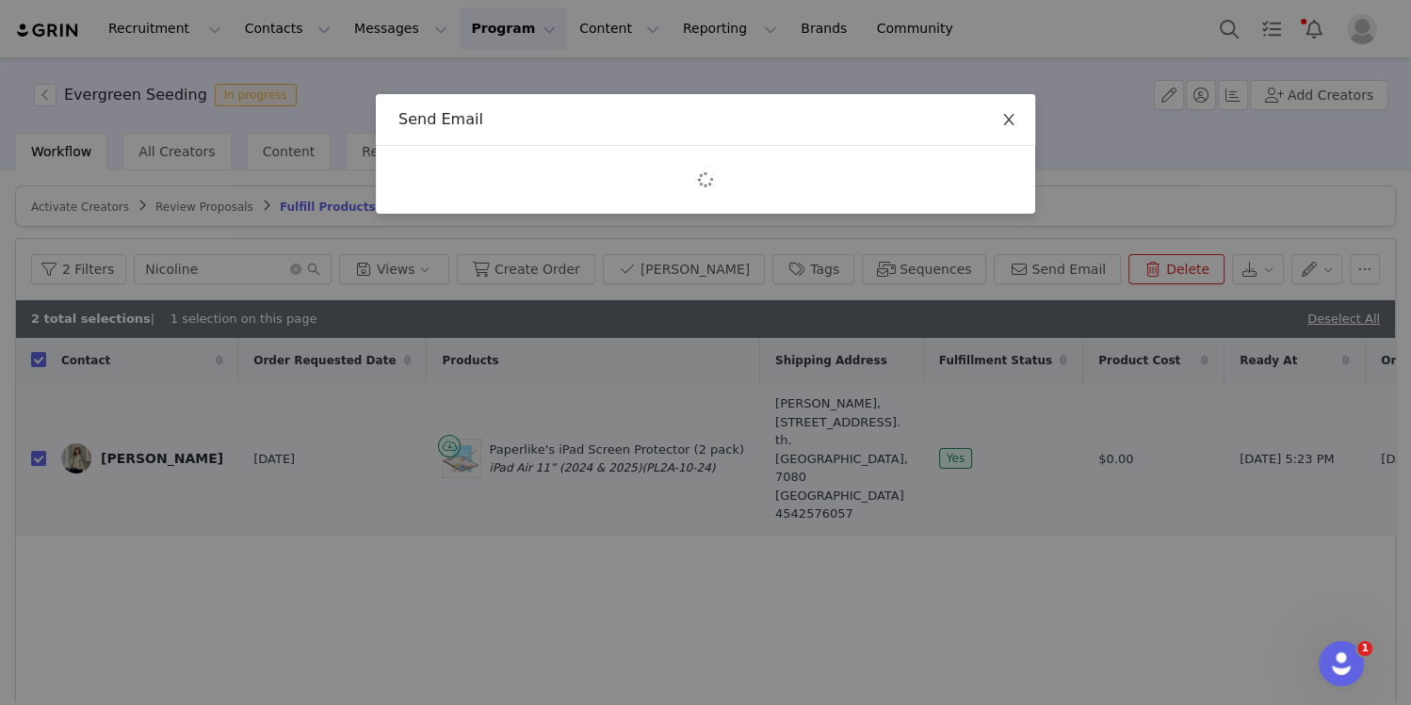
click at [1008, 122] on icon "icon: close" at bounding box center [1008, 119] width 15 height 15
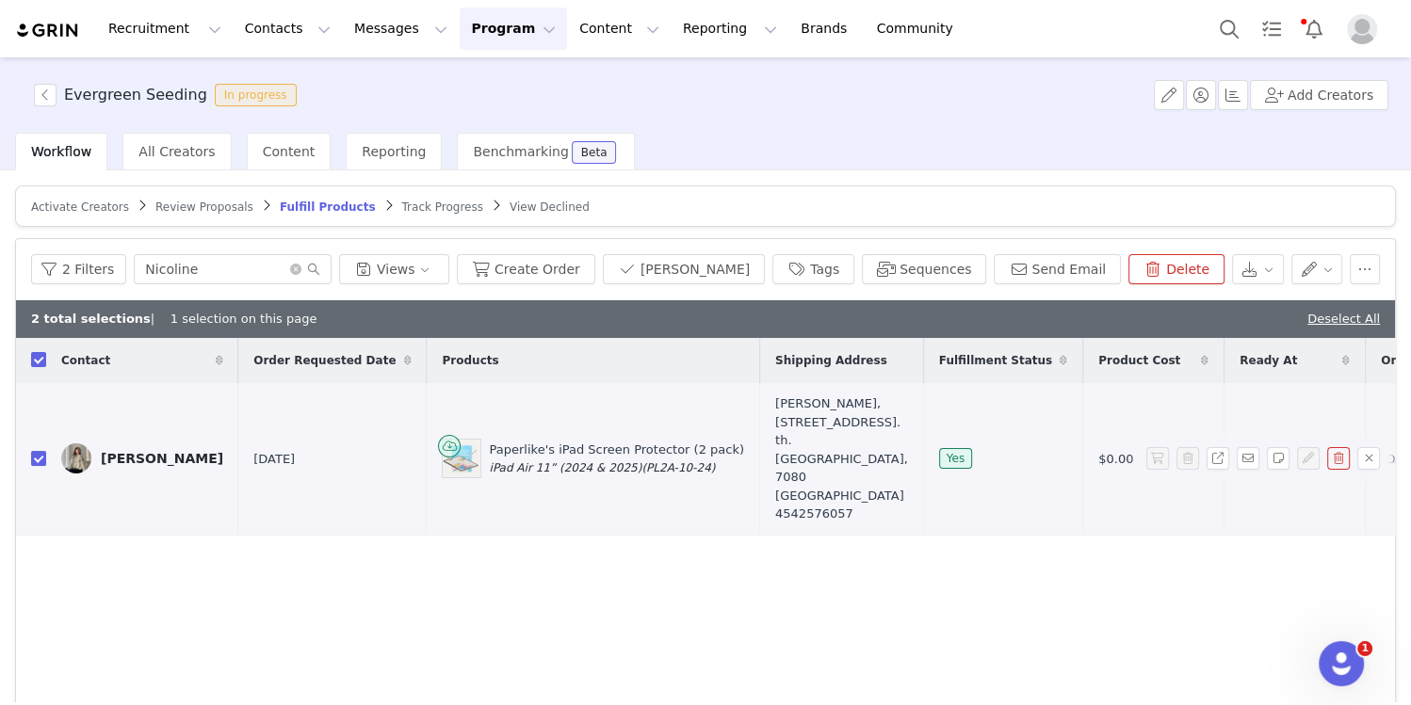
click at [155, 451] on div "Nicoline Søe" at bounding box center [162, 458] width 122 height 15
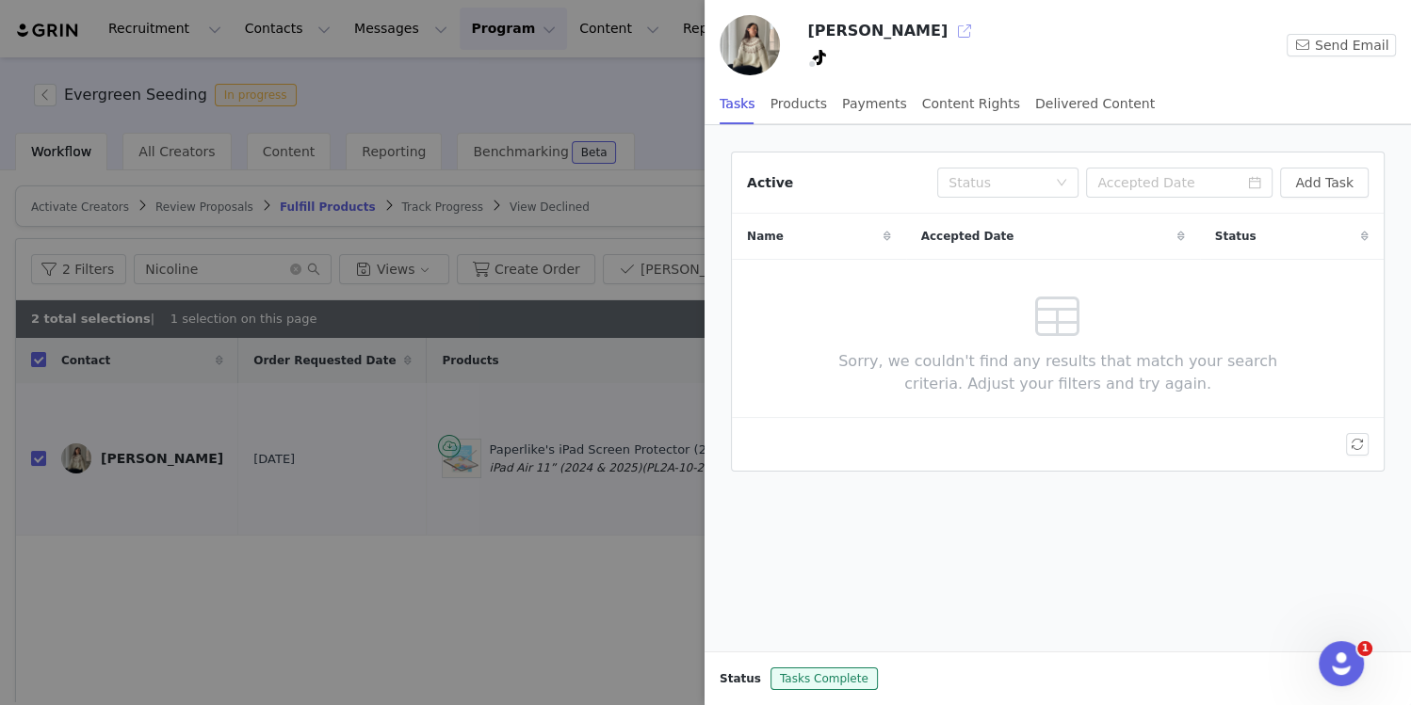
click at [949, 34] on button "button" at bounding box center [964, 31] width 30 height 30
click at [658, 117] on div at bounding box center [705, 352] width 1411 height 705
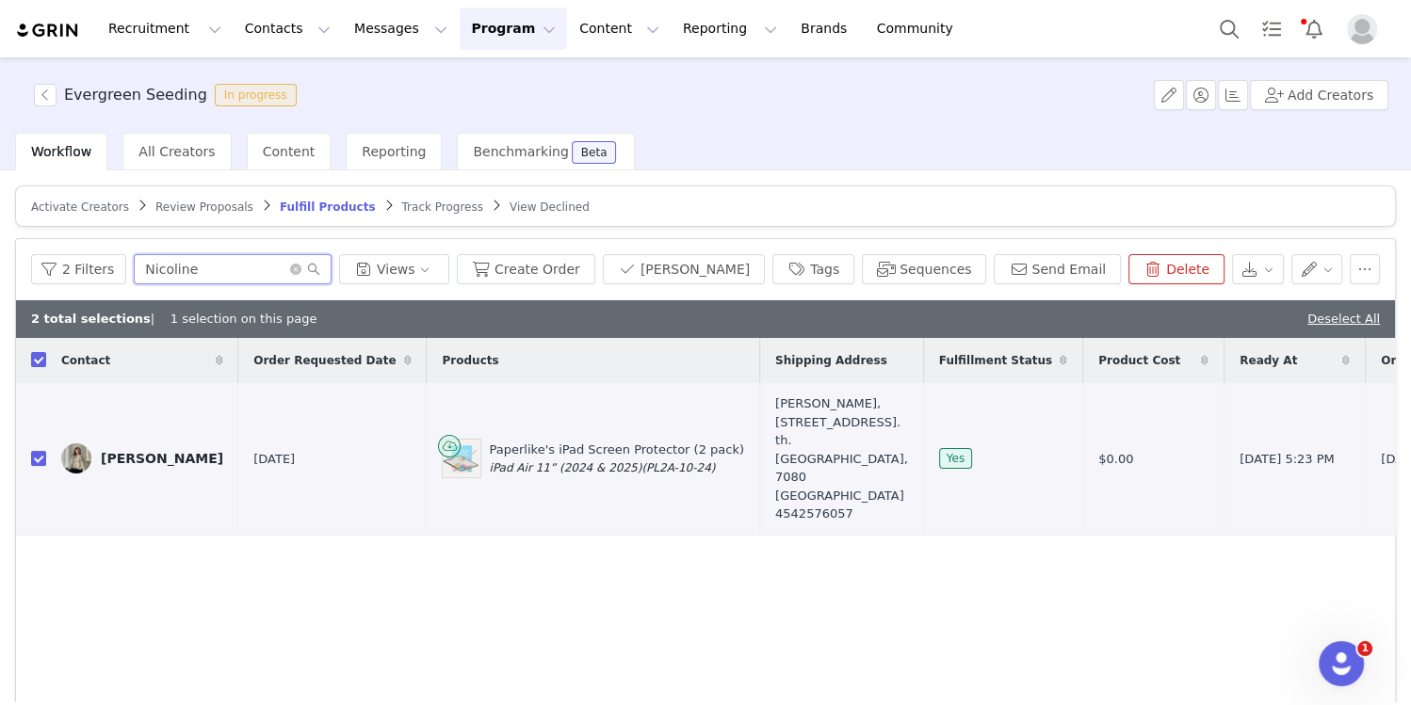
click at [153, 261] on input "Nicoline" at bounding box center [233, 269] width 198 height 30
paste input "Fiorella"
type input "Fiorella"
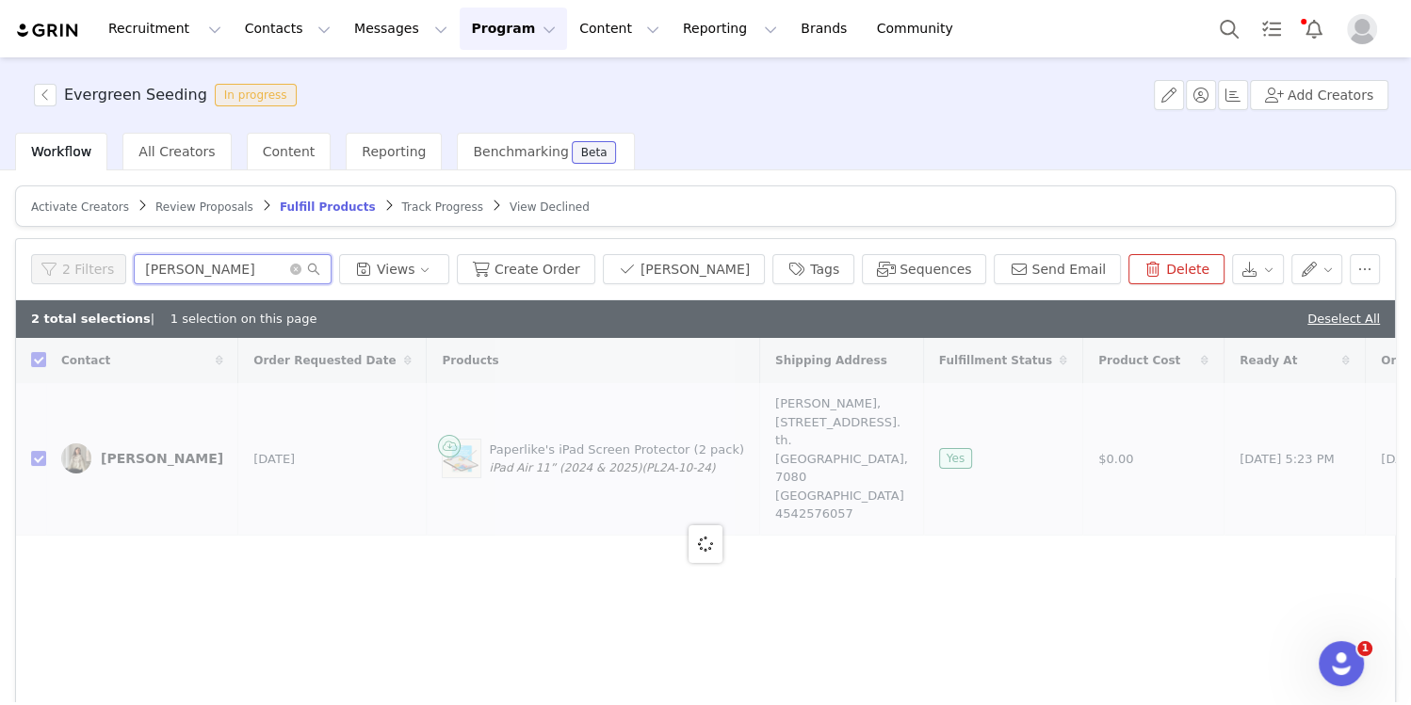
checkbox input "false"
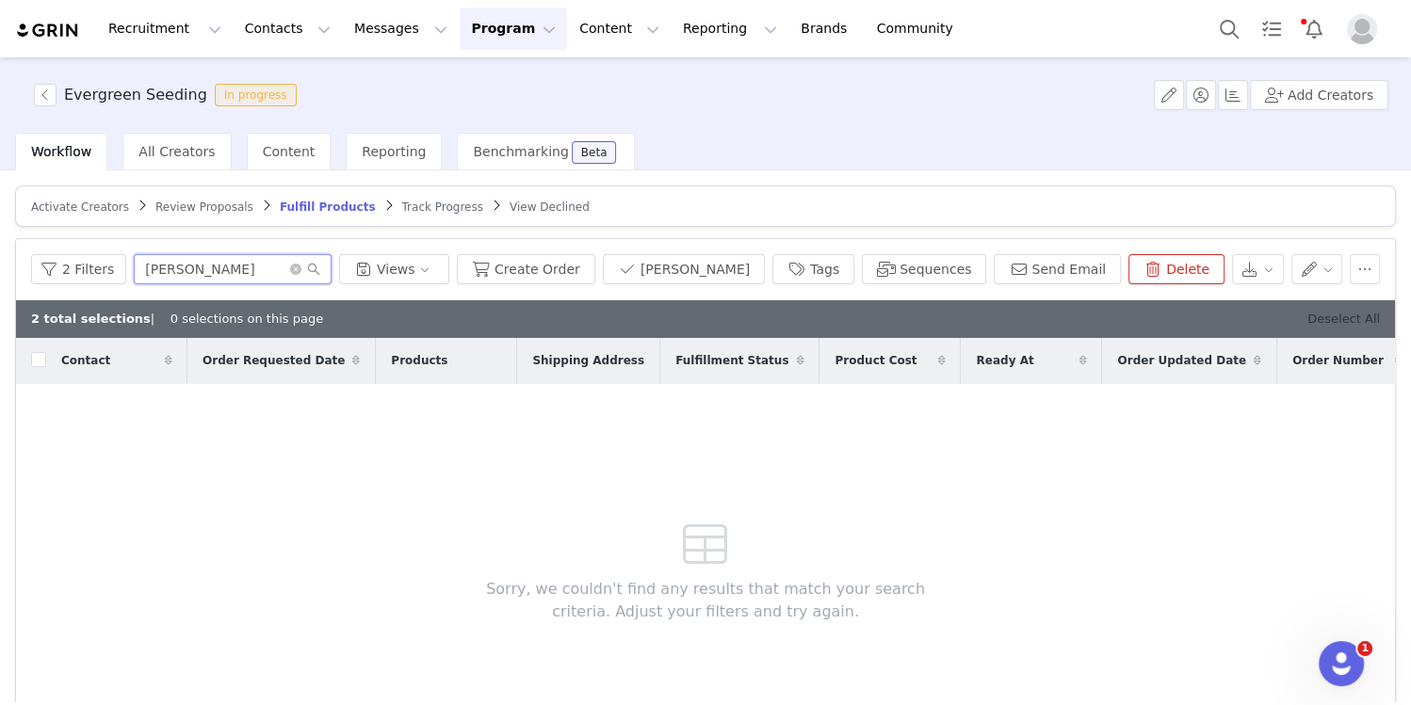
type input "Fiorella"
click at [1366, 312] on link "Deselect All" at bounding box center [1343, 319] width 73 height 14
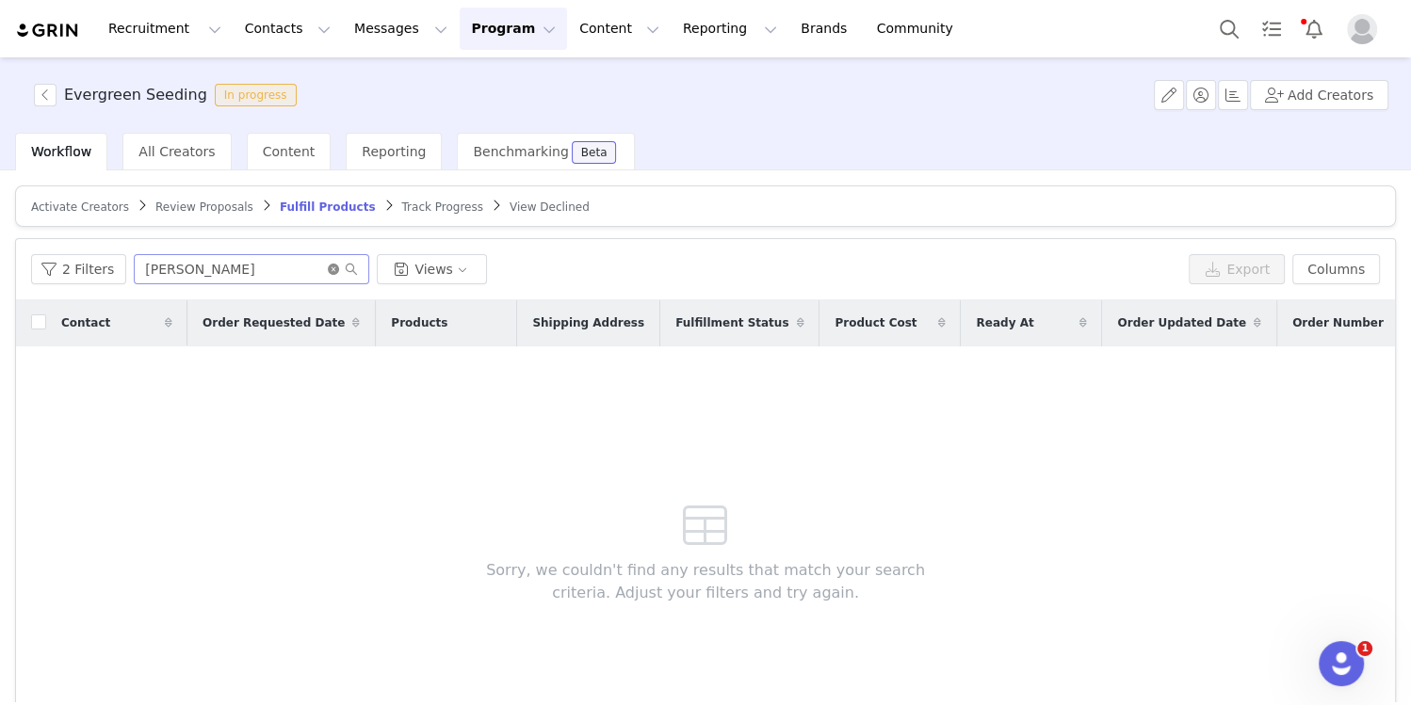
click at [328, 269] on icon "icon: close-circle" at bounding box center [333, 269] width 11 height 11
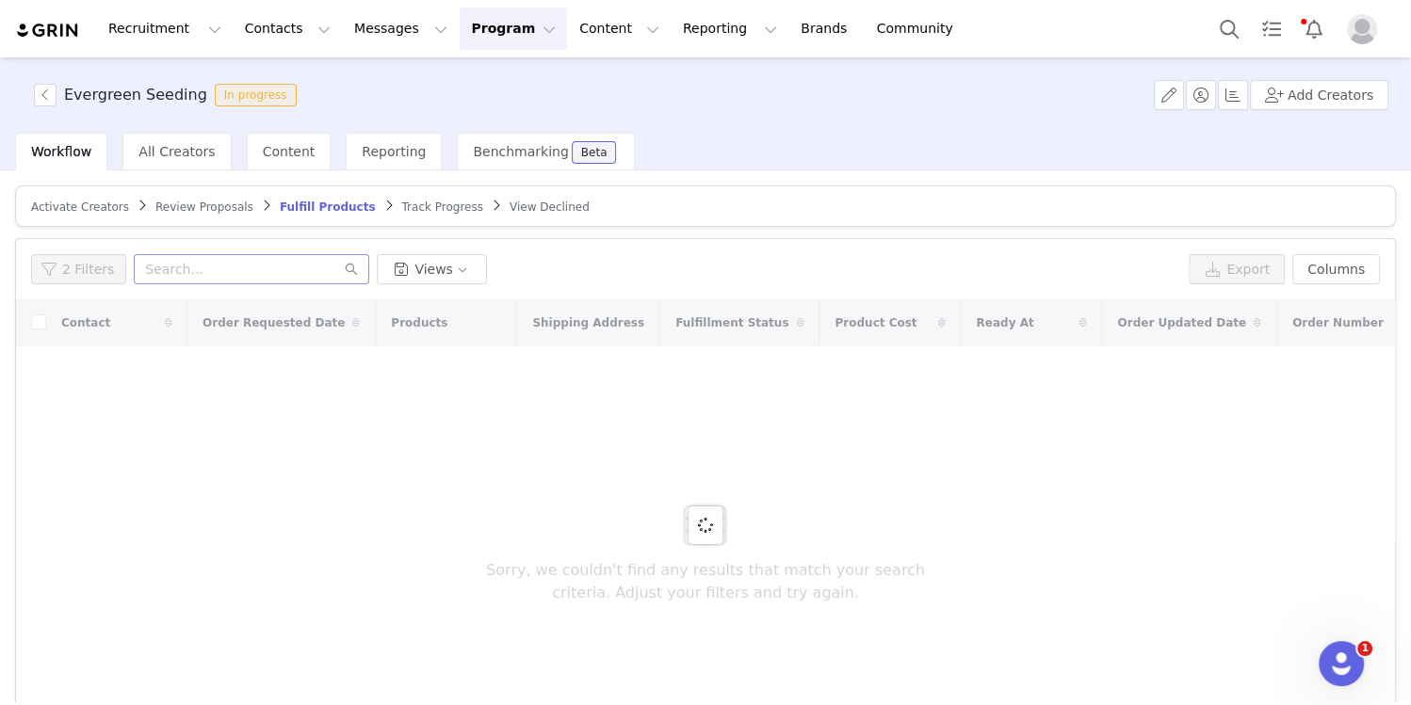
click at [164, 212] on span "Review Proposals" at bounding box center [204, 207] width 98 height 13
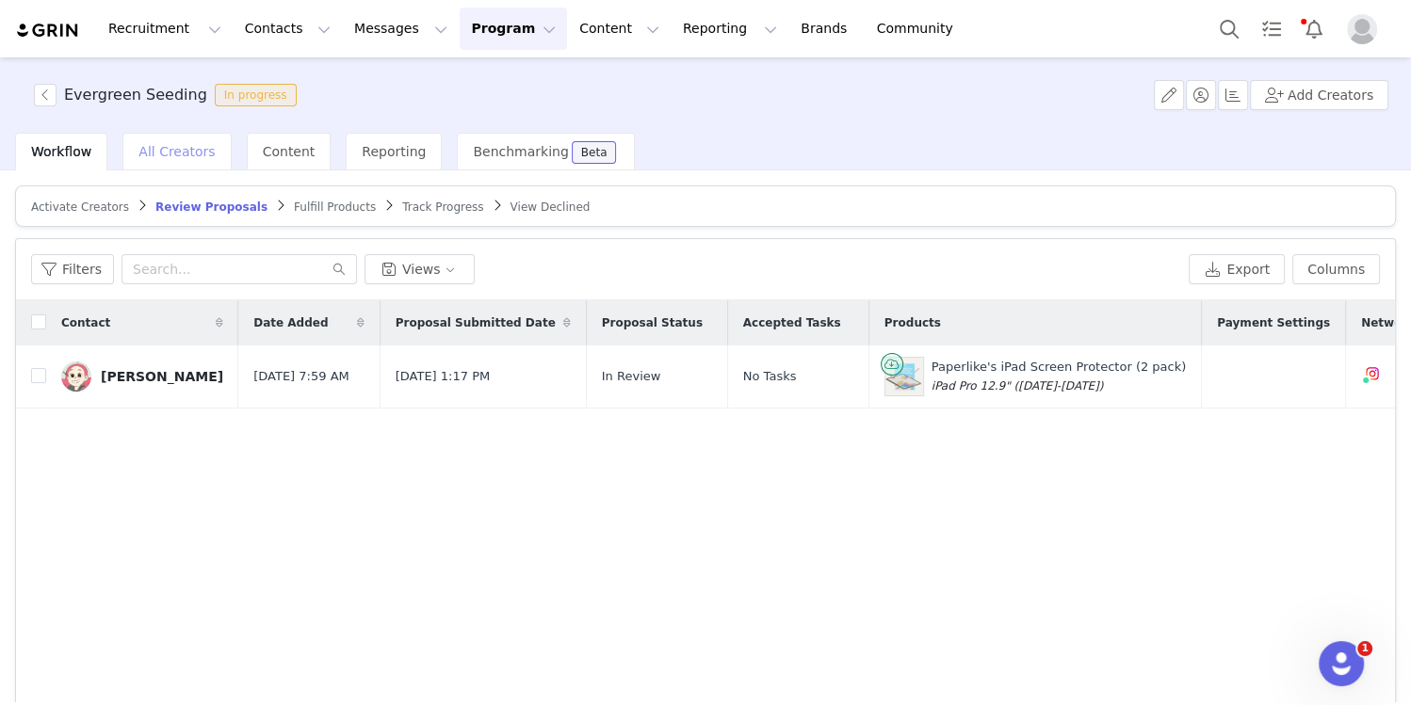
click at [196, 161] on div "All Creators" at bounding box center [176, 152] width 108 height 38
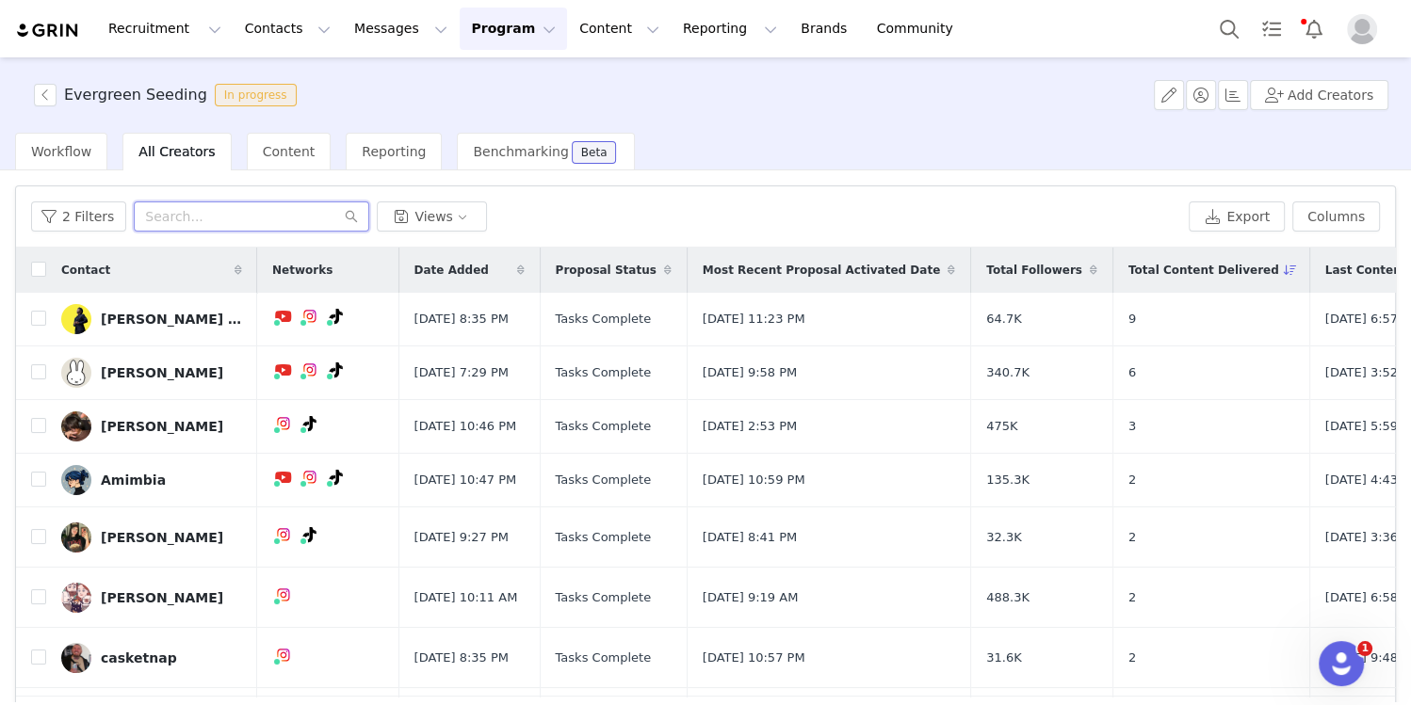
click at [218, 208] on input "text" at bounding box center [251, 217] width 235 height 30
paste input "Fiorella"
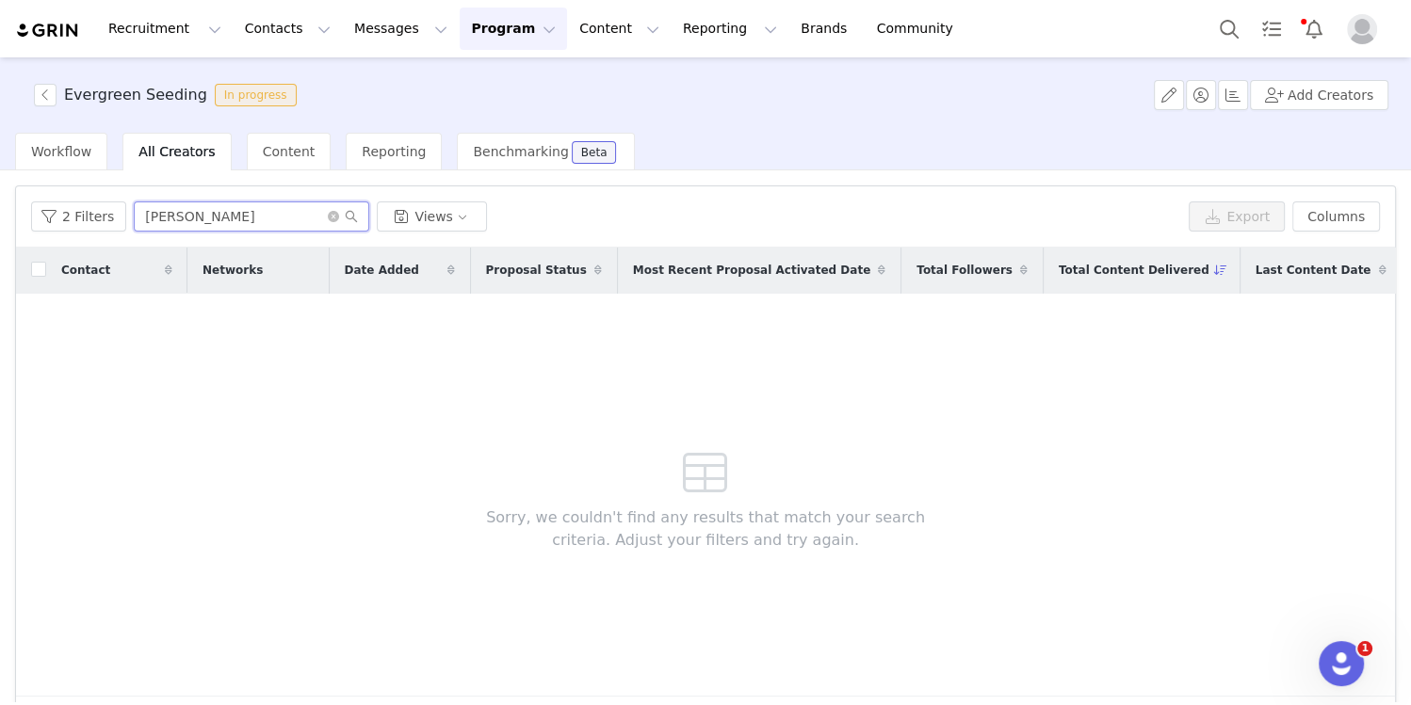
type input "Fiorella"
click at [115, 209] on button "2 Filters" at bounding box center [78, 217] width 95 height 30
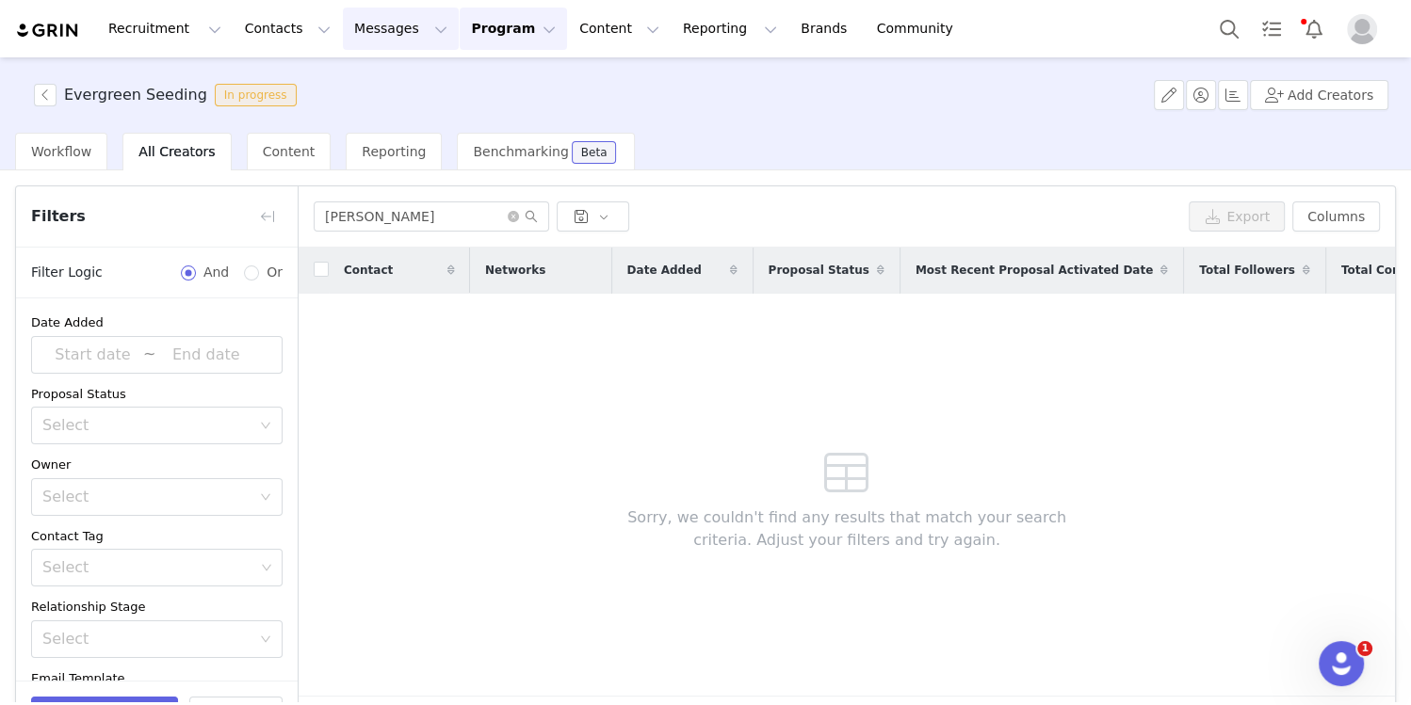
click at [343, 31] on button "Messages Messages" at bounding box center [401, 29] width 116 height 42
click at [368, 158] on p "Templates" at bounding box center [370, 153] width 67 height 20
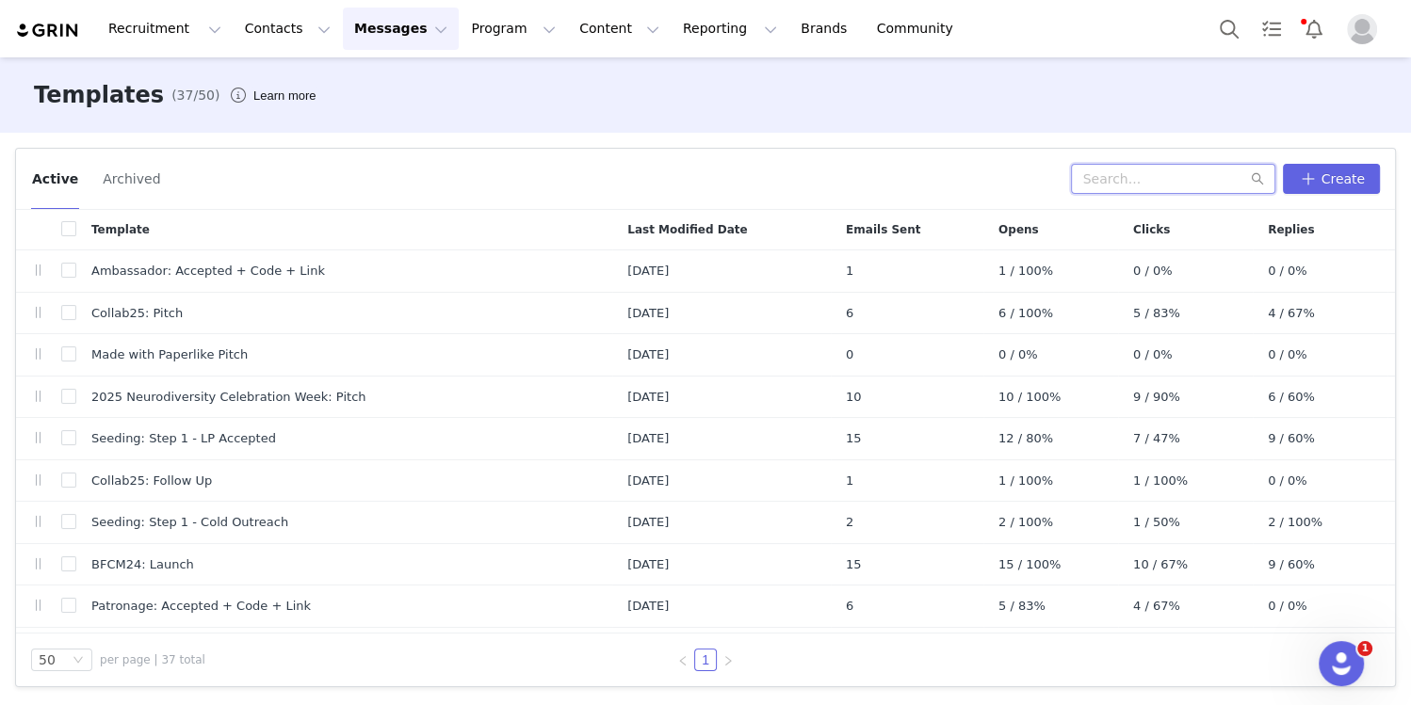
click at [1185, 179] on input "text" at bounding box center [1173, 179] width 204 height 30
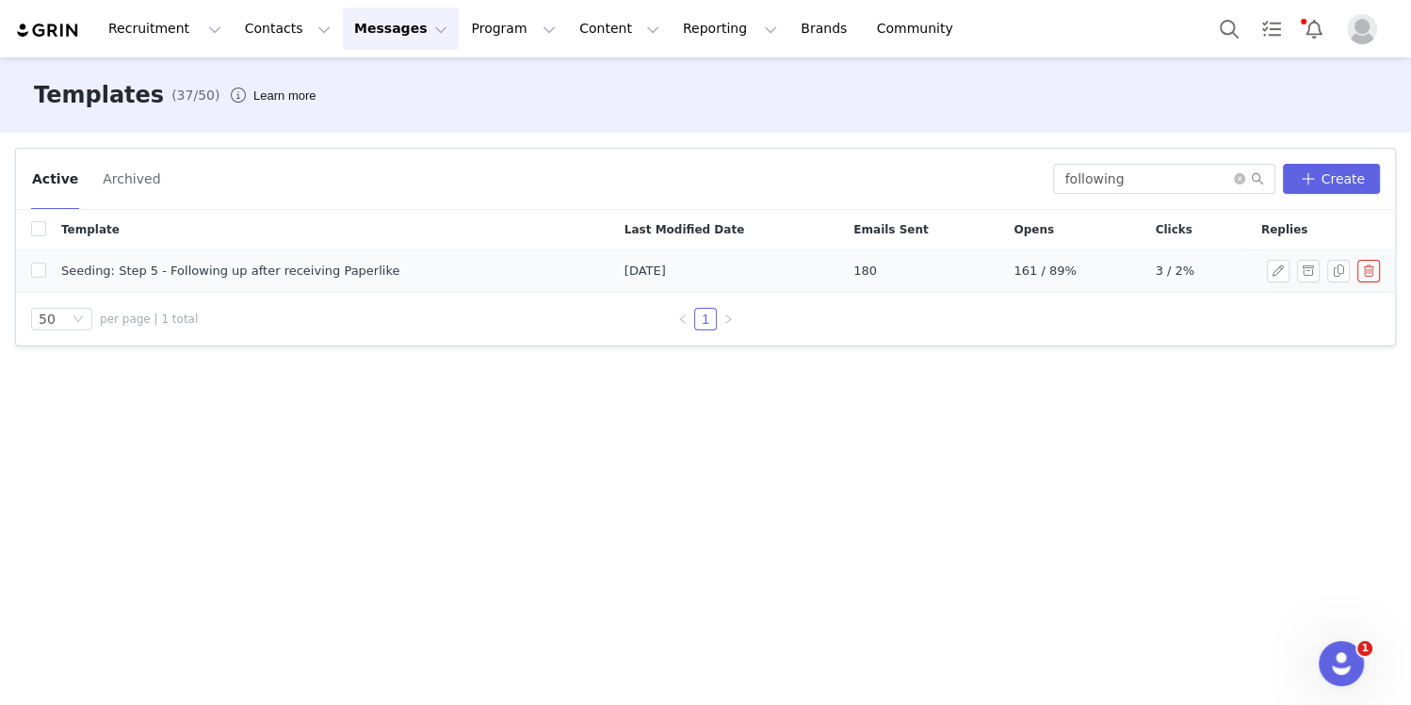
click at [298, 270] on span "Seeding: Step 5 - Following up after receiving Paperlike" at bounding box center [230, 271] width 338 height 19
click at [1141, 182] on input "following" at bounding box center [1164, 179] width 222 height 30
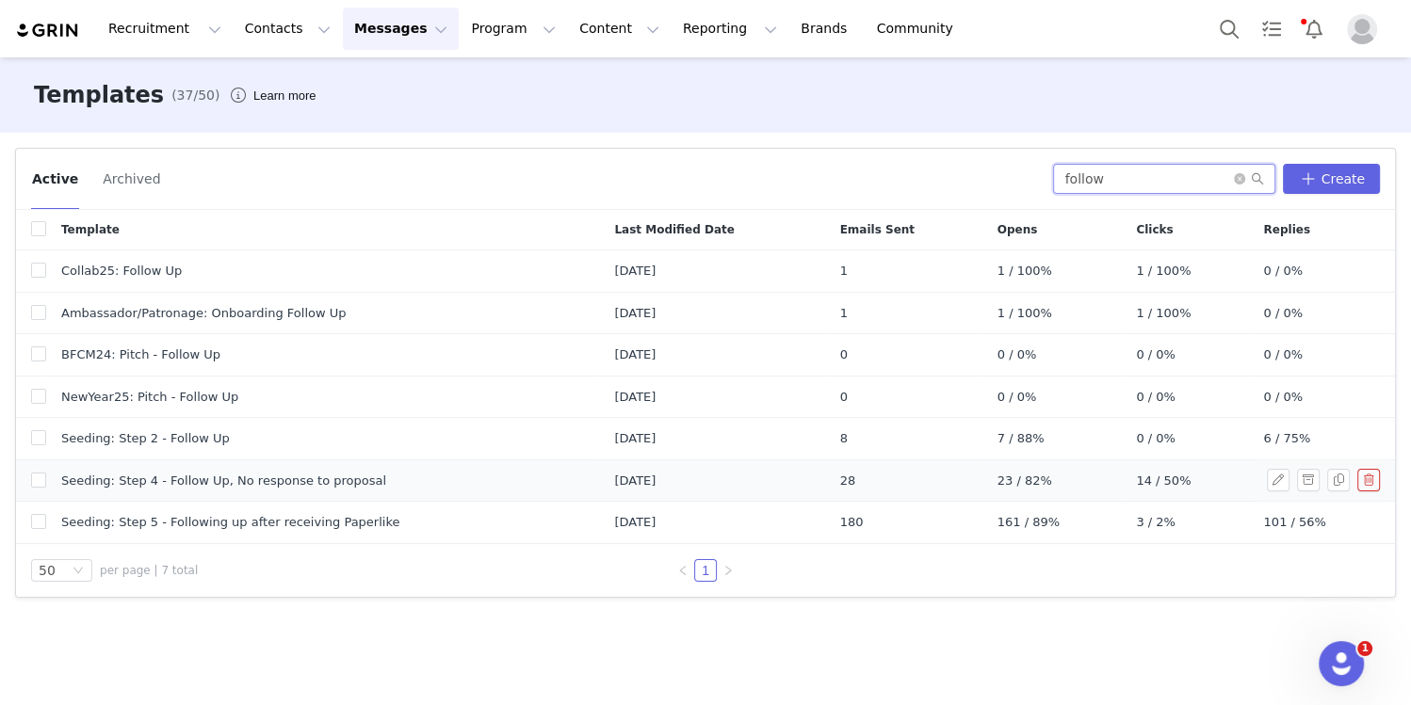
type input "follow"
click at [160, 485] on span "Seeding: Step 4 - Follow Up, No response to proposal" at bounding box center [223, 481] width 325 height 19
click at [1271, 481] on button "button" at bounding box center [1278, 480] width 23 height 23
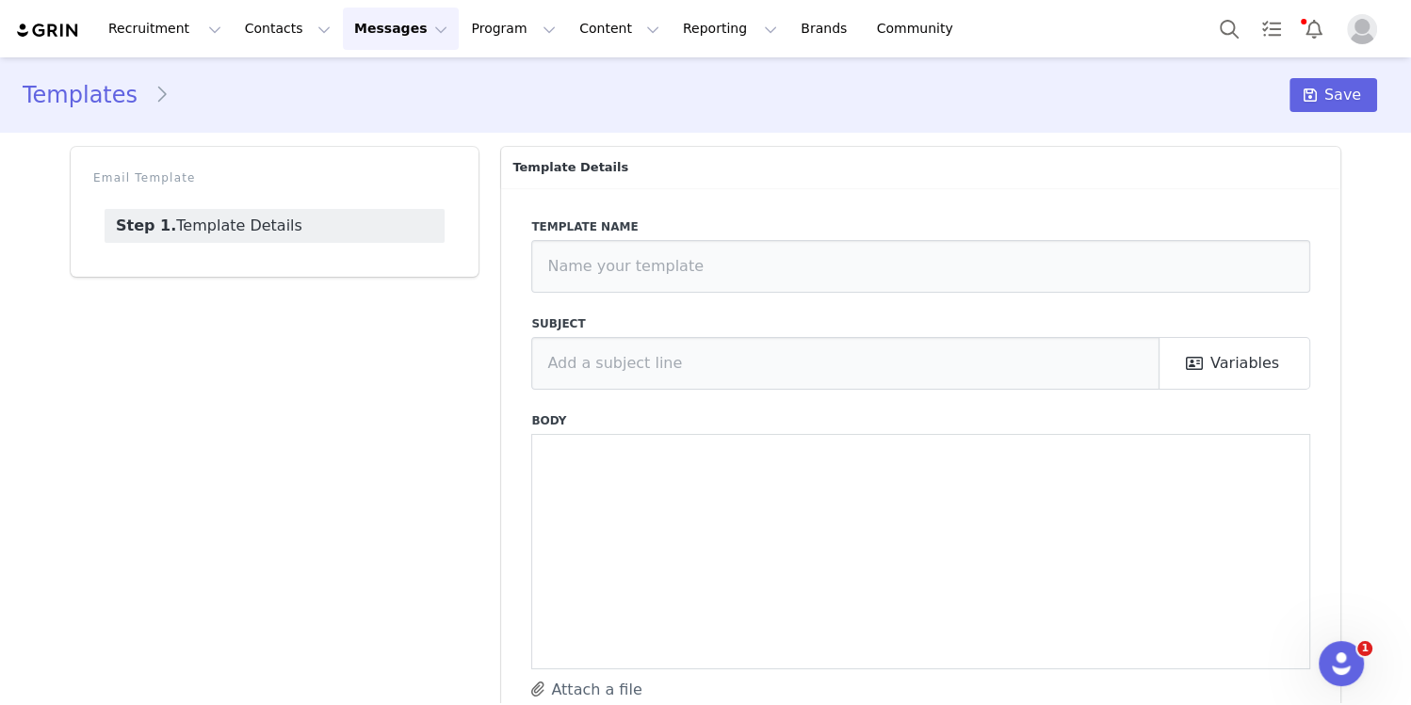
type input "Seeding: Step 4 - Follow Up, No response to proposal"
type input "Paperlike x [first_name] Follow Up"
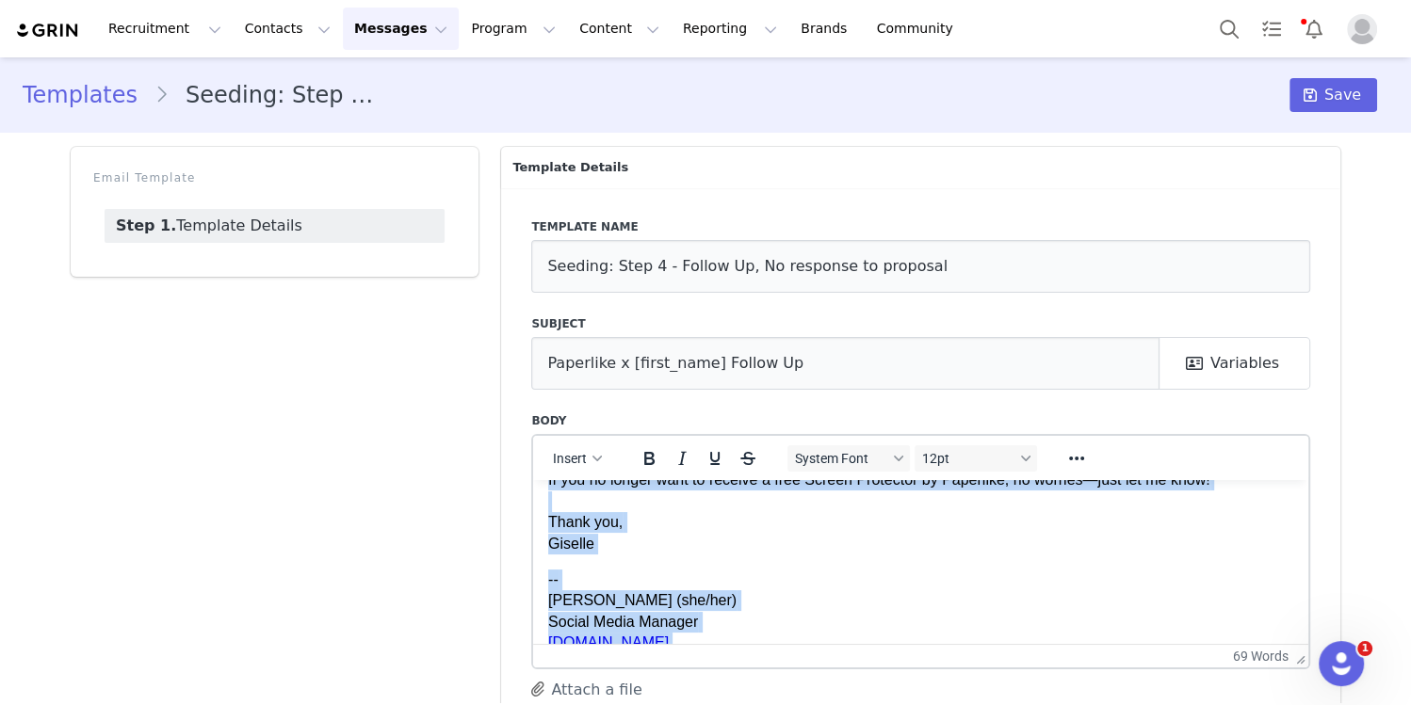
scroll to position [212, 0]
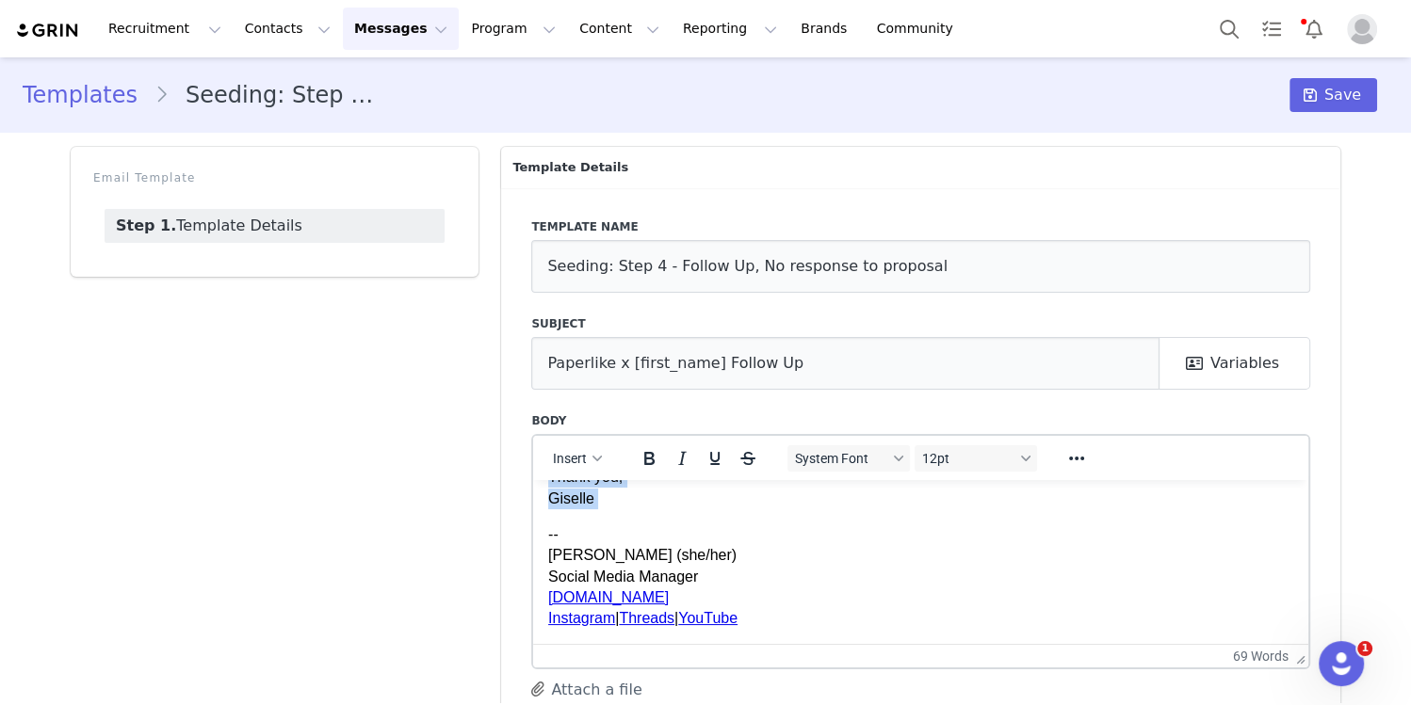
drag, startPoint x: 549, startPoint y: 503, endPoint x: 724, endPoint y: 510, distance: 175.3
click at [724, 511] on body "Hi First Name , I️ just wanted to check in and make sure you didn’t have questi…" at bounding box center [920, 456] width 745 height 347
copy body "Hi First Name , I️ just wanted to check in and make sure you didn’t have questi…"
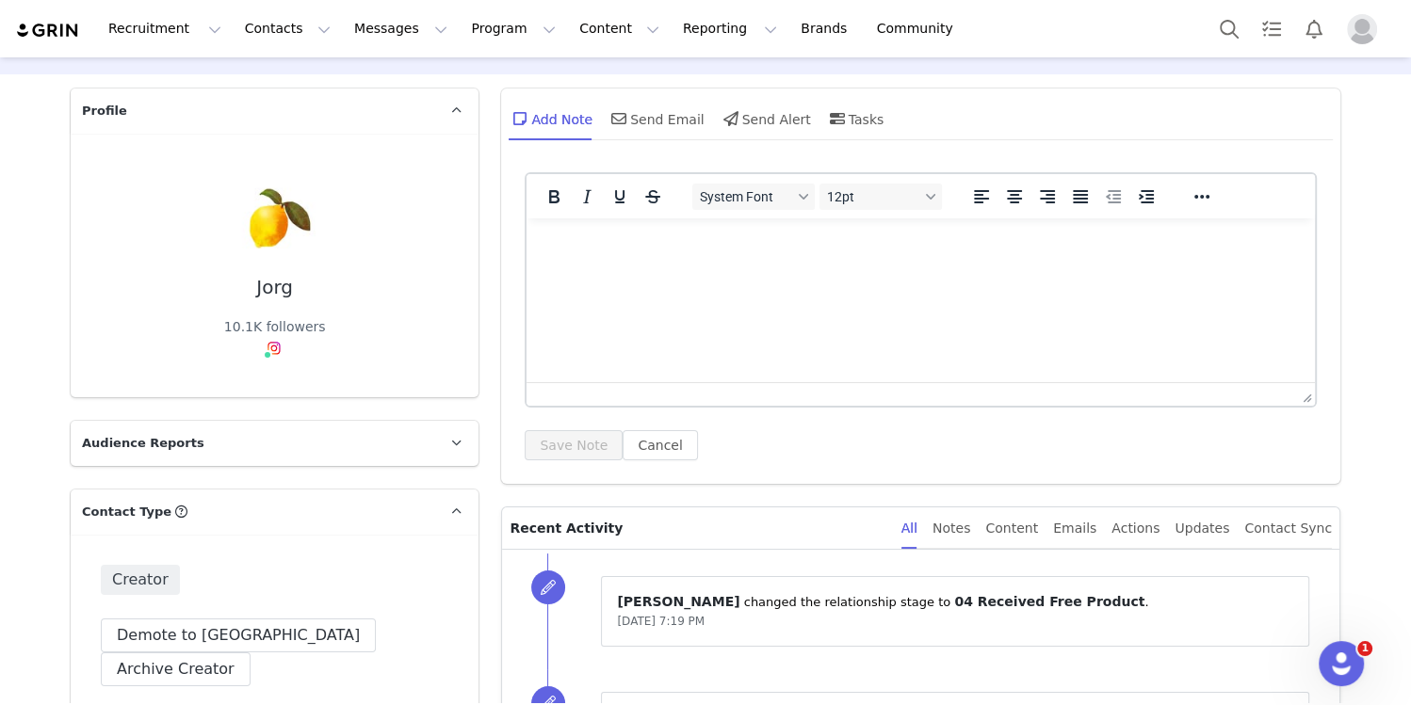
scroll to position [76, 0]
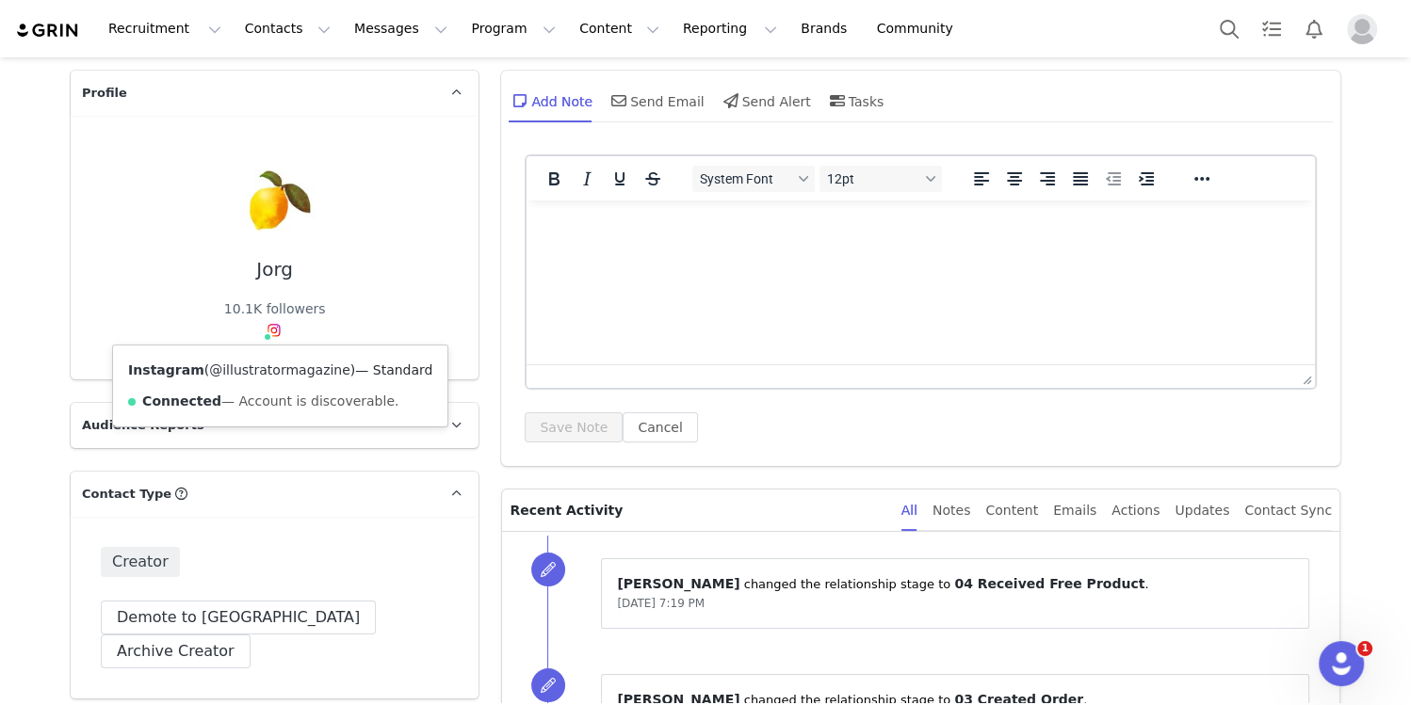
click at [270, 368] on link "@illustratormagazine" at bounding box center [279, 370] width 141 height 15
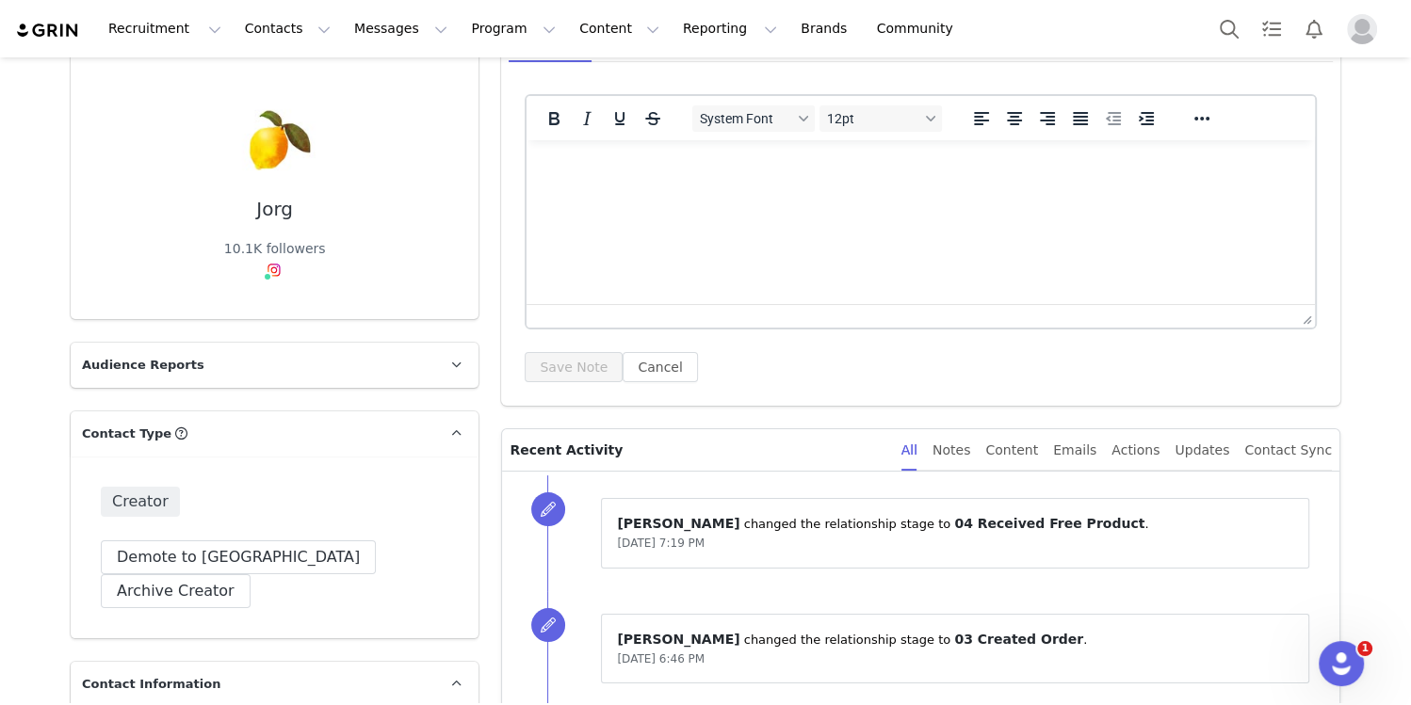
scroll to position [144, 0]
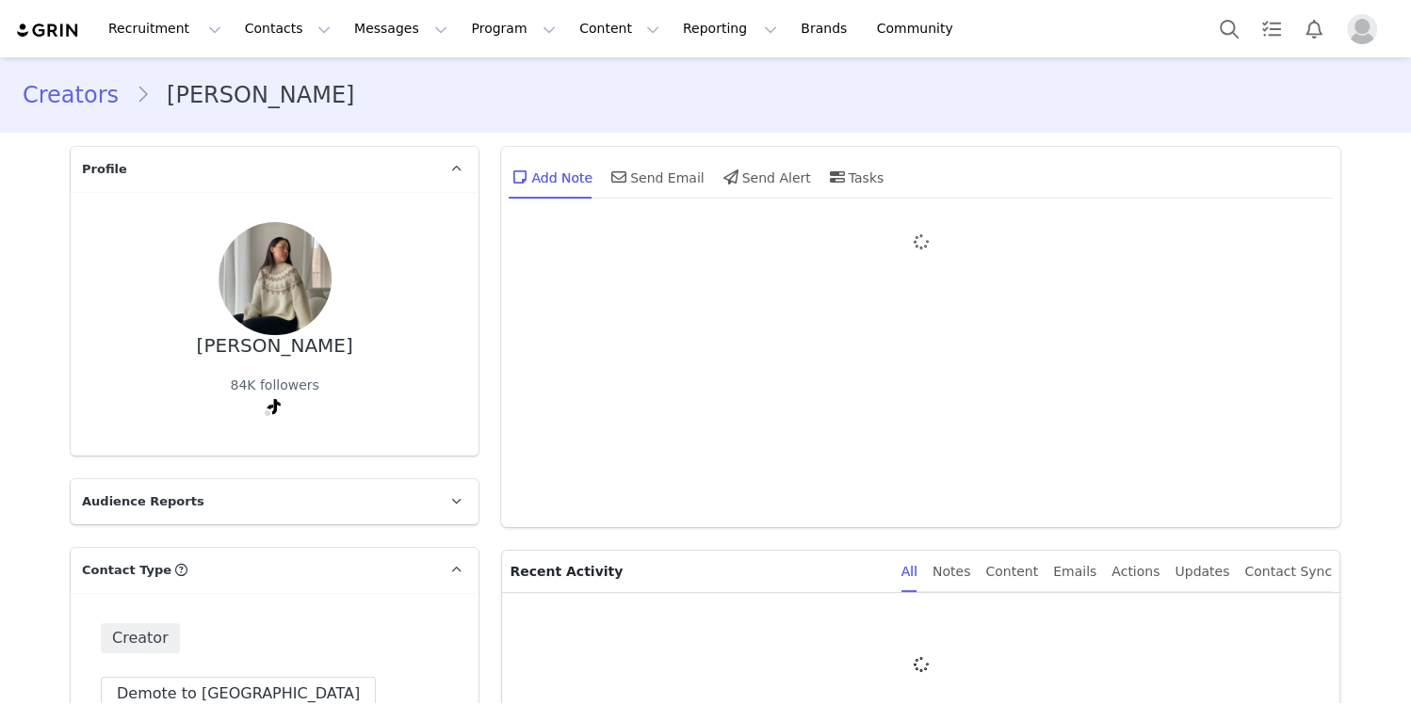
type input "+1 ([GEOGRAPHIC_DATA])"
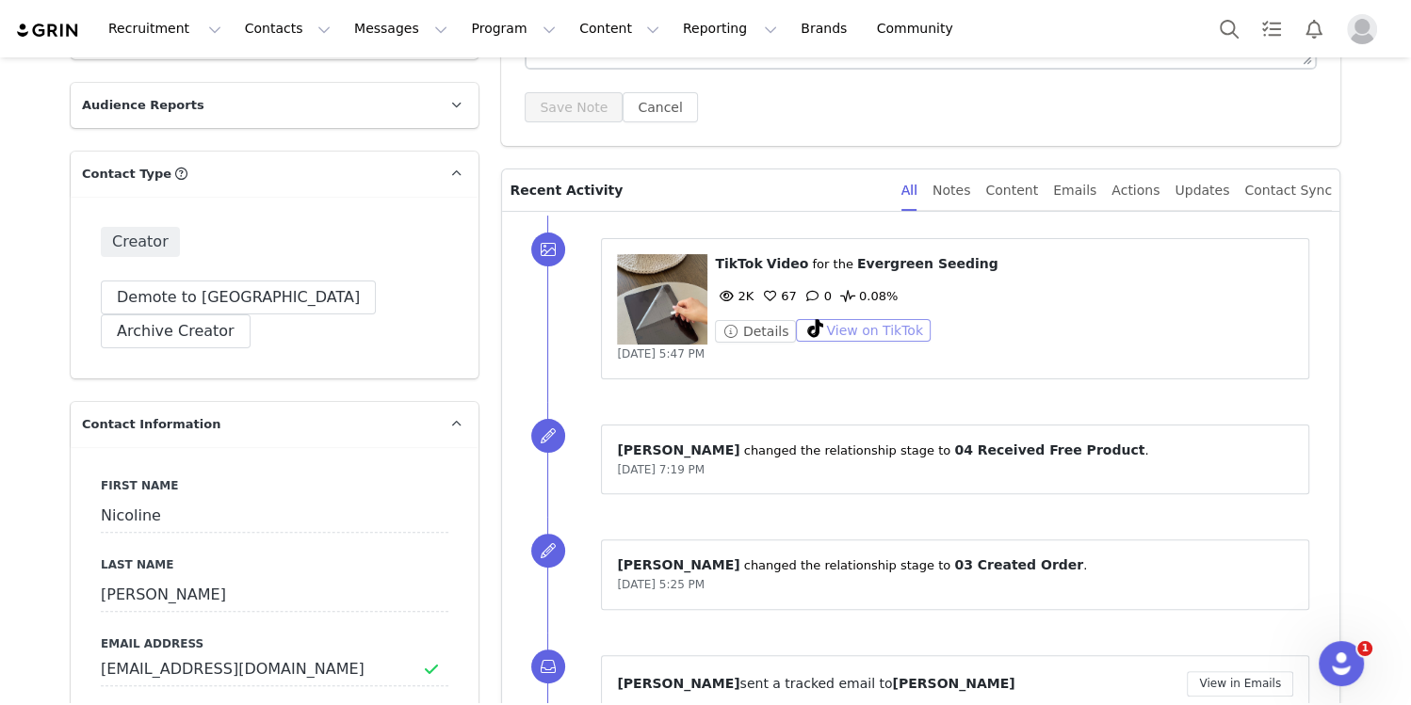
click at [806, 327] on button "View on TikTok" at bounding box center [863, 330] width 135 height 23
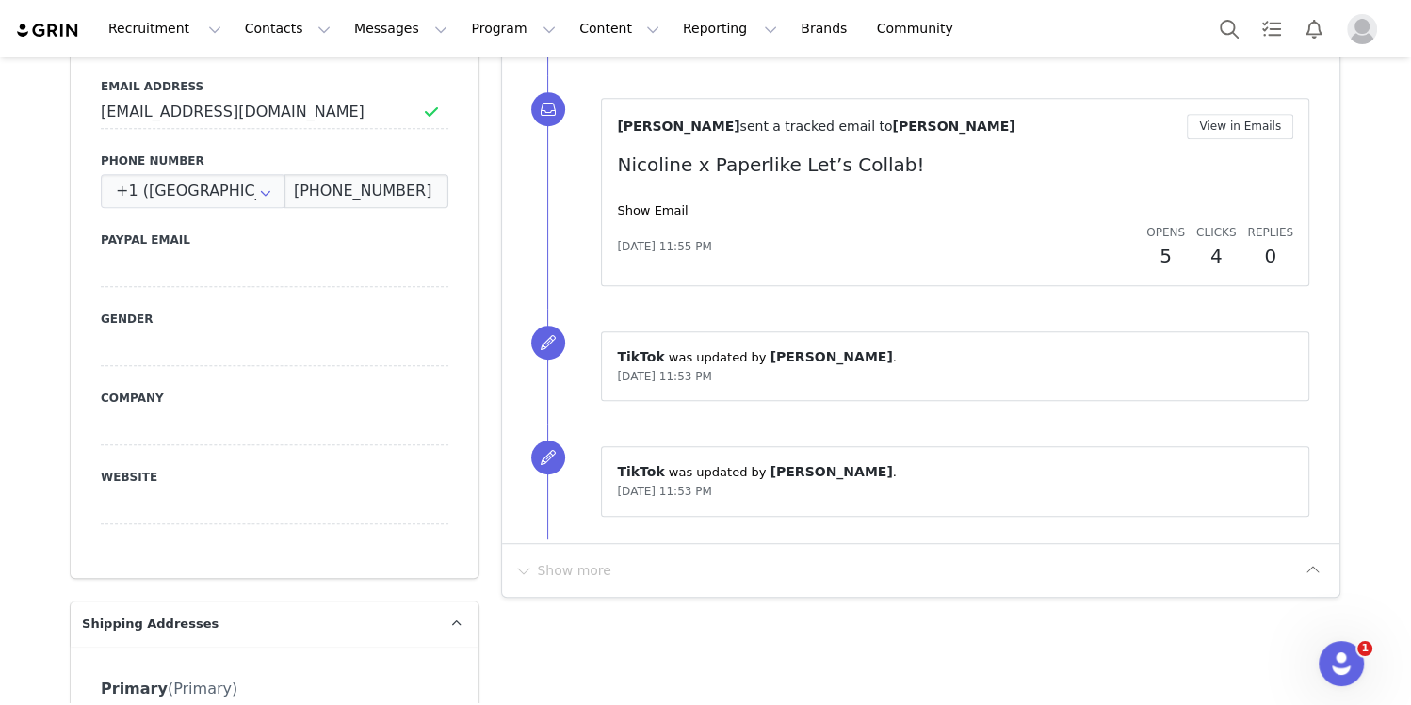
scroll to position [956, 0]
click at [658, 202] on link "Show Email" at bounding box center [652, 209] width 71 height 14
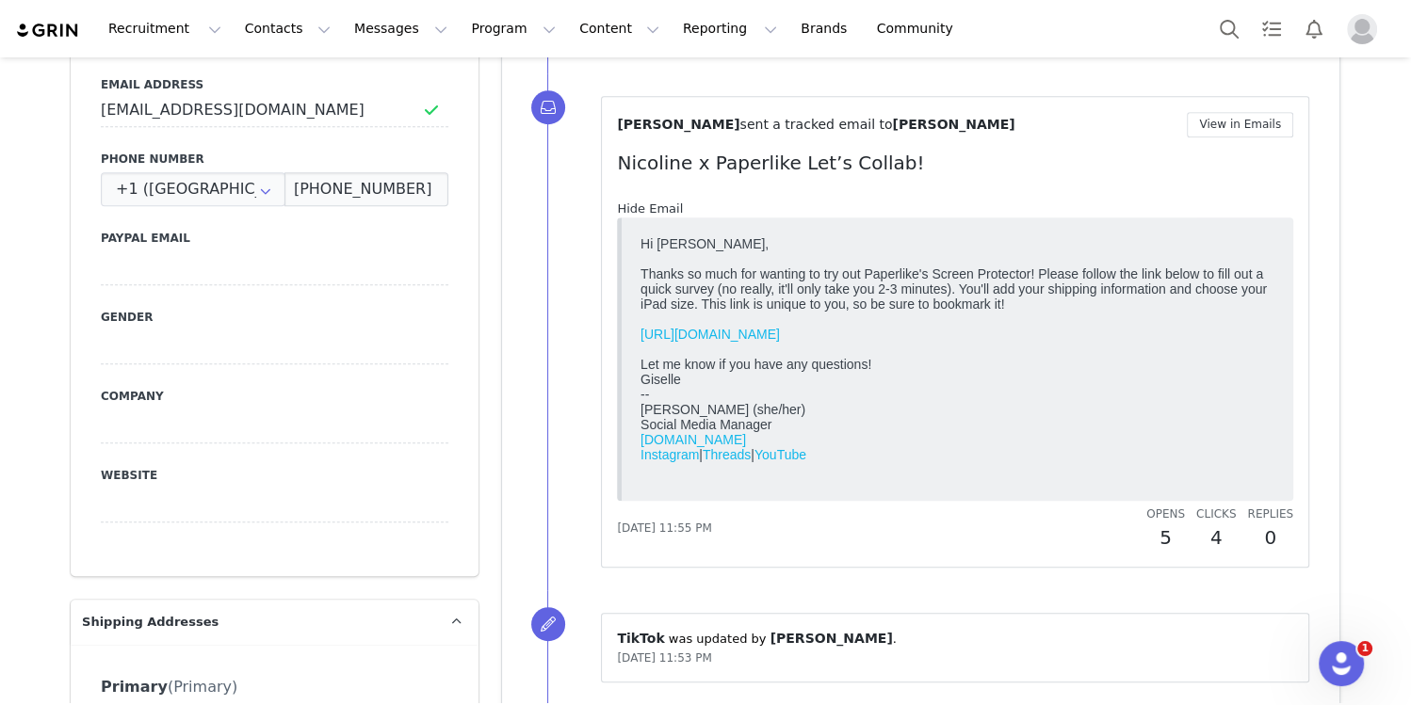
scroll to position [0, 0]
click at [1245, 128] on button "View in Emails" at bounding box center [1240, 124] width 106 height 25
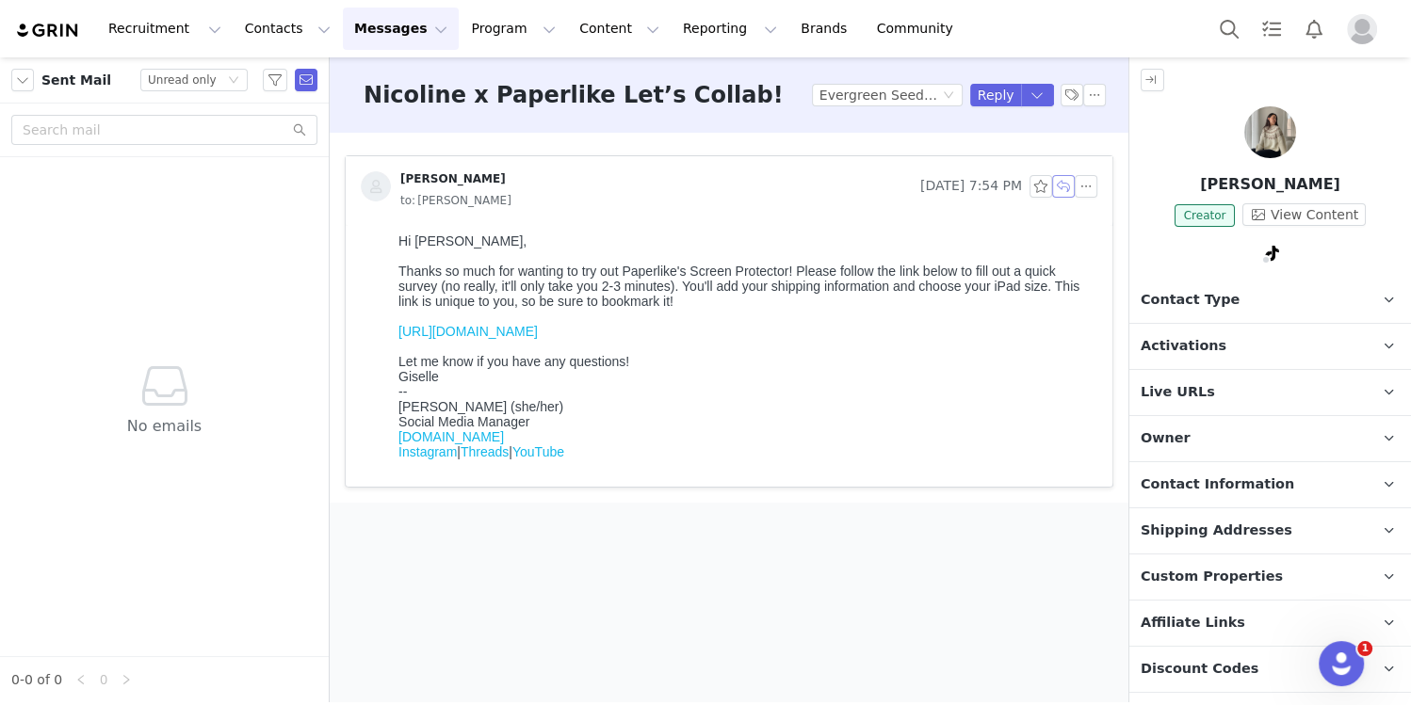
click at [1063, 189] on button "button" at bounding box center [1063, 186] width 23 height 23
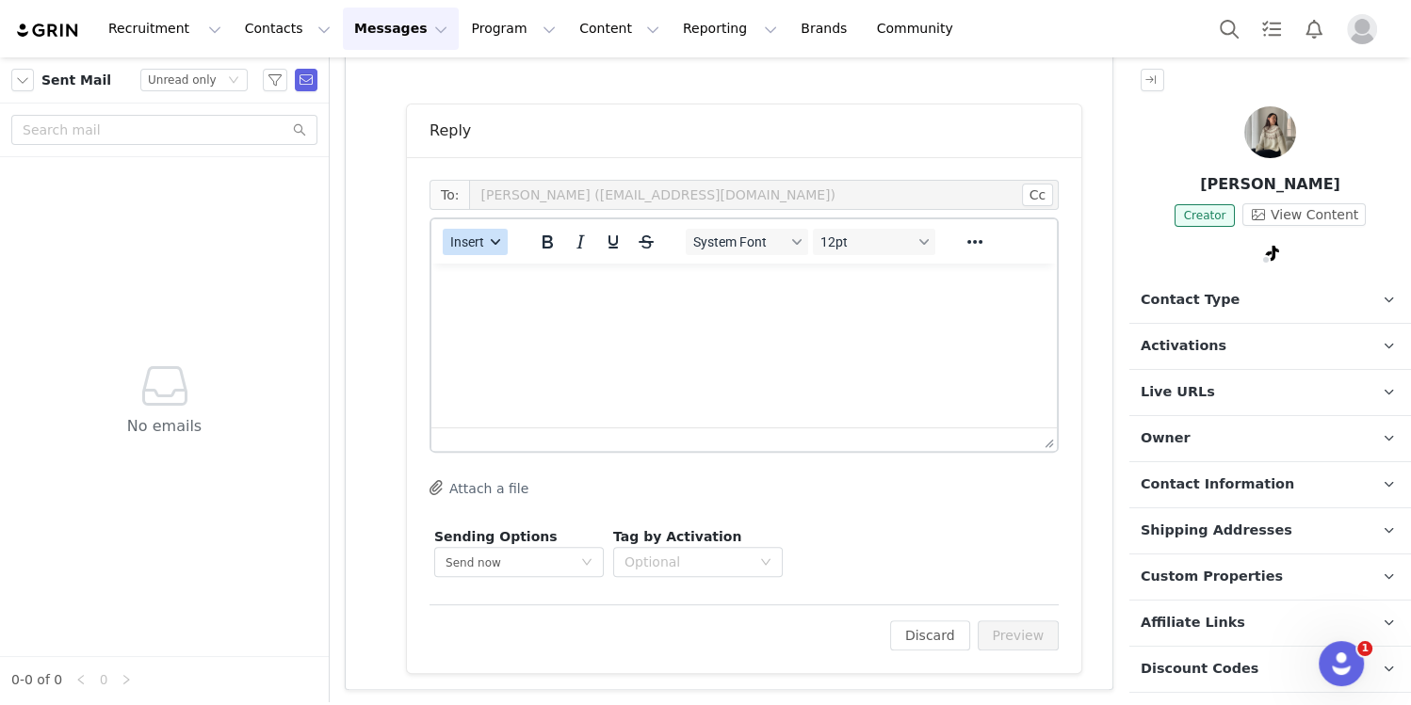
click at [493, 245] on button "Insert" at bounding box center [475, 242] width 65 height 26
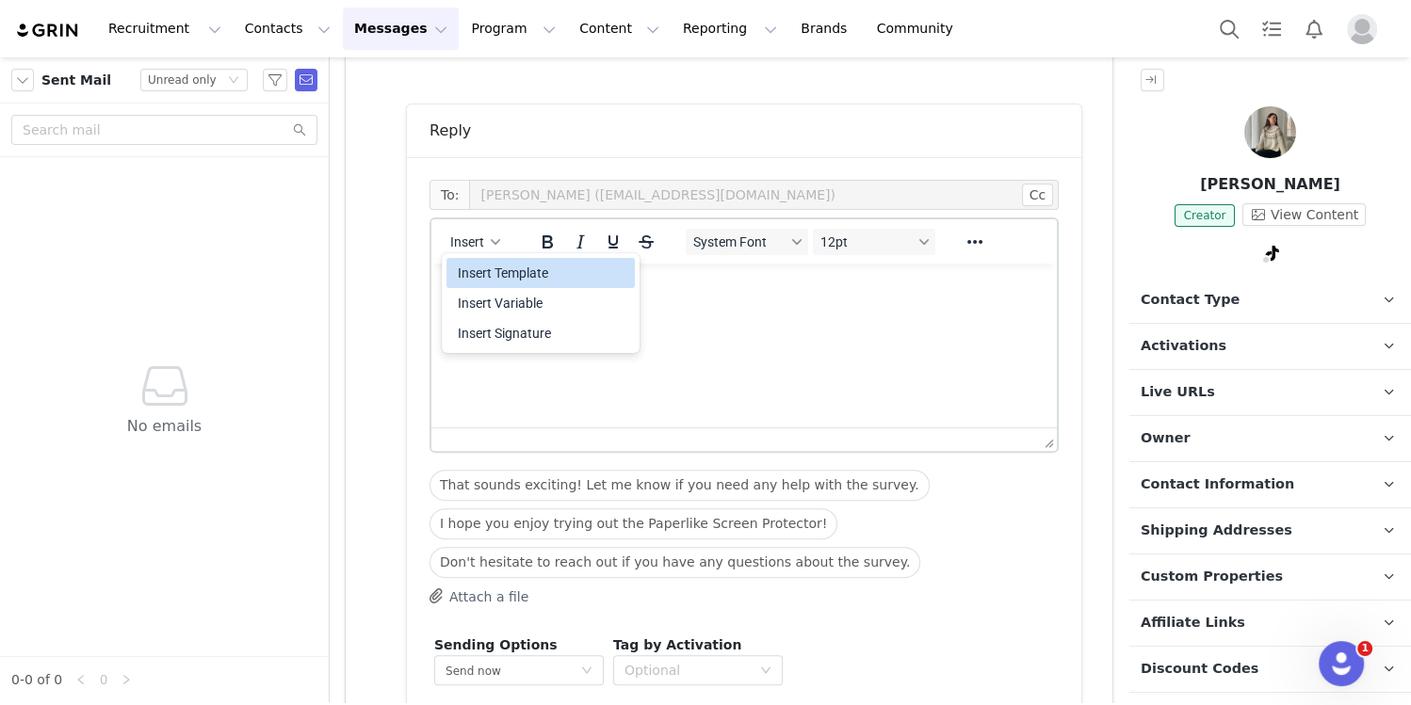
click at [496, 280] on div "Insert Template" at bounding box center [543, 273] width 170 height 23
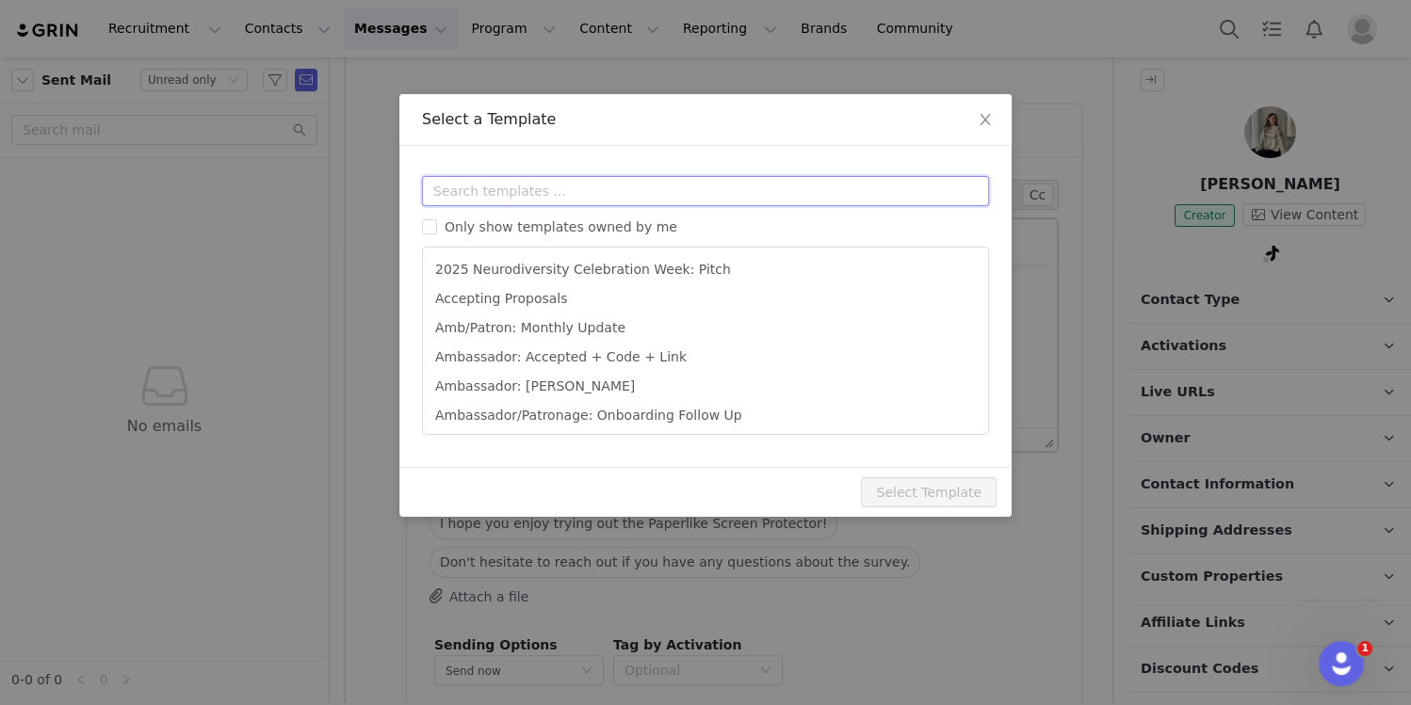
click at [562, 195] on input "text" at bounding box center [705, 191] width 567 height 30
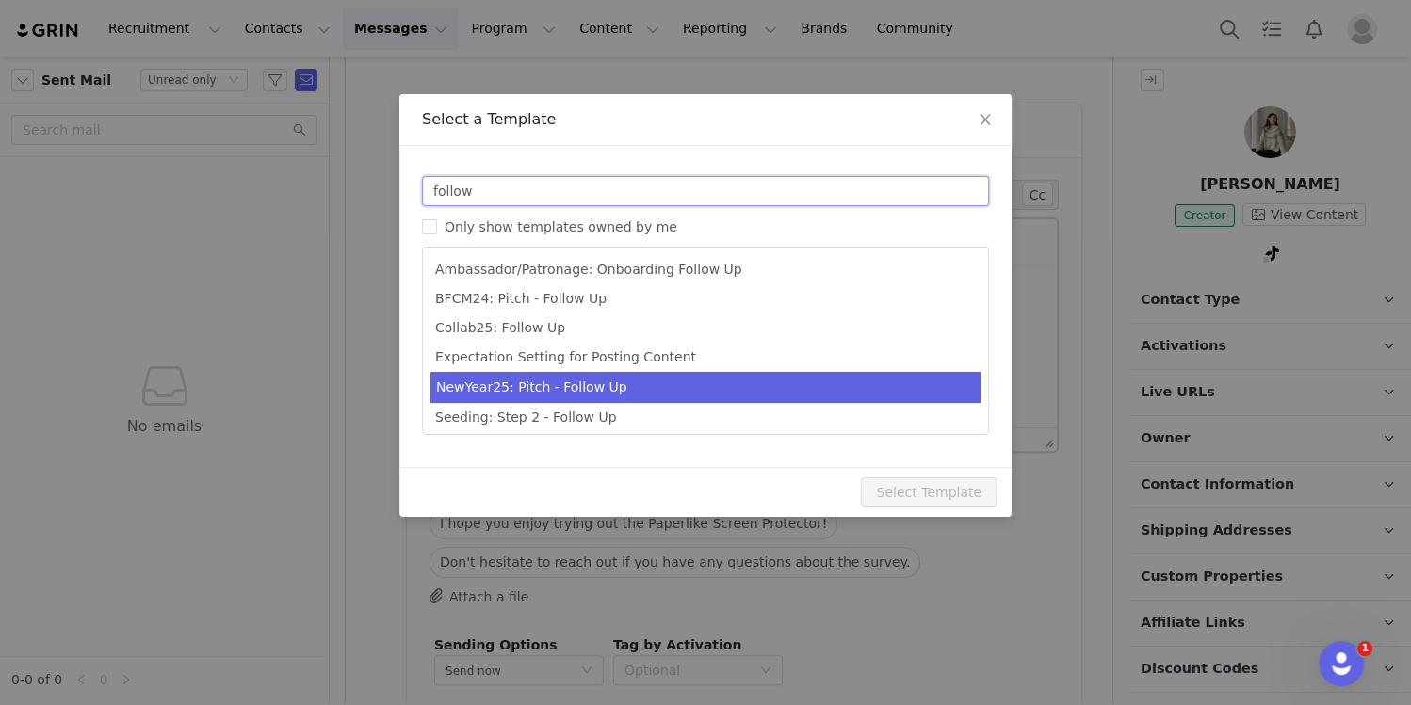
scroll to position [62, 0]
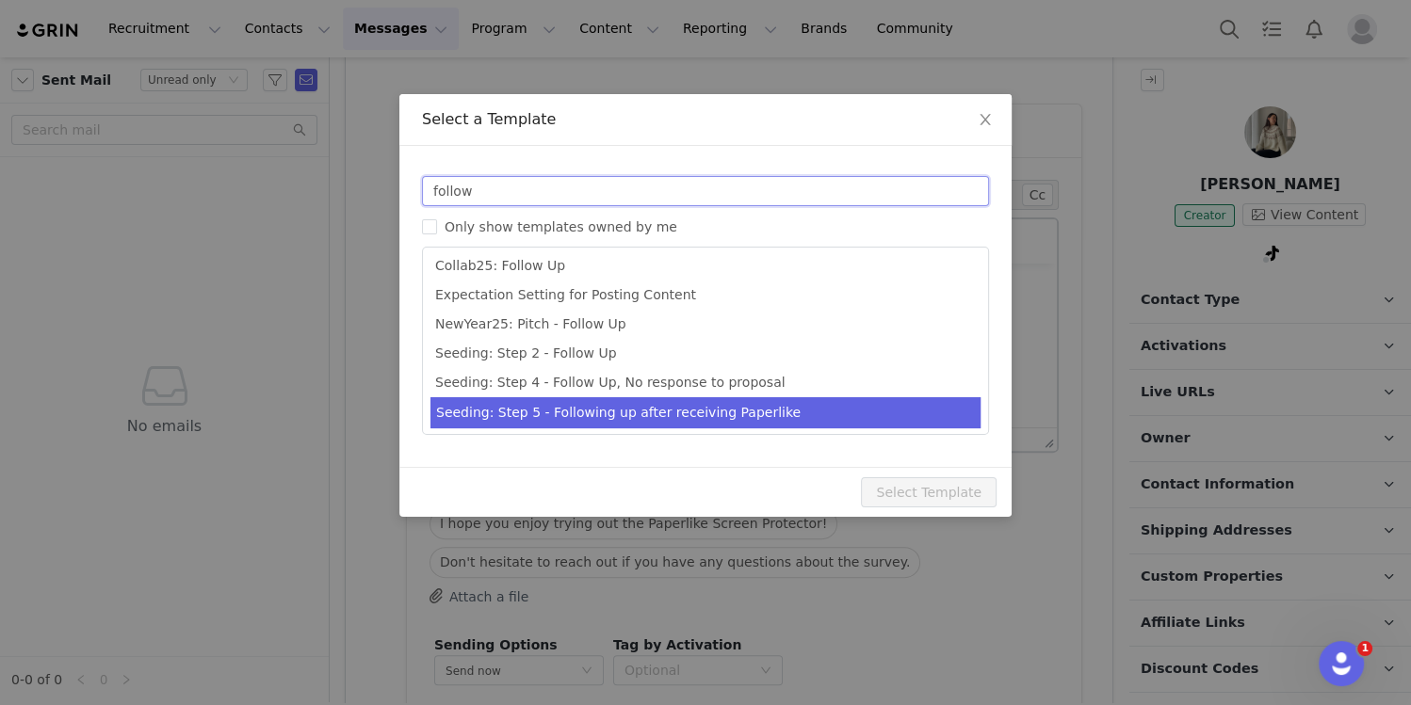
type input "follow"
click at [561, 416] on li "Seeding: Step 5 - Following up after receiving Paperlike" at bounding box center [705, 412] width 550 height 31
type input "Just checking in :)"
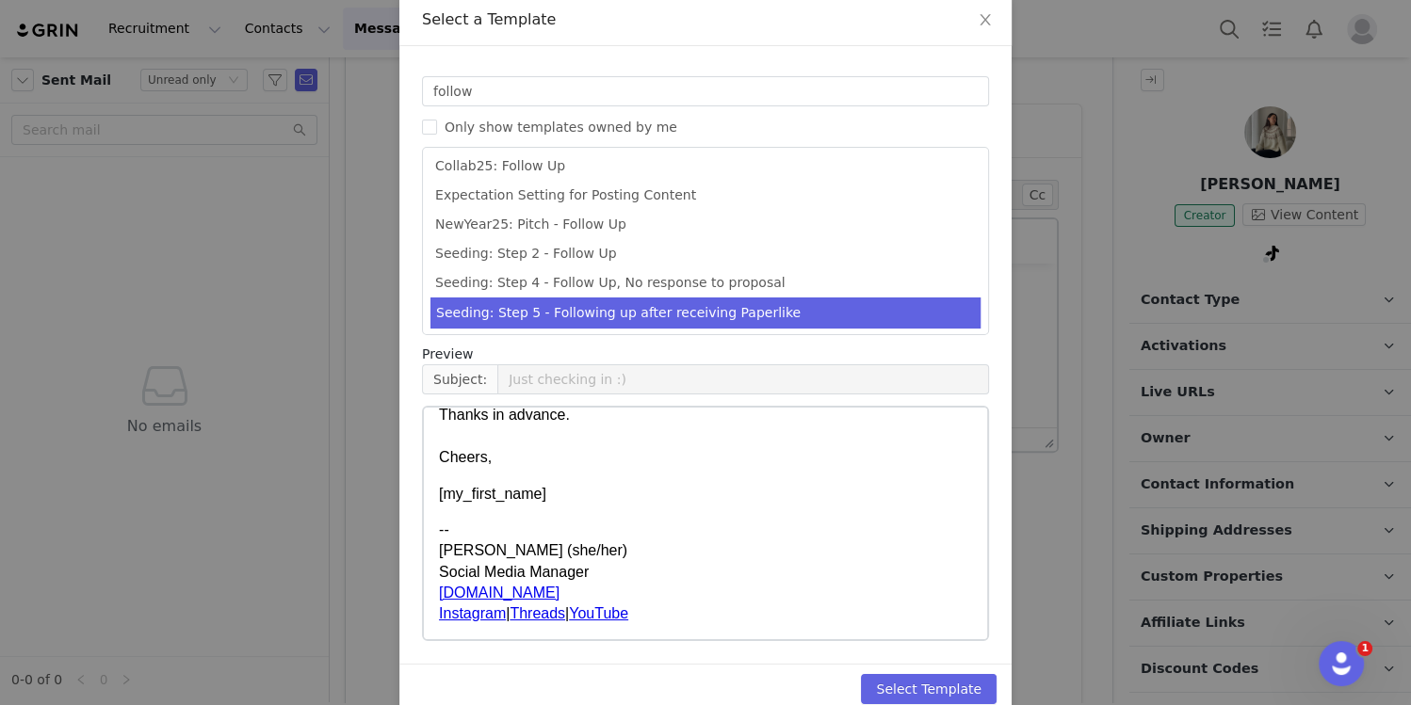
scroll to position [130, 0]
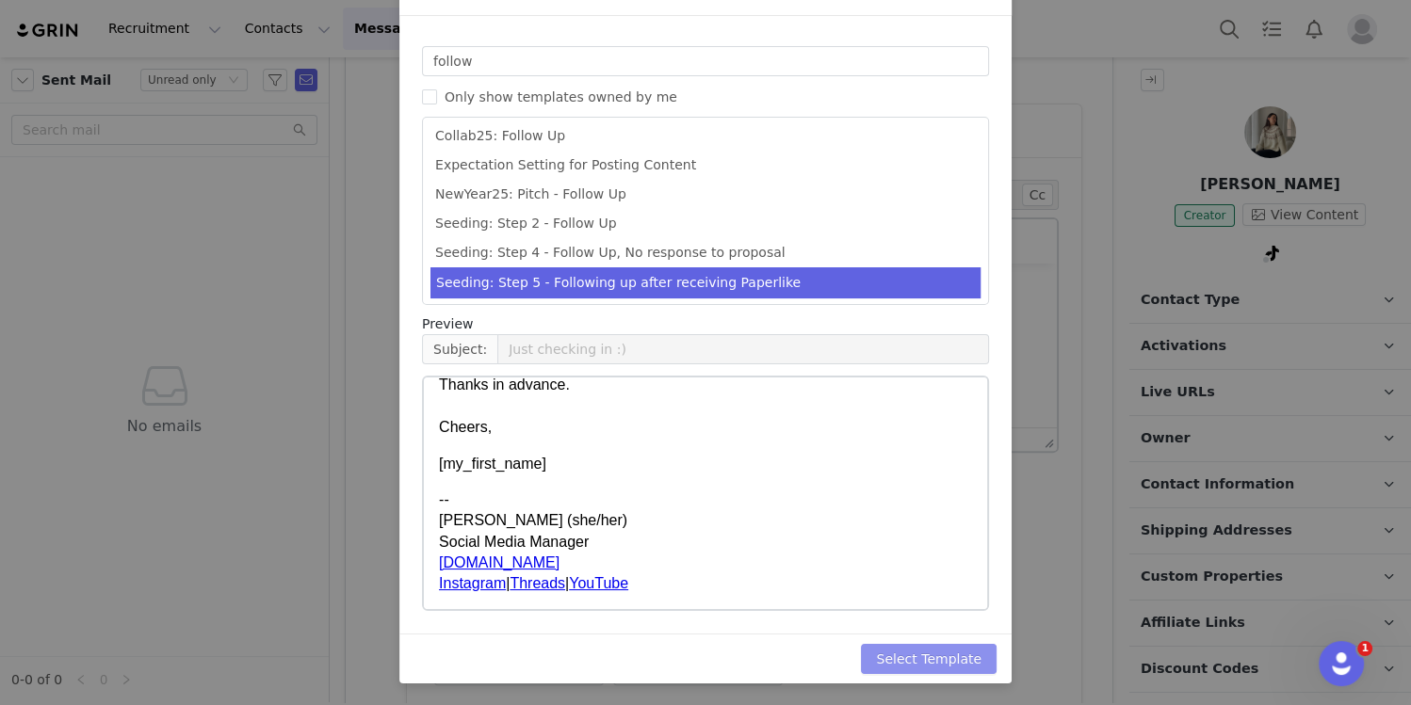
click at [934, 664] on button "Select Template" at bounding box center [929, 659] width 136 height 30
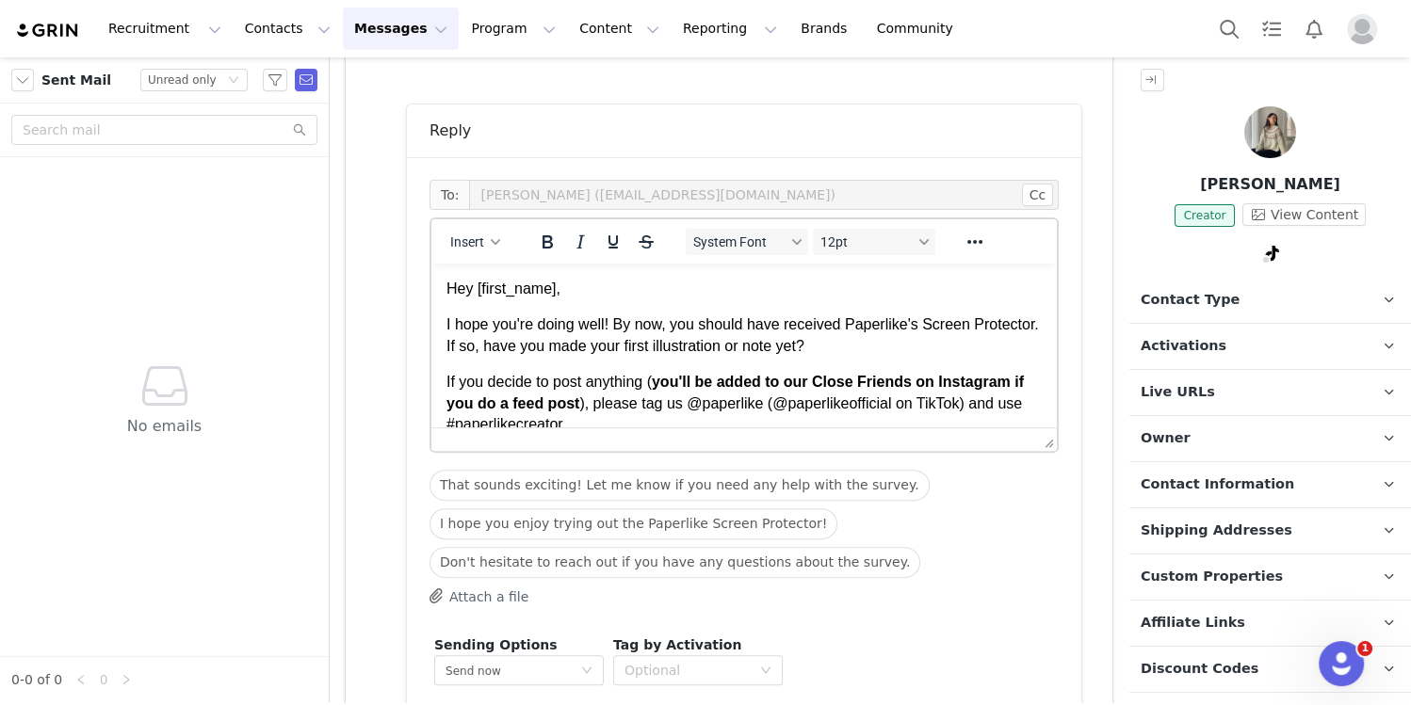
scroll to position [0, 0]
click at [750, 349] on p "I hope you're doing well! By now, you should have received Paperlike's Screen P…" at bounding box center [743, 336] width 595 height 42
click at [562, 288] on p "Hey First Name ," at bounding box center [743, 289] width 595 height 21
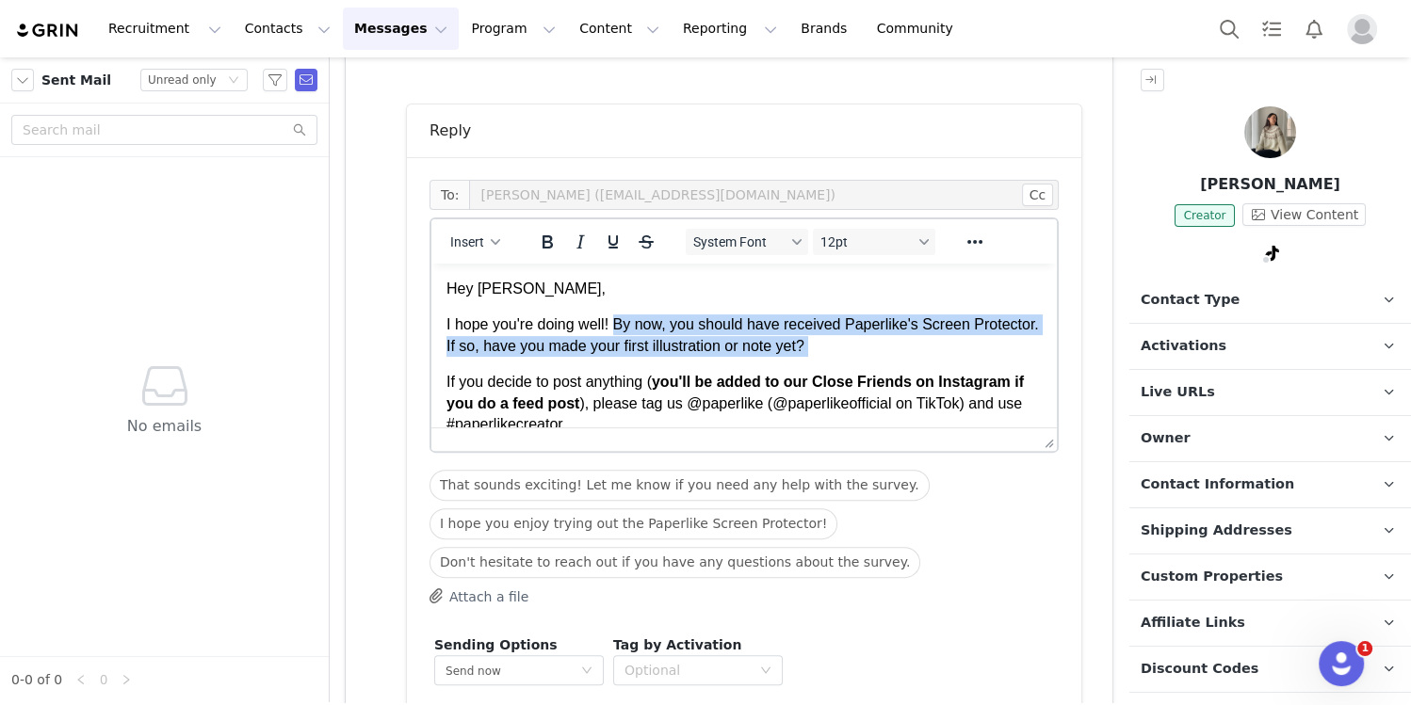
drag, startPoint x: 620, startPoint y: 325, endPoint x: 916, endPoint y: 365, distance: 299.4
click at [916, 365] on body "Hey Nicoline, I hope you're doing well! By now, you should have received Paperl…" at bounding box center [743, 475] width 595 height 392
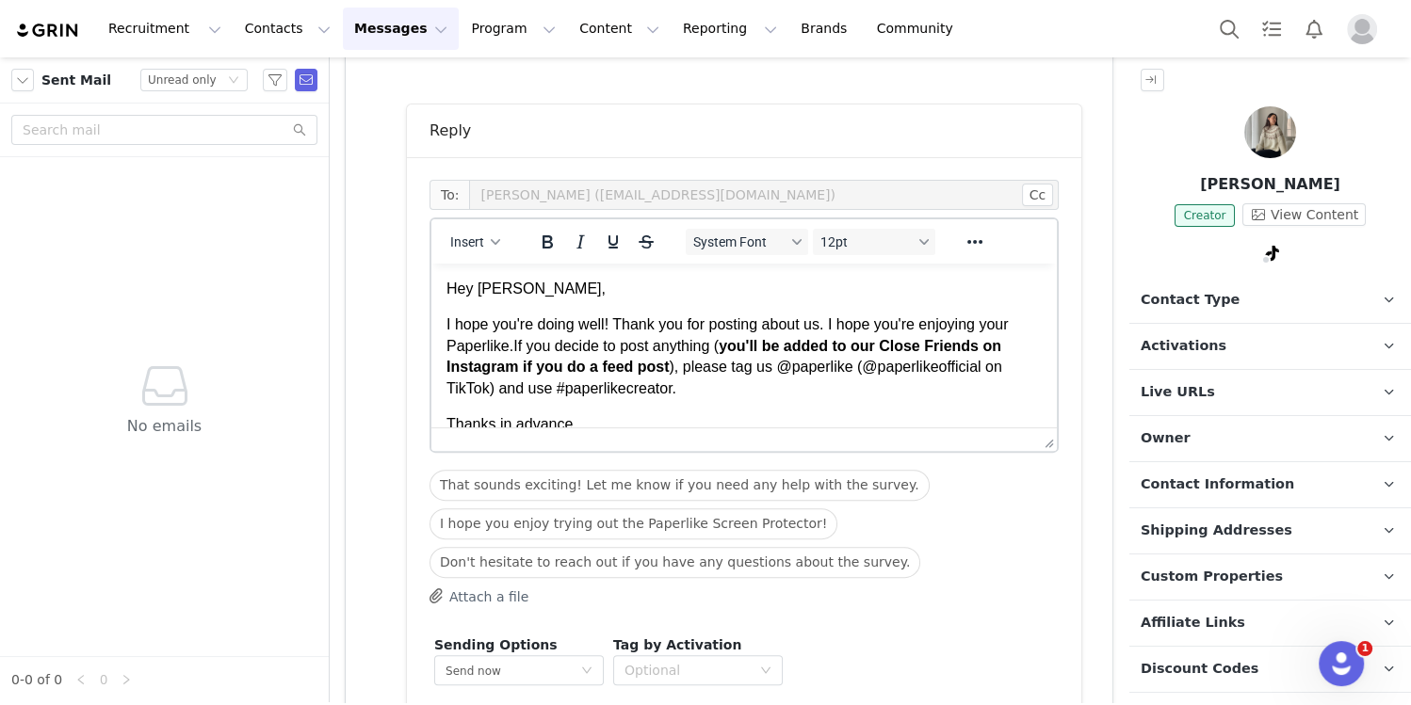
click at [515, 346] on p "I hope you're doing well! Thank you for posting about us. I hope you're enjoyin…" at bounding box center [743, 357] width 595 height 85
drag, startPoint x: 526, startPoint y: 349, endPoint x: 799, endPoint y: 345, distance: 272.2
click at [799, 345] on p "I hope you're doing well! Thank you for posting about us. I hope you're enjoyin…" at bounding box center [743, 357] width 595 height 85
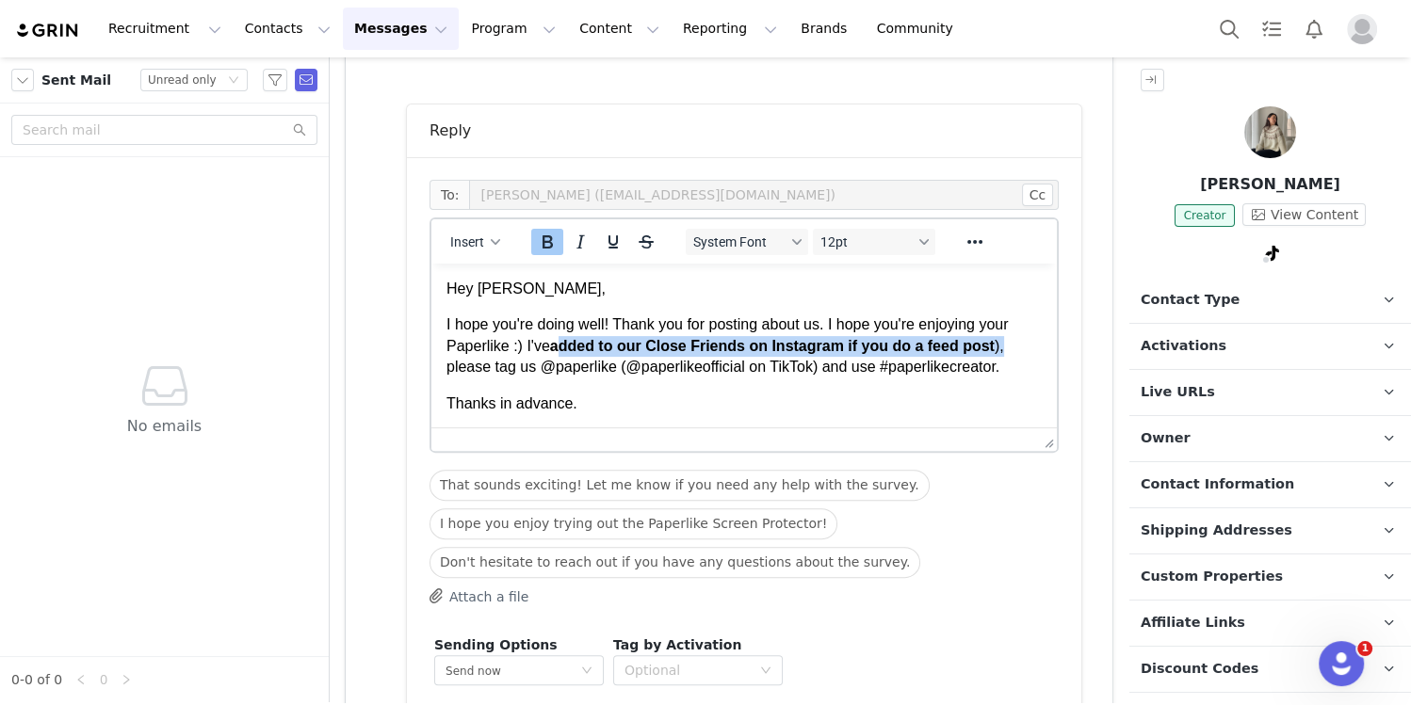
drag, startPoint x: 556, startPoint y: 348, endPoint x: 1008, endPoint y: 352, distance: 452.1
click at [1008, 352] on p "I hope you're doing well! Thank you for posting about us. I hope you're enjoyin…" at bounding box center [743, 346] width 595 height 63
click at [801, 343] on span "added to our Close Friends on Instagram if you do a feed post ), please tag us …" at bounding box center [735, 356] width 579 height 37
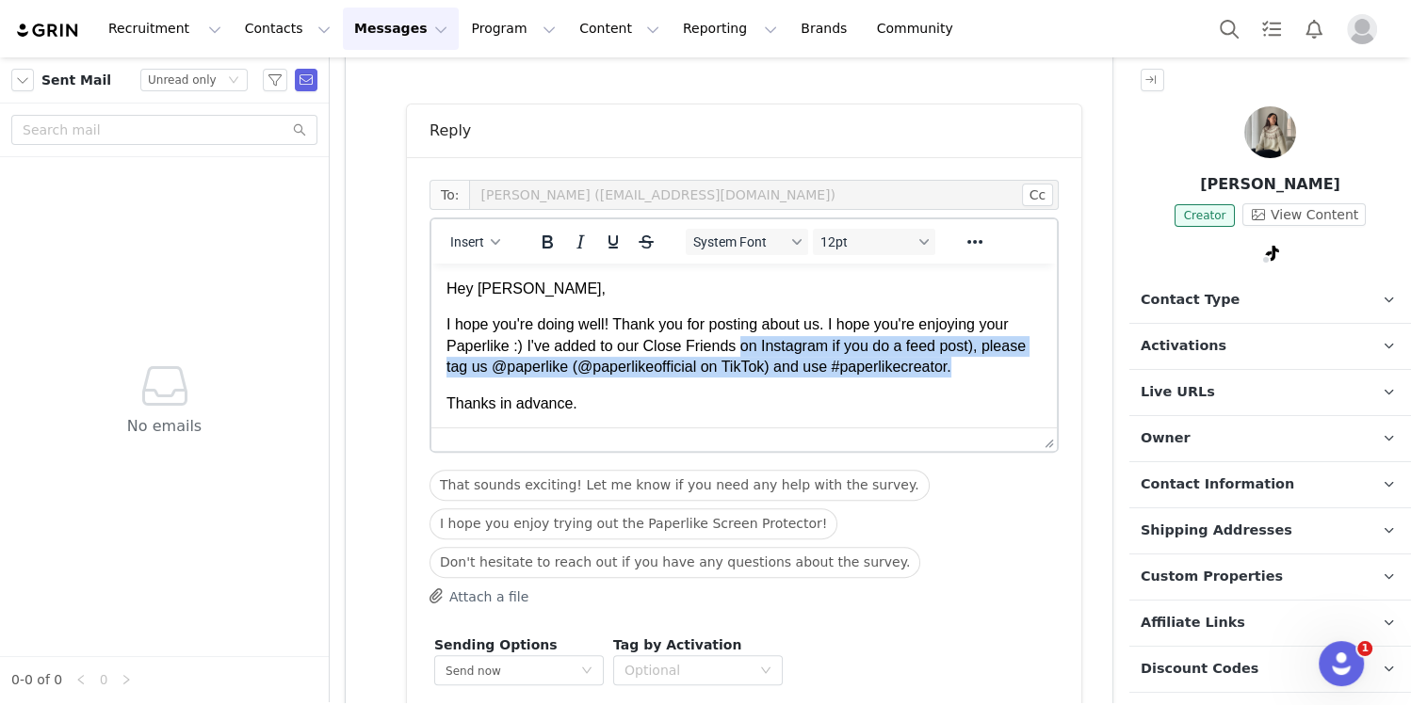
drag, startPoint x: 742, startPoint y: 345, endPoint x: 1006, endPoint y: 375, distance: 265.4
click at [1006, 375] on p "I hope you're doing well! Thank you for posting about us. I hope you're enjoyin…" at bounding box center [743, 346] width 595 height 63
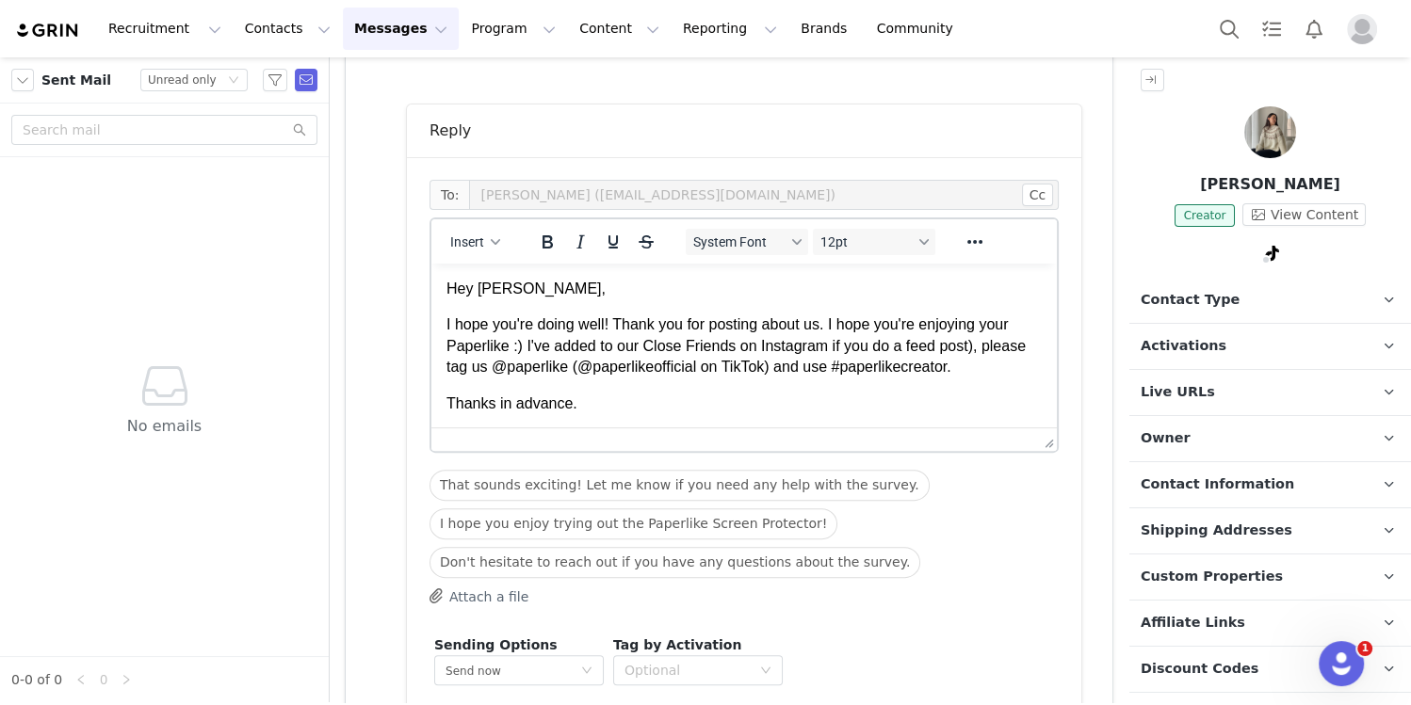
click at [807, 330] on p "I hope you're doing well! Thank you for posting about us. I hope you're enjoyin…" at bounding box center [743, 346] width 595 height 63
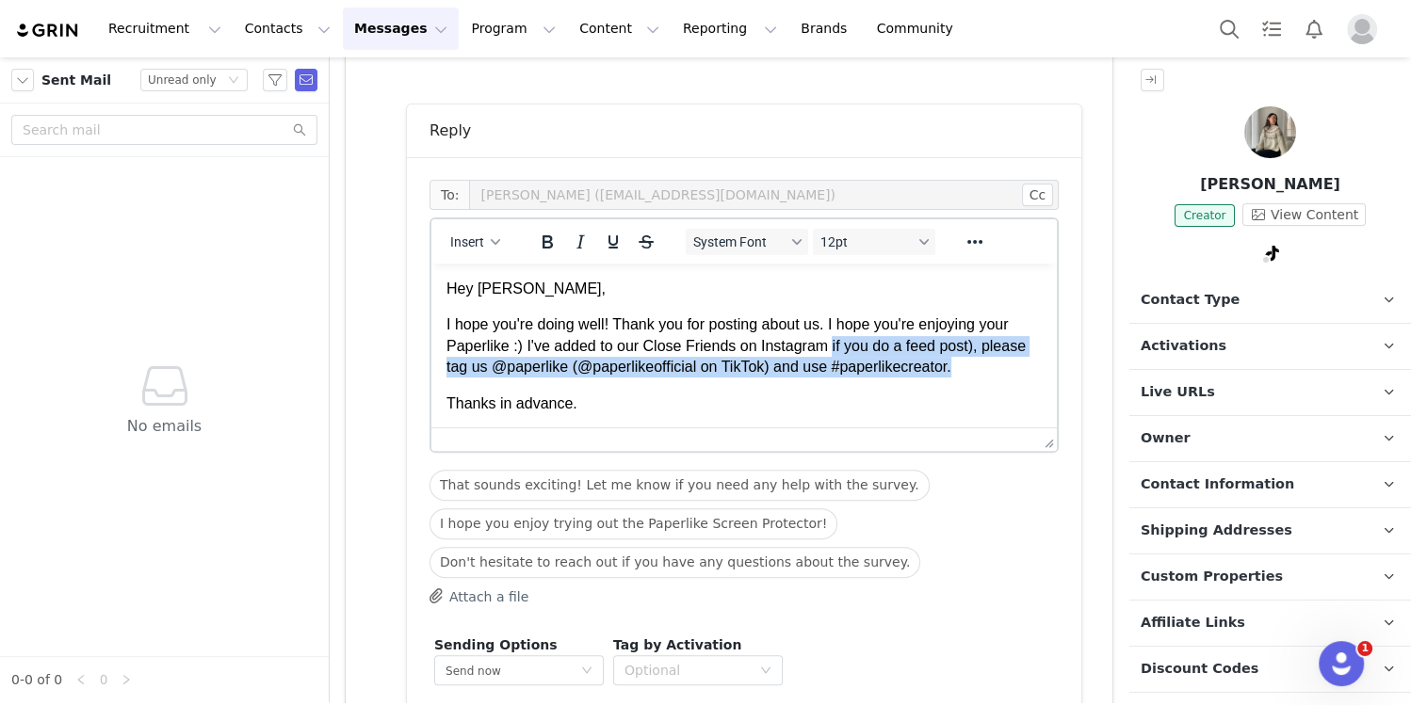
drag, startPoint x: 834, startPoint y: 342, endPoint x: 987, endPoint y: 363, distance: 154.0
click at [987, 363] on p "I hope you're doing well! Thank you for posting about us. I hope you're enjoyin…" at bounding box center [743, 346] width 595 height 63
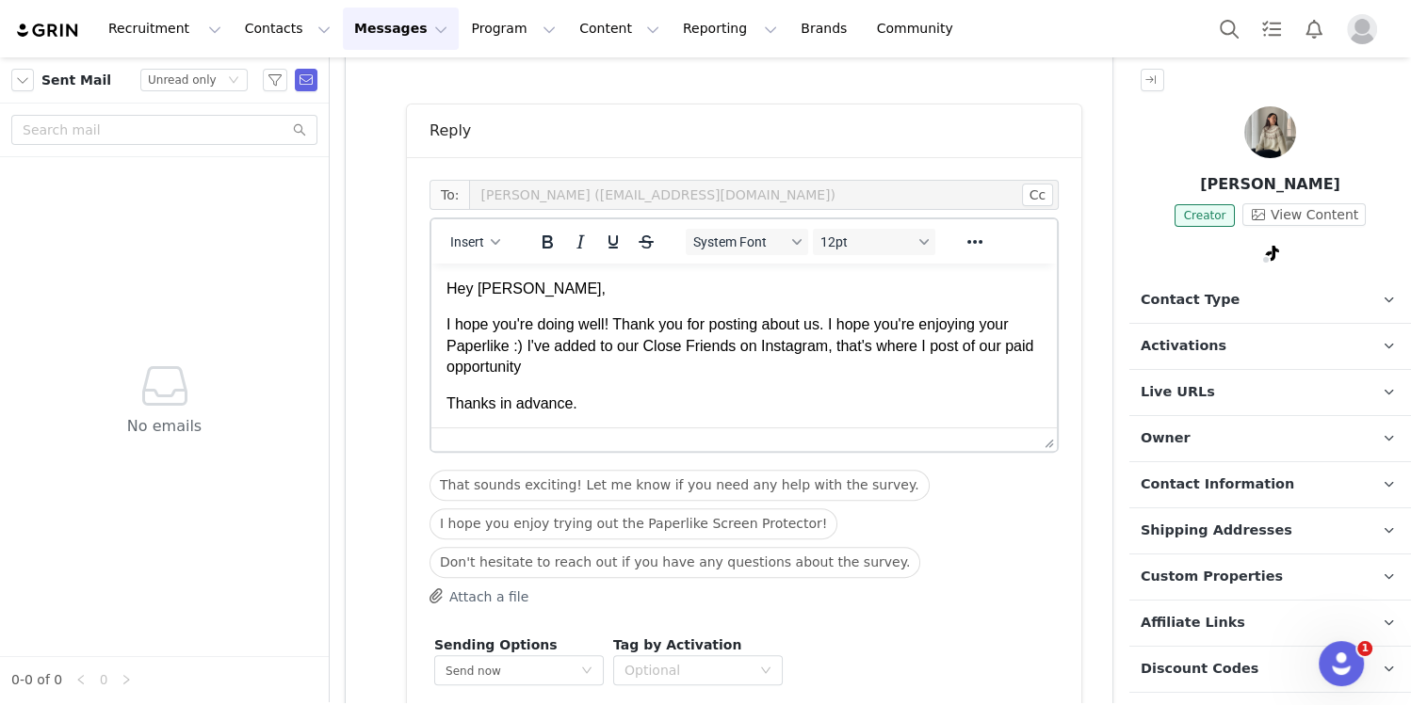
click at [975, 350] on span "added to our Close Friends on Instagram, that's where I️ post of our paid oppor…" at bounding box center [739, 356] width 587 height 37
drag, startPoint x: 685, startPoint y: 408, endPoint x: 416, endPoint y: 391, distance: 268.9
click at [431, 391] on html "Hey Nicoline, I hope you're doing well! Thank you for posting about us. I hope …" at bounding box center [743, 446] width 625 height 364
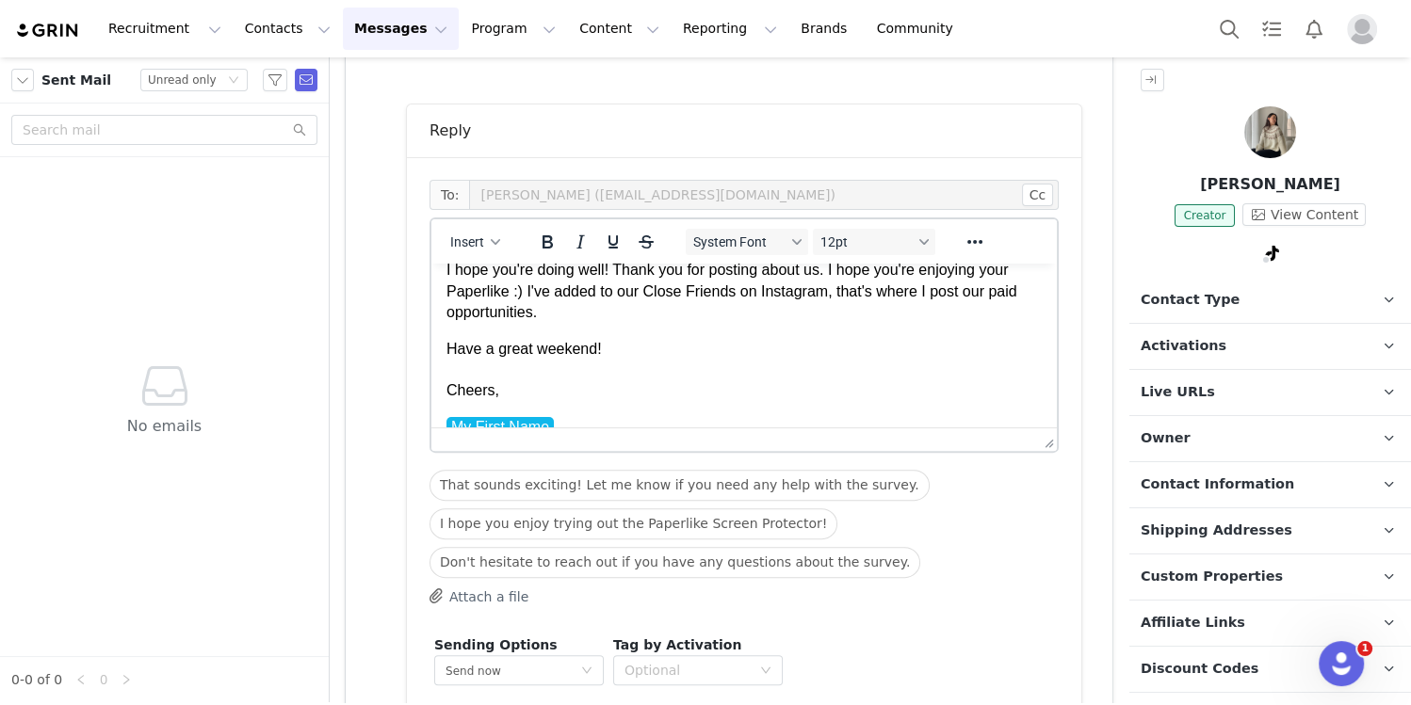
scroll to position [73, 0]
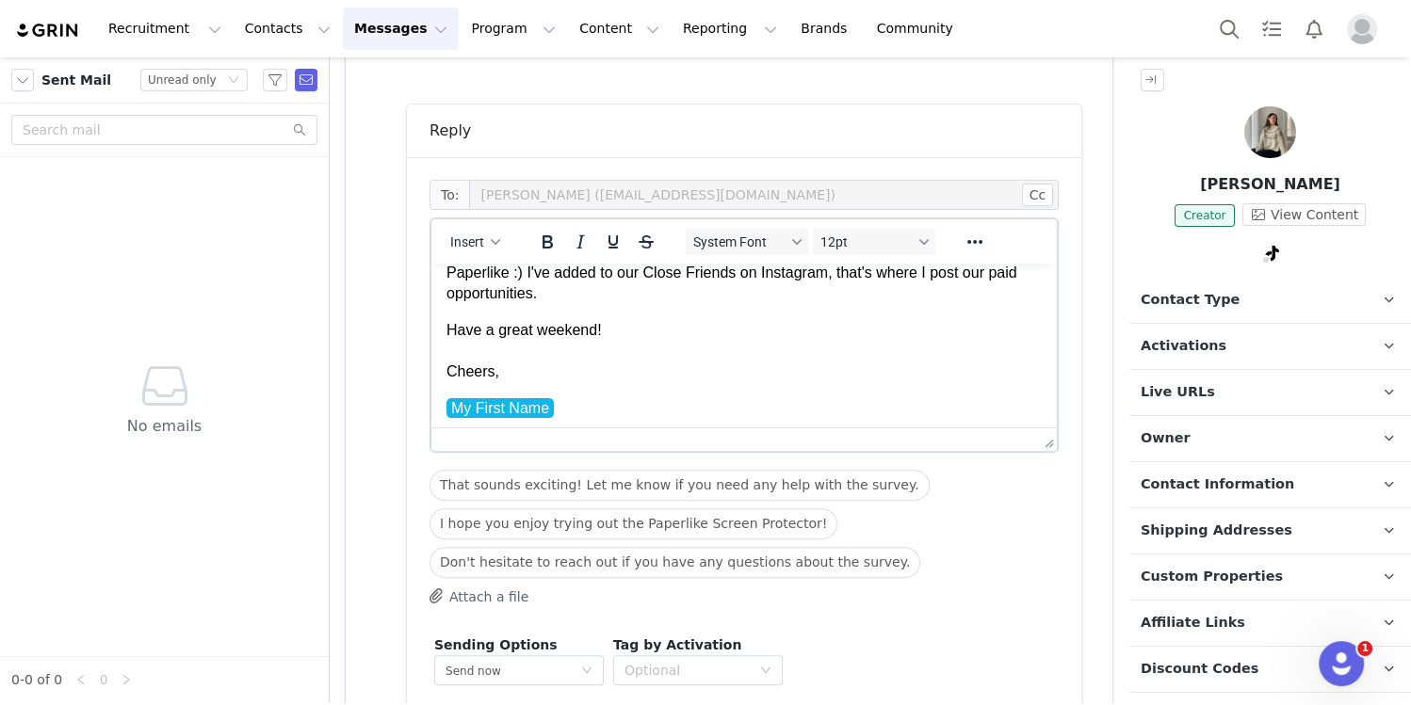
click at [592, 404] on p "My First Name" at bounding box center [743, 408] width 595 height 21
click at [501, 246] on button "Insert" at bounding box center [475, 242] width 65 height 26
click at [526, 330] on div "Insert Signature" at bounding box center [543, 333] width 170 height 23
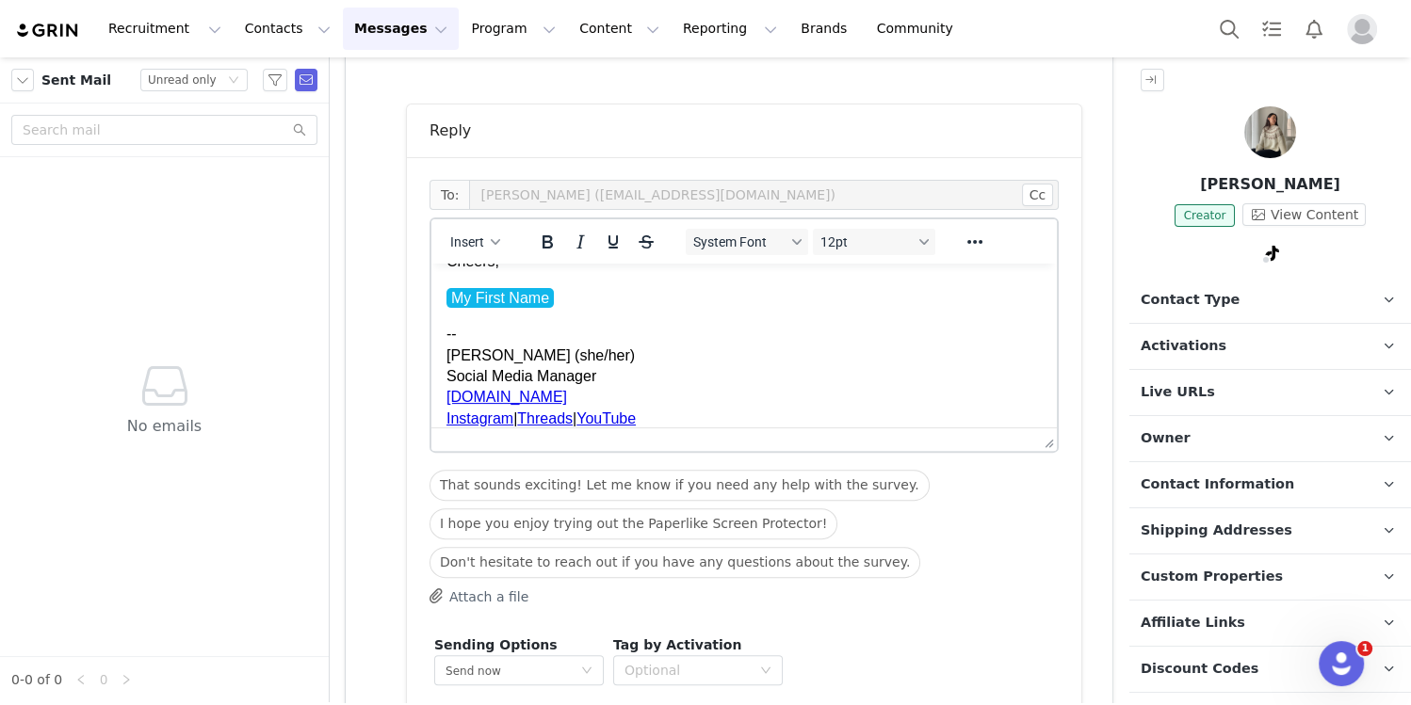
click at [597, 336] on p "-- Giselle Medina (she/her) Social Media Manager paperlike.com Instagram | Thre…" at bounding box center [743, 376] width 595 height 105
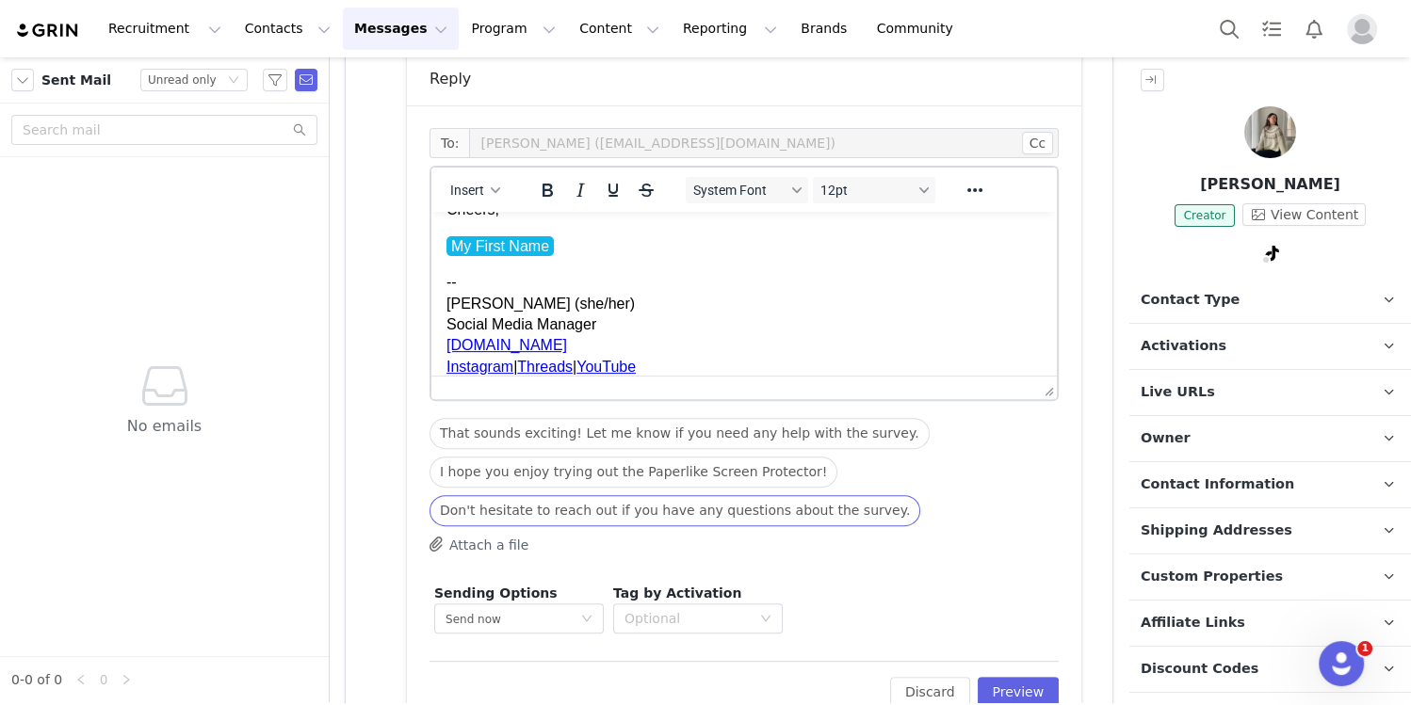
scroll to position [517, 0]
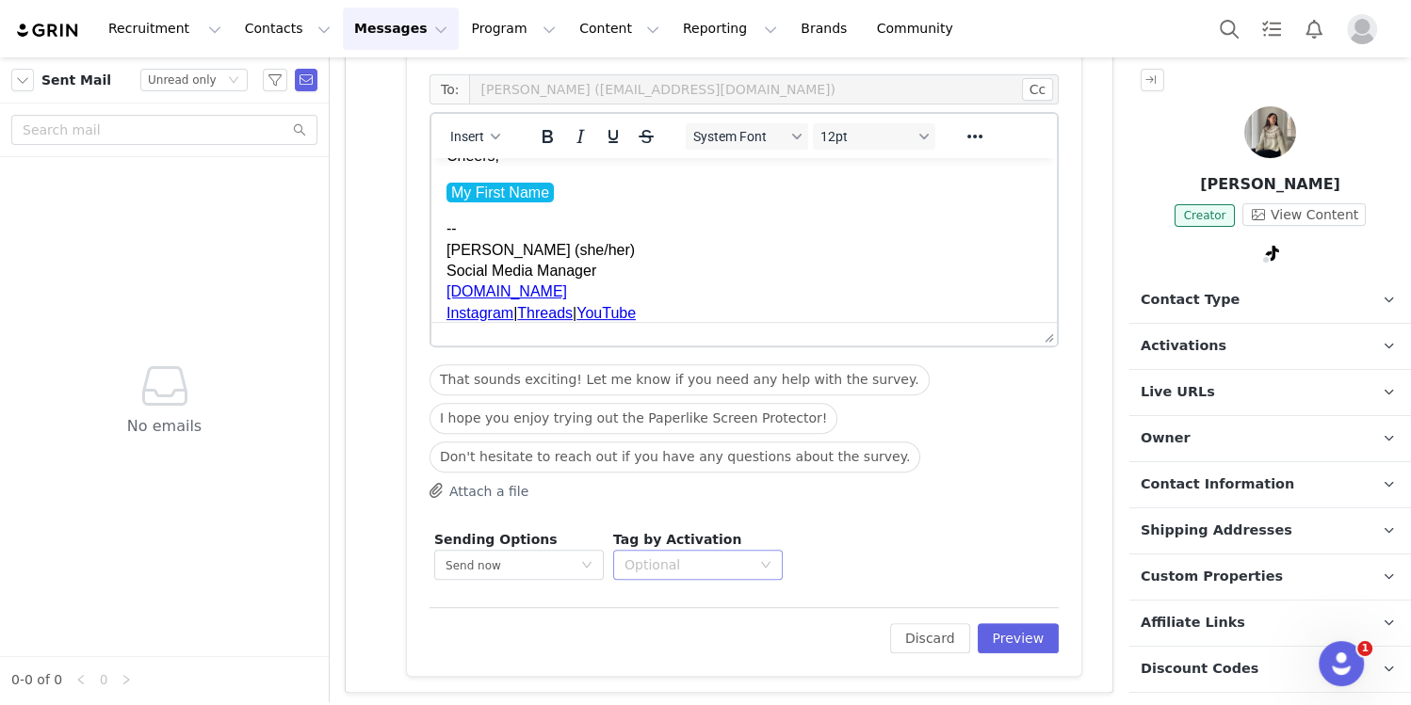
click at [720, 561] on div "Optional" at bounding box center [687, 565] width 126 height 19
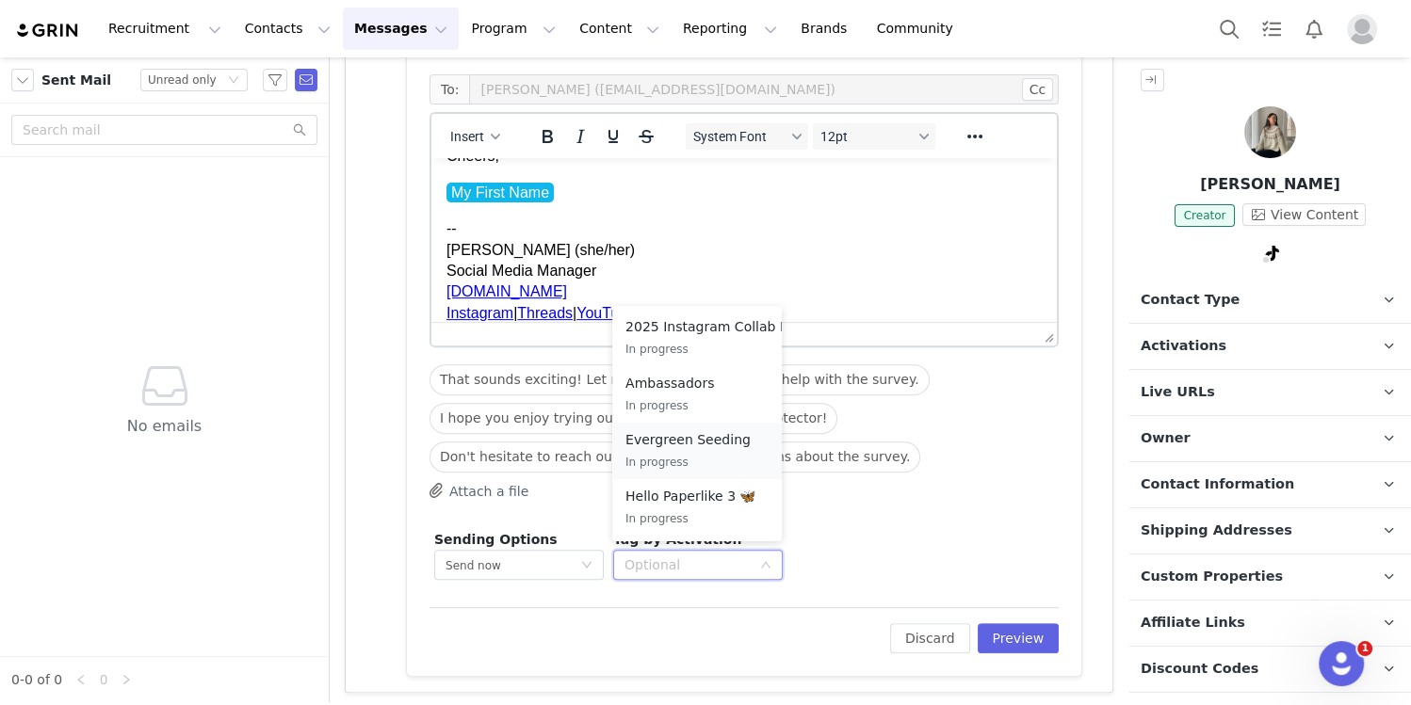
click at [737, 439] on p "Evergreen Seeding" at bounding box center [696, 439] width 143 height 21
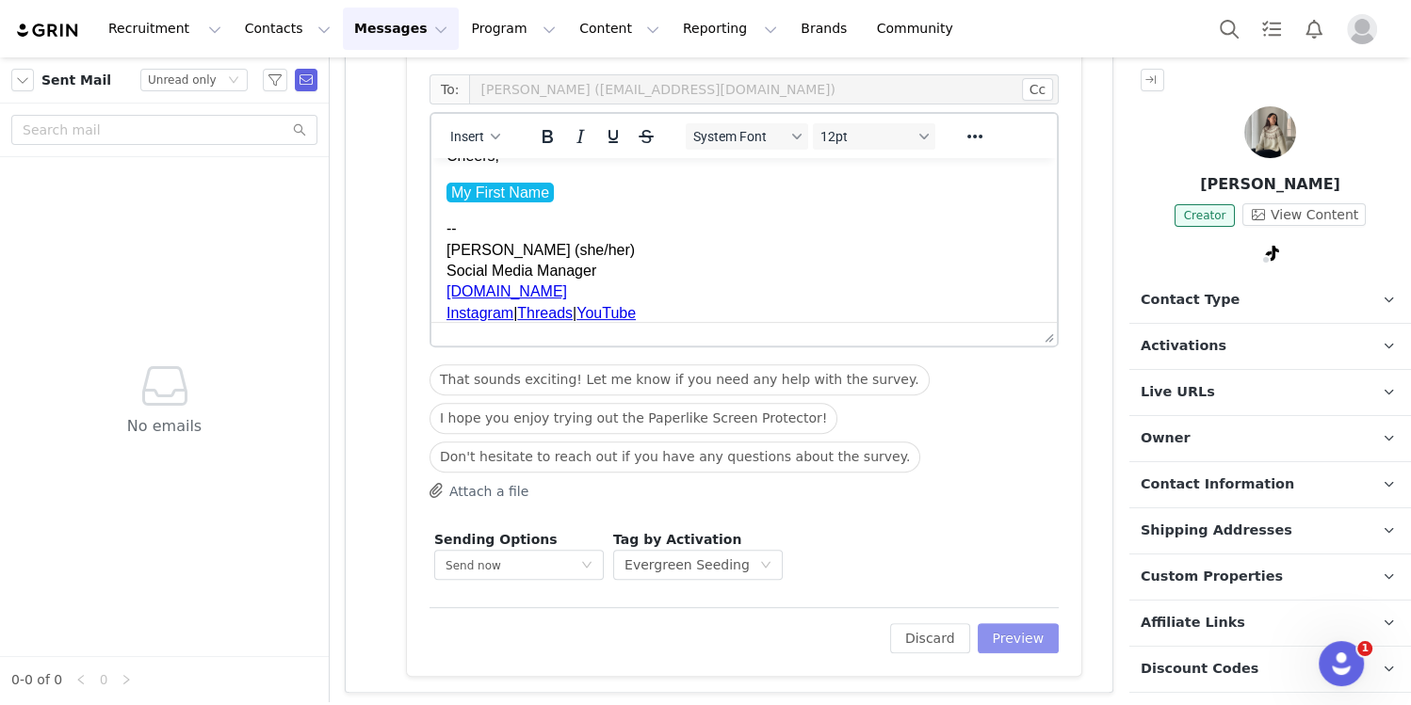
click at [1000, 623] on button "Preview" at bounding box center [1019, 638] width 82 height 30
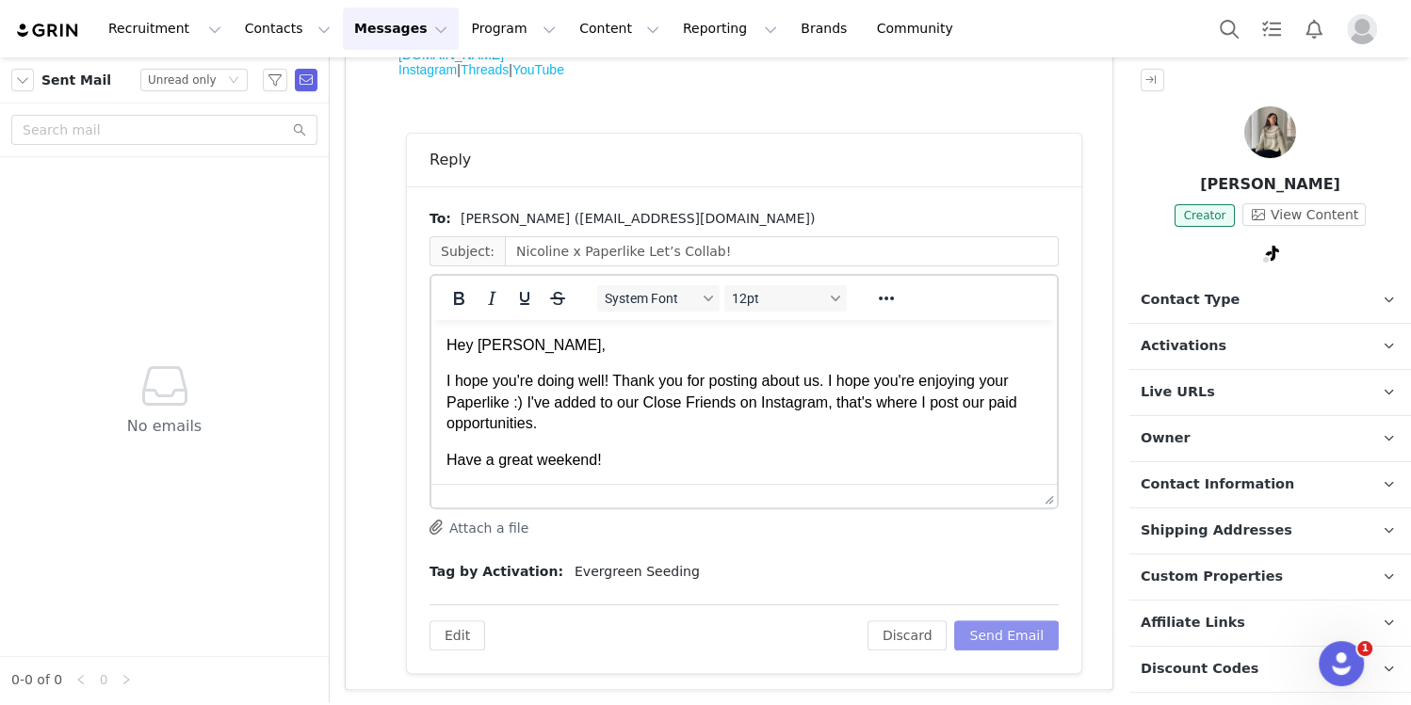
scroll to position [0, 0]
click at [997, 628] on button "Send Email" at bounding box center [1006, 636] width 105 height 30
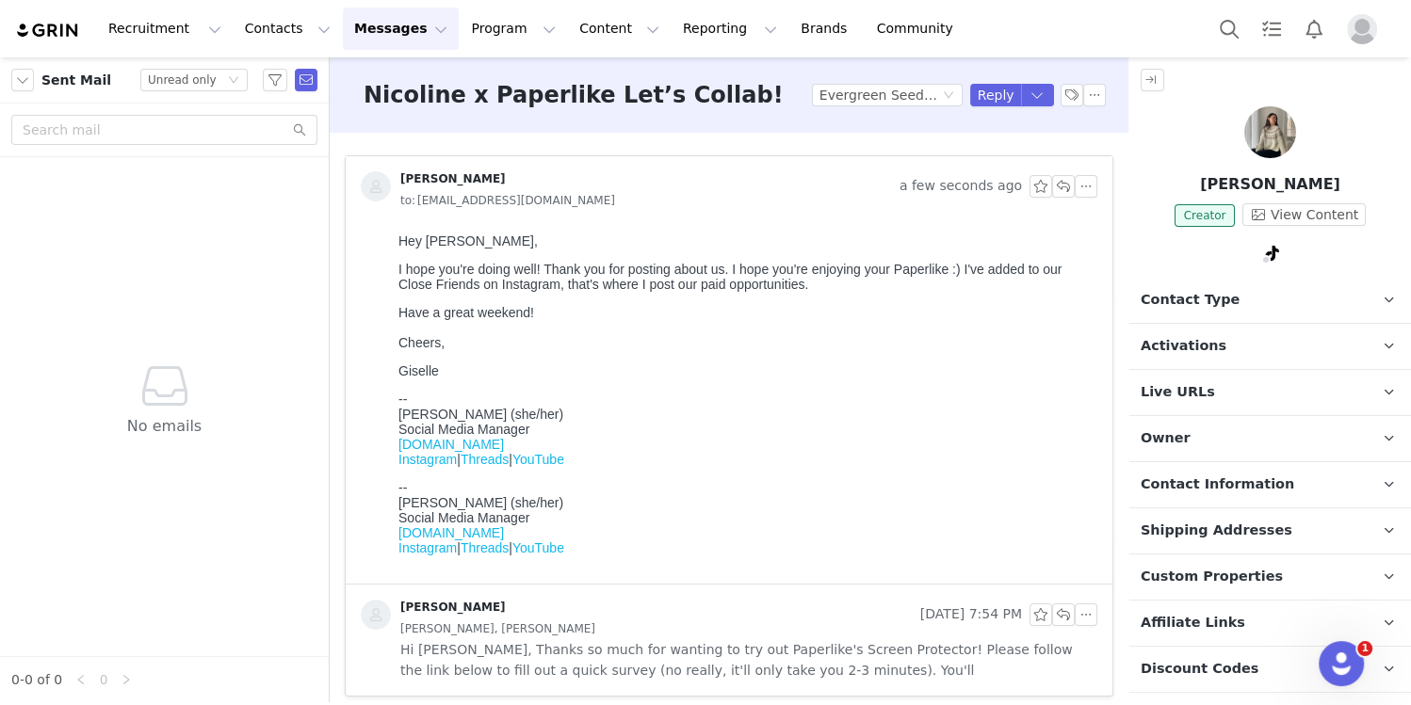
scroll to position [8, 0]
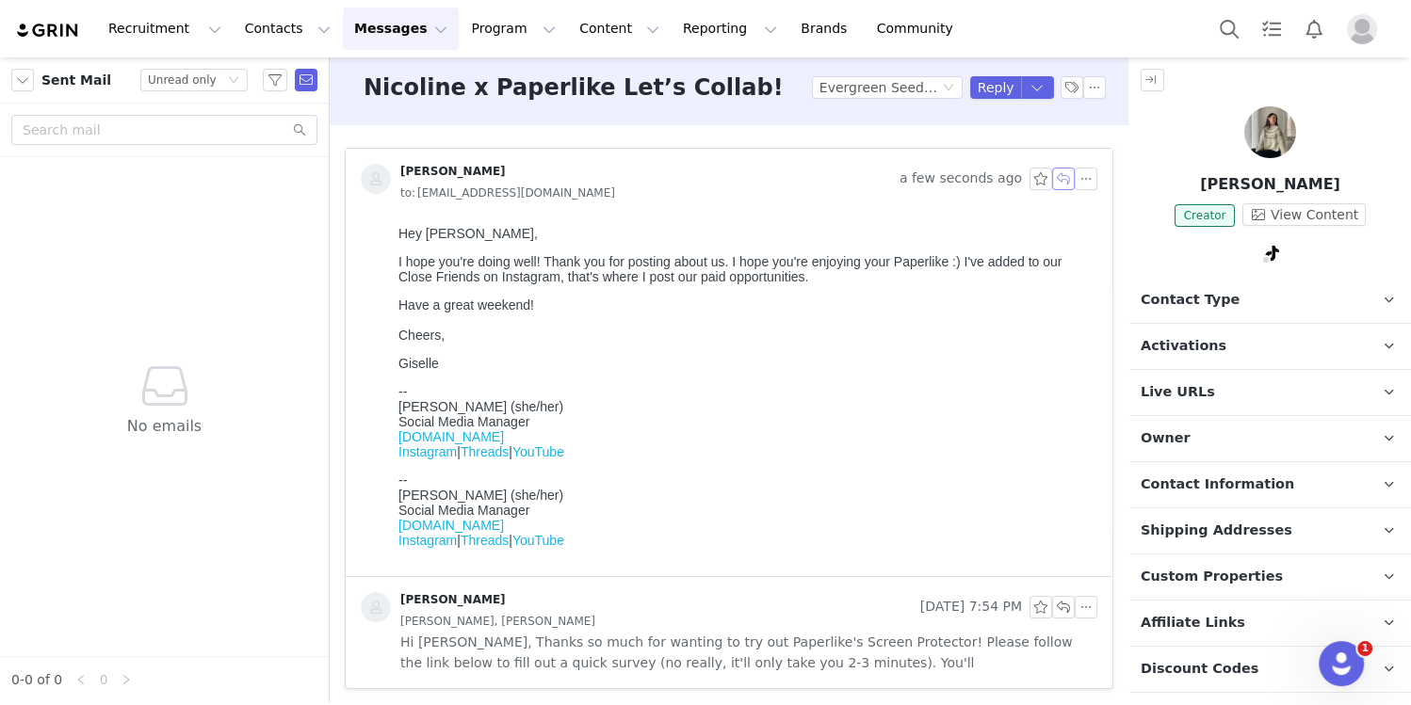
click at [1068, 179] on button "button" at bounding box center [1063, 179] width 23 height 23
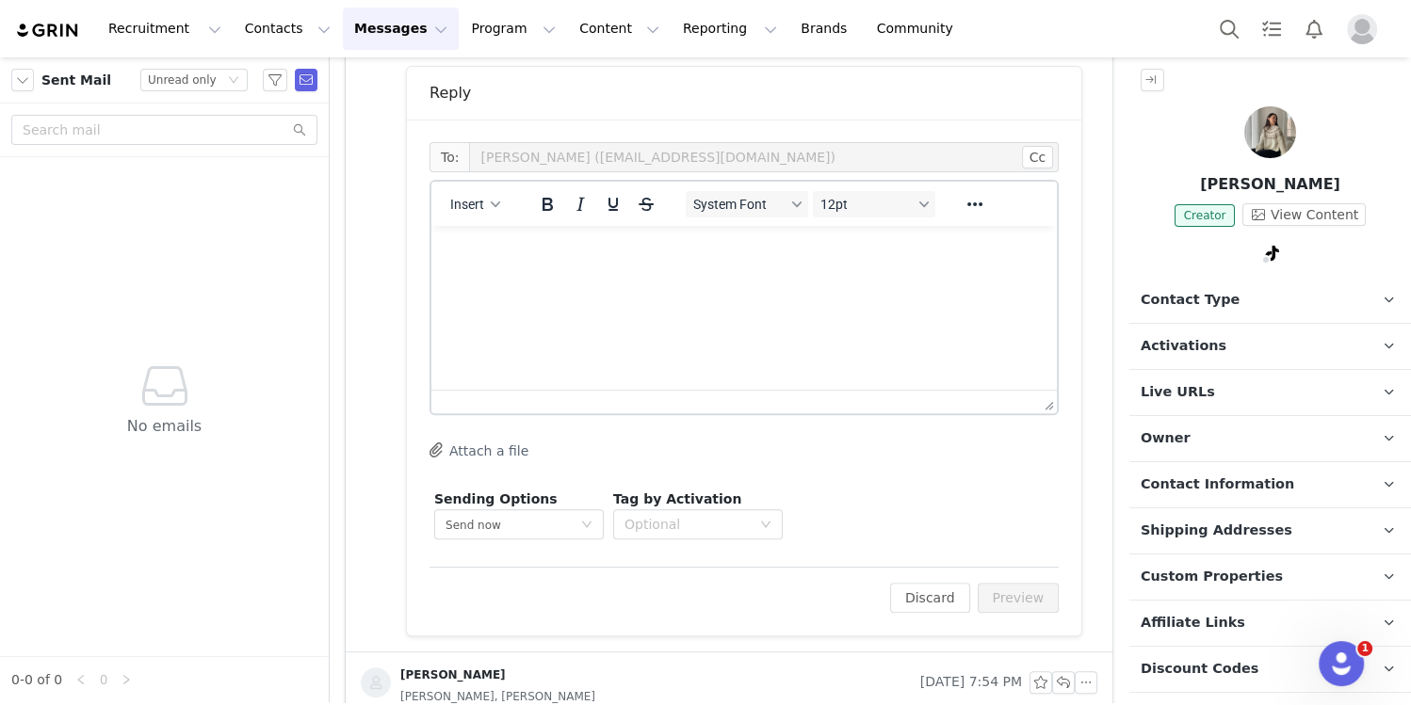
scroll to position [0, 0]
click at [480, 200] on span "Insert" at bounding box center [467, 204] width 34 height 15
click at [489, 238] on div "Insert Template" at bounding box center [543, 235] width 170 height 23
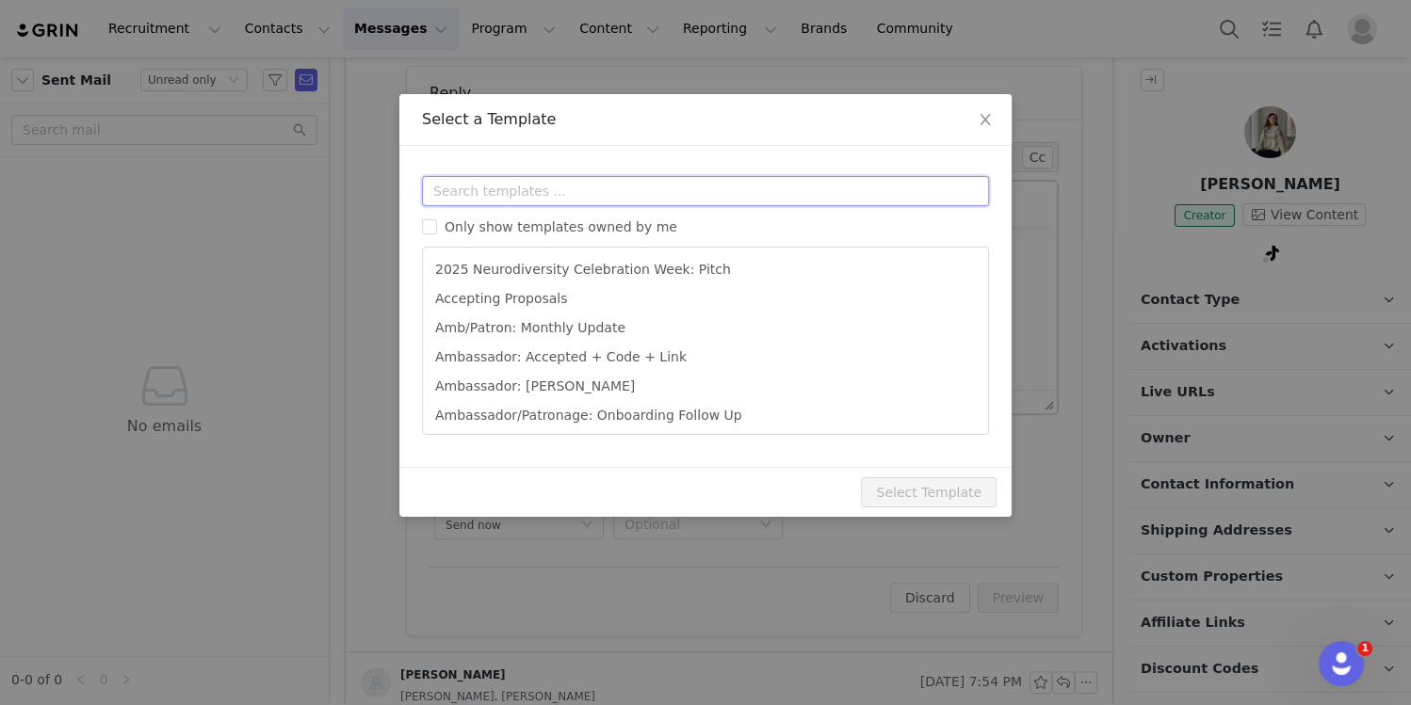
click at [510, 183] on input "text" at bounding box center [705, 191] width 567 height 30
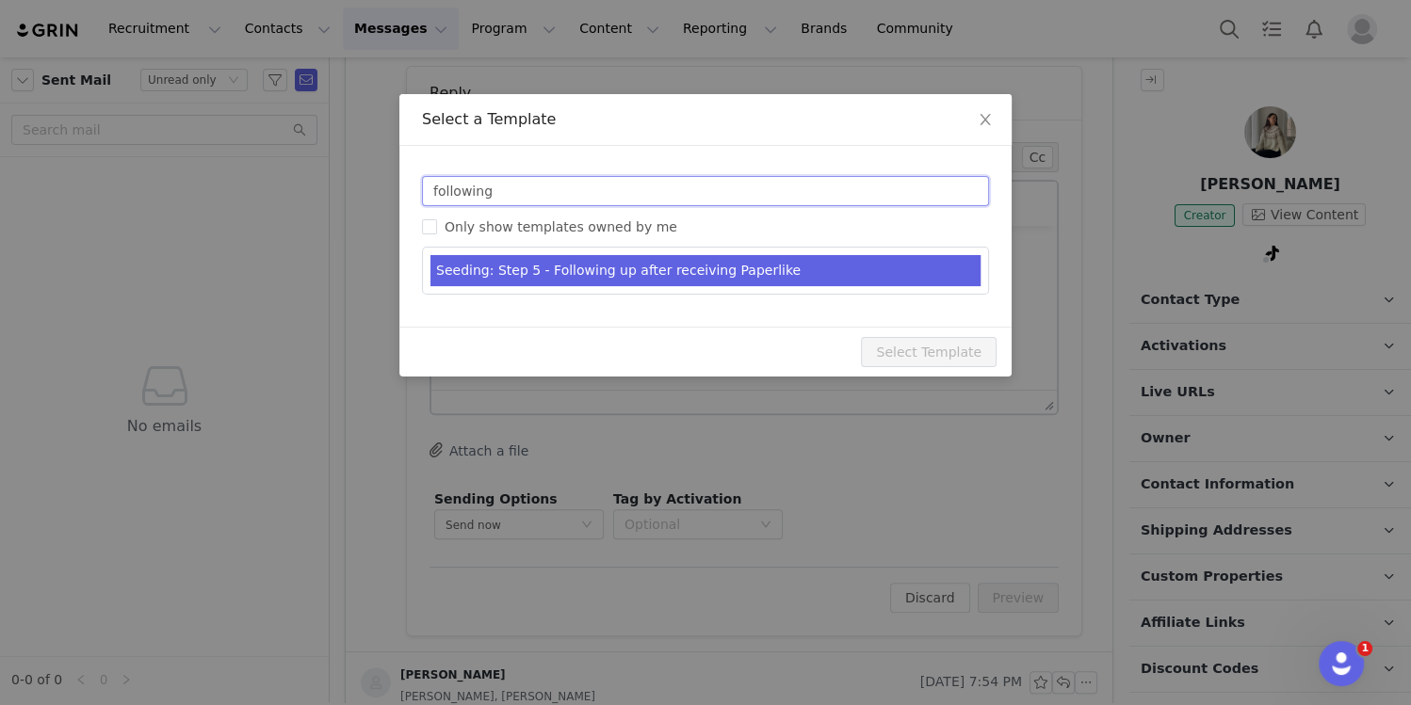
type input "following"
type input "Just checking in :)"
click at [500, 263] on li "Seeding: Step 5 - Following up after receiving Paperlike" at bounding box center [705, 270] width 550 height 31
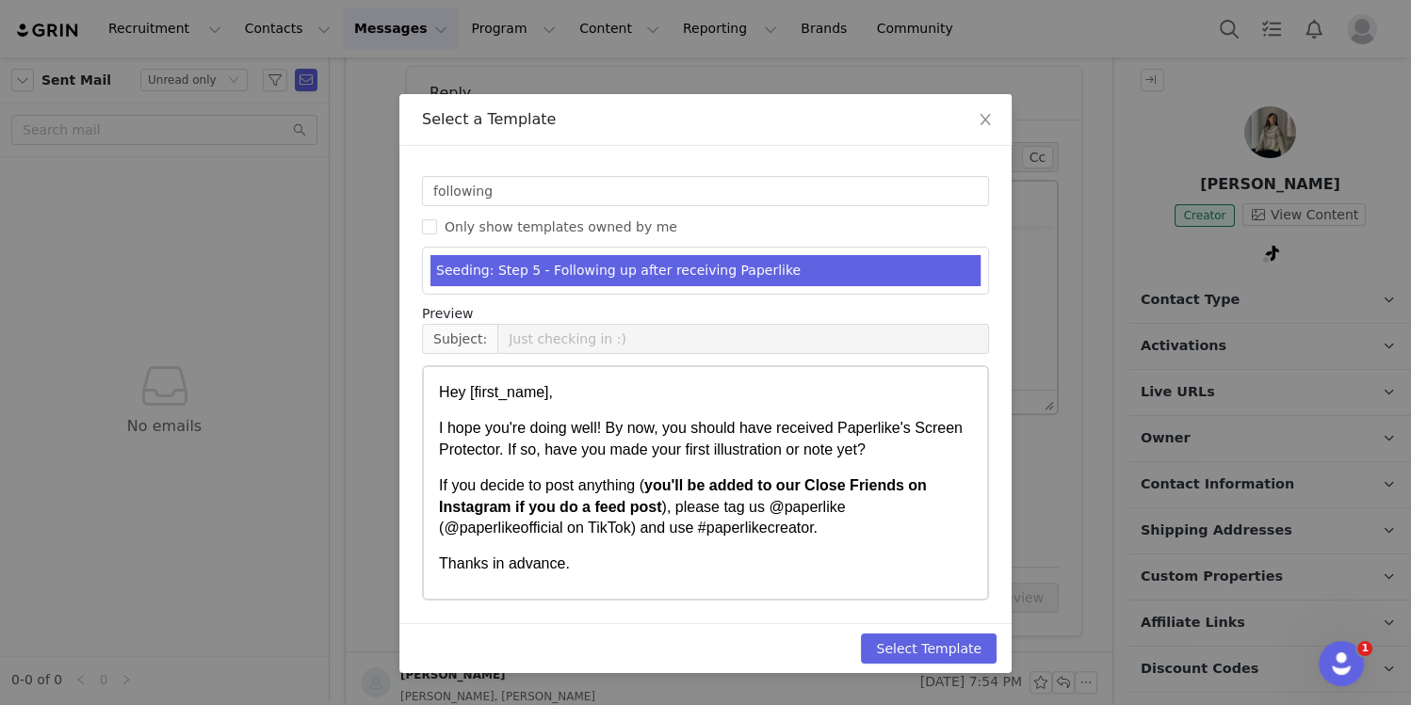
click at [440, 426] on p "I hope you're doing well! By now, you should have received Paperlike's Screen P…" at bounding box center [705, 439] width 533 height 42
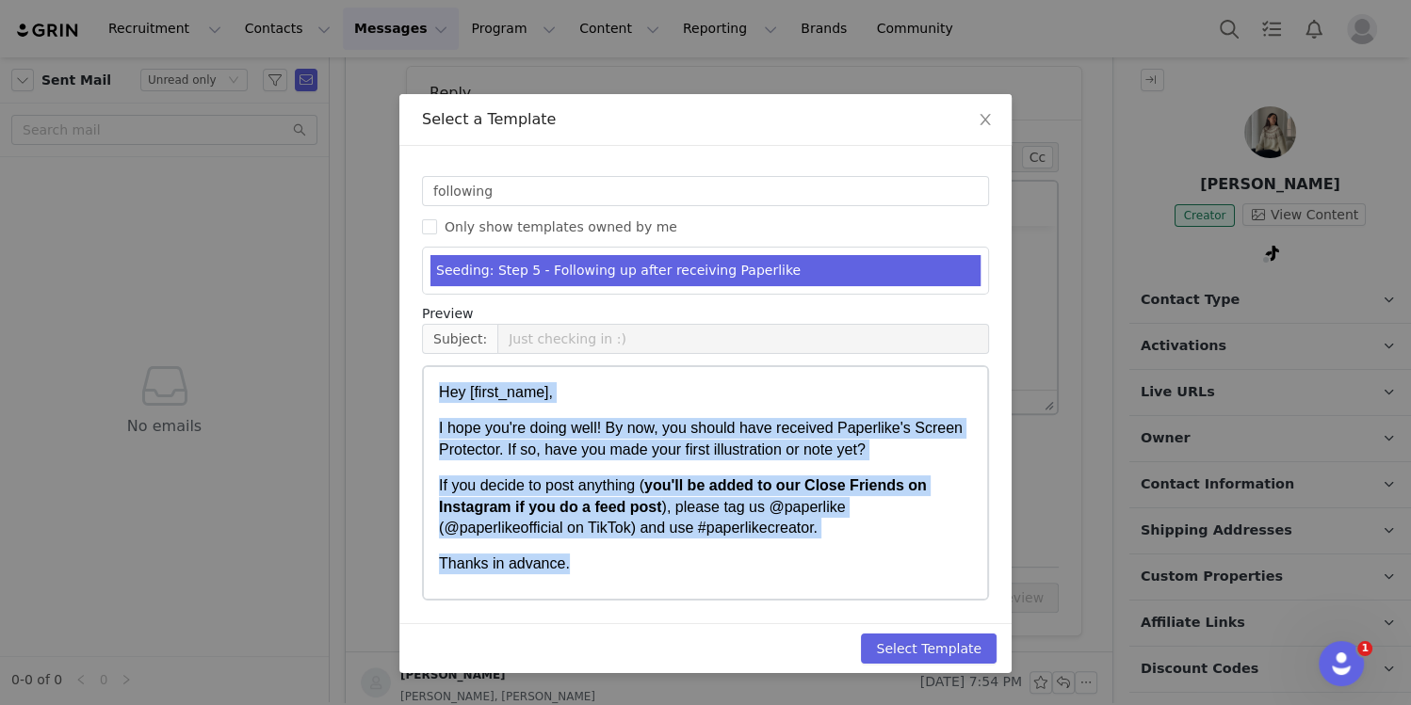
drag, startPoint x: 440, startPoint y: 394, endPoint x: 633, endPoint y: 557, distance: 252.6
click at [633, 558] on body "Hey [first_name], I hope you're doing well! By now, you should have received Pa…" at bounding box center [705, 578] width 533 height 392
copy body "Hey [first_name], I hope you're doing well! By now, you should have received Pa…"
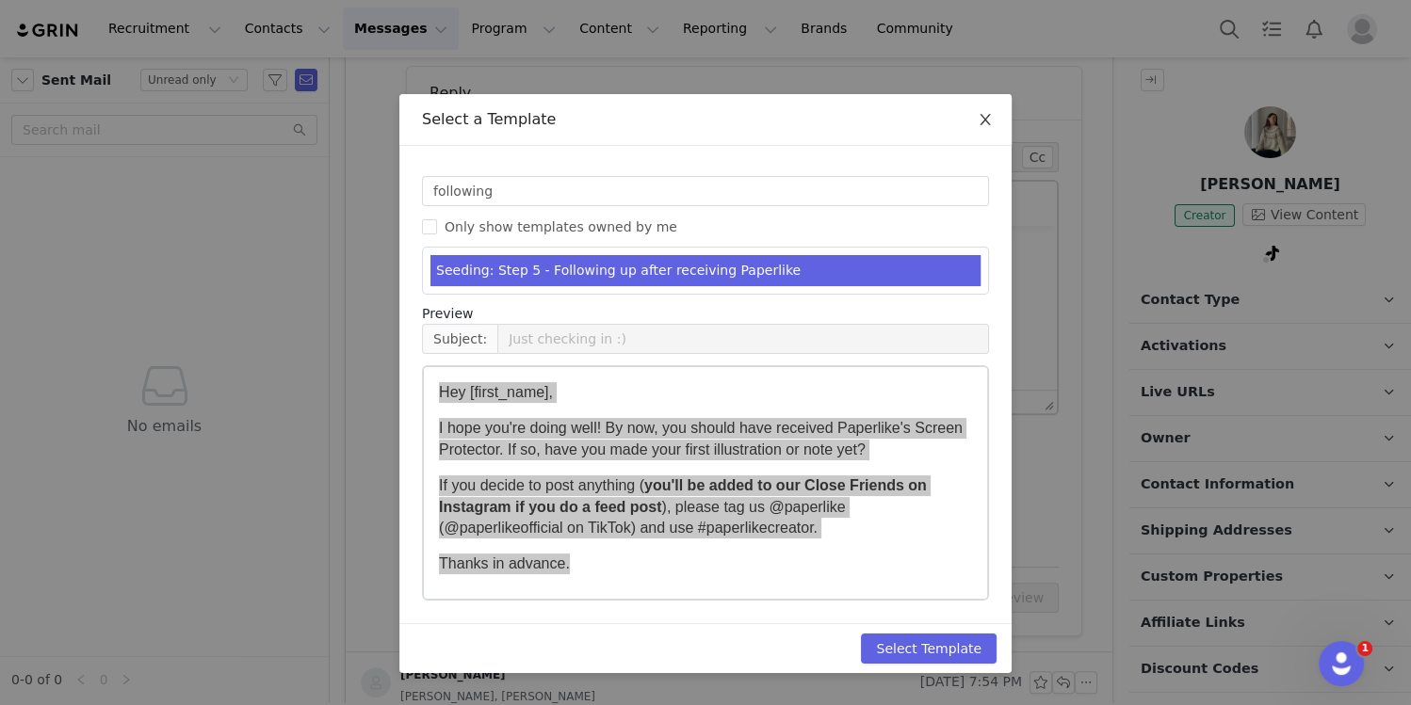
click at [982, 116] on icon "icon: close" at bounding box center [985, 119] width 15 height 15
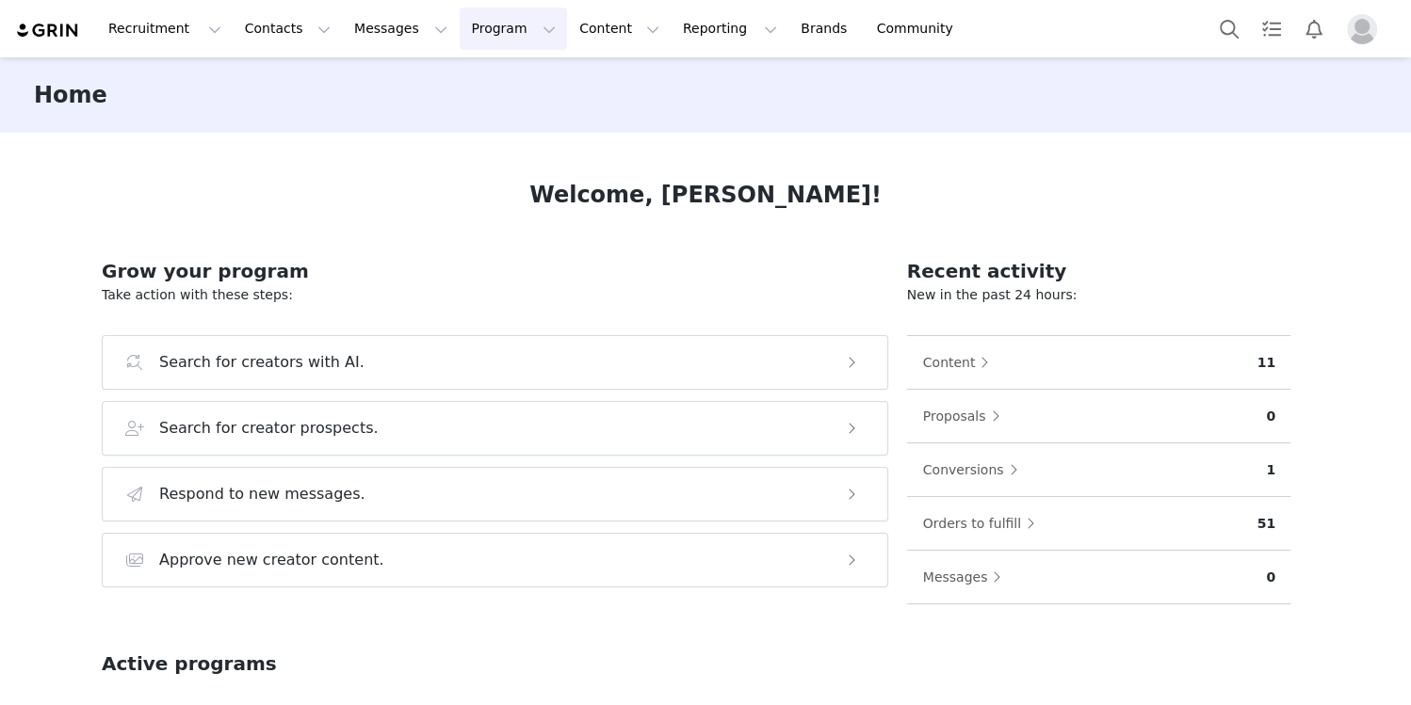
click at [489, 35] on button "Program Program" at bounding box center [513, 29] width 107 height 42
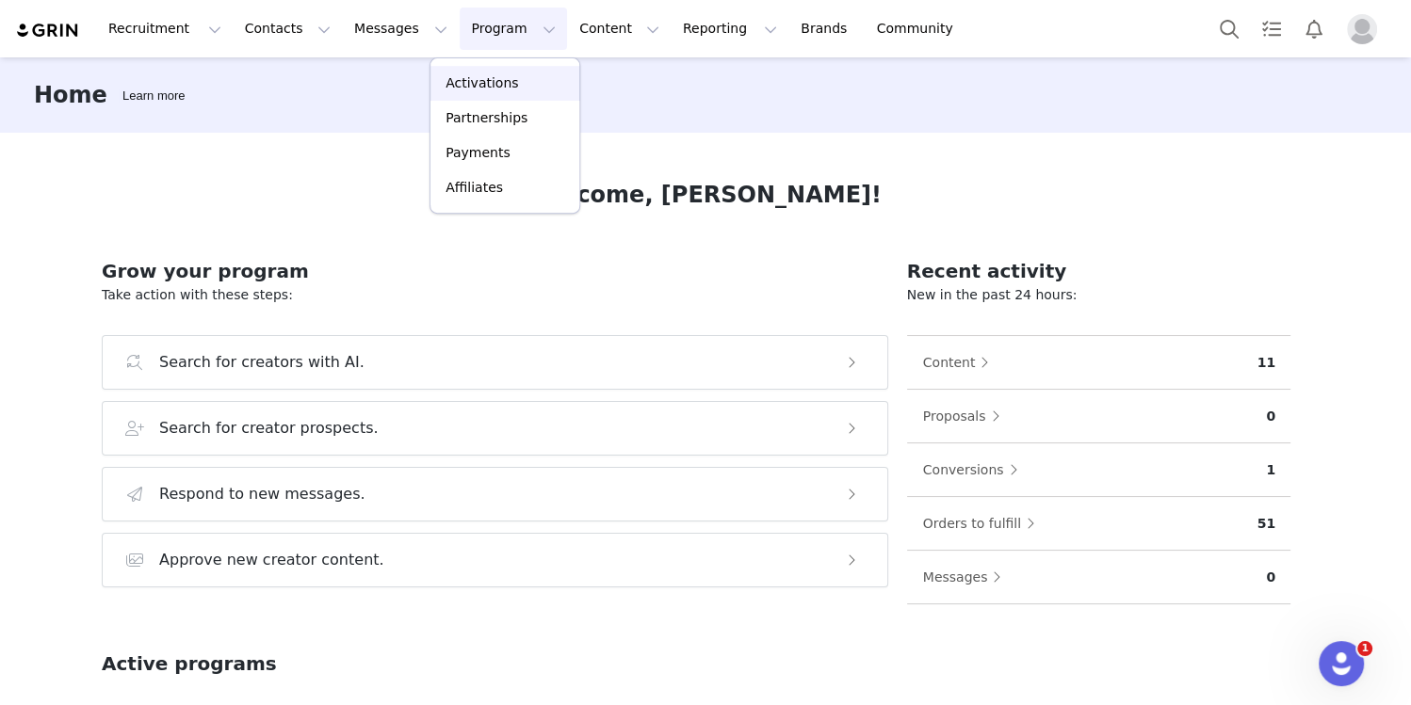
click at [486, 86] on p "Activations" at bounding box center [481, 83] width 73 height 20
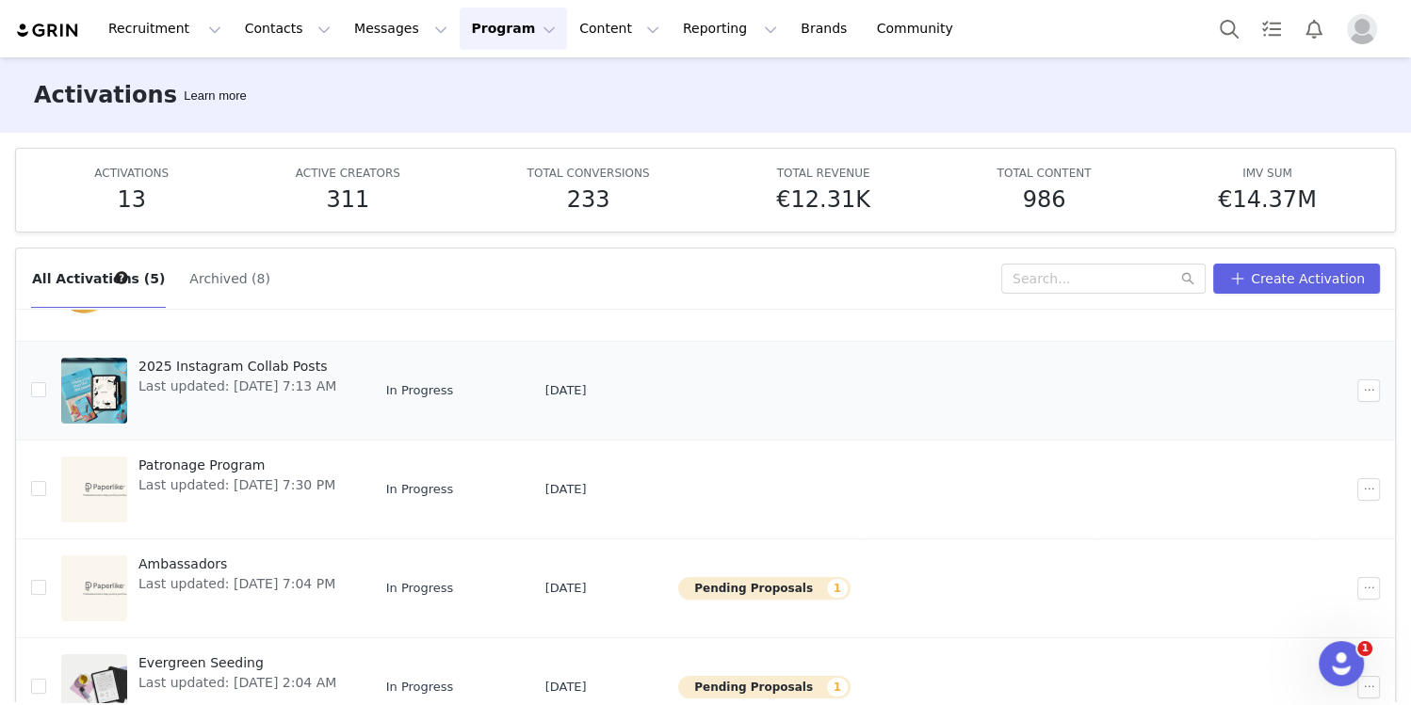
scroll to position [98, 0]
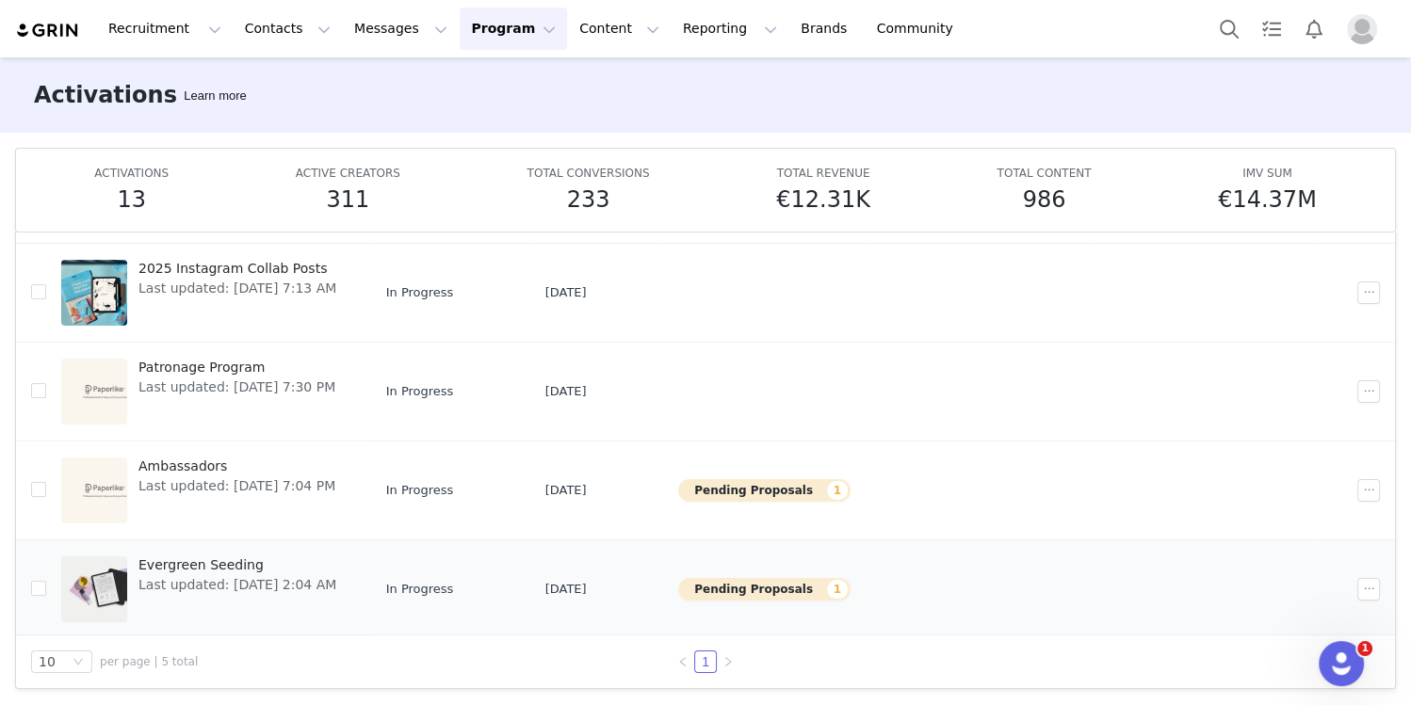
click at [176, 569] on span "Evergreen Seeding" at bounding box center [237, 566] width 198 height 20
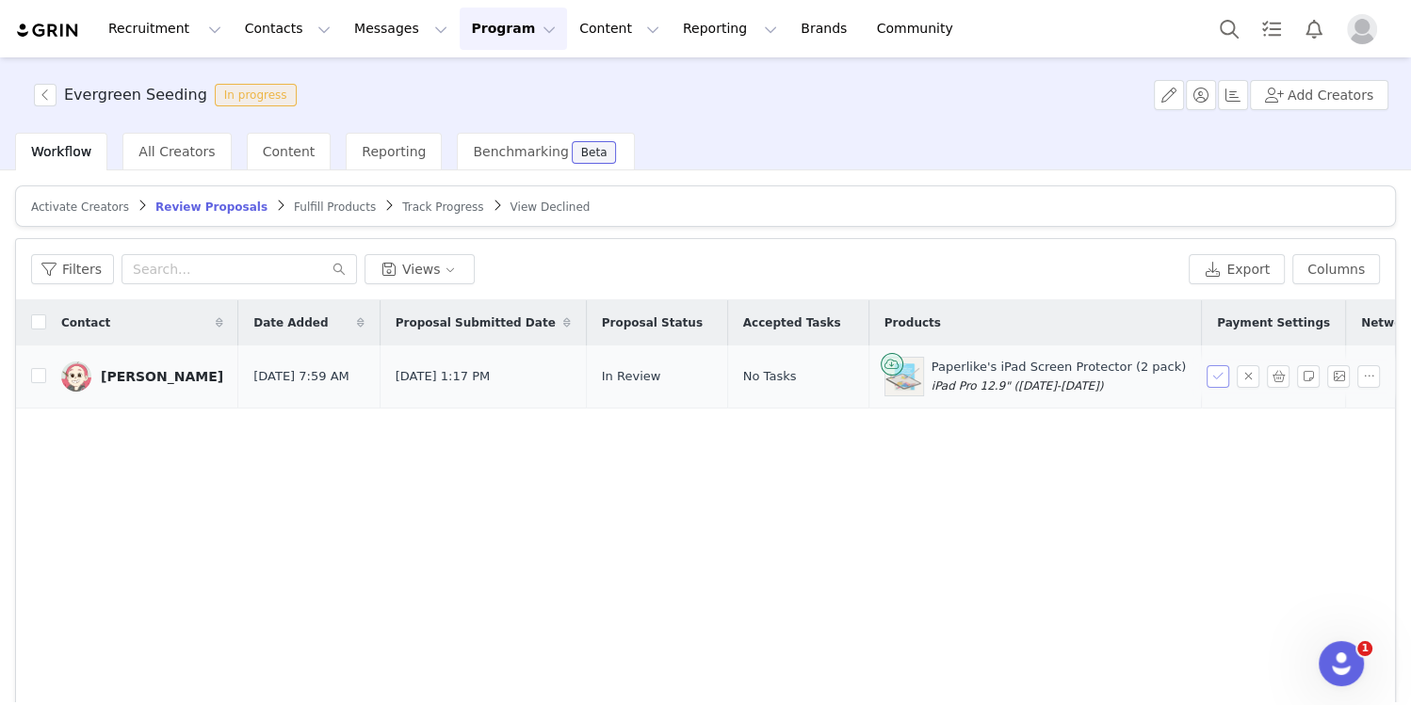
click at [1211, 378] on button "button" at bounding box center [1217, 376] width 23 height 23
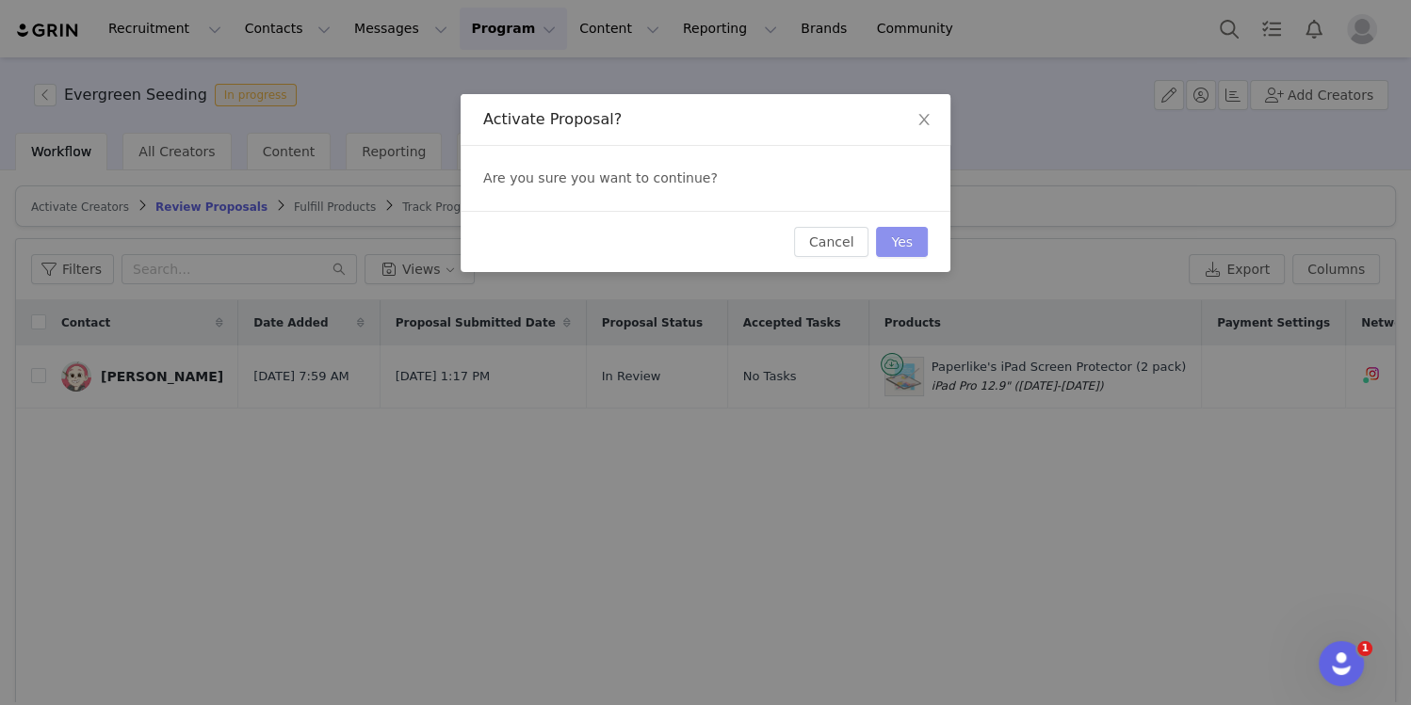
click at [916, 235] on button "Yes" at bounding box center [902, 242] width 52 height 30
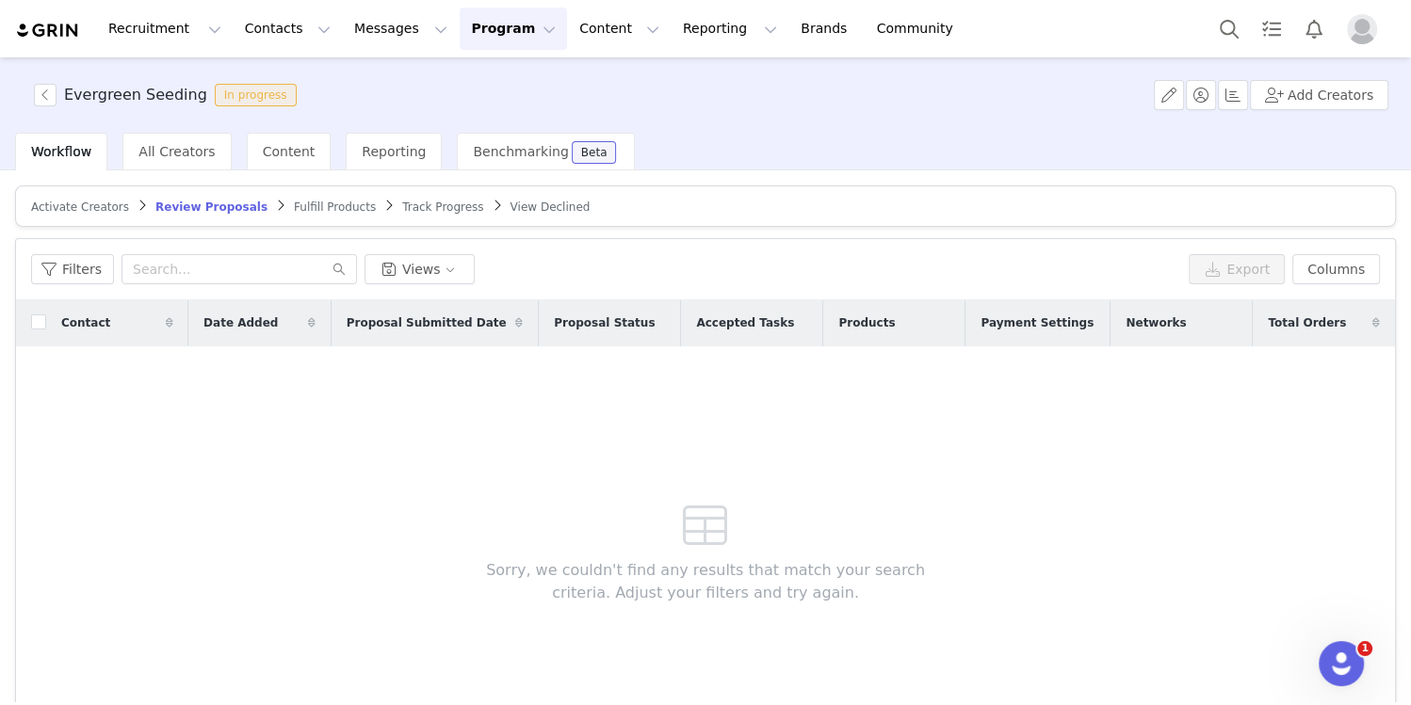
click at [404, 202] on span "Track Progress" at bounding box center [442, 207] width 81 height 13
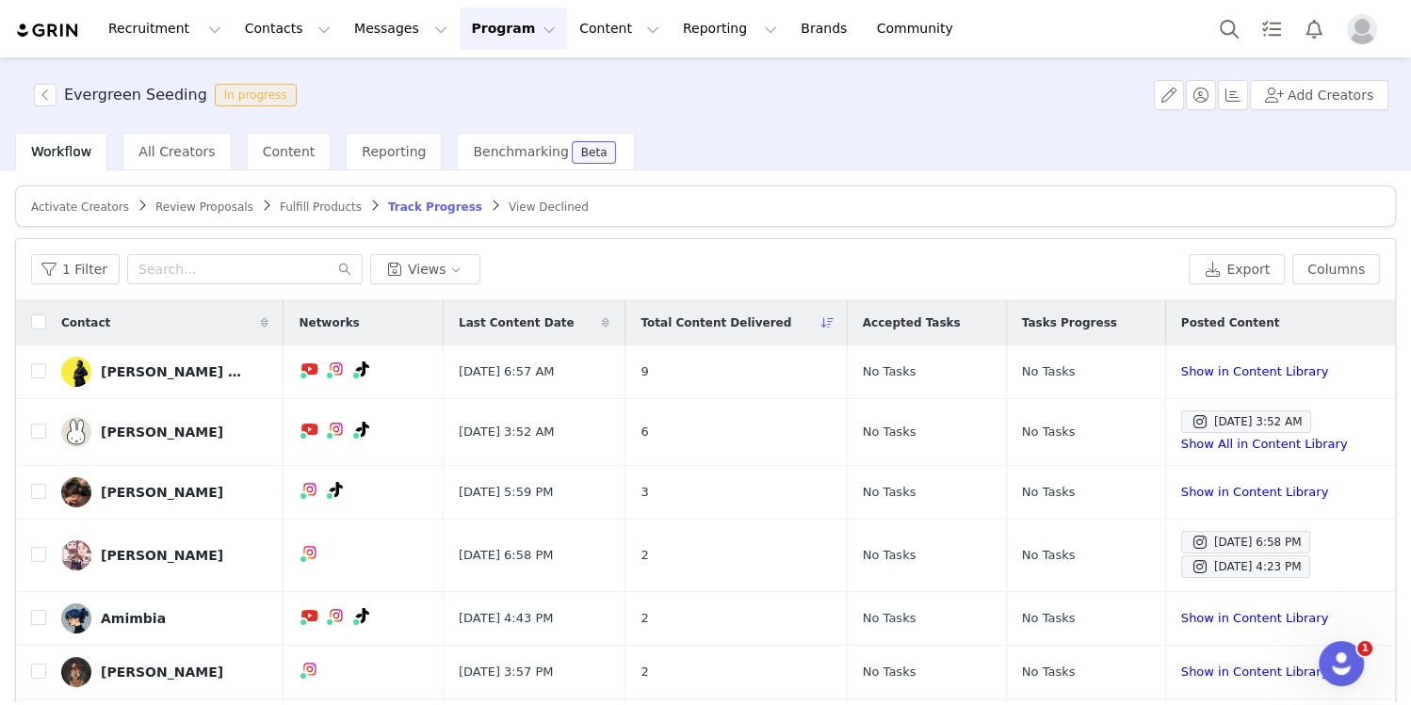
click at [336, 207] on span "Fulfill Products" at bounding box center [321, 207] width 82 height 13
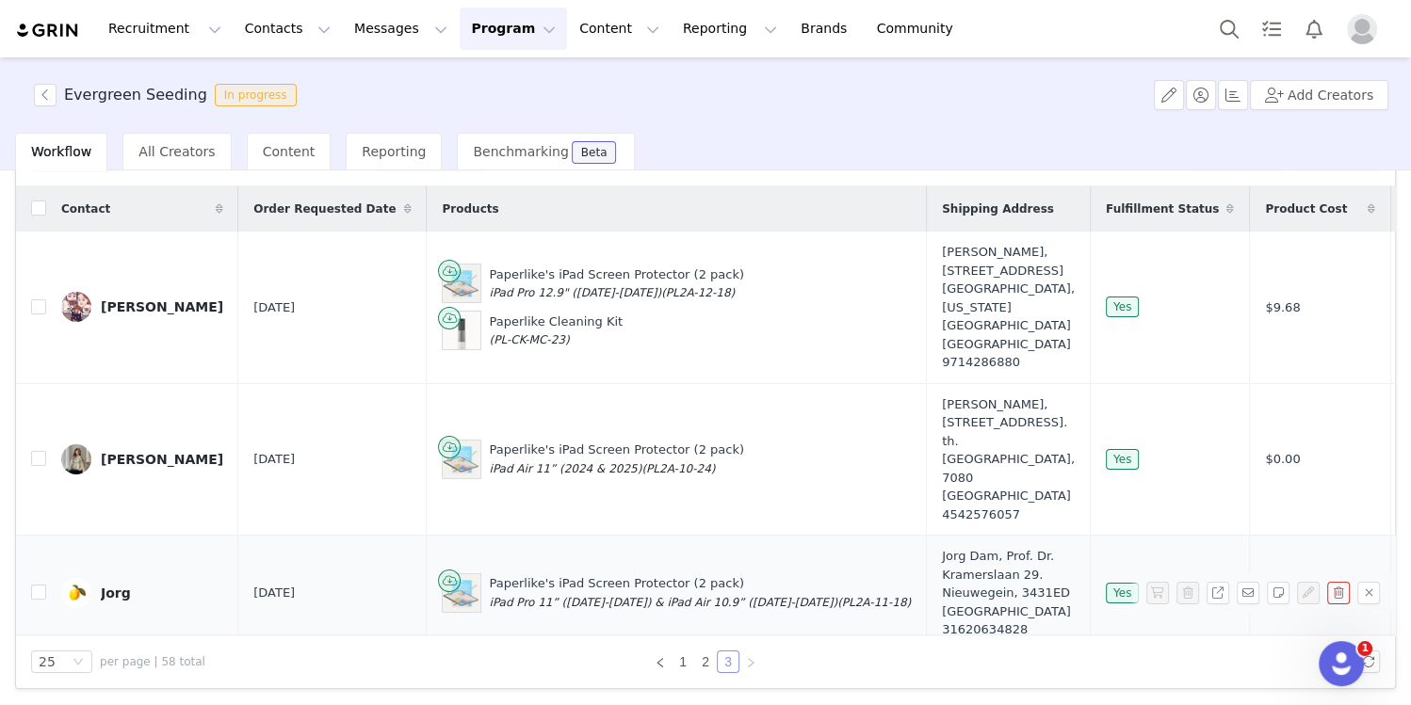
scroll to position [698, 0]
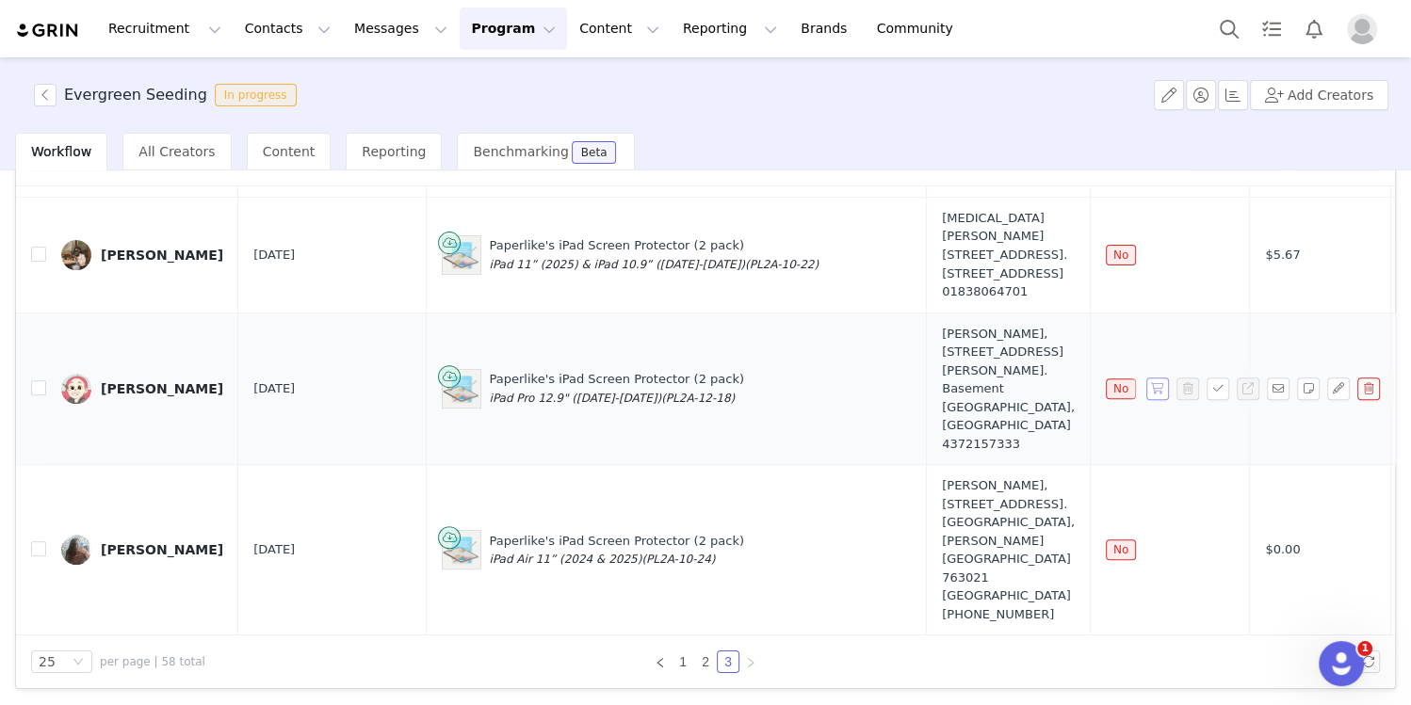
click at [1156, 400] on button "button" at bounding box center [1157, 389] width 23 height 23
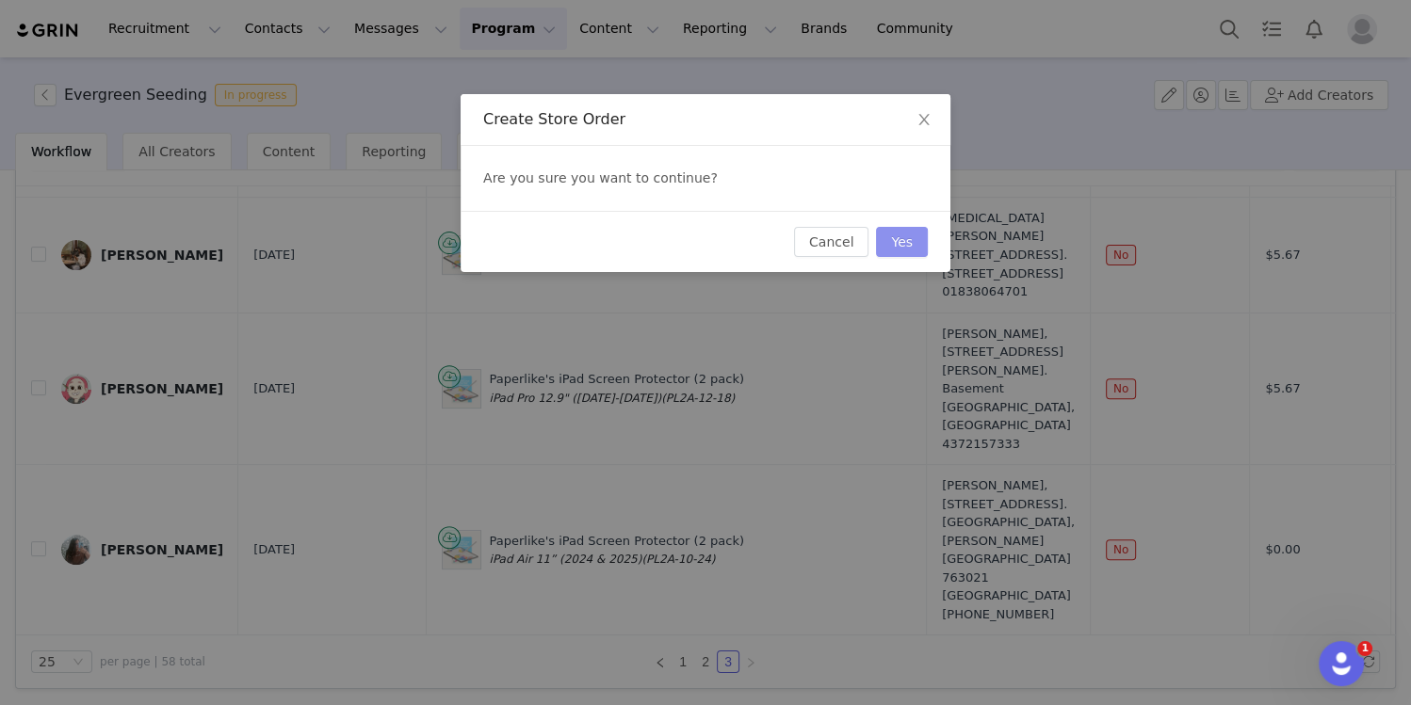
click at [891, 231] on button "Yes" at bounding box center [902, 242] width 52 height 30
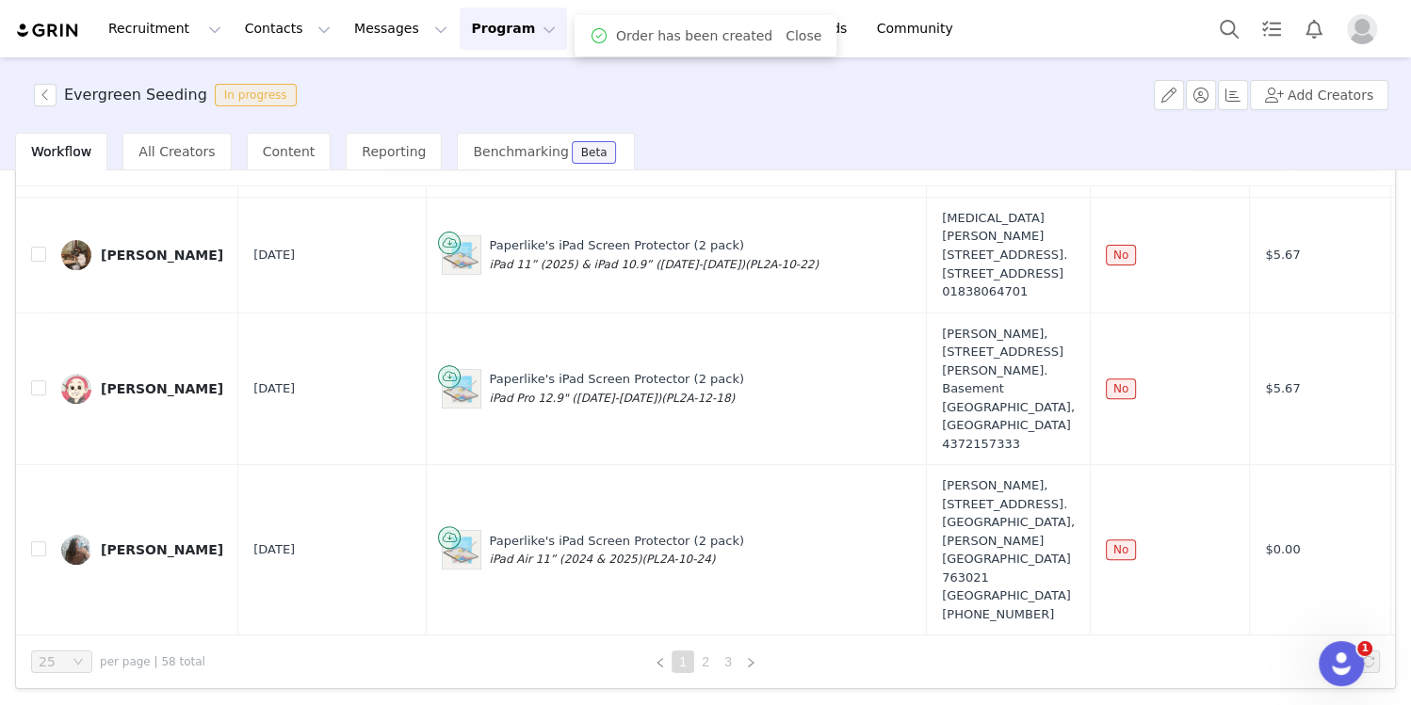
scroll to position [0, 0]
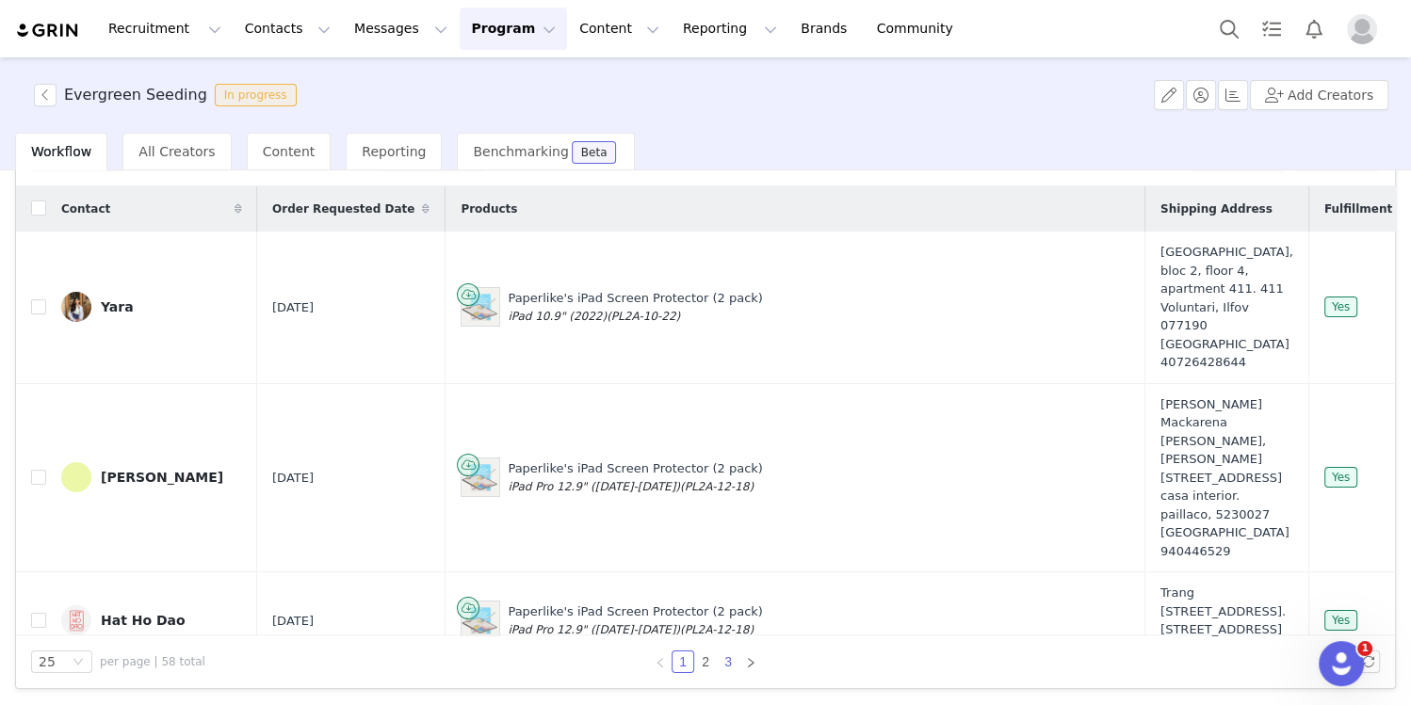
click at [736, 660] on link "3" at bounding box center [728, 662] width 21 height 21
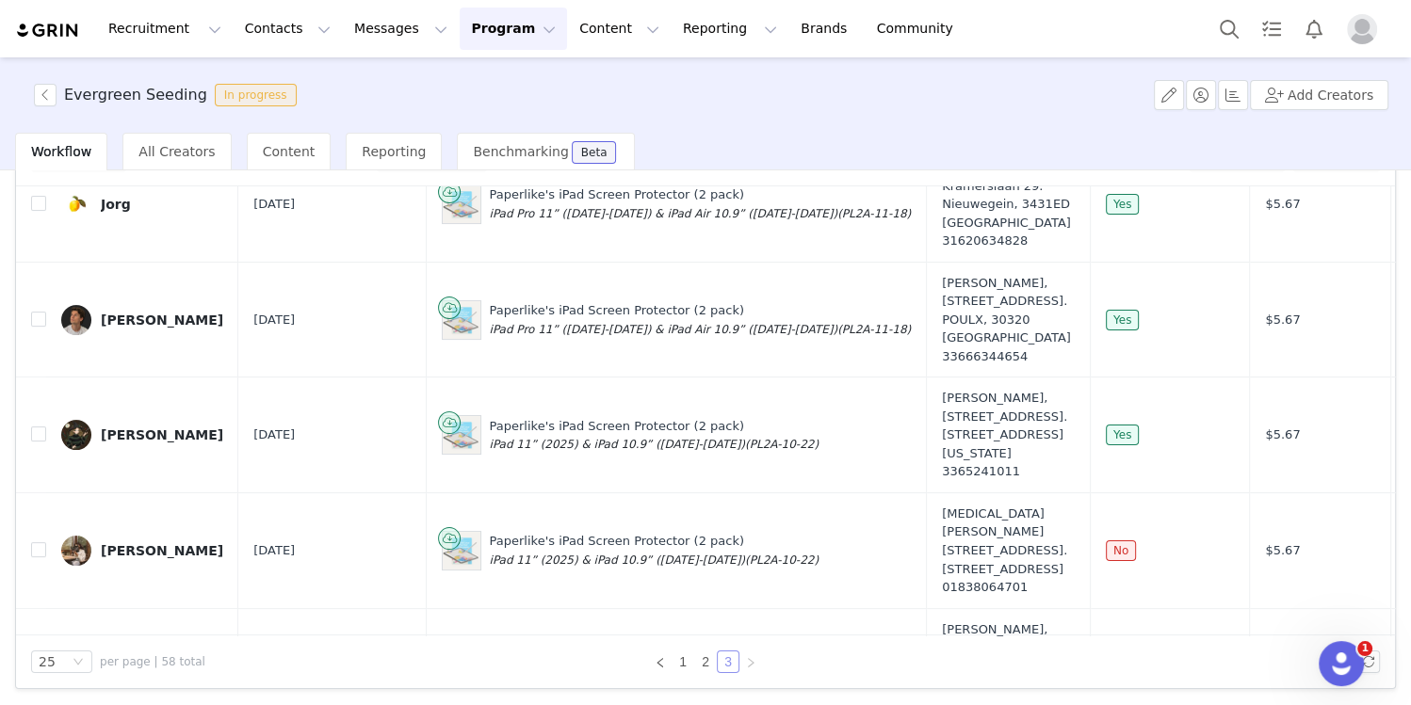
scroll to position [698, 0]
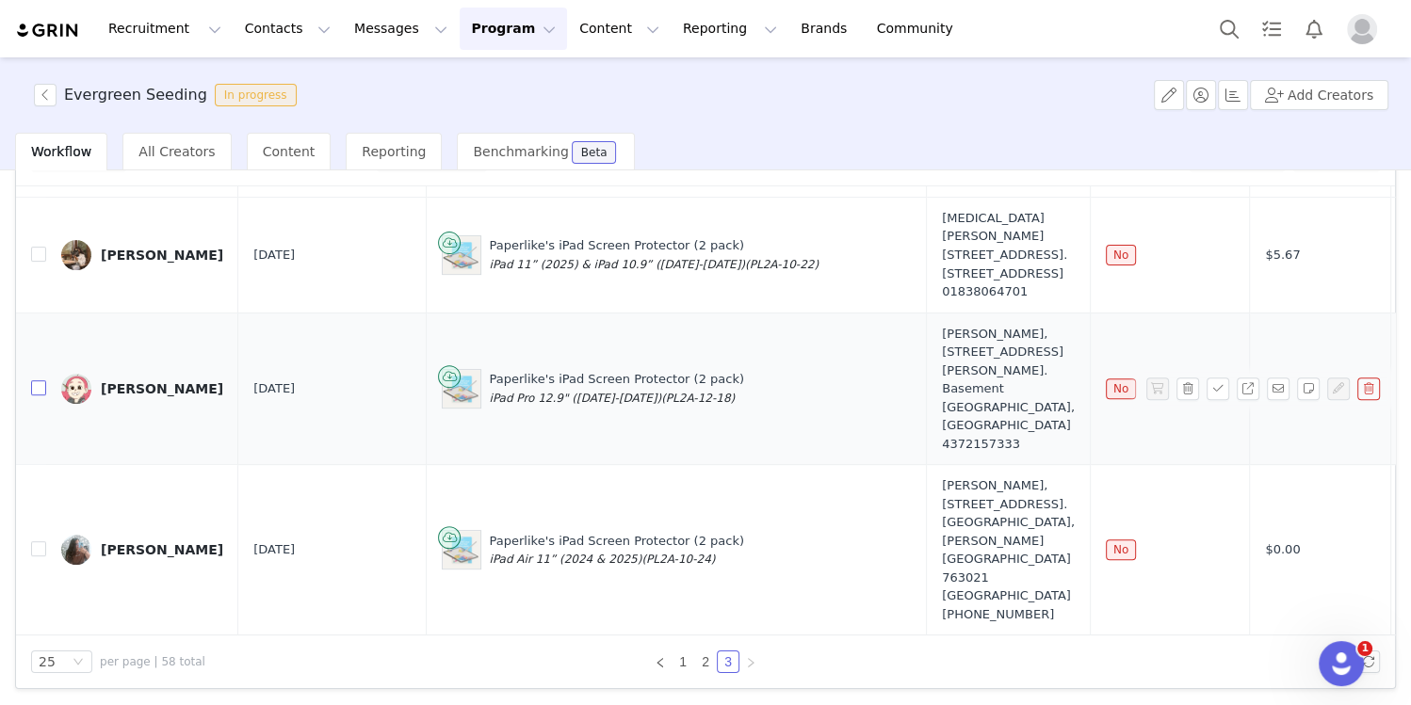
click at [41, 396] on input "checkbox" at bounding box center [38, 387] width 15 height 15
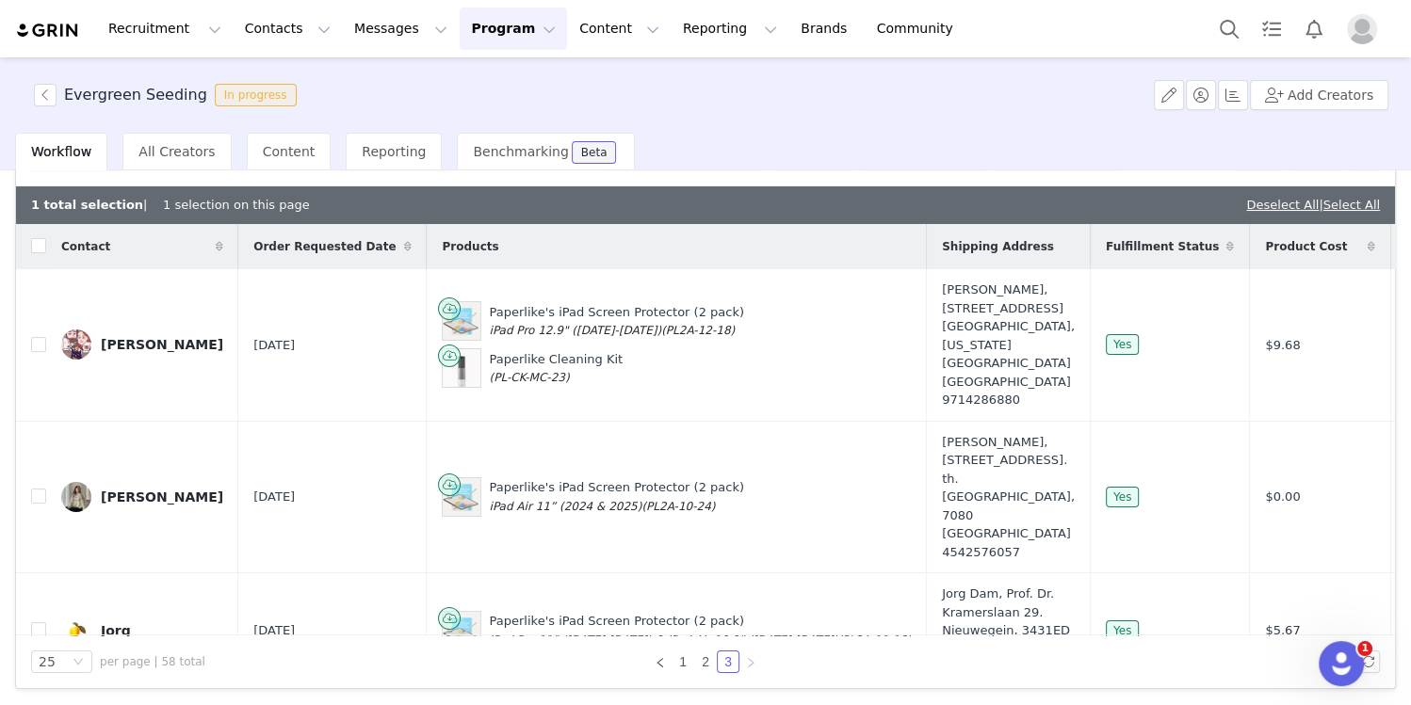
scroll to position [0, 0]
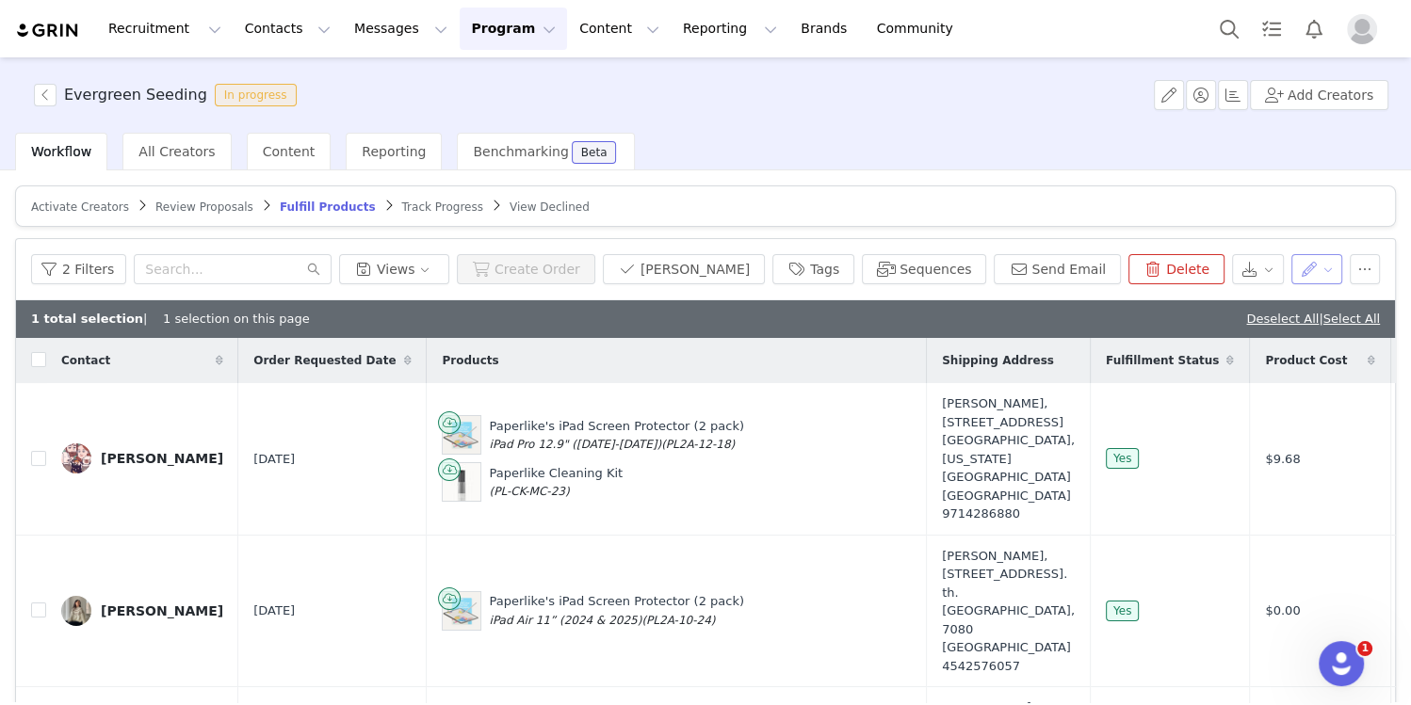
click at [1311, 271] on button "button" at bounding box center [1317, 269] width 52 height 30
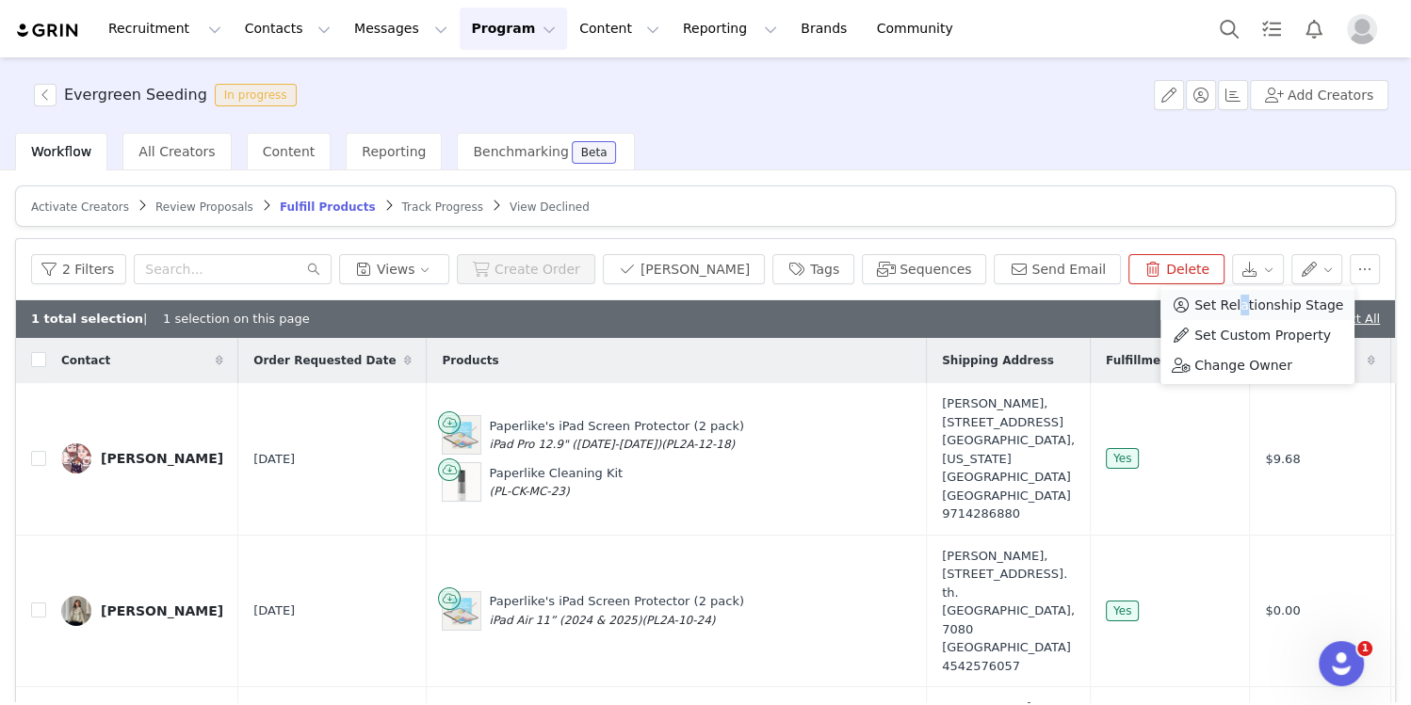
click at [1240, 314] on span "Set Relationship Stage" at bounding box center [1268, 305] width 149 height 21
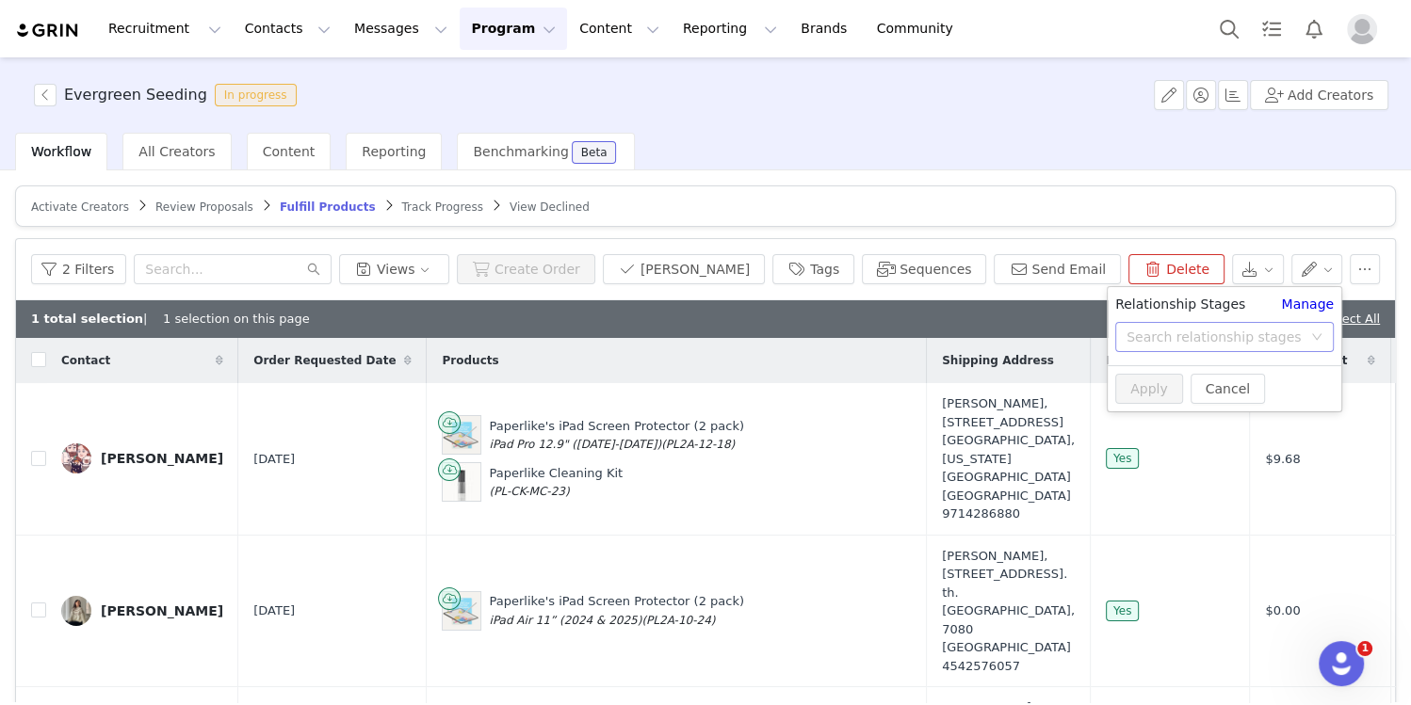
click at [1215, 345] on div "Search relationship stages" at bounding box center [1213, 337] width 175 height 19
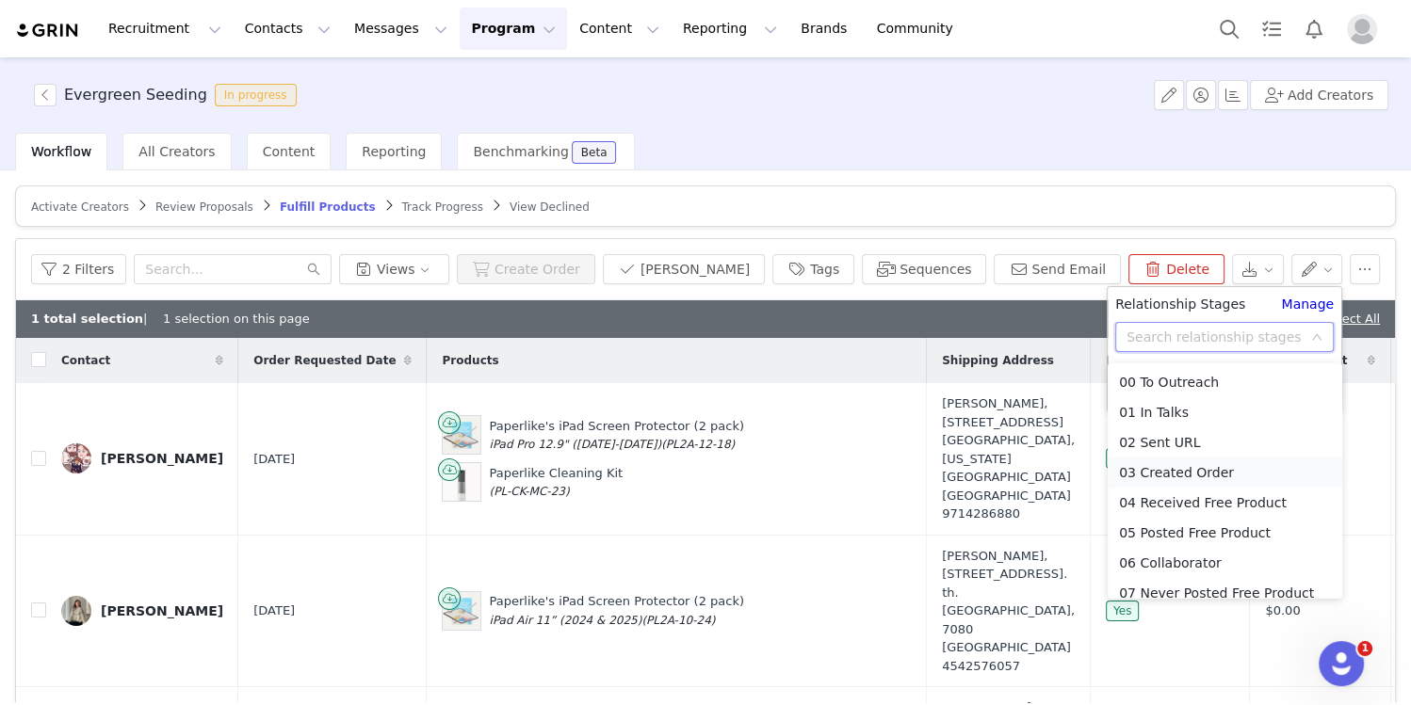
click at [1166, 466] on li "03 Created Order" at bounding box center [1225, 473] width 235 height 30
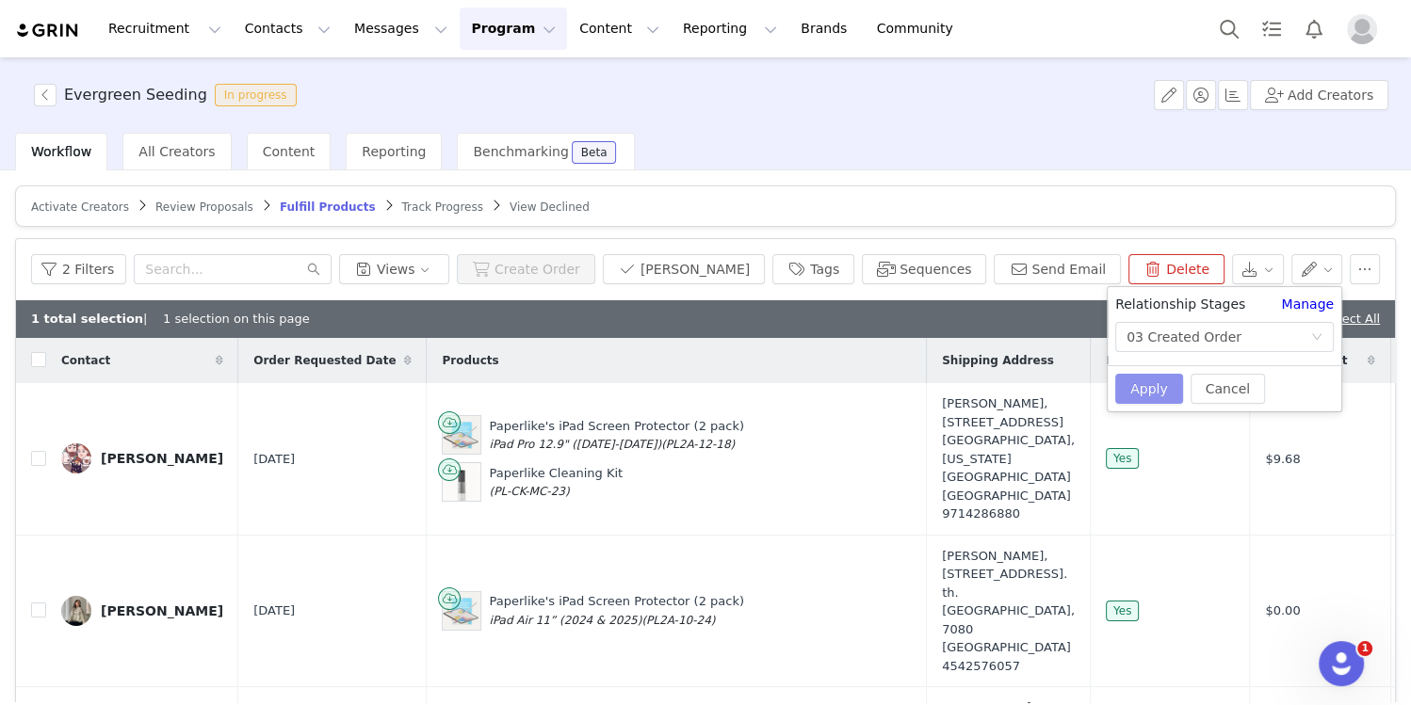
click at [1151, 388] on button "Apply" at bounding box center [1149, 389] width 68 height 30
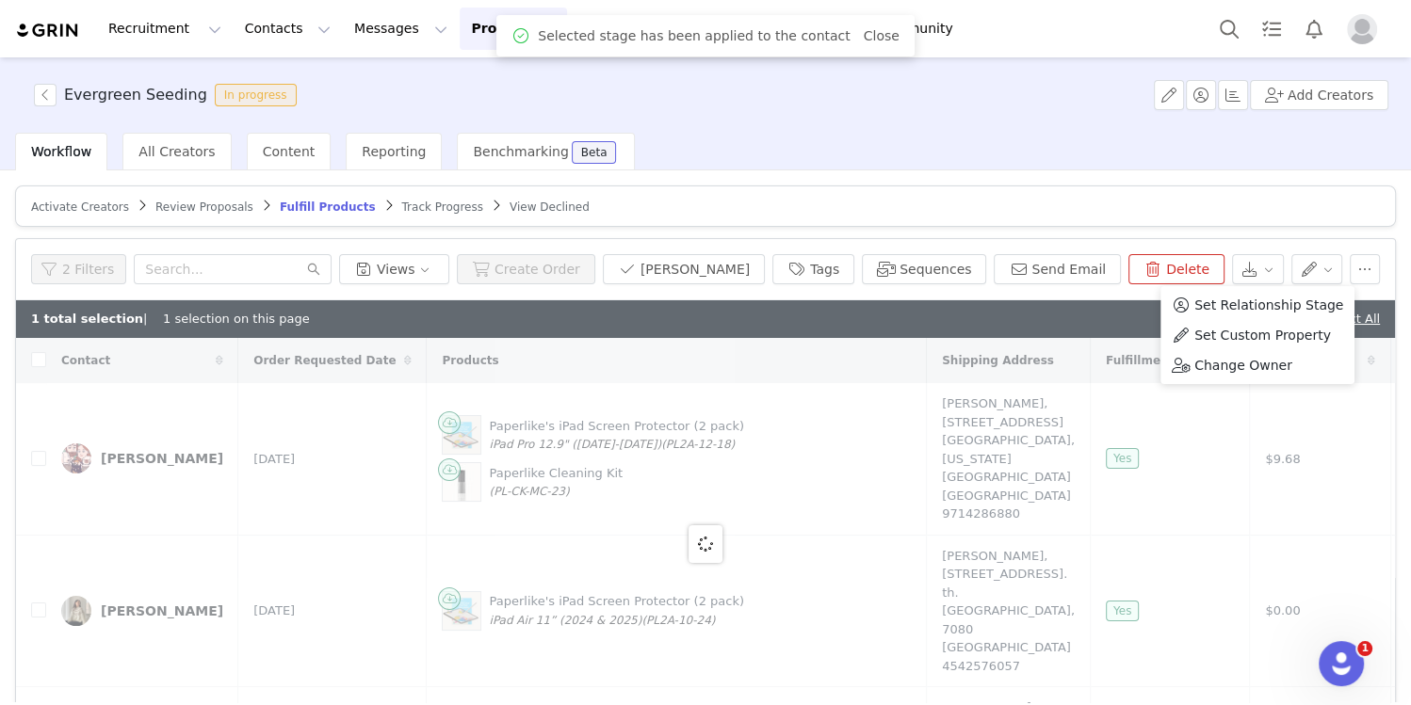
checkbox input "false"
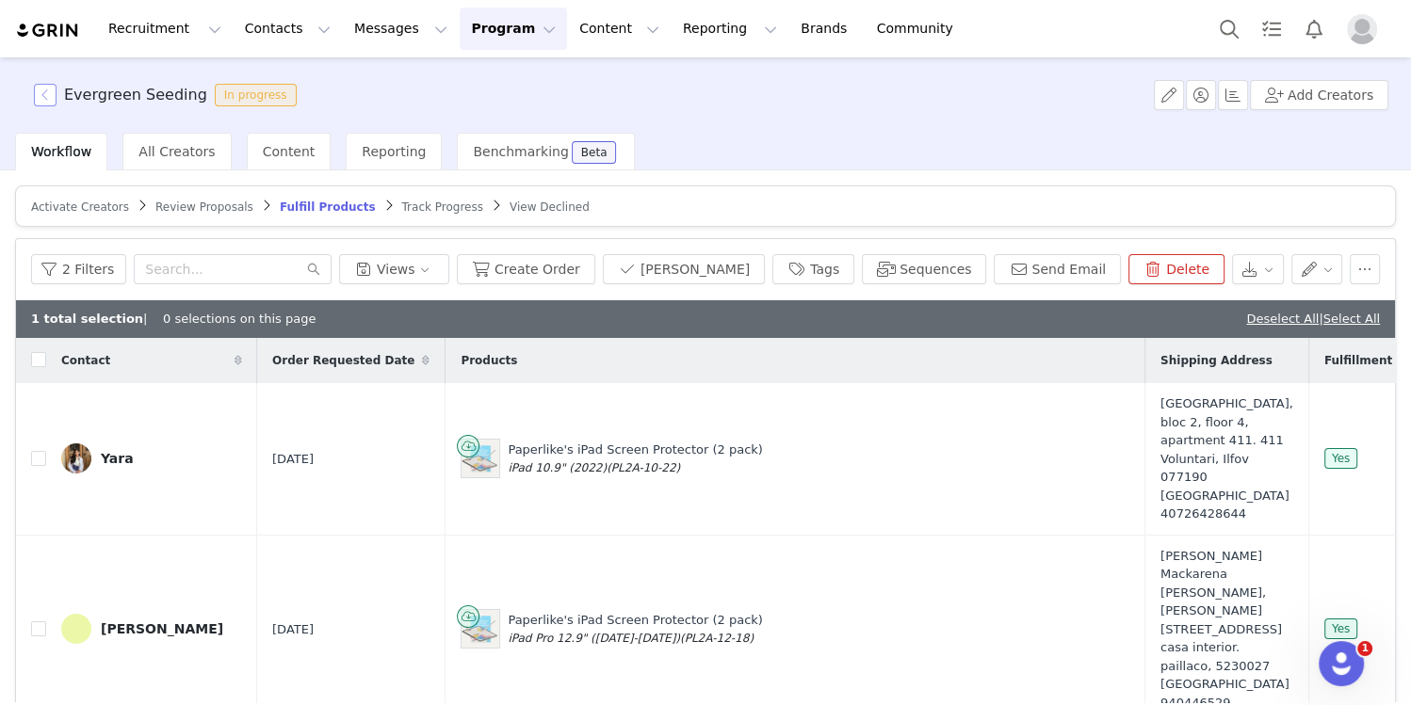
click at [55, 92] on button "button" at bounding box center [45, 95] width 23 height 23
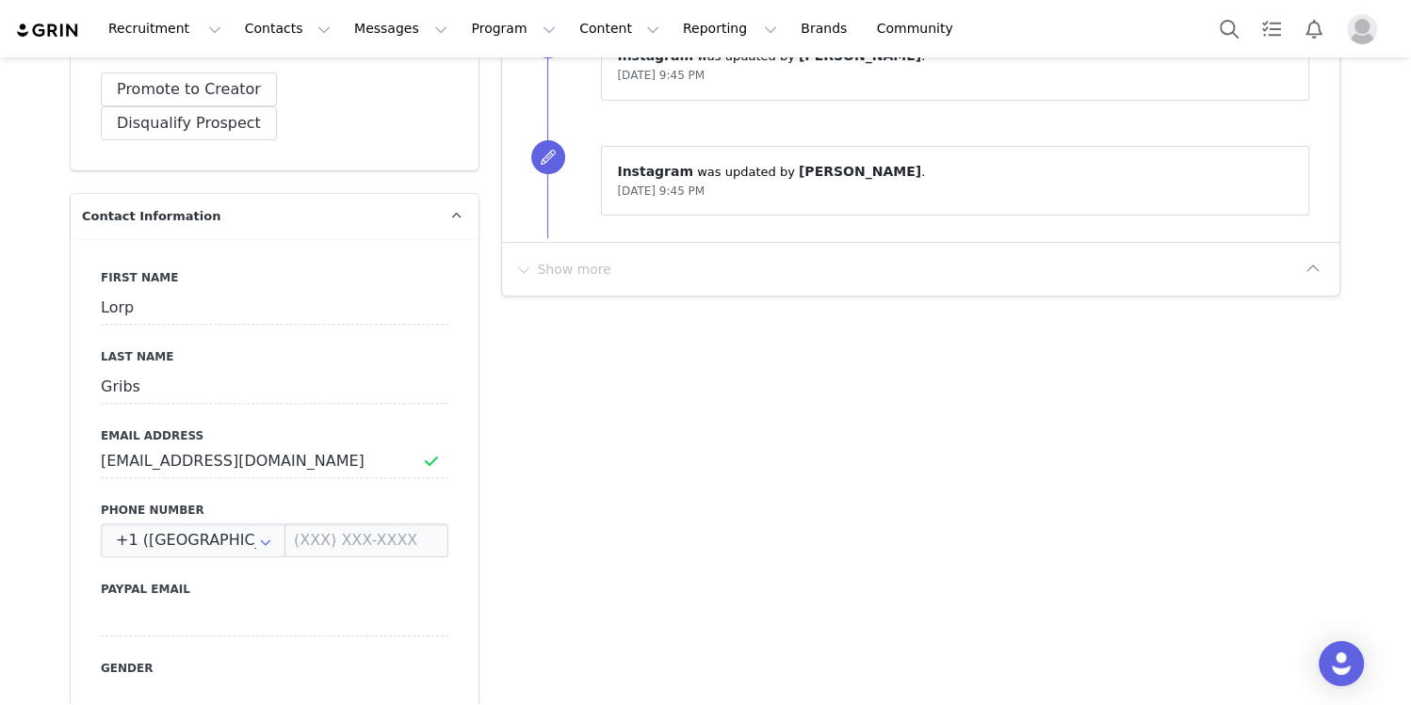
scroll to position [610, 0]
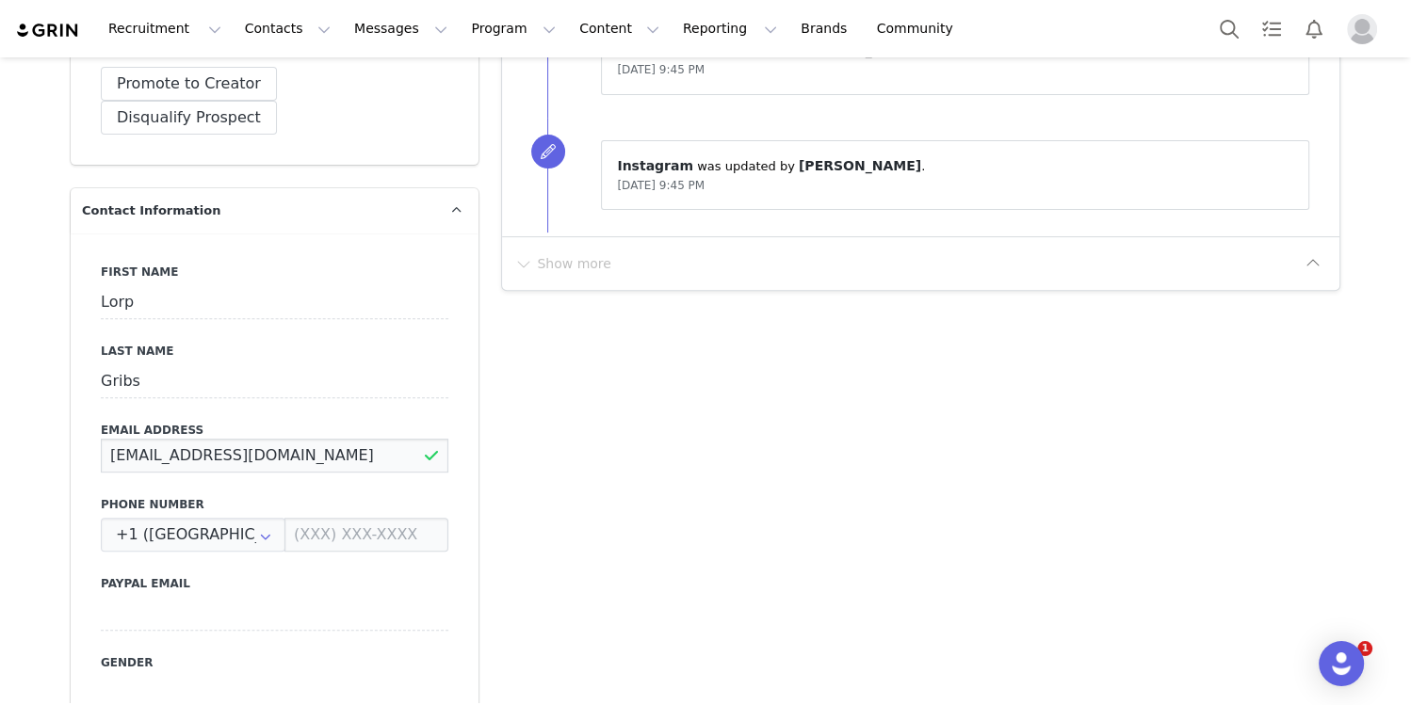
click at [275, 439] on input "[EMAIL_ADDRESS][DOMAIN_NAME]" at bounding box center [275, 456] width 348 height 34
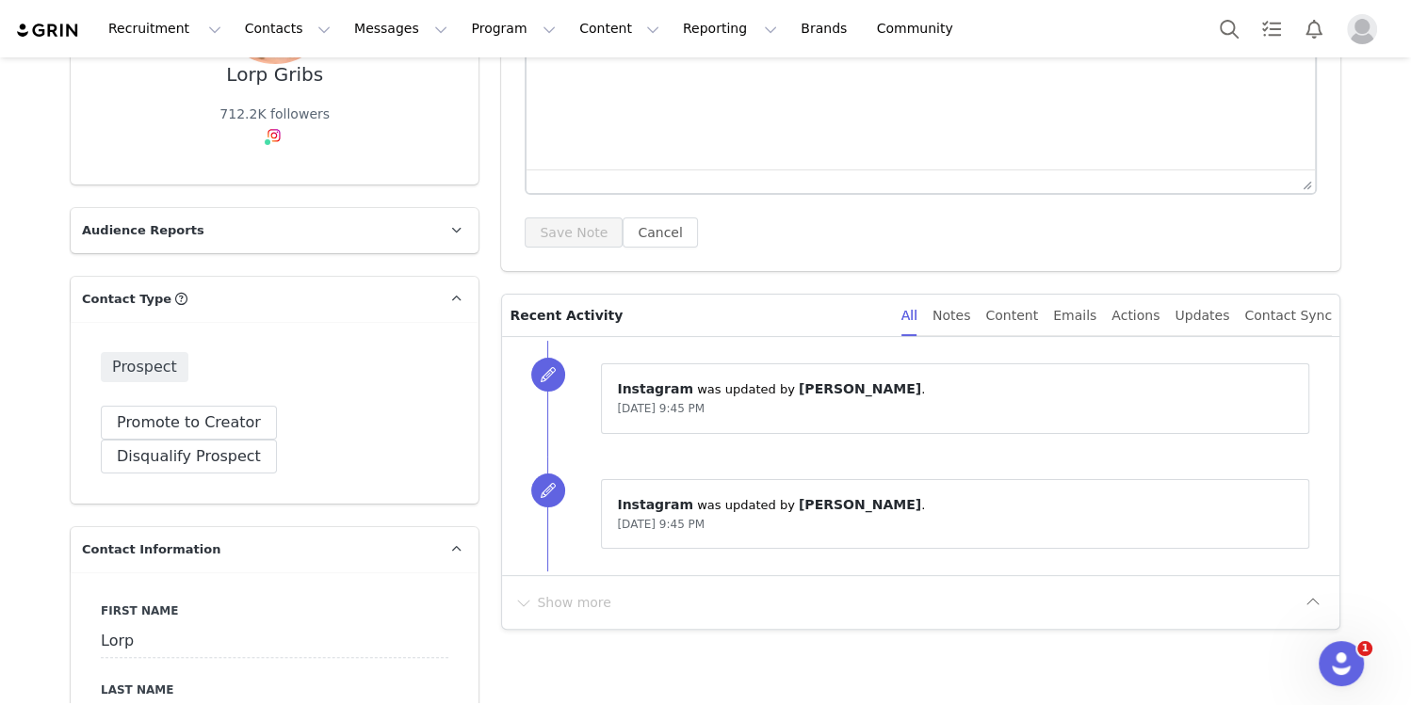
scroll to position [0, 0]
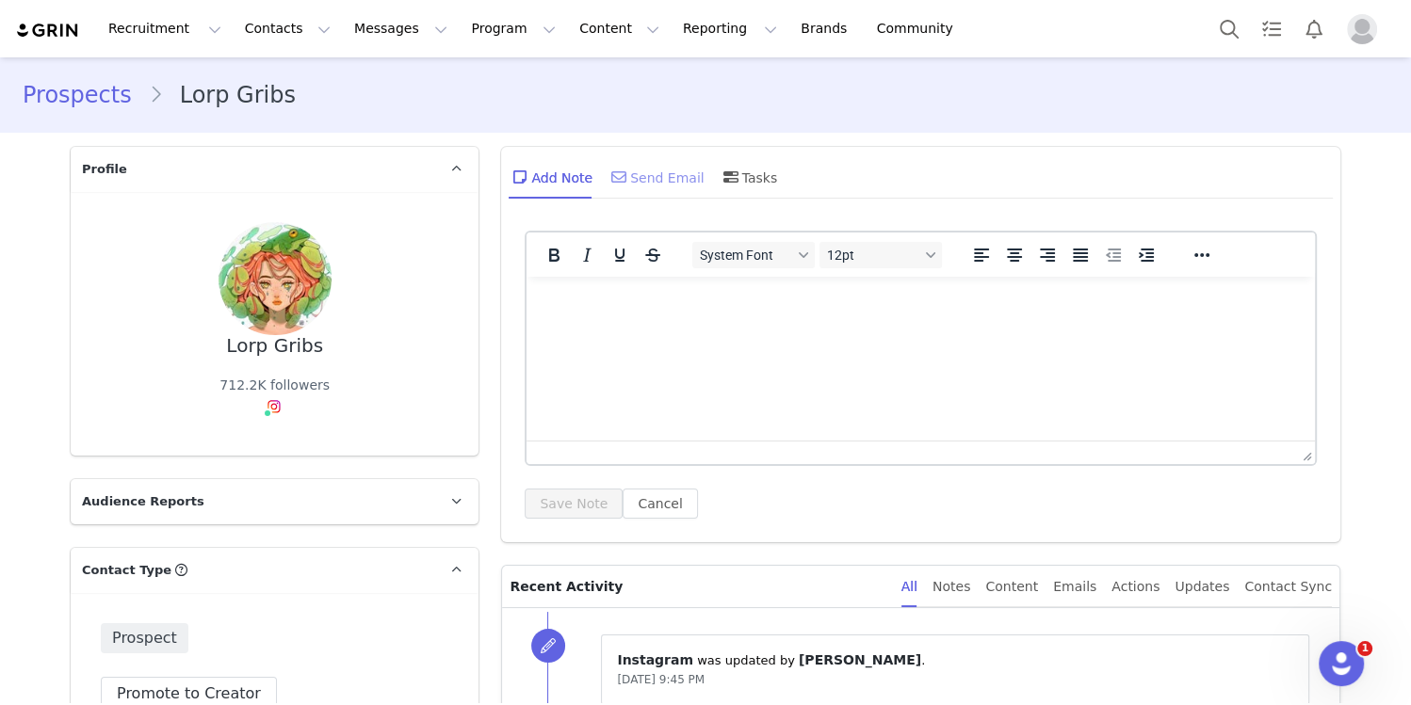
click at [673, 178] on div "Send Email" at bounding box center [655, 176] width 97 height 45
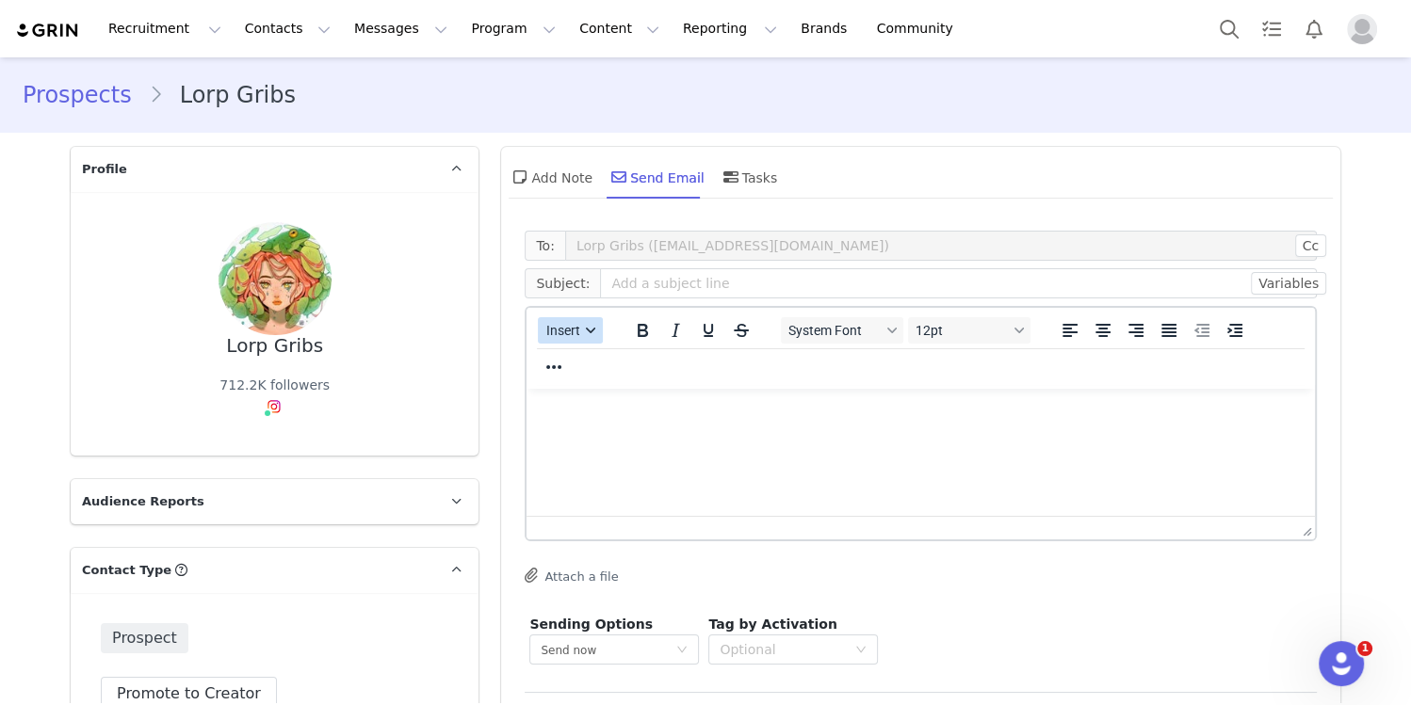
click at [572, 325] on span "Insert" at bounding box center [563, 330] width 34 height 15
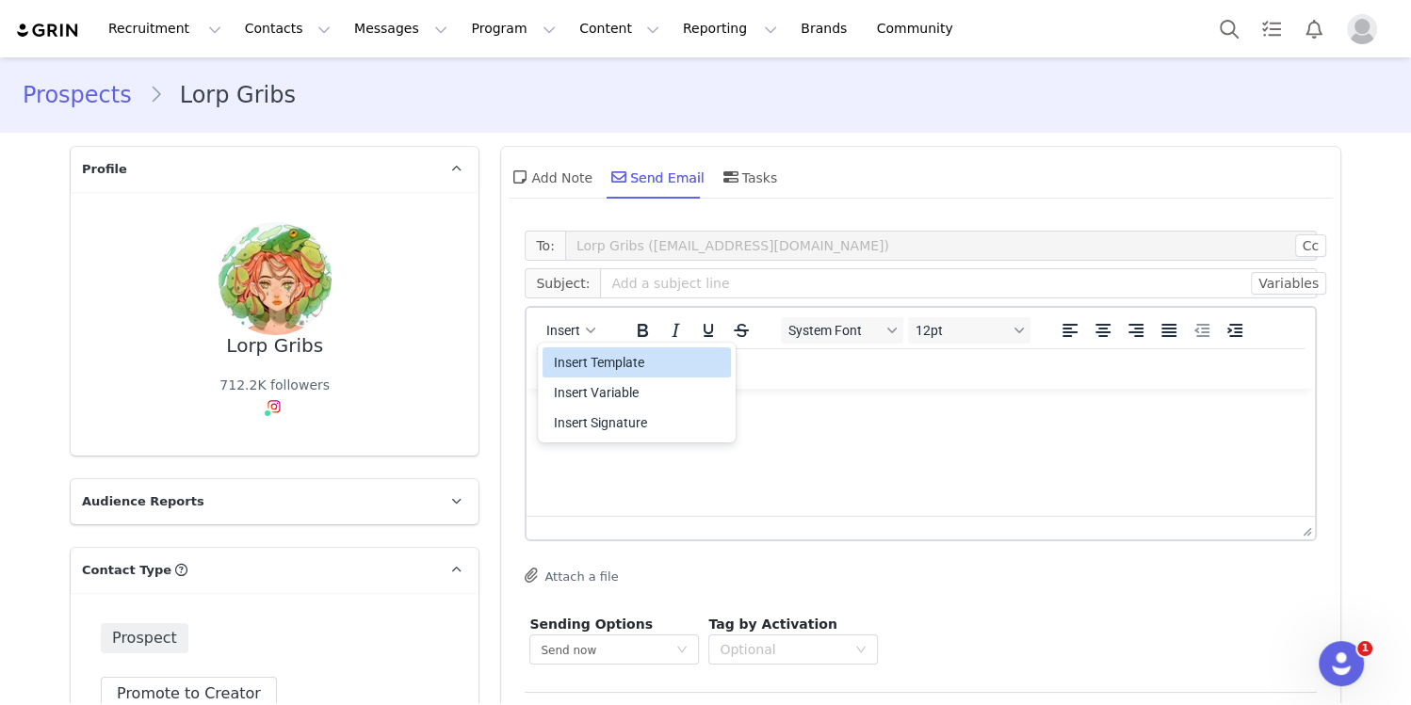
click at [576, 368] on div "Insert Template" at bounding box center [639, 362] width 170 height 23
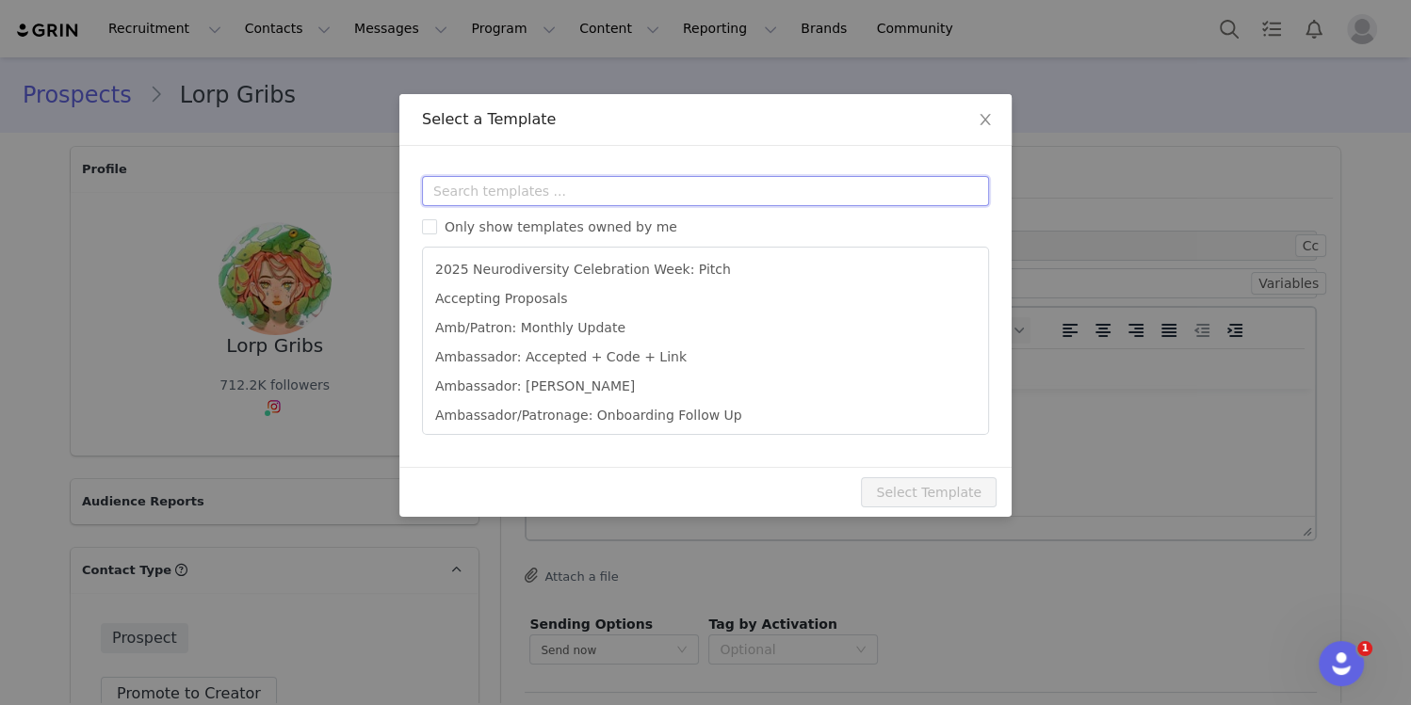
click at [676, 193] on input "text" at bounding box center [705, 191] width 567 height 30
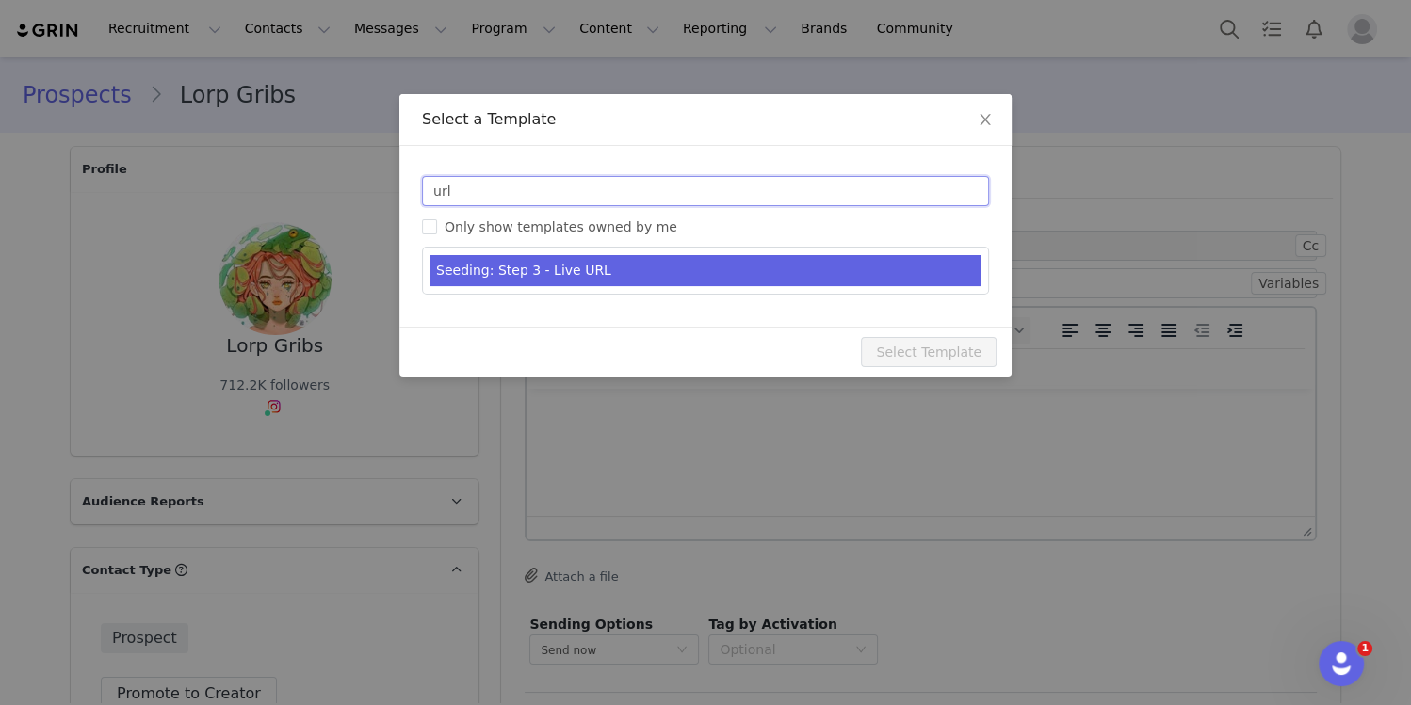
type input "url"
type input "[first_name] x Paperlike Let’s Collab!"
click at [642, 269] on li "Seeding: Step 3 - Live URL" at bounding box center [705, 270] width 550 height 31
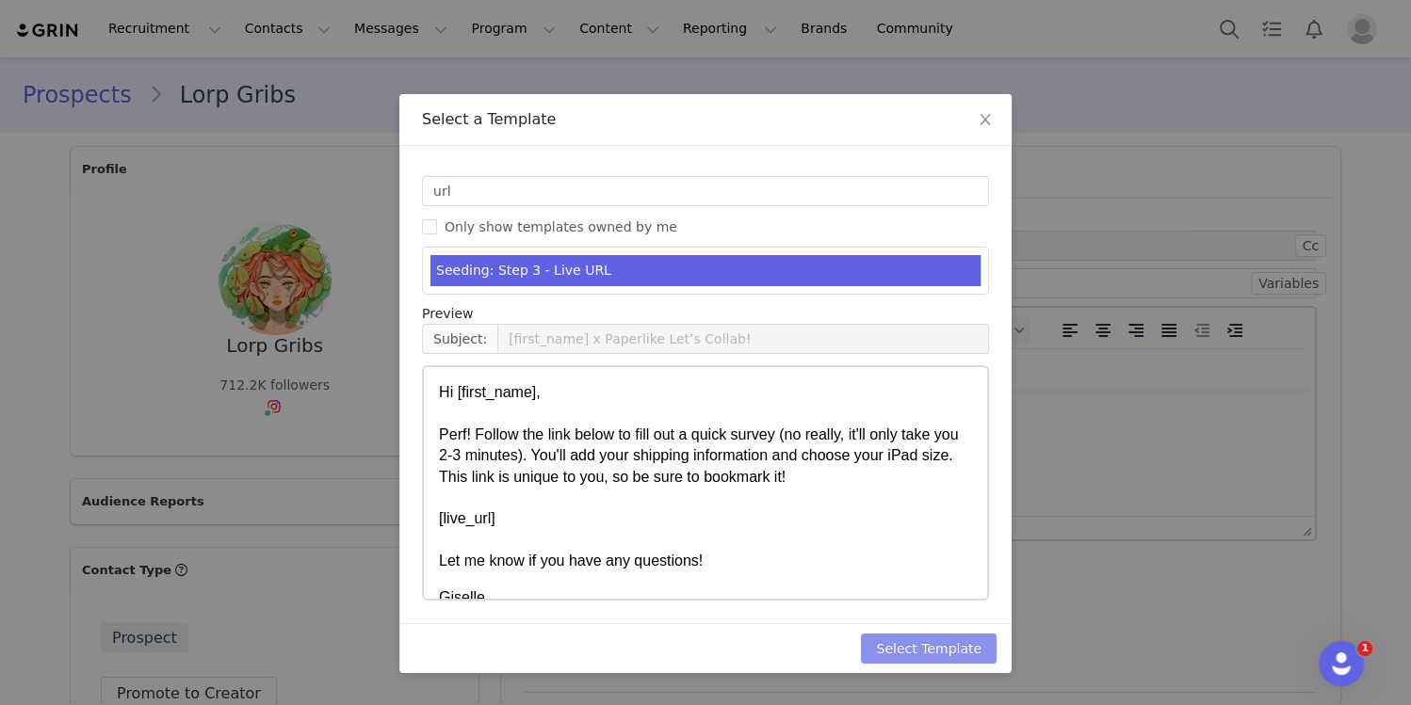
click at [912, 653] on button "Select Template" at bounding box center [929, 649] width 136 height 30
type input "[first_name] x Paperlike Let’s Collab!"
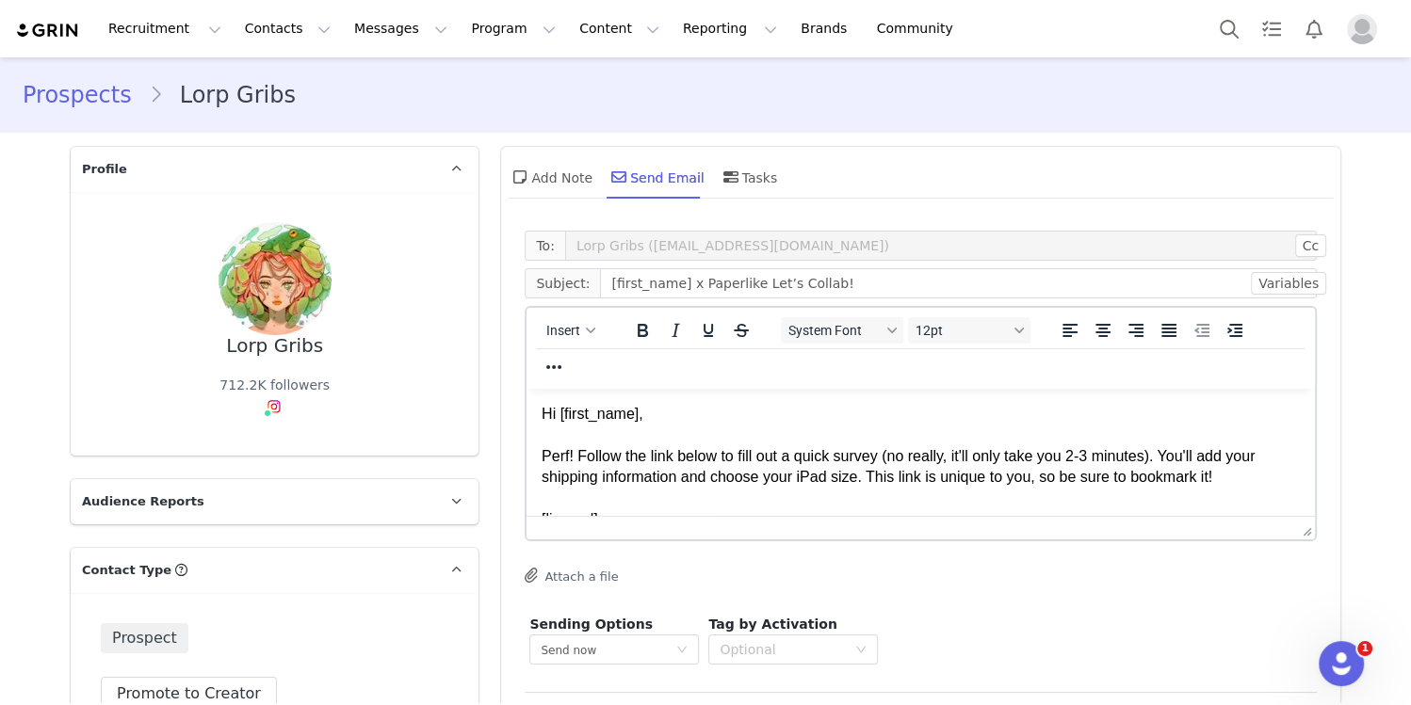
click at [626, 460] on p "Hi [first_name], Perf! Follow the link below to fill out a quick survey (no rea…" at bounding box center [921, 488] width 758 height 169
drag, startPoint x: 568, startPoint y: 455, endPoint x: 477, endPoint y: 445, distance: 91.8
click at [526, 445] on html "Hi First Name , Perf! Follow the link below to fill out a quick survey (no real…" at bounding box center [920, 559] width 788 height 340
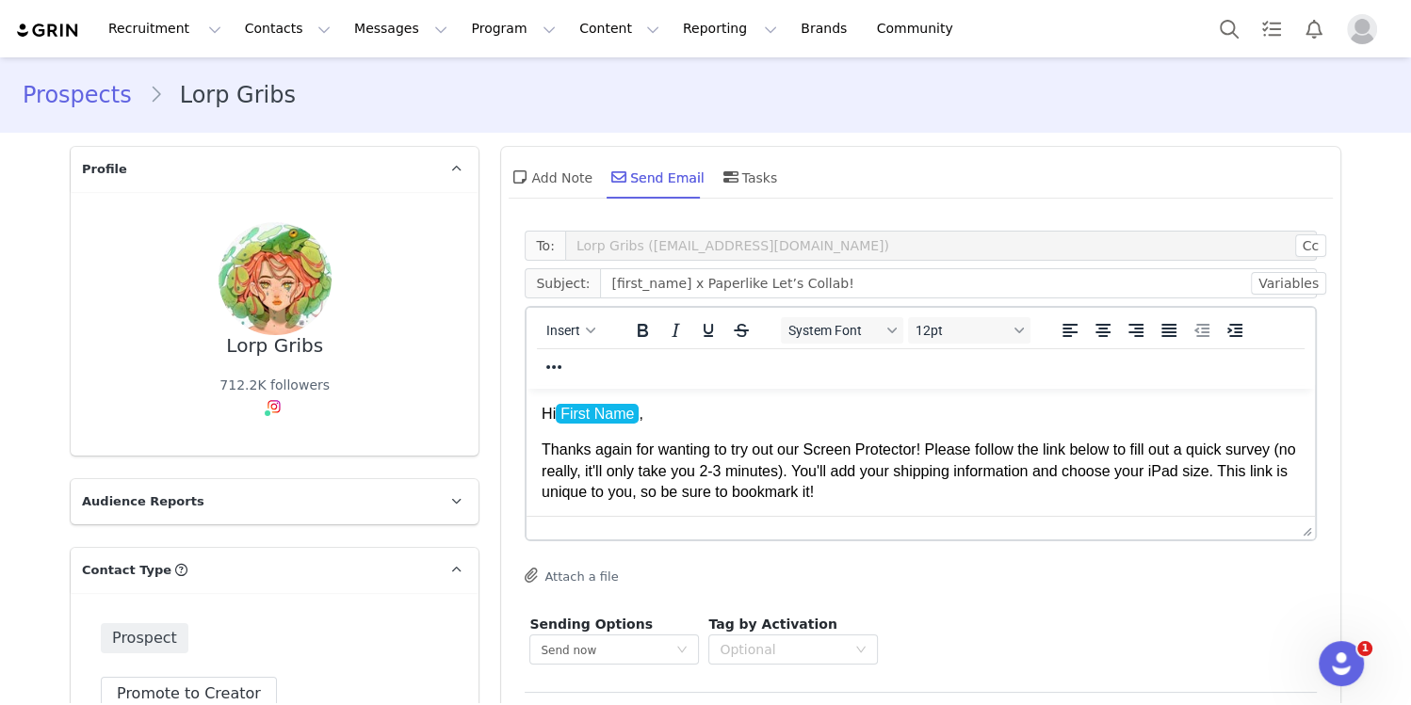
click at [944, 448] on p "Thanks again for wanting to try out our Screen Protector! Please follow the lin…" at bounding box center [921, 514] width 758 height 148
click at [1012, 488] on p "Thanks again for wanting to try out our Screen Protector! Per our IG convo, ple…" at bounding box center [921, 514] width 758 height 148
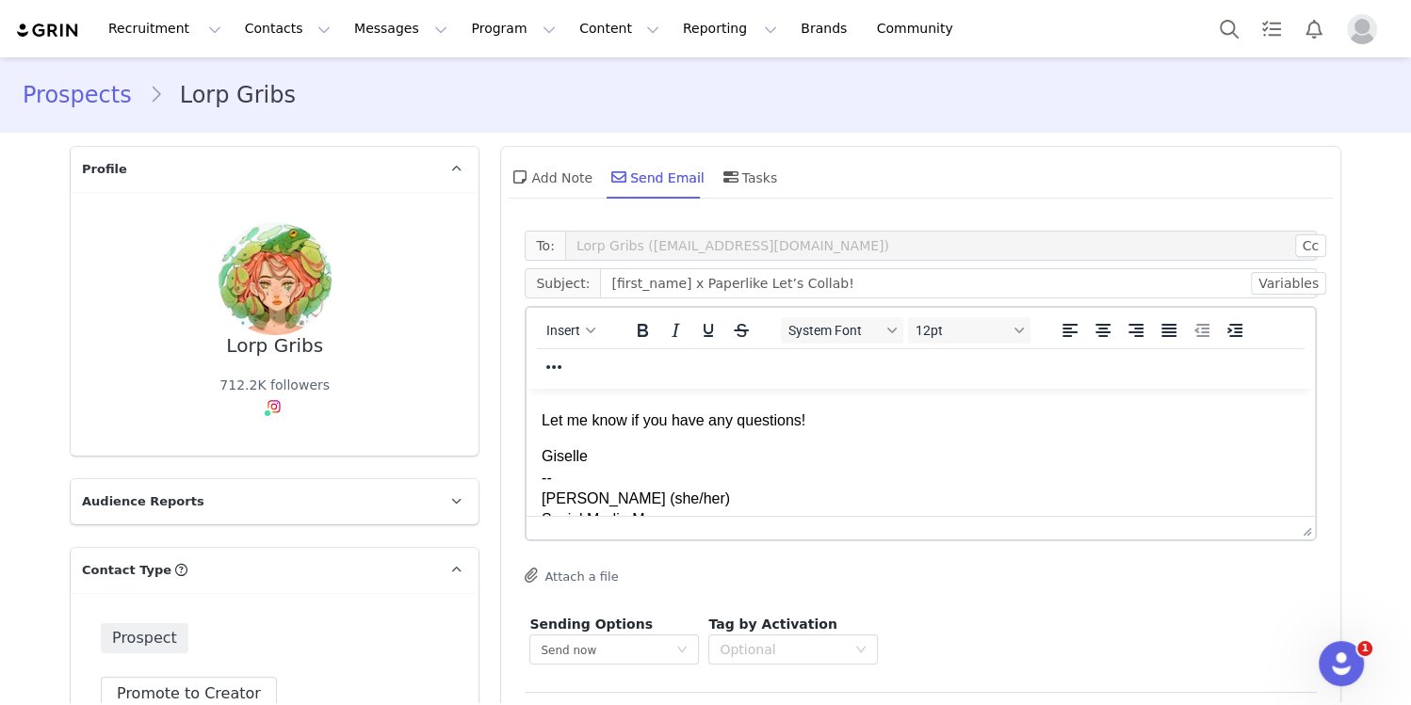
scroll to position [160, 0]
click at [543, 449] on p "Giselle -- [PERSON_NAME] (she/her) Social Media Manager [DOMAIN_NAME] Instagram…" at bounding box center [921, 506] width 758 height 126
click at [744, 463] on p "Thanks again for wanting to try out our Screen Protector! Per our IG convo, ple…" at bounding box center [921, 417] width 758 height 274
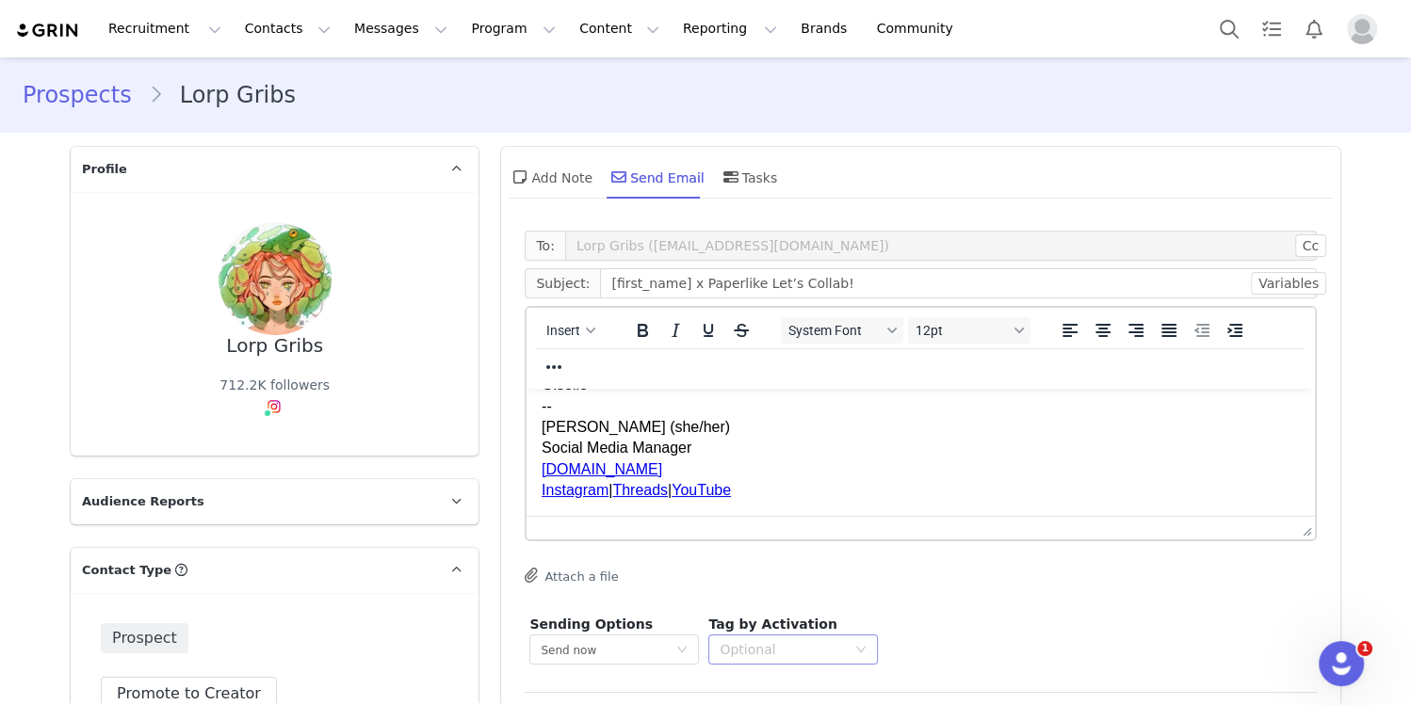
click at [794, 650] on div "Optional" at bounding box center [783, 649] width 126 height 19
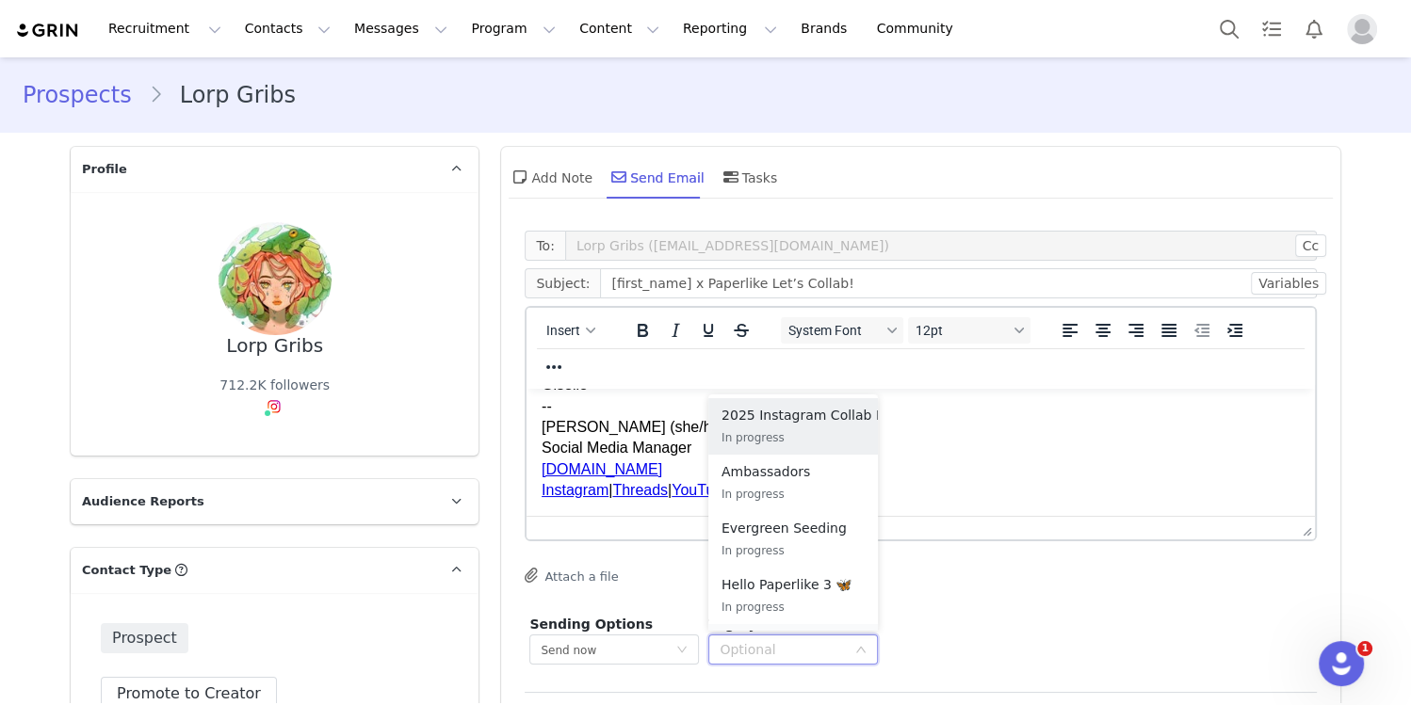
scroll to position [50, 0]
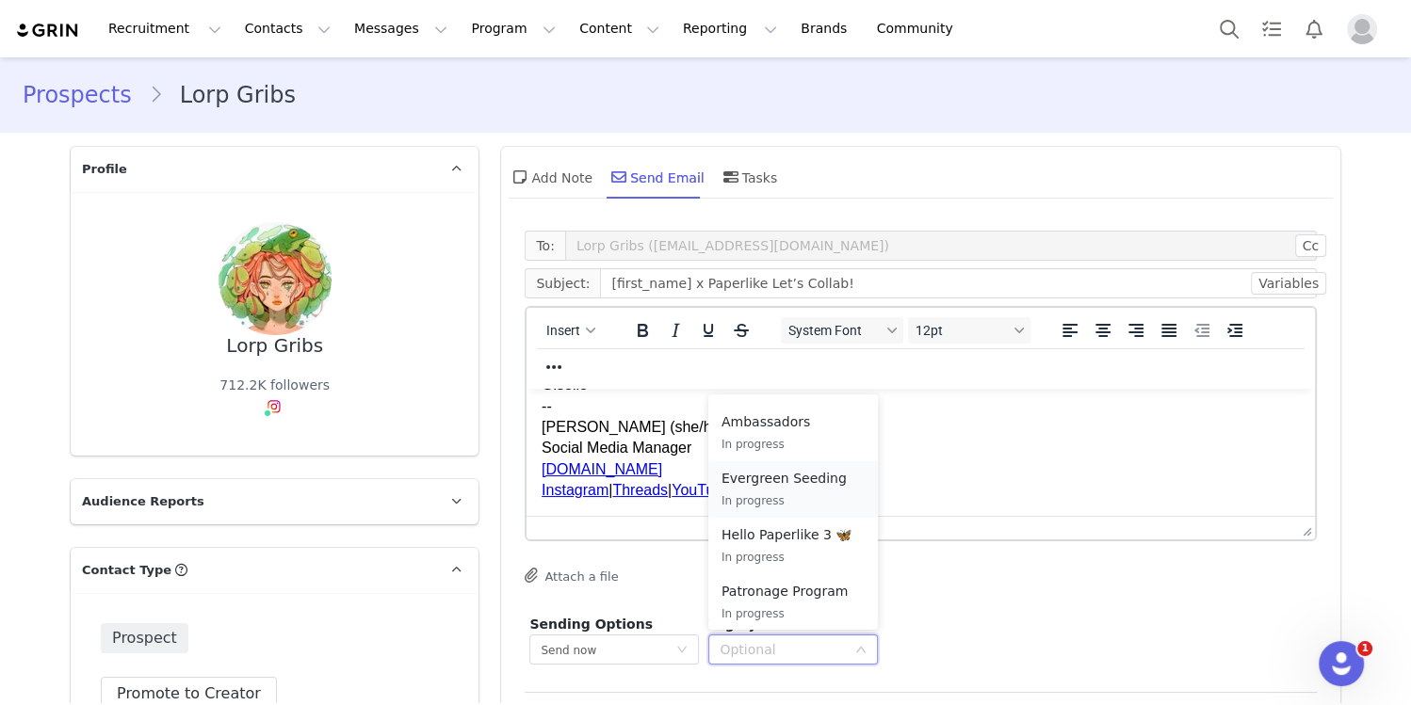
click at [815, 489] on div "Evergreen Seeding In progress" at bounding box center [792, 489] width 143 height 43
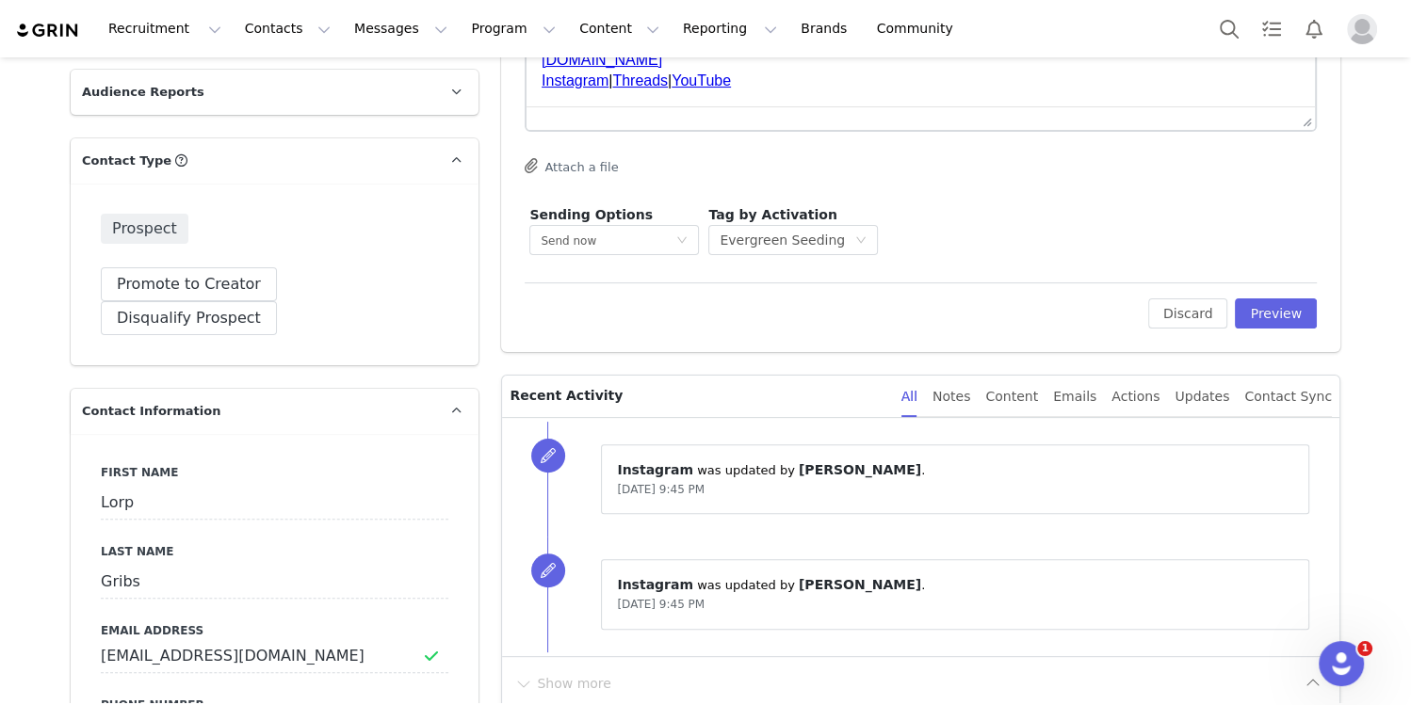
scroll to position [403, 0]
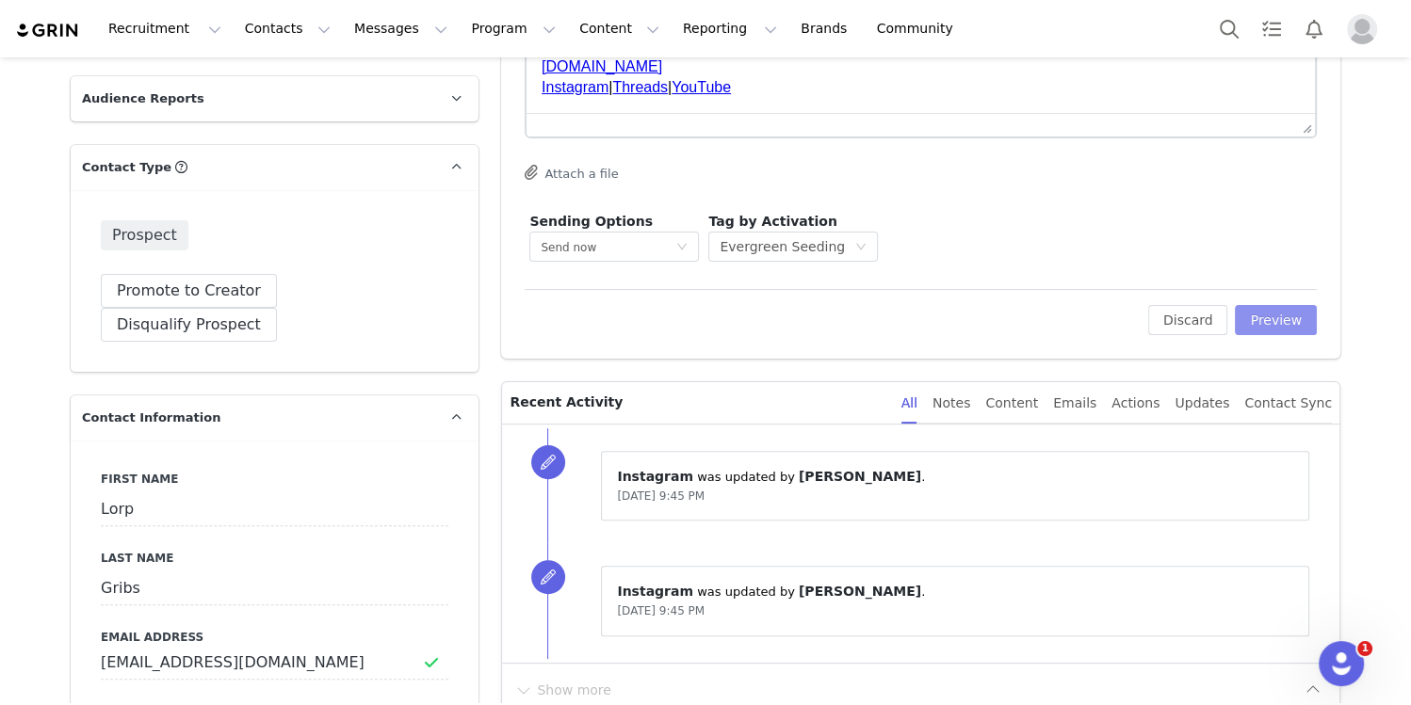
click at [1012, 319] on button "Preview" at bounding box center [1276, 320] width 82 height 30
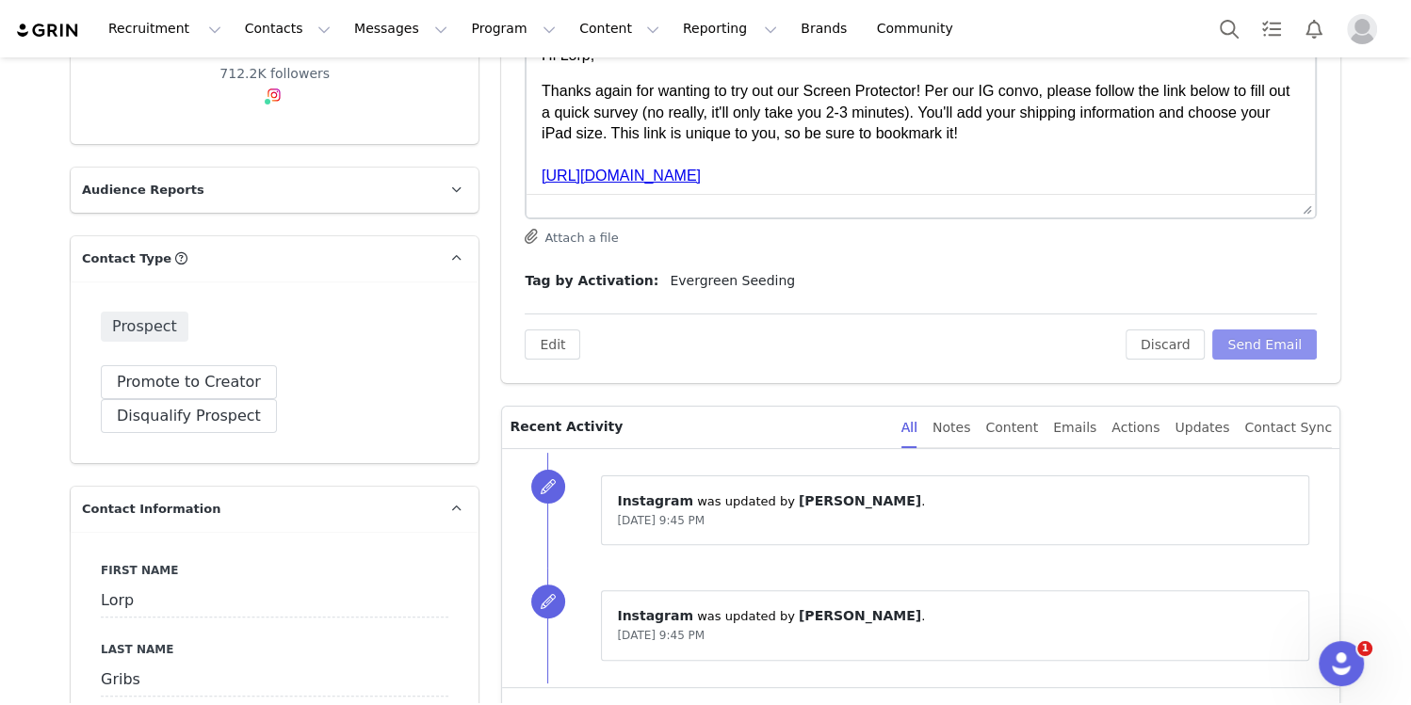
scroll to position [309, 0]
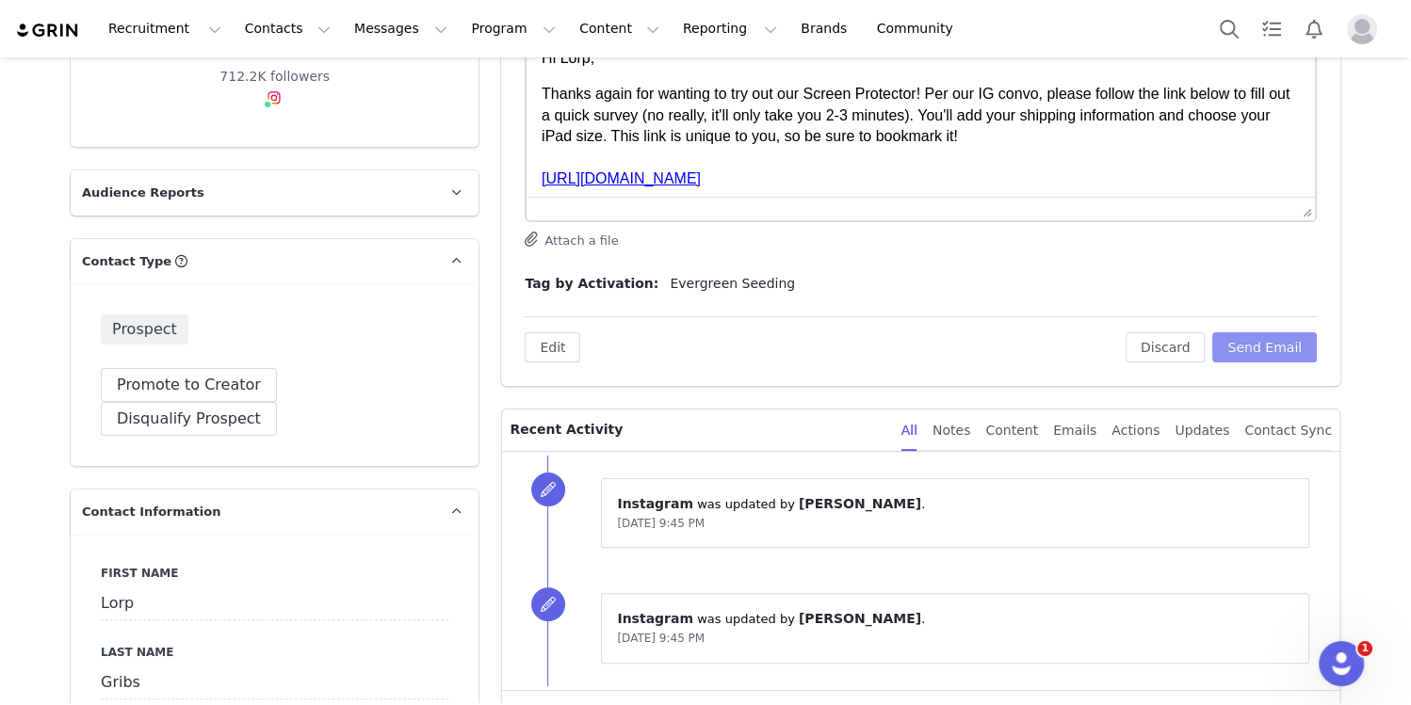
click at [1012, 337] on button "Send Email" at bounding box center [1264, 347] width 105 height 30
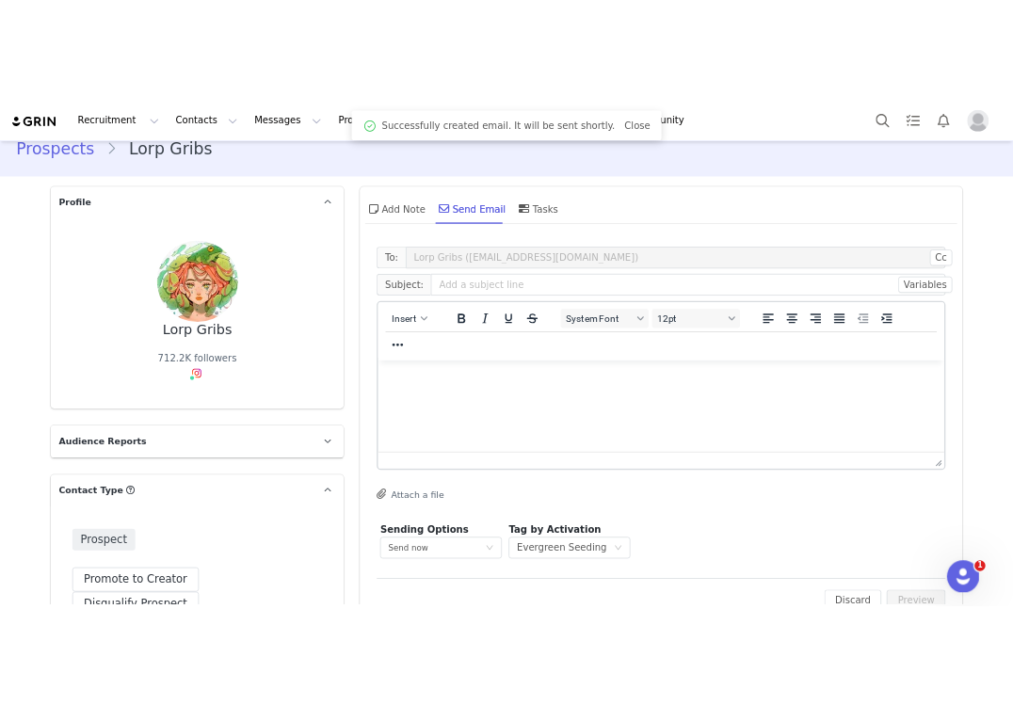
scroll to position [0, 0]
